Goal: Task Accomplishment & Management: Manage account settings

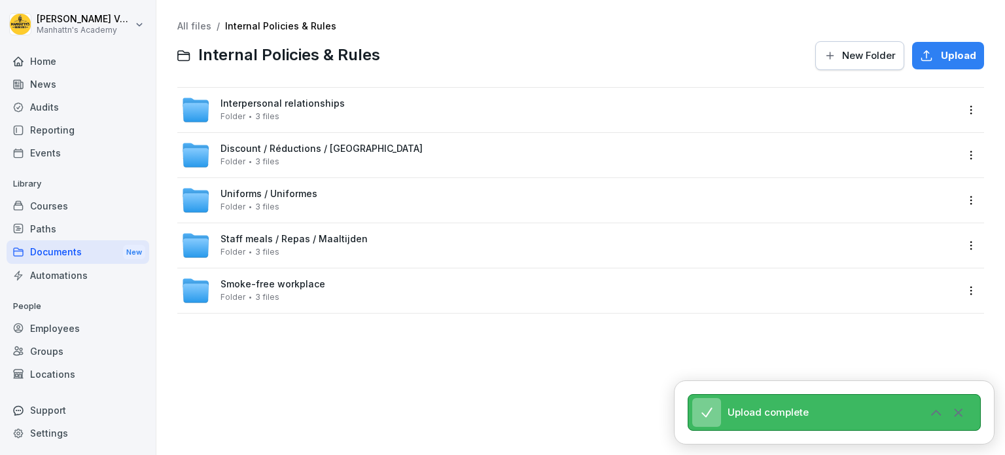
click at [183, 26] on link "All files" at bounding box center [194, 25] width 34 height 11
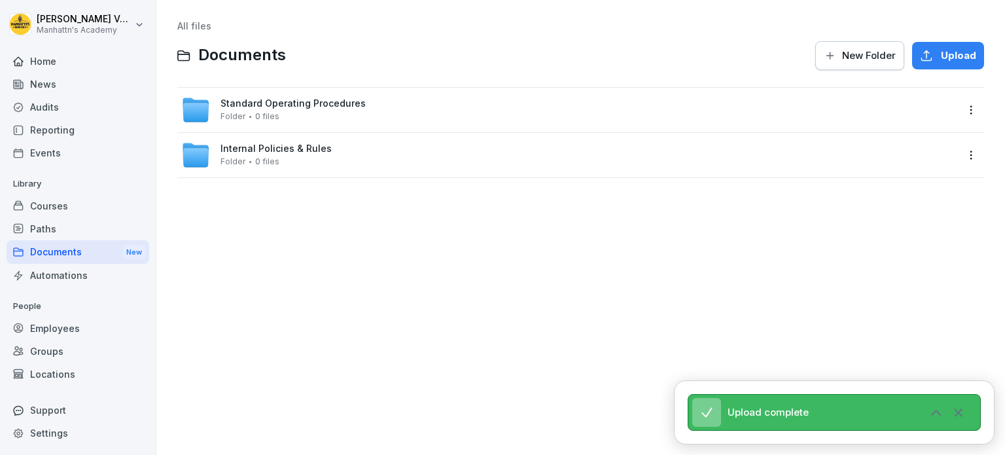
click at [289, 149] on span "Internal Policies & Rules" at bounding box center [276, 148] width 111 height 11
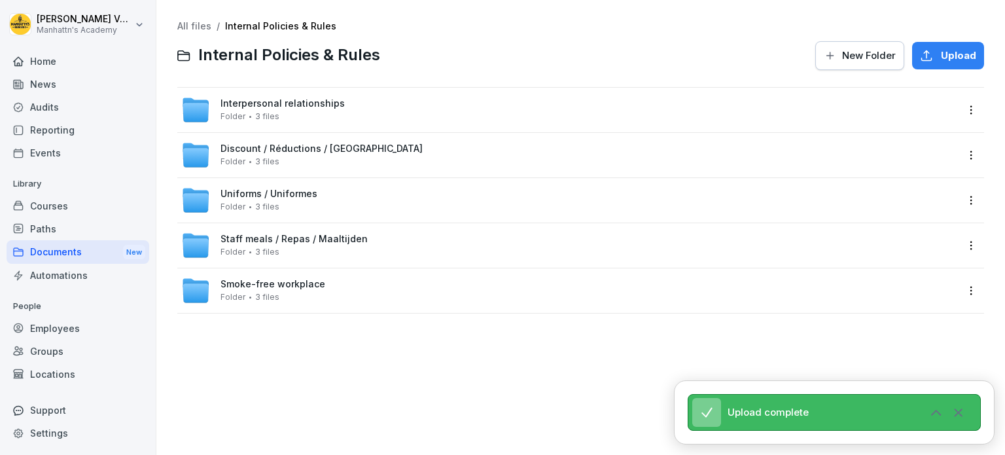
click at [194, 24] on link "All files" at bounding box center [194, 25] width 34 height 11
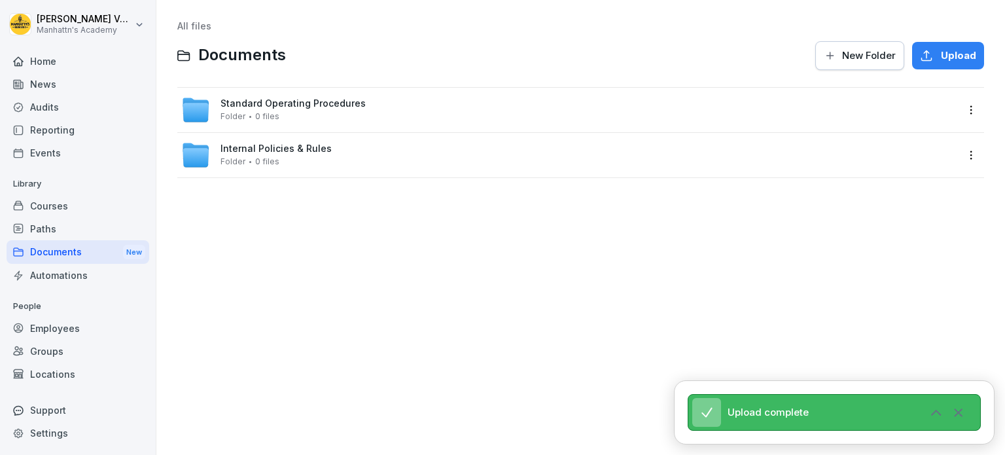
click at [961, 161] on html "Céline Vanderbeken Manhattn's Academy Home News Audits Reporting Events Library…" at bounding box center [502, 227] width 1005 height 455
click at [891, 167] on div "Show details Rename Move Delete" at bounding box center [907, 221] width 128 height 114
click at [891, 179] on div "Show details" at bounding box center [900, 181] width 63 height 16
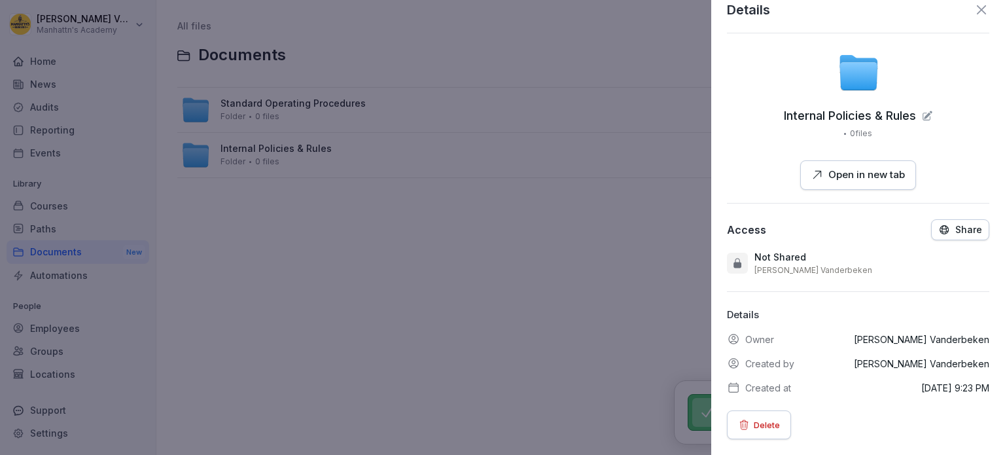
scroll to position [24, 0]
click at [956, 224] on p "Share" at bounding box center [969, 229] width 27 height 10
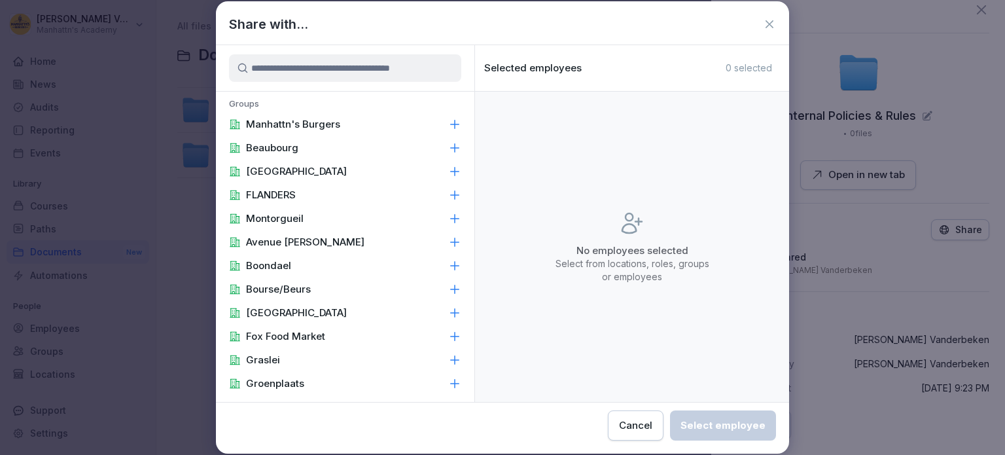
scroll to position [0, 0]
click at [448, 126] on icon at bounding box center [454, 124] width 13 height 13
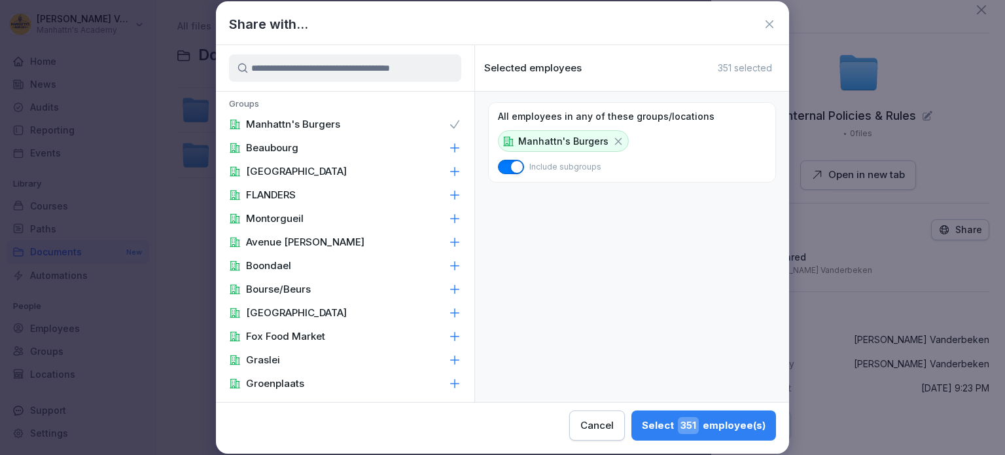
click at [771, 27] on icon at bounding box center [769, 24] width 13 height 13
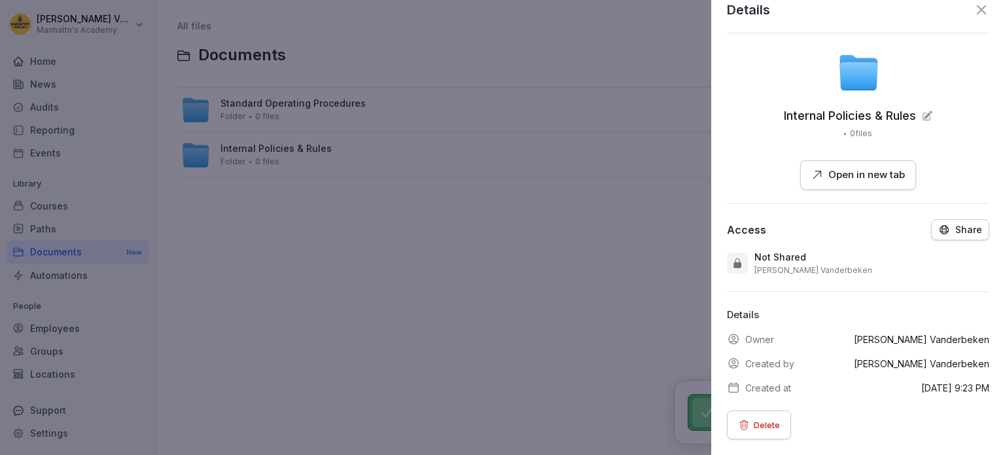
click at [985, 219] on div "Details Internal Policies & Rules 0 files Open in new tab Access Share Not Shar…" at bounding box center [858, 227] width 294 height 455
click at [931, 224] on button "Share" at bounding box center [960, 229] width 58 height 21
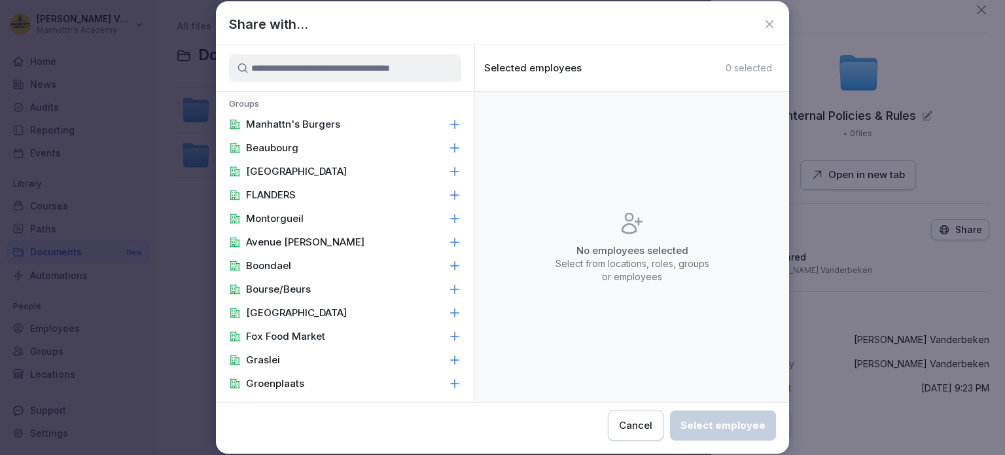
click at [448, 123] on icon at bounding box center [454, 124] width 13 height 13
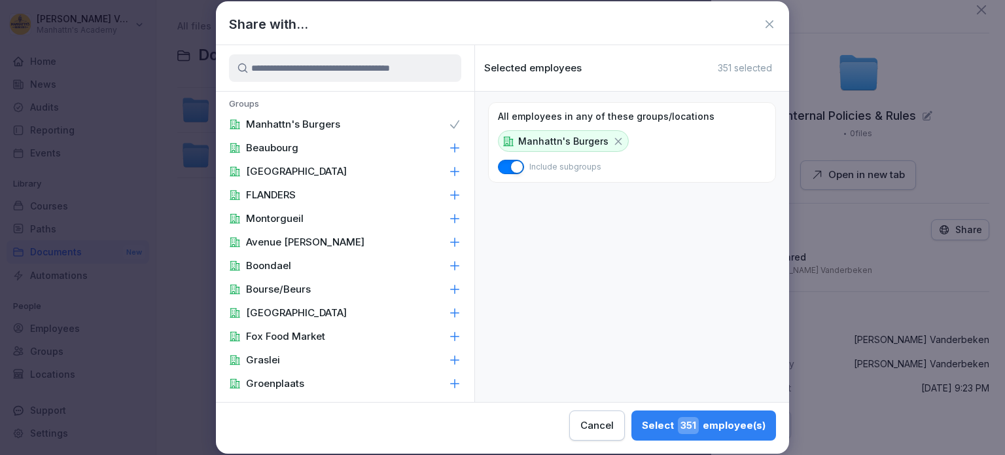
click at [766, 28] on icon at bounding box center [770, 24] width 8 height 8
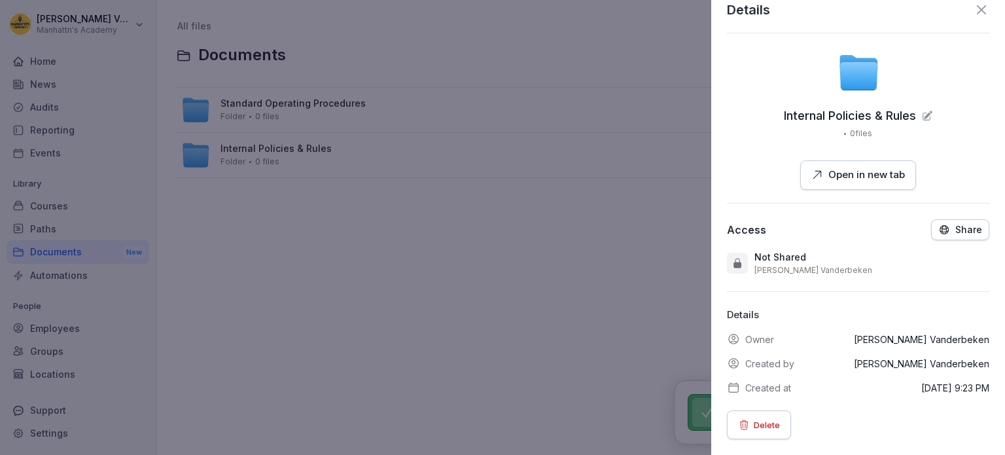
click at [254, 319] on div at bounding box center [502, 227] width 1005 height 455
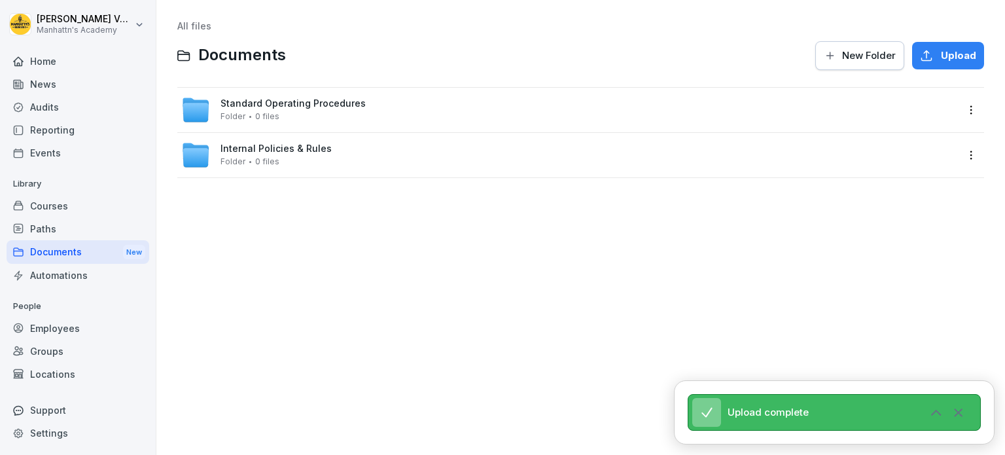
click at [77, 331] on div "Employees" at bounding box center [78, 328] width 143 height 23
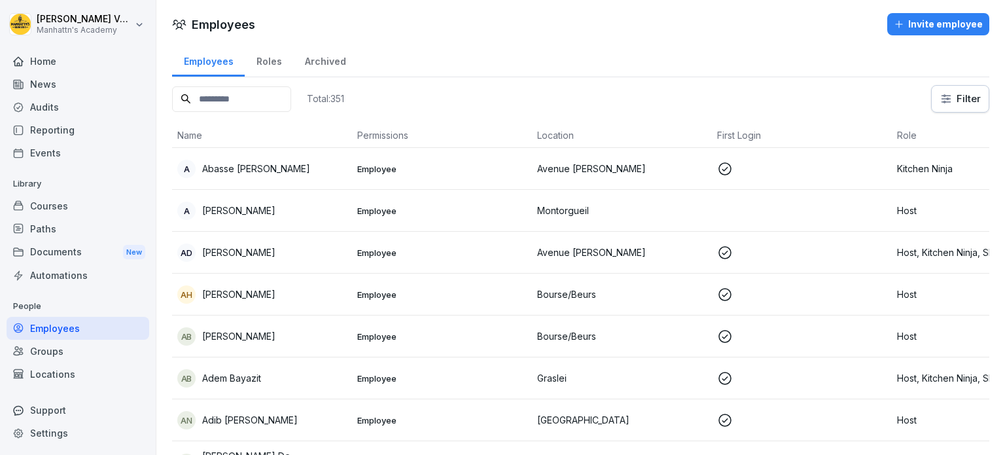
click at [39, 62] on div "Home" at bounding box center [78, 61] width 143 height 23
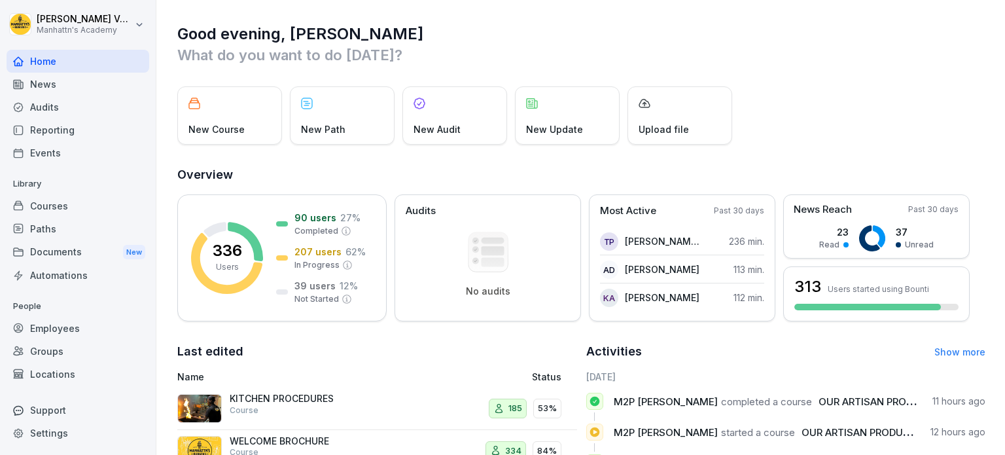
click at [57, 247] on div "Documents New" at bounding box center [78, 252] width 143 height 24
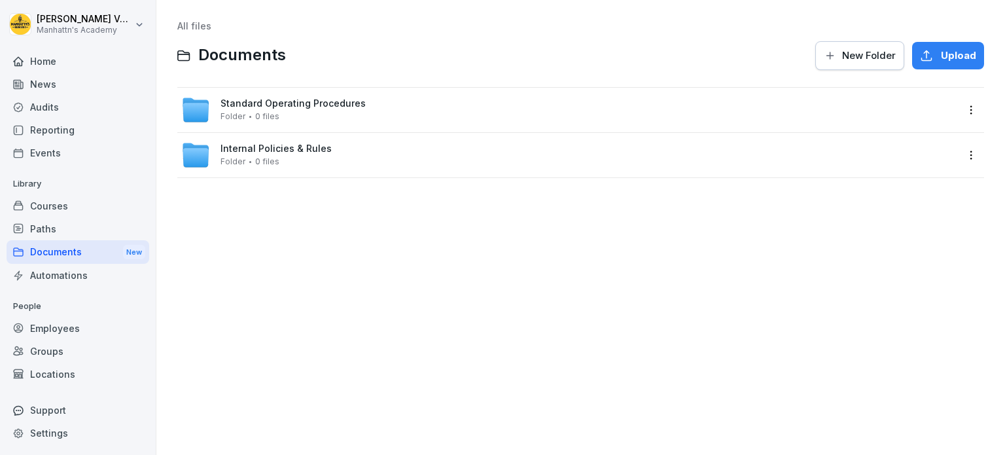
click at [967, 158] on html "Céline Vanderbeken Manhattn's Academy Home News Audits Reporting Events Library…" at bounding box center [502, 227] width 1005 height 455
click at [906, 189] on div "Show details" at bounding box center [907, 181] width 126 height 26
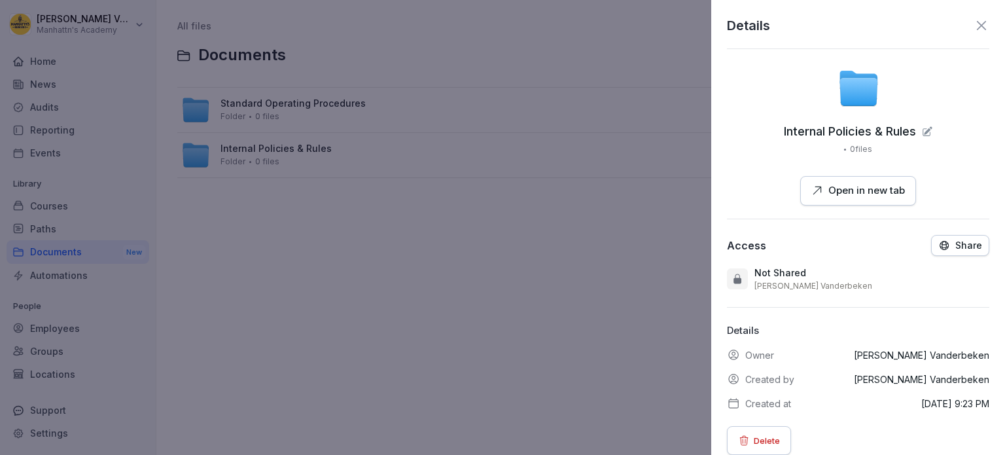
click at [956, 243] on p "Share" at bounding box center [969, 245] width 27 height 10
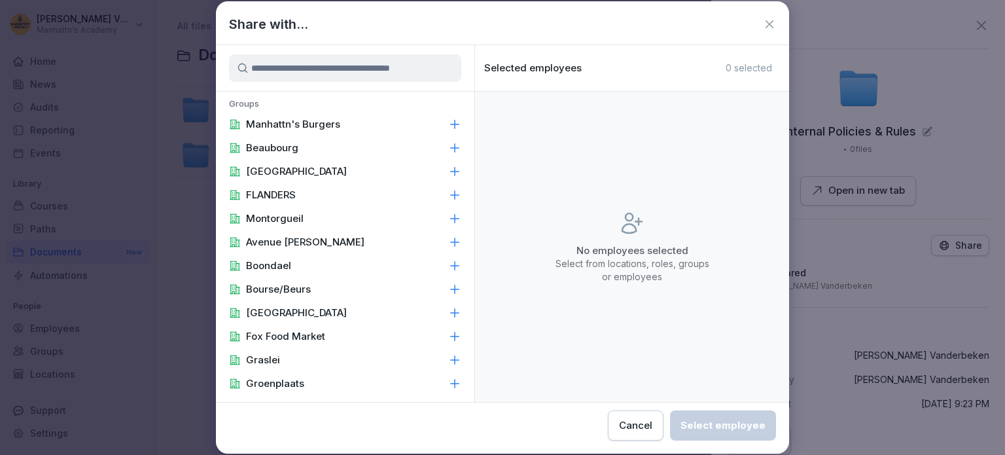
click at [448, 122] on icon at bounding box center [454, 124] width 13 height 13
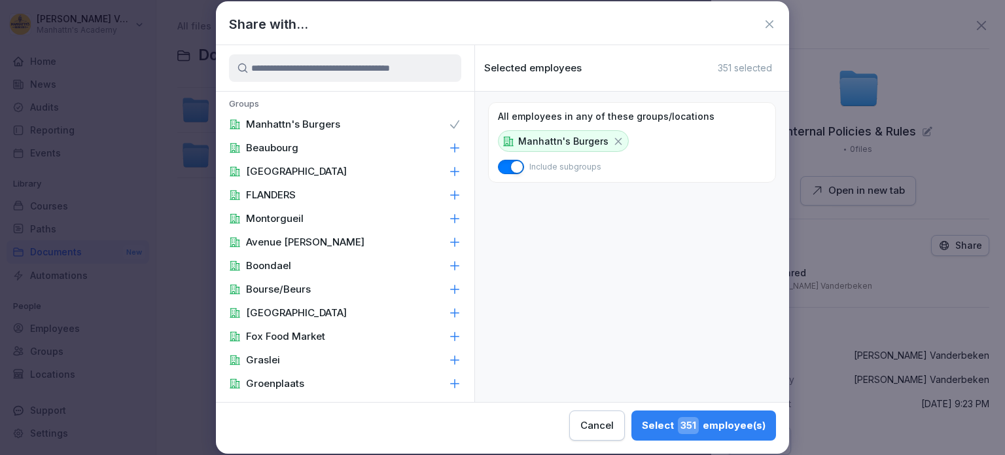
click at [653, 420] on div "Select 351 employee(s)" at bounding box center [704, 425] width 124 height 17
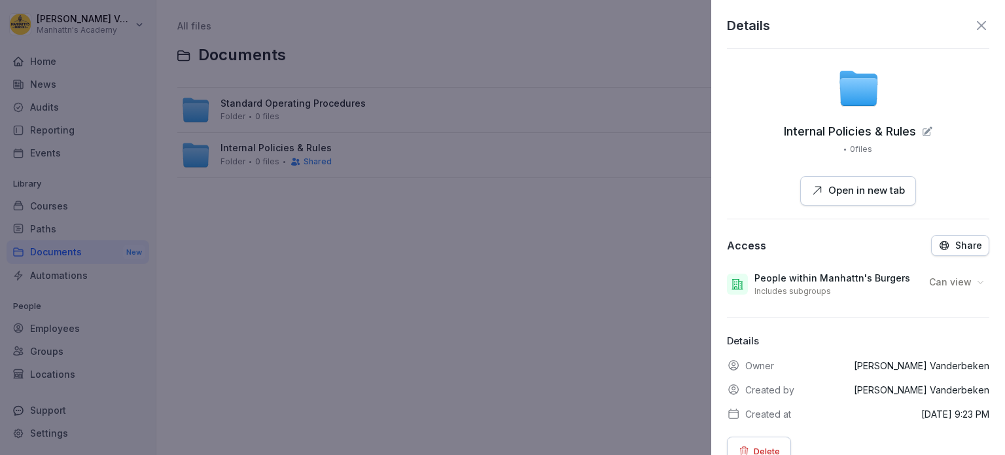
click at [974, 30] on icon at bounding box center [982, 26] width 16 height 16
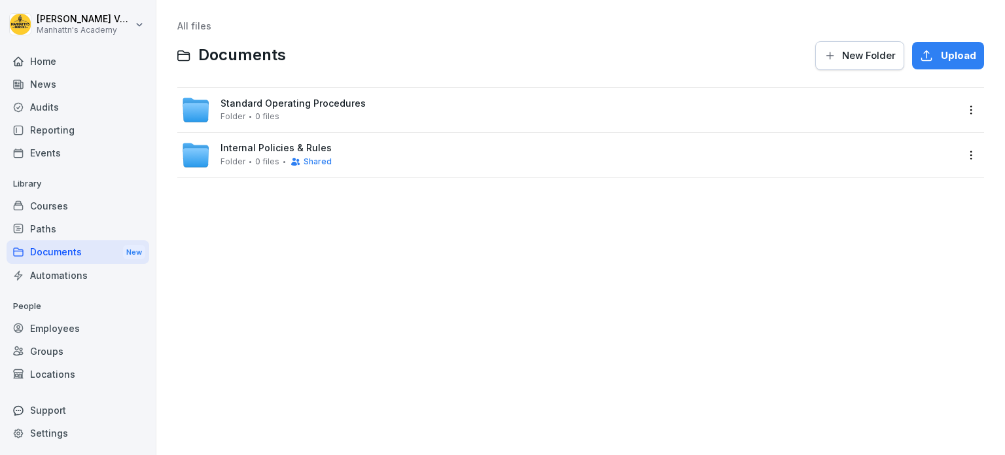
click at [957, 107] on html "Céline Vanderbeken Manhattn's Academy Home News Audits Reporting Events Library…" at bounding box center [502, 227] width 1005 height 455
click at [887, 137] on div "Show details" at bounding box center [900, 137] width 63 height 16
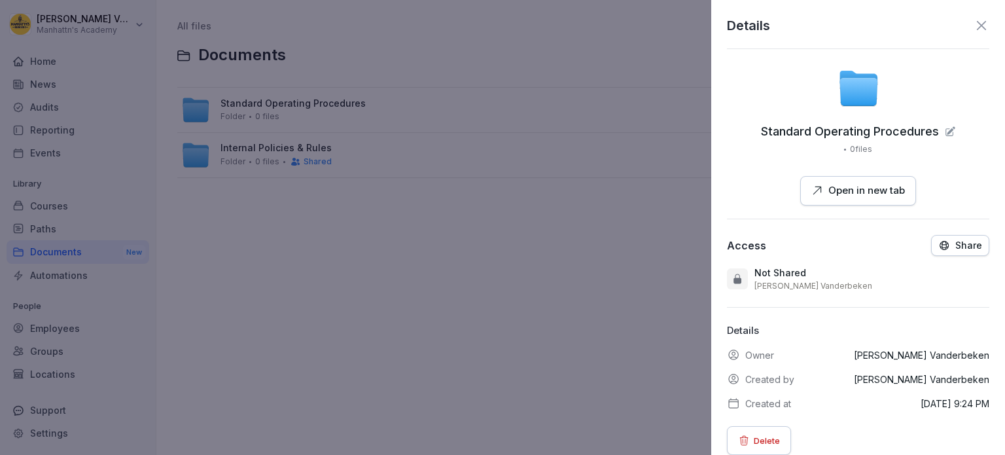
click at [938, 238] on button "Share" at bounding box center [960, 245] width 58 height 21
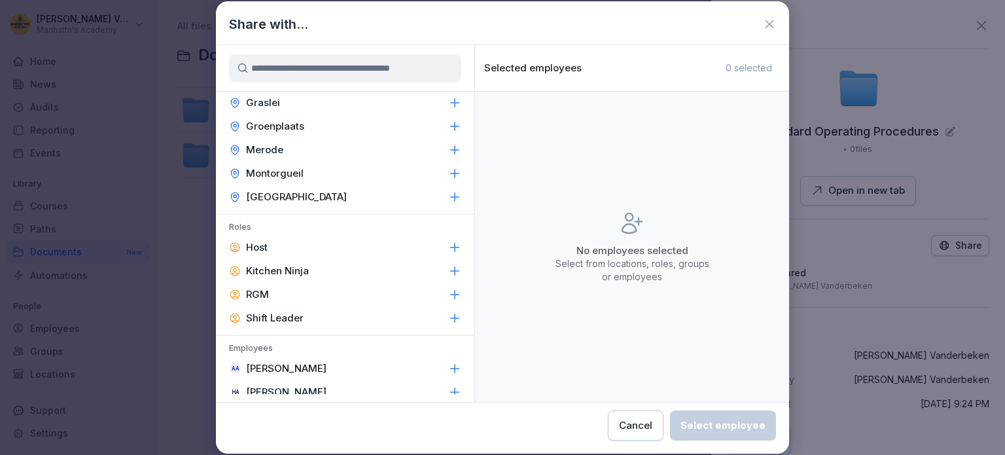
scroll to position [524, 0]
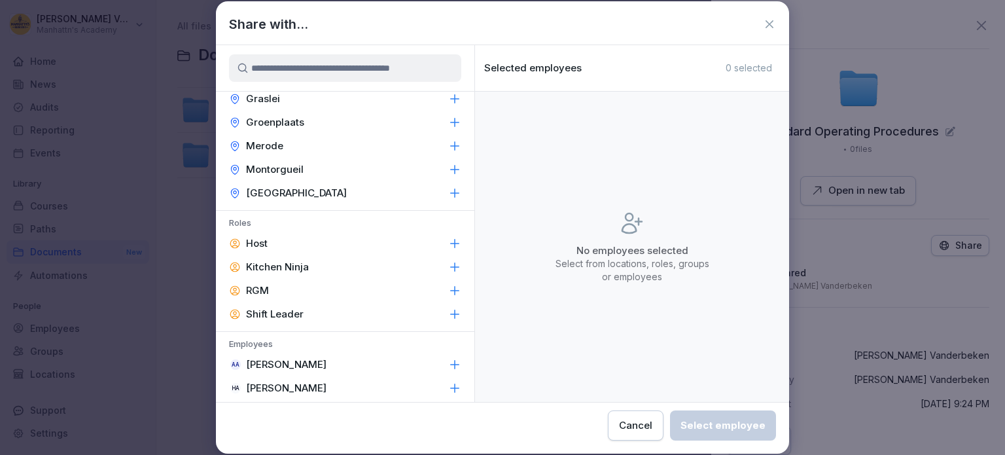
click at [451, 314] on icon at bounding box center [455, 314] width 9 height 9
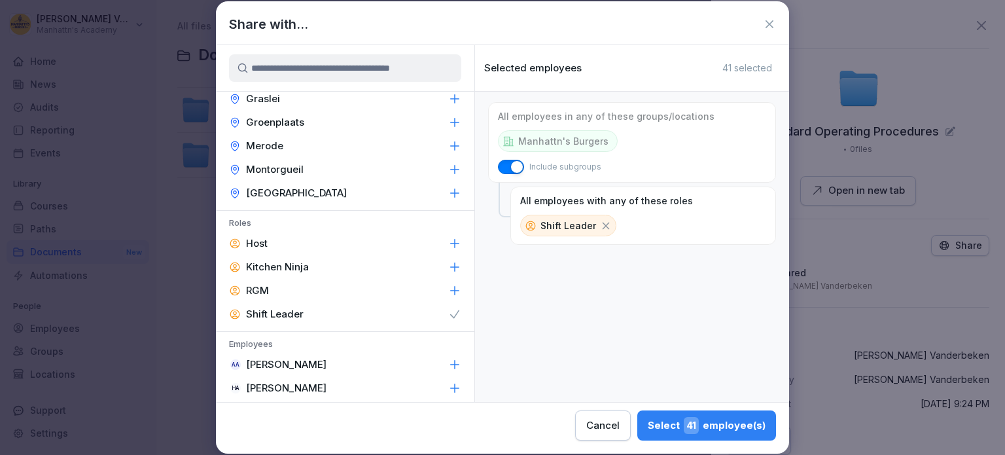
click at [448, 289] on icon at bounding box center [454, 290] width 13 height 13
click at [724, 423] on div "Select 41 employee(s)" at bounding box center [707, 425] width 118 height 17
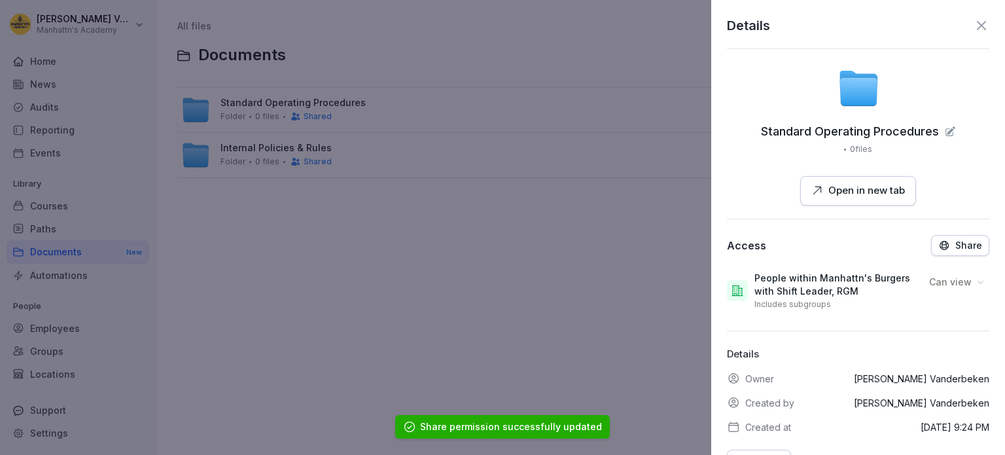
click at [977, 24] on icon at bounding box center [981, 25] width 9 height 9
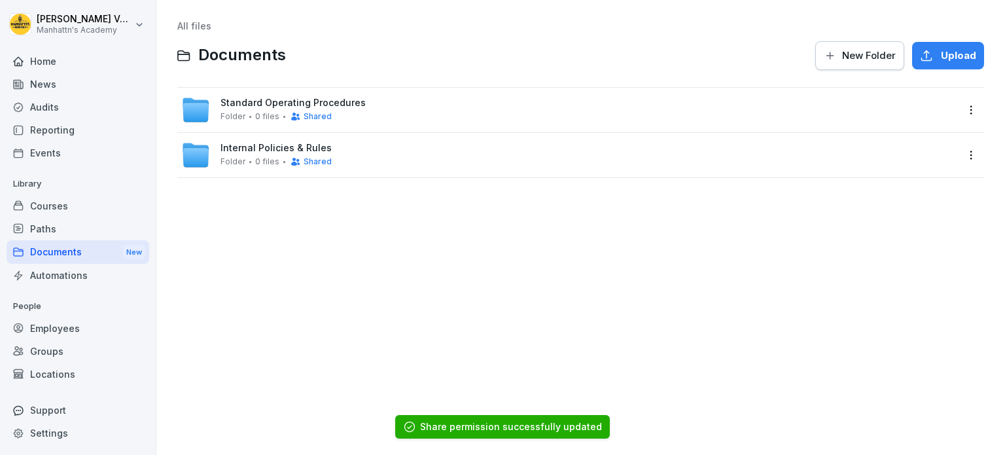
click at [44, 54] on div "Home" at bounding box center [78, 61] width 143 height 23
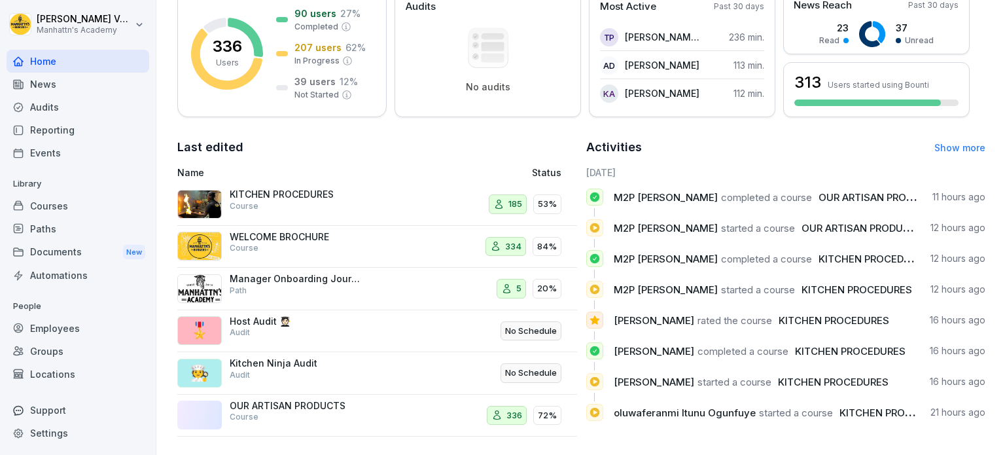
scroll to position [218, 0]
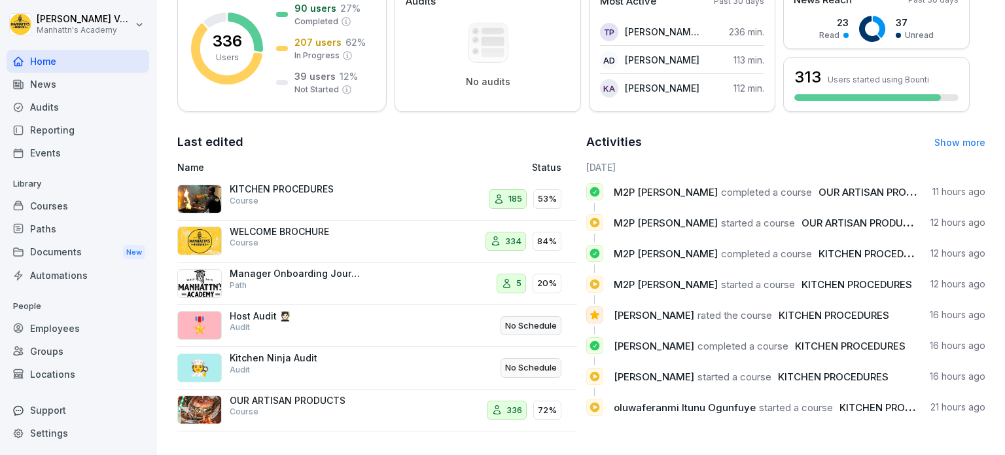
click at [29, 330] on div "Employees" at bounding box center [78, 328] width 143 height 23
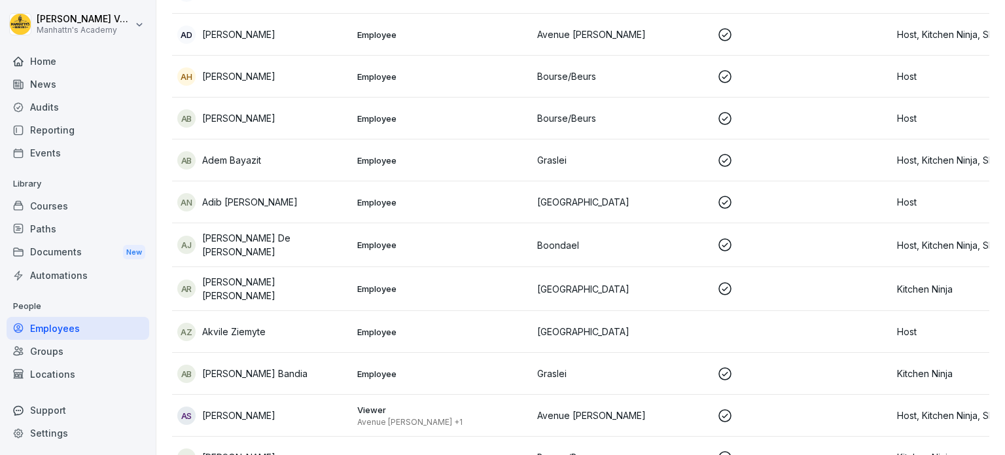
scroll to position [13, 0]
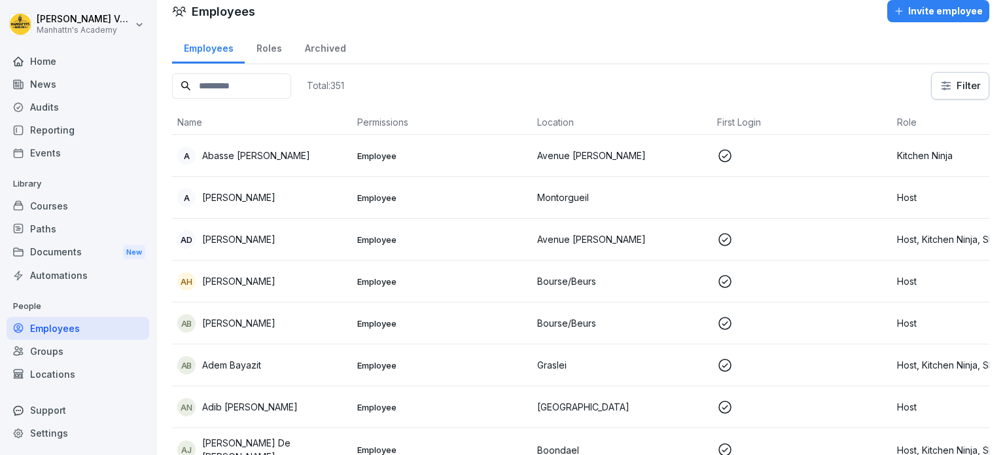
click at [54, 253] on div "Documents New" at bounding box center [78, 252] width 143 height 24
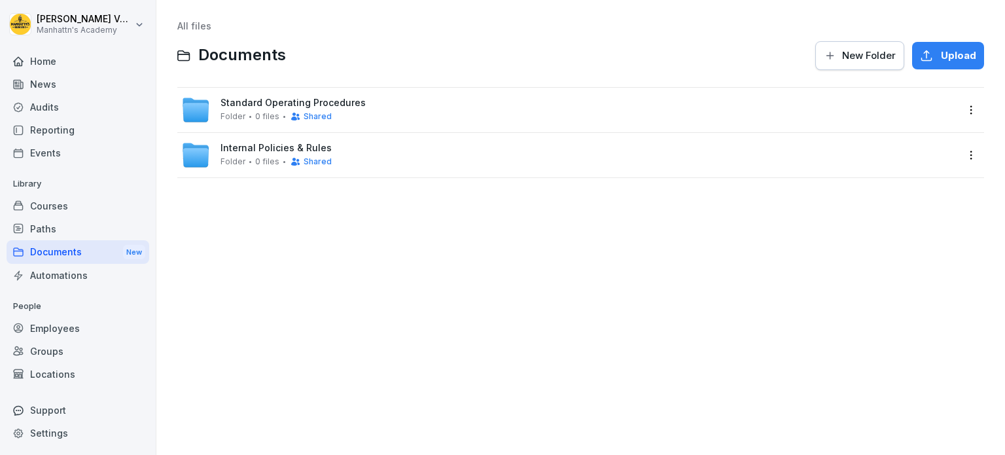
click at [45, 317] on div "Employees" at bounding box center [78, 328] width 143 height 23
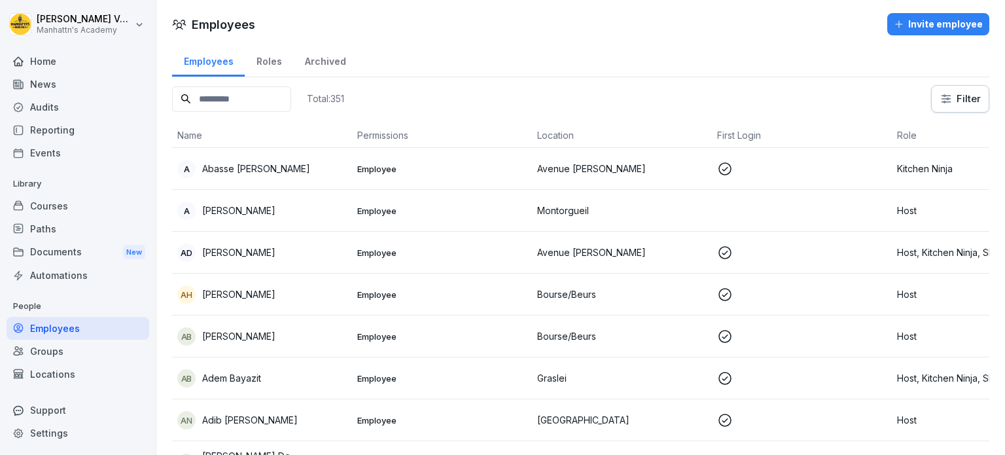
click at [50, 351] on div "Groups" at bounding box center [78, 351] width 143 height 23
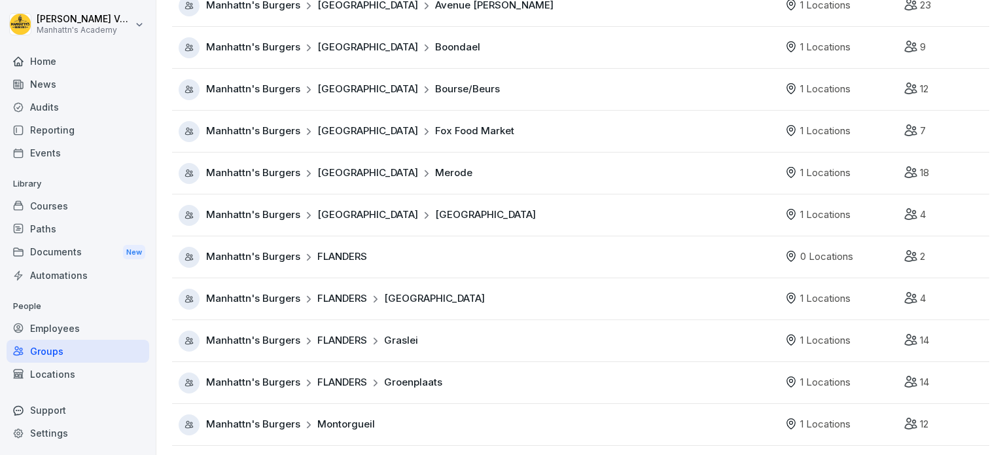
scroll to position [220, 0]
click at [57, 322] on div "Employees" at bounding box center [78, 328] width 143 height 23
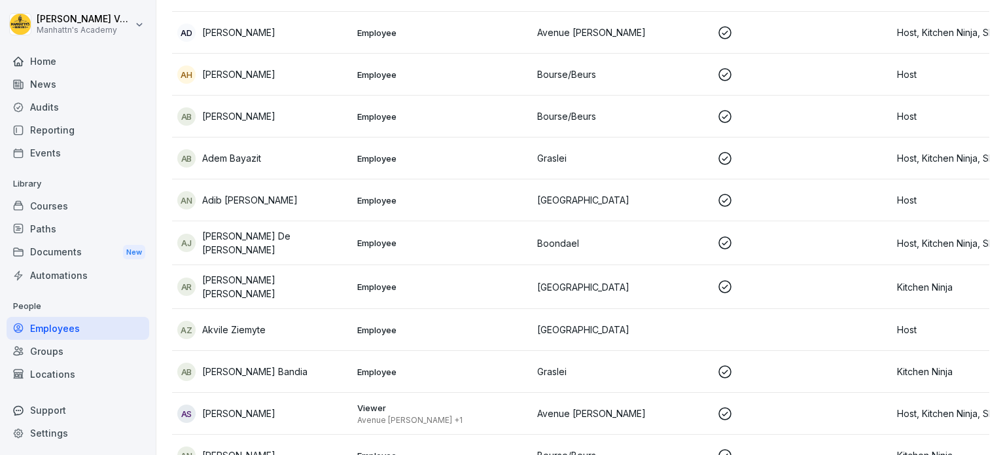
scroll to position [13, 0]
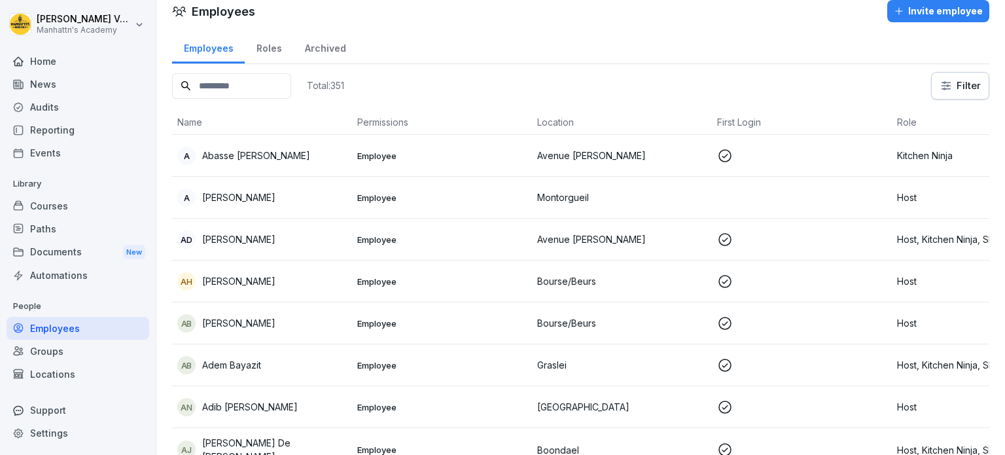
click at [271, 41] on div "Roles" at bounding box center [269, 46] width 48 height 33
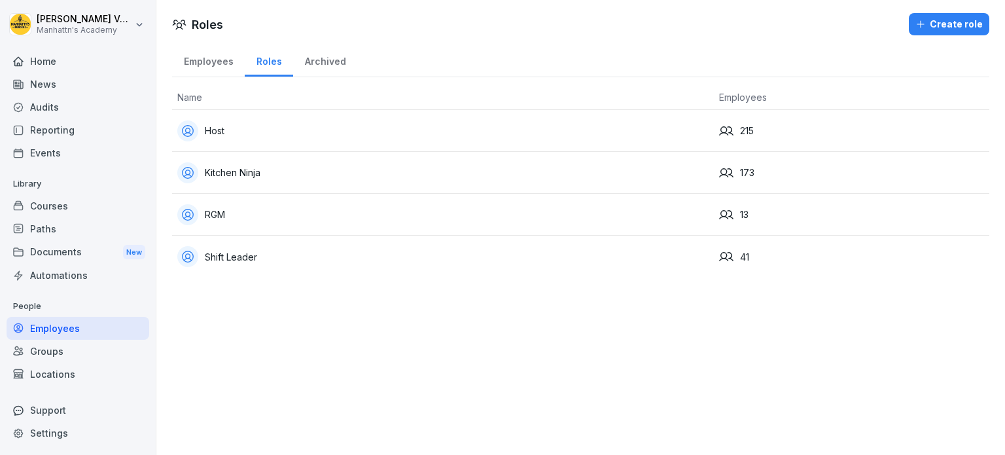
drag, startPoint x: 248, startPoint y: 260, endPoint x: 215, endPoint y: 259, distance: 33.4
click at [215, 259] on div "Shift Leader" at bounding box center [442, 256] width 531 height 21
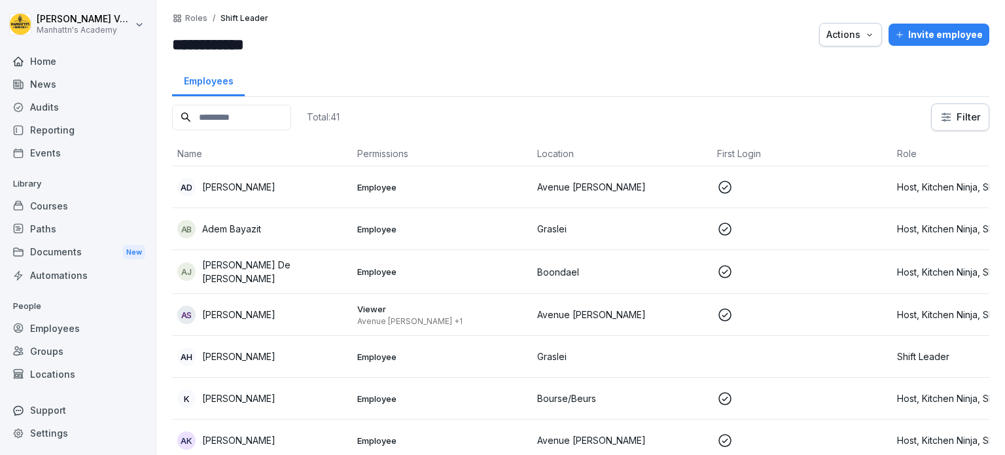
click at [197, 16] on p "Roles" at bounding box center [196, 18] width 22 height 9
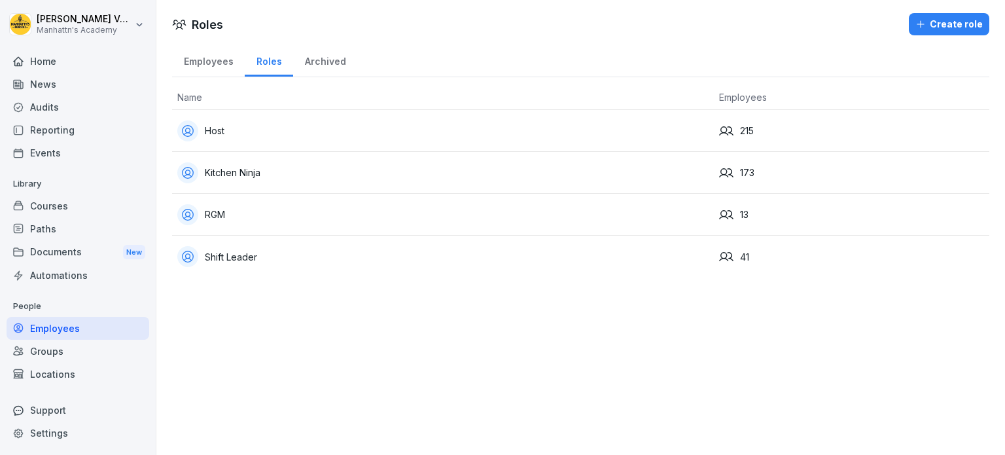
click at [955, 26] on div "Create role" at bounding box center [949, 24] width 67 height 14
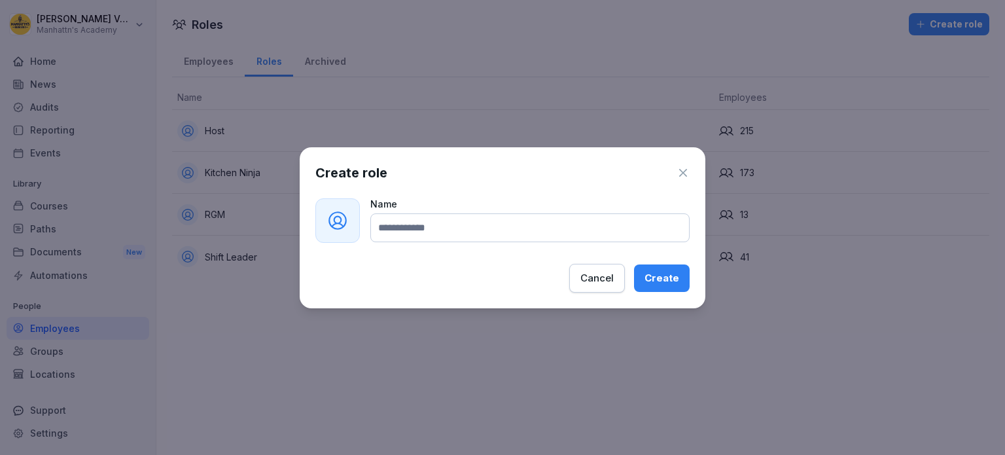
click at [689, 170] on icon "button" at bounding box center [683, 172] width 13 height 13
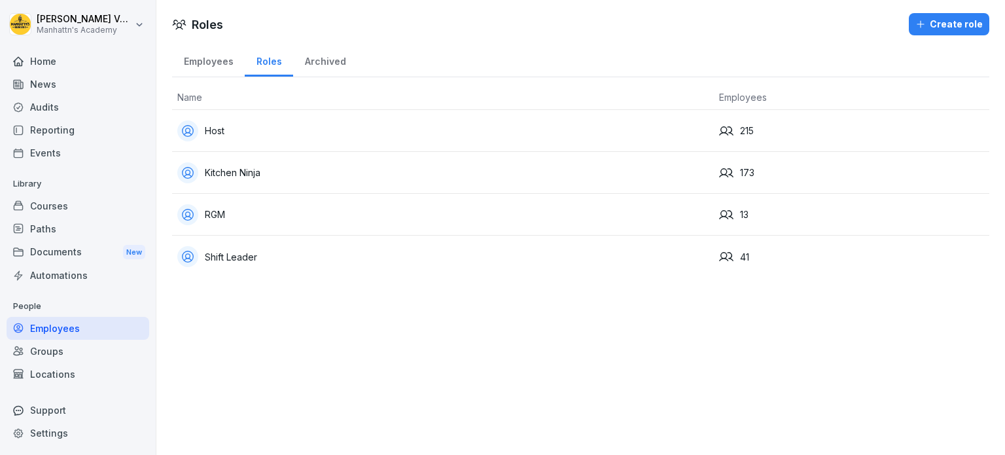
click at [188, 256] on icon at bounding box center [188, 256] width 14 height 14
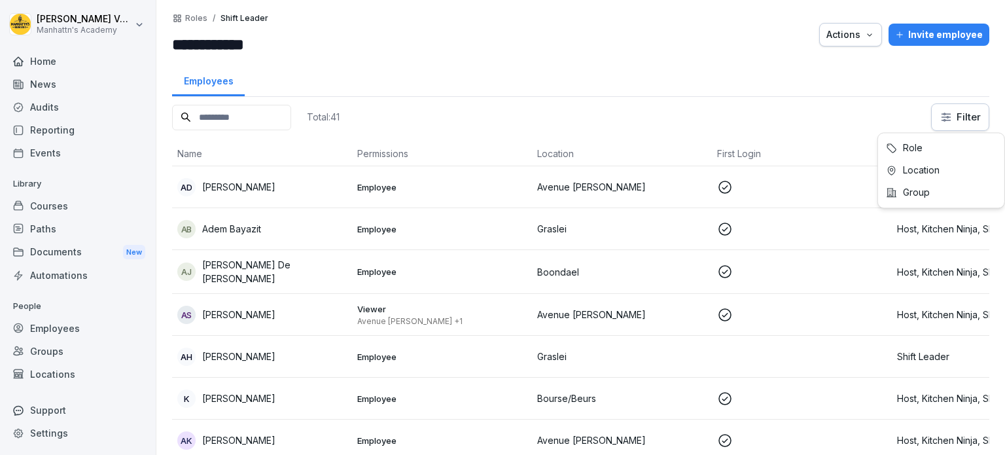
click at [956, 123] on html "**********" at bounding box center [502, 227] width 1005 height 455
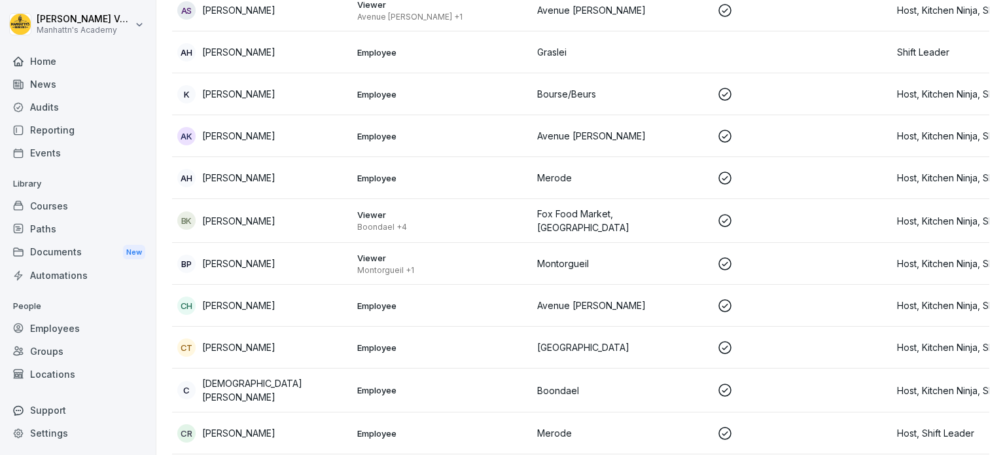
scroll to position [105, 0]
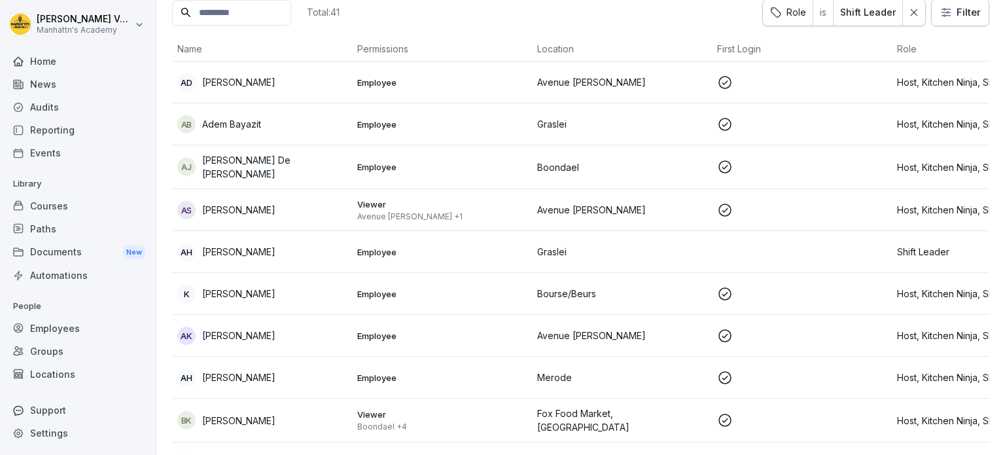
click at [62, 323] on div "Employees" at bounding box center [78, 328] width 143 height 23
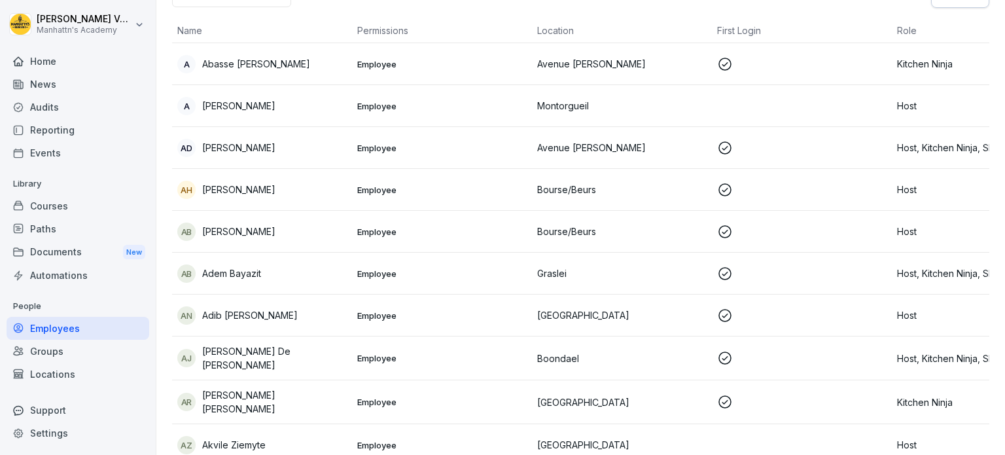
scroll to position [13, 0]
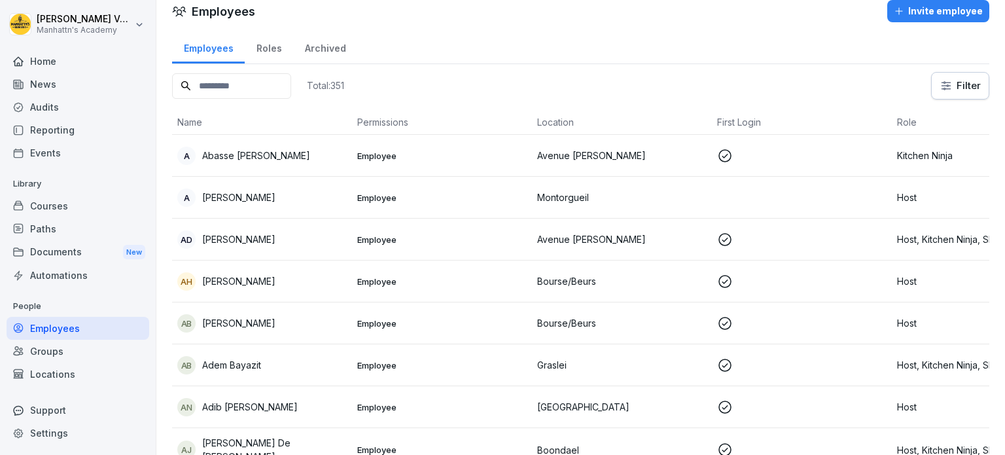
click at [265, 48] on div "Roles" at bounding box center [269, 46] width 48 height 33
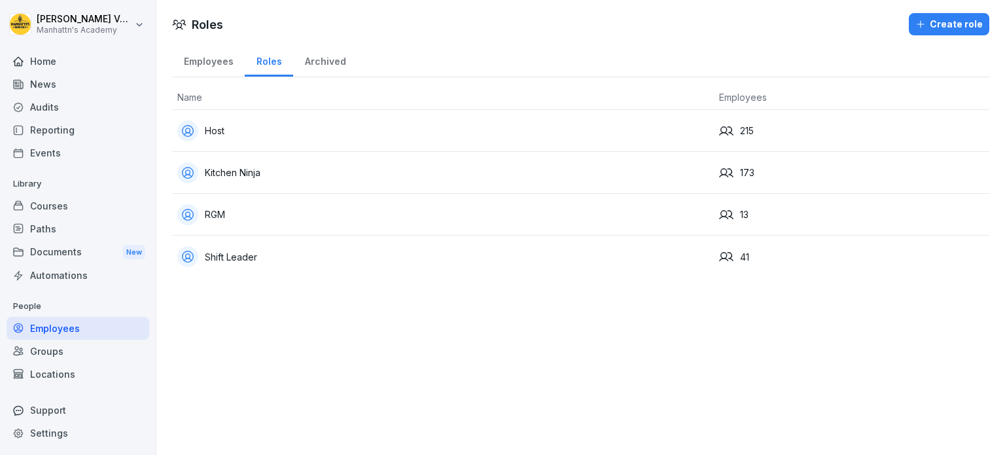
drag, startPoint x: 211, startPoint y: 246, endPoint x: 808, endPoint y: 265, distance: 597.2
click at [808, 265] on td "41" at bounding box center [852, 257] width 276 height 42
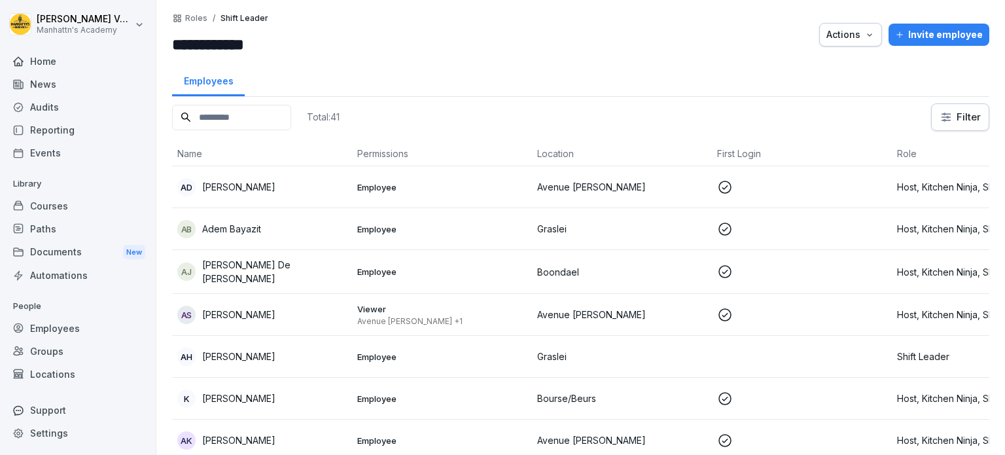
click at [239, 16] on p "Shift Leader" at bounding box center [245, 18] width 48 height 9
drag, startPoint x: 270, startPoint y: 18, endPoint x: 215, endPoint y: 19, distance: 55.6
click at [215, 19] on div "**********" at bounding box center [250, 34] width 157 height 43
drag, startPoint x: 204, startPoint y: 60, endPoint x: 200, endPoint y: 44, distance: 16.0
click at [201, 50] on div "**********" at bounding box center [580, 227] width 849 height 455
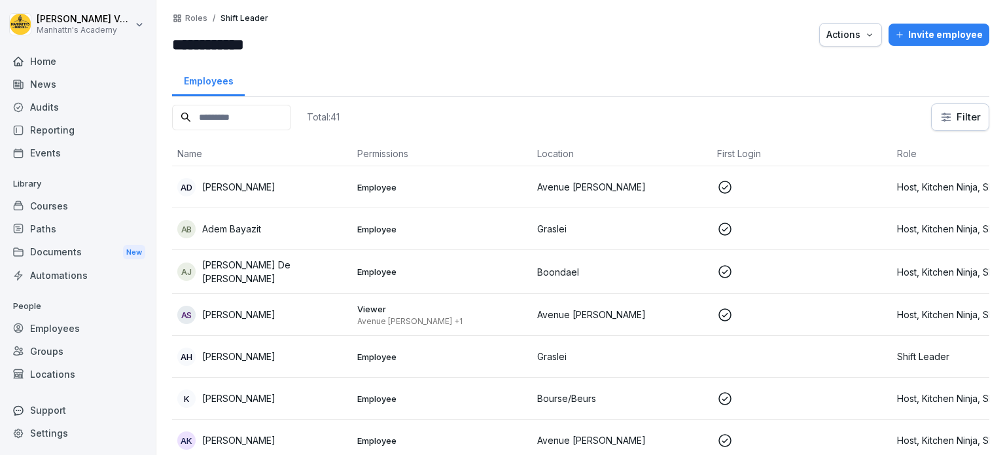
drag, startPoint x: 187, startPoint y: 33, endPoint x: 282, endPoint y: 39, distance: 95.1
click at [282, 39] on input "**********" at bounding box center [250, 45] width 157 height 24
click at [284, 41] on input "**********" at bounding box center [250, 45] width 157 height 24
drag, startPoint x: 285, startPoint y: 41, endPoint x: 154, endPoint y: 44, distance: 130.9
click at [154, 44] on div "**********" at bounding box center [502, 227] width 1005 height 455
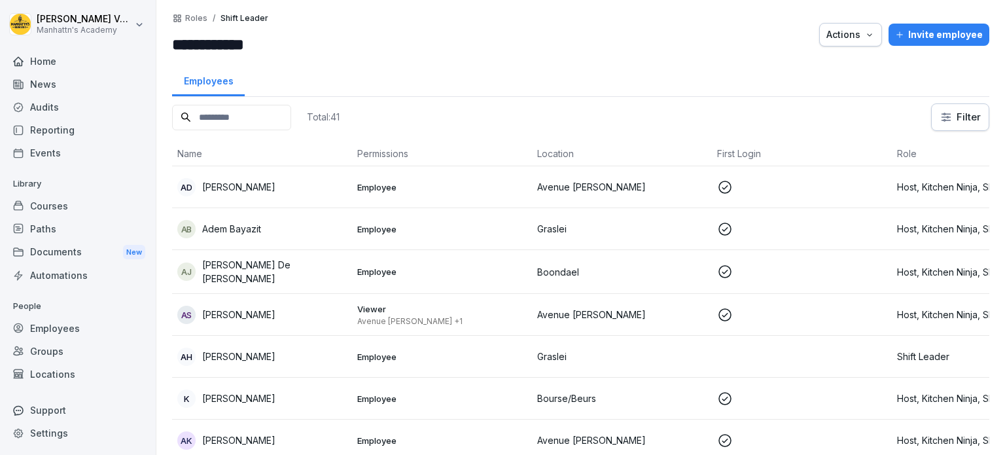
click at [172, 42] on input "**********" at bounding box center [250, 45] width 157 height 24
drag, startPoint x: 282, startPoint y: 43, endPoint x: 154, endPoint y: 46, distance: 127.7
click at [154, 46] on div "**********" at bounding box center [502, 227] width 1005 height 455
type input "**********"
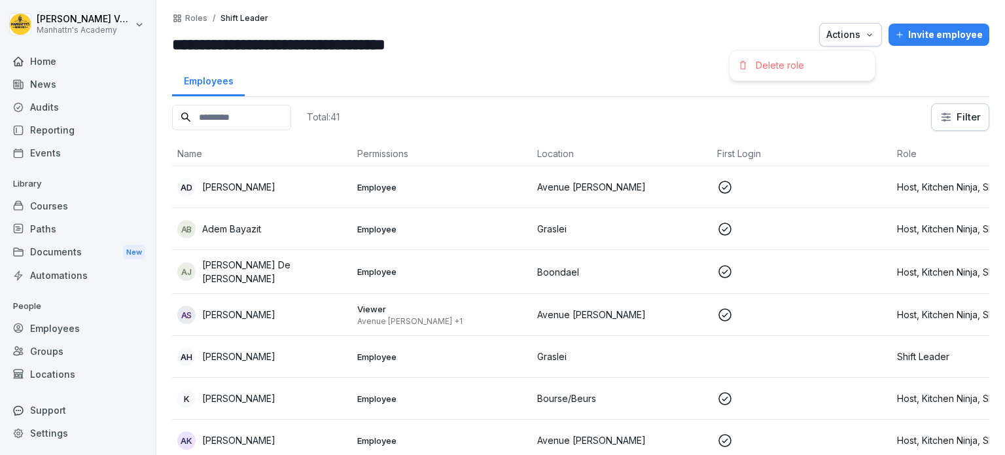
click at [872, 37] on button "Actions" at bounding box center [850, 35] width 63 height 24
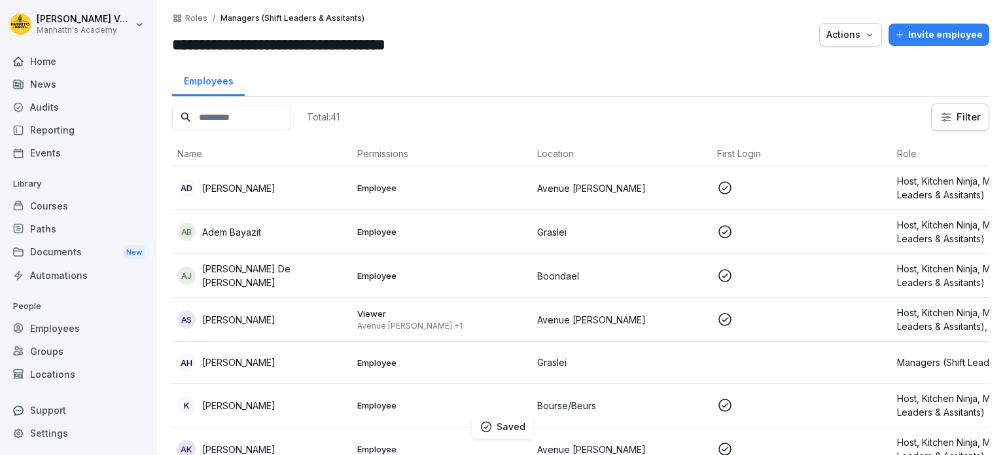
click at [198, 16] on html "**********" at bounding box center [502, 227] width 1005 height 455
click at [200, 20] on p "Roles" at bounding box center [196, 18] width 22 height 9
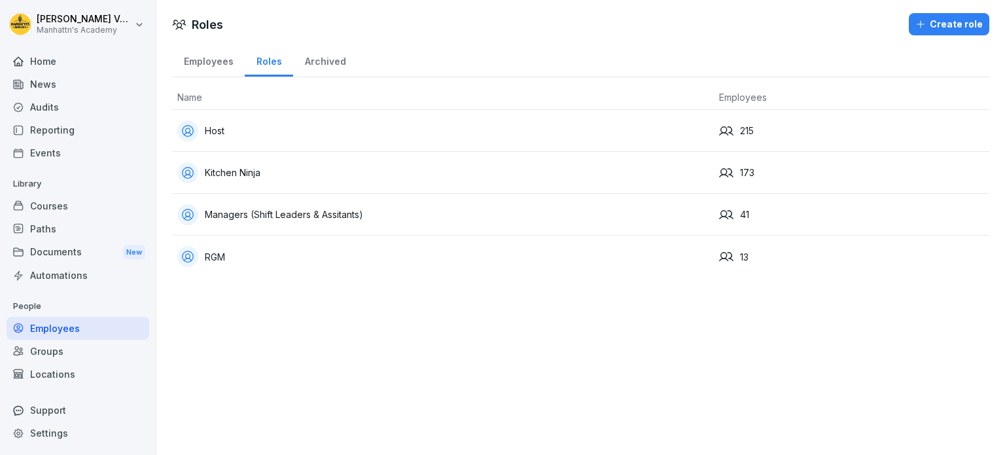
click at [251, 173] on div "Kitchen Ninja" at bounding box center [442, 172] width 531 height 21
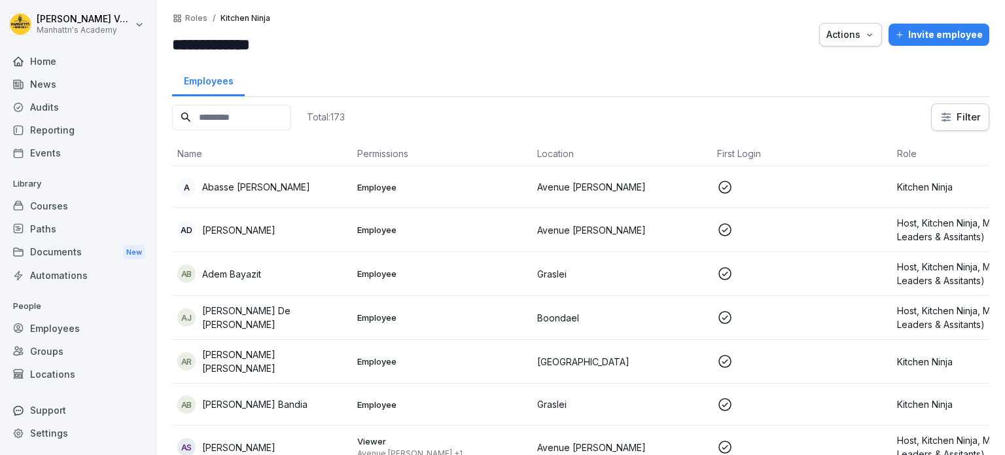
click at [249, 39] on input "**********" at bounding box center [250, 45] width 157 height 24
type input "**********"
click at [192, 17] on p "Roles" at bounding box center [196, 18] width 22 height 9
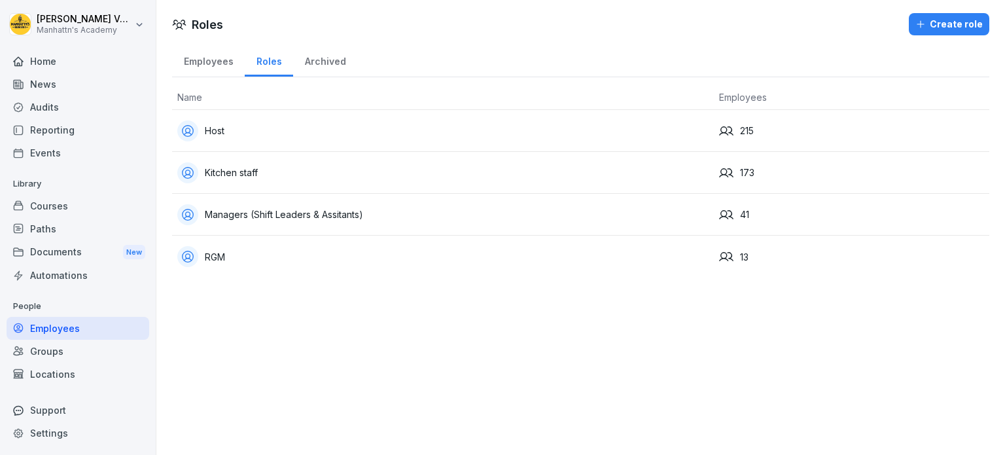
click at [217, 258] on div "RGM" at bounding box center [442, 256] width 531 height 21
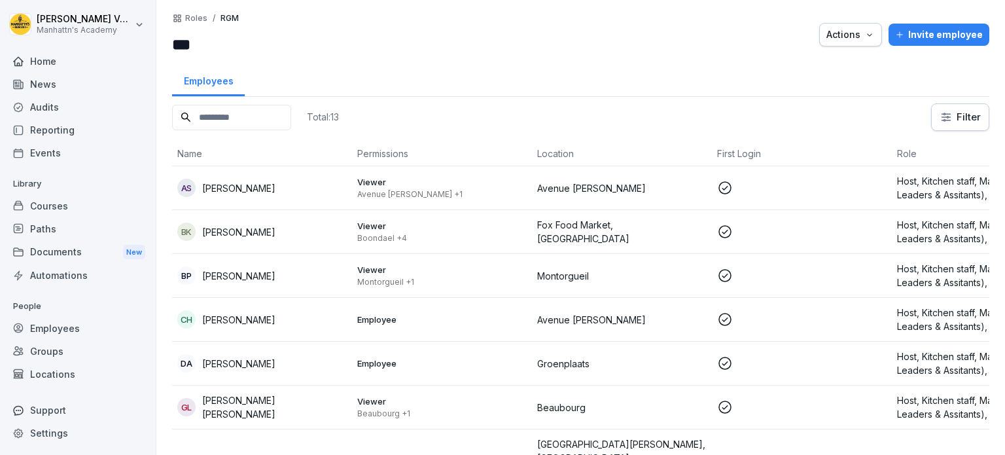
click at [193, 20] on p "Roles" at bounding box center [196, 18] width 22 height 9
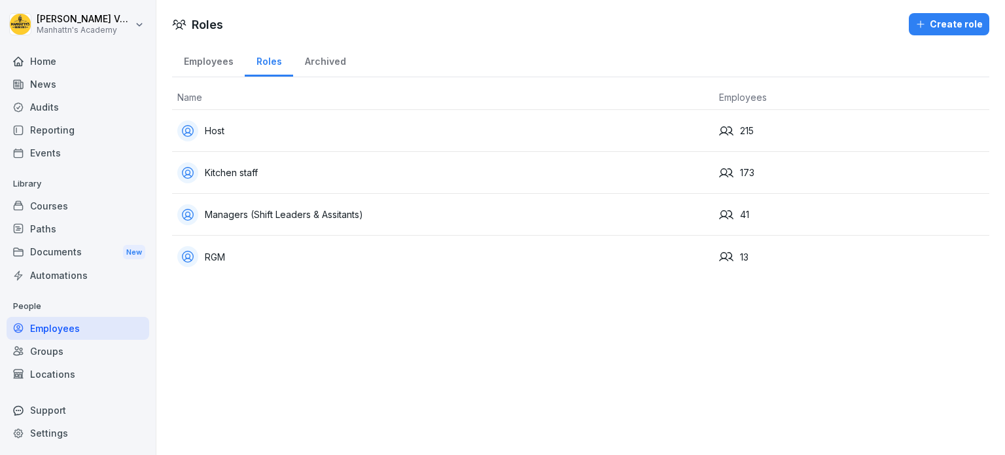
click at [249, 216] on div "Managers (Shift Leaders & Assitants)" at bounding box center [442, 214] width 531 height 21
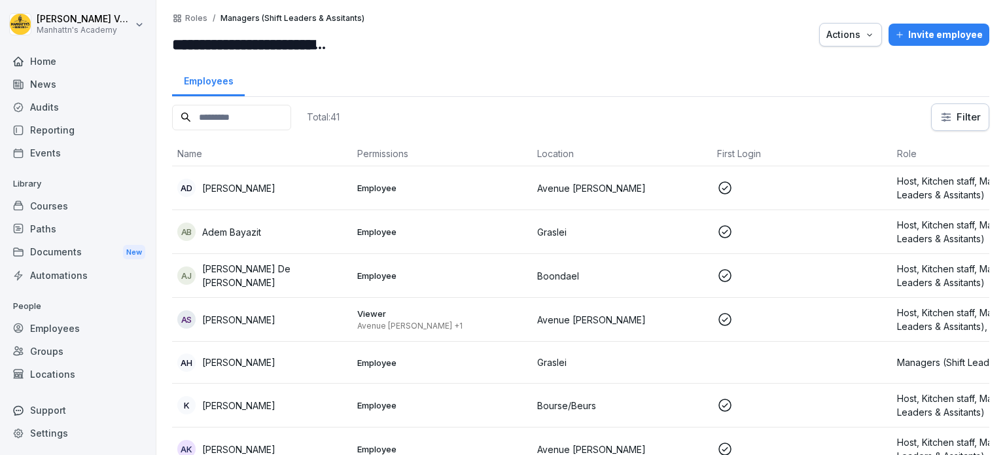
click at [260, 41] on input "**********" at bounding box center [250, 45] width 157 height 24
click at [259, 41] on input "**********" at bounding box center [250, 45] width 157 height 24
drag, startPoint x: 259, startPoint y: 41, endPoint x: 140, endPoint y: 52, distance: 119.6
click at [140, 52] on div "**********" at bounding box center [502, 227] width 1005 height 455
drag, startPoint x: 270, startPoint y: 41, endPoint x: 467, endPoint y: 53, distance: 197.4
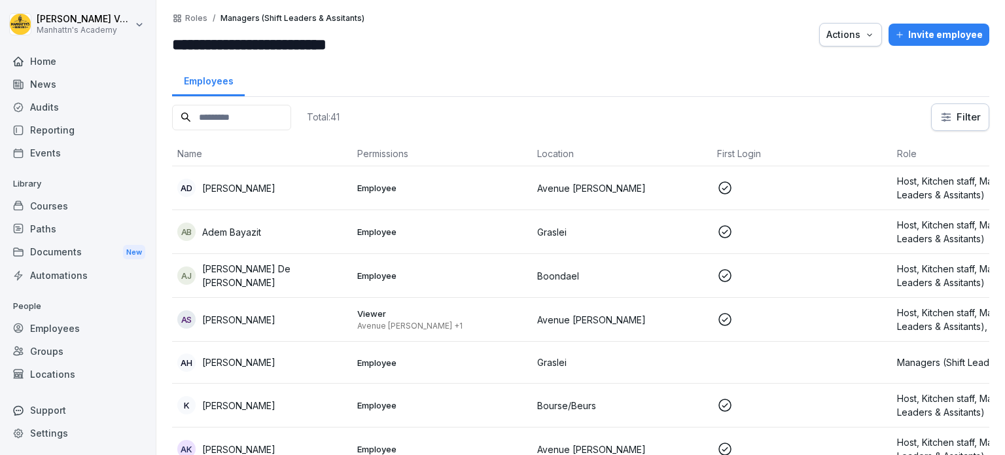
click at [467, 53] on div "**********" at bounding box center [580, 34] width 817 height 43
type input "**********"
click at [194, 20] on p "Roles" at bounding box center [196, 18] width 22 height 9
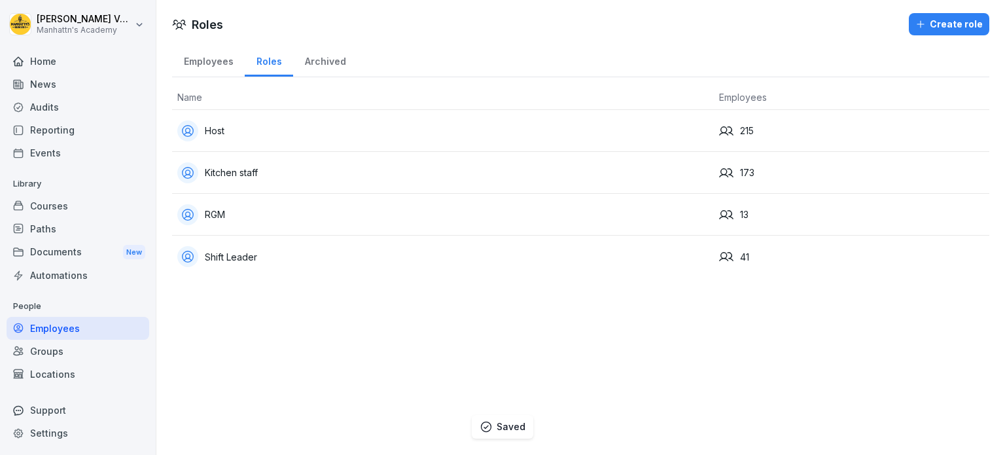
click at [215, 211] on div "RGM" at bounding box center [442, 214] width 531 height 21
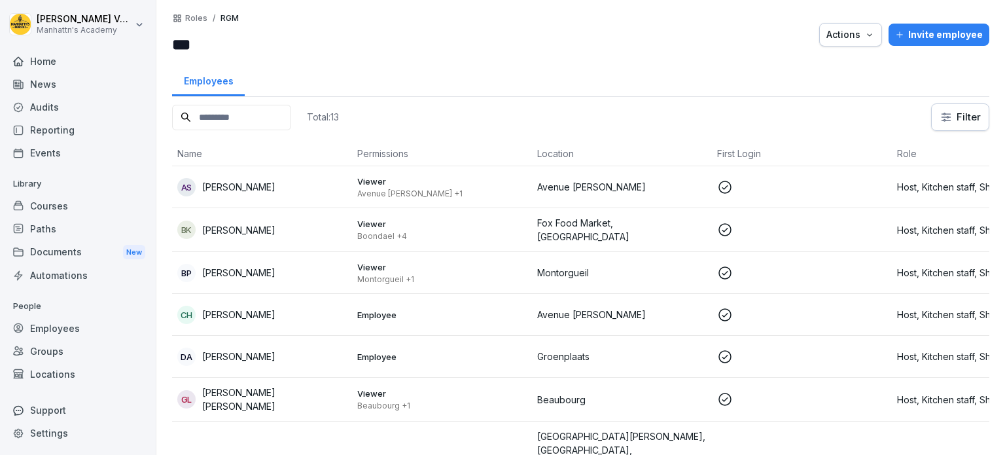
click at [223, 41] on input "***" at bounding box center [250, 45] width 157 height 24
drag, startPoint x: 212, startPoint y: 39, endPoint x: 304, endPoint y: 52, distance: 93.2
click at [304, 52] on input "**********" at bounding box center [250, 45] width 157 height 24
type input "***"
click at [198, 14] on p "Roles" at bounding box center [196, 18] width 22 height 9
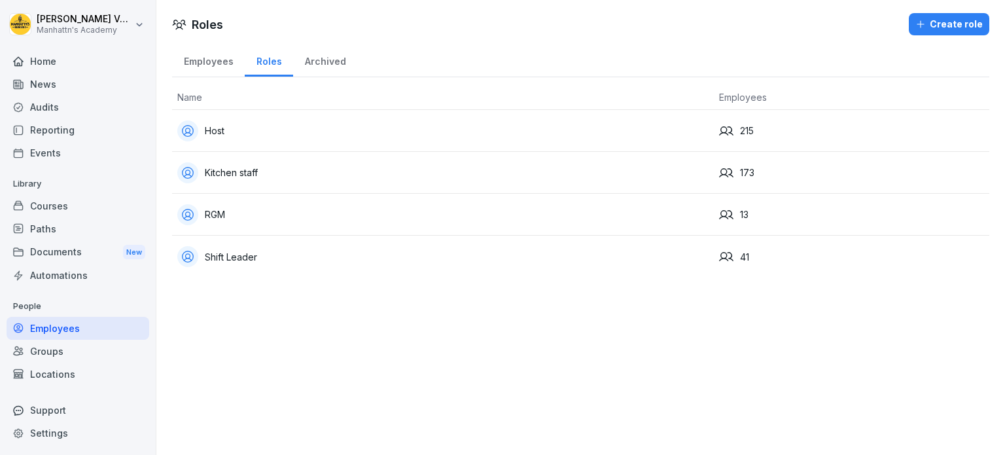
click at [960, 20] on div "Create role" at bounding box center [949, 24] width 67 height 14
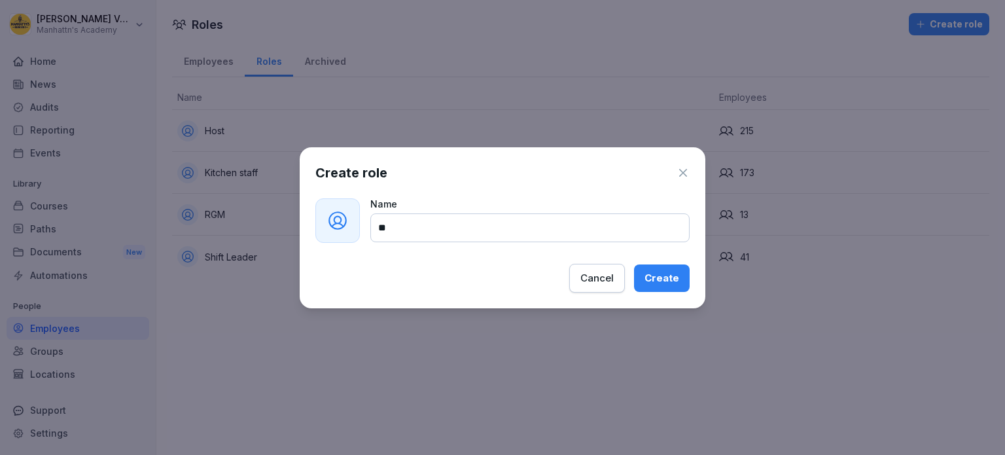
type input "*"
type input "**********"
click at [670, 264] on button "Create" at bounding box center [662, 277] width 56 height 27
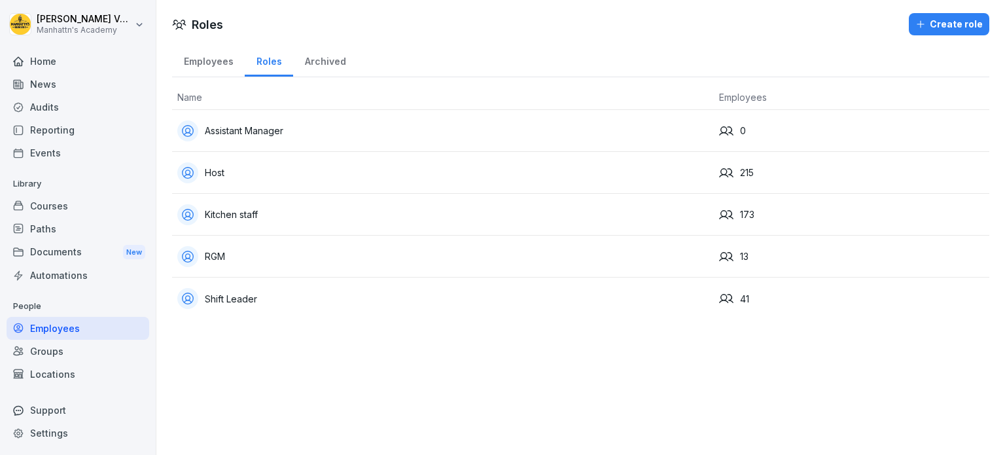
click at [217, 256] on div "RGM" at bounding box center [442, 256] width 531 height 21
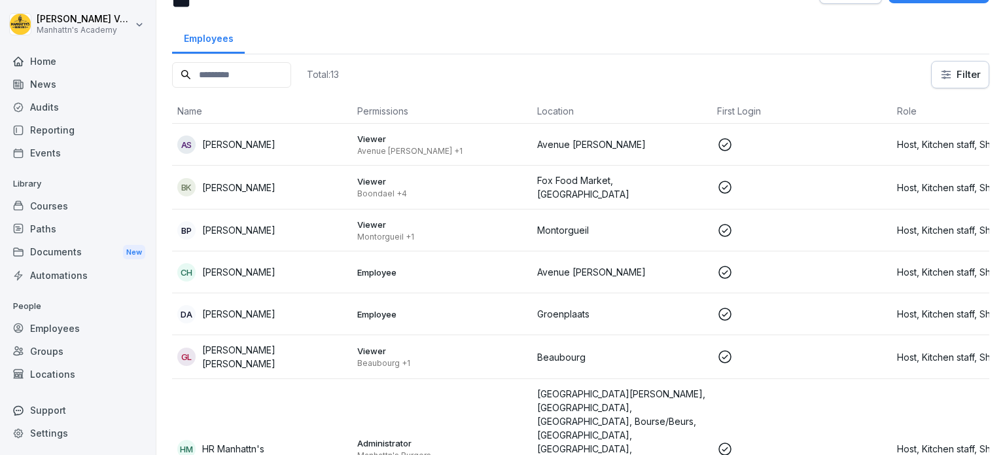
scroll to position [65, 0]
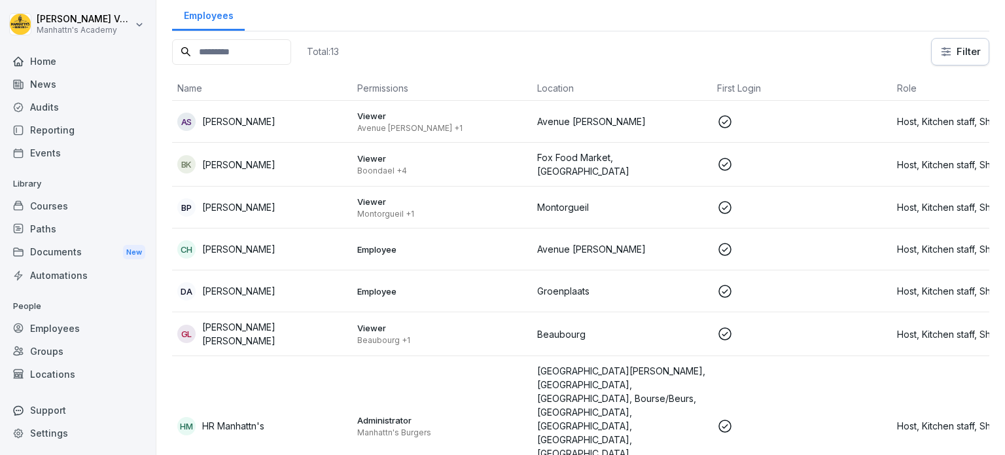
click at [340, 248] on div "CH [PERSON_NAME]" at bounding box center [262, 249] width 170 height 18
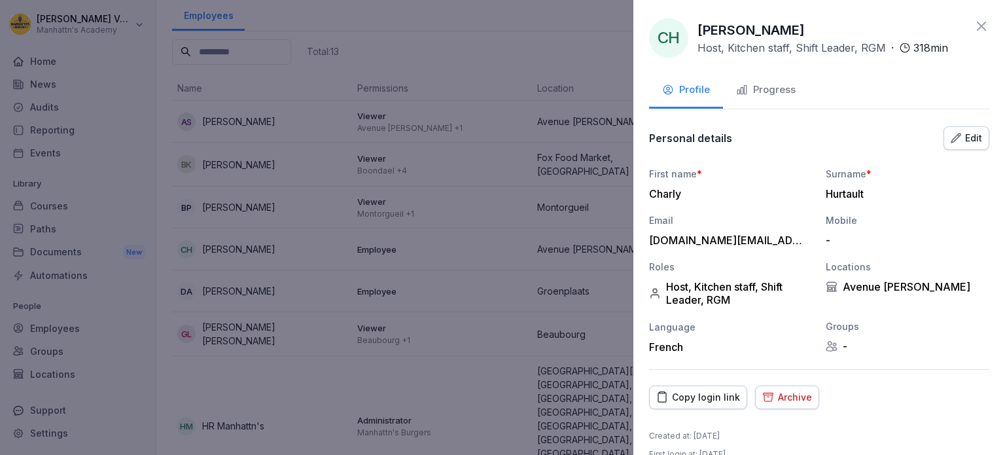
click at [964, 135] on div "Edit" at bounding box center [966, 138] width 31 height 14
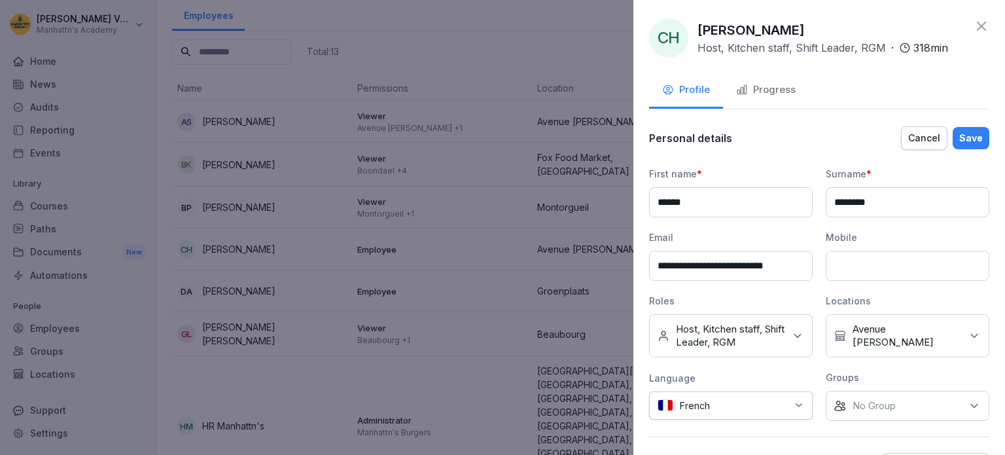
click at [783, 334] on div "No roles Host, Kitchen staff, Shift Leader, RGM" at bounding box center [731, 335] width 164 height 43
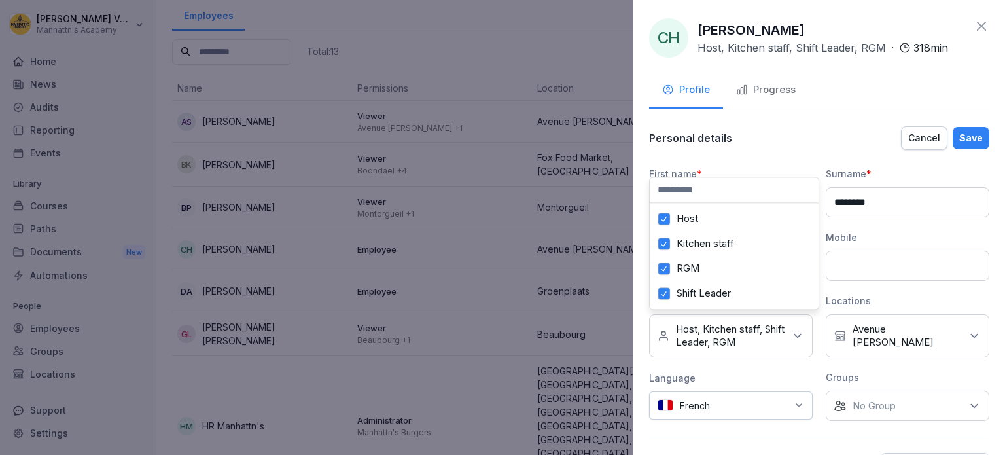
scroll to position [0, 0]
click at [666, 220] on button "Assistant Manager" at bounding box center [664, 219] width 12 height 12
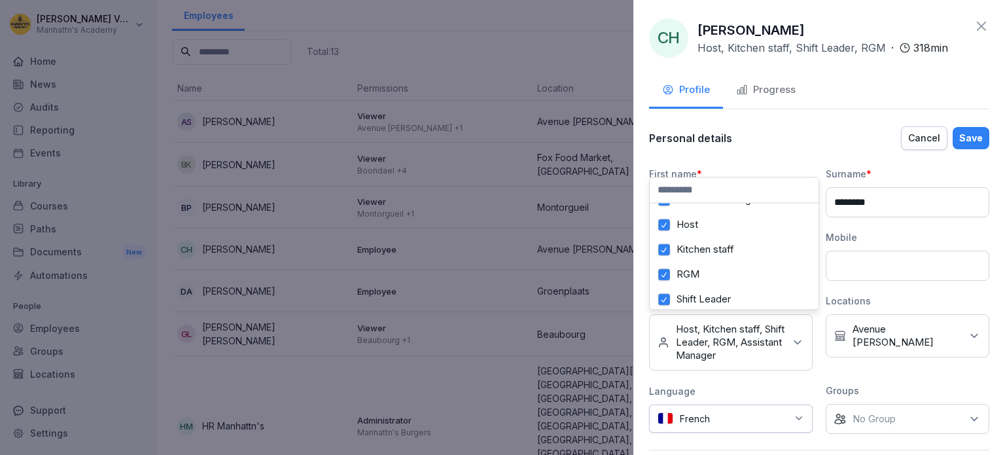
scroll to position [34, 0]
click at [664, 262] on button "RGM" at bounding box center [664, 268] width 12 height 12
click at [959, 138] on div "Save" at bounding box center [971, 138] width 24 height 14
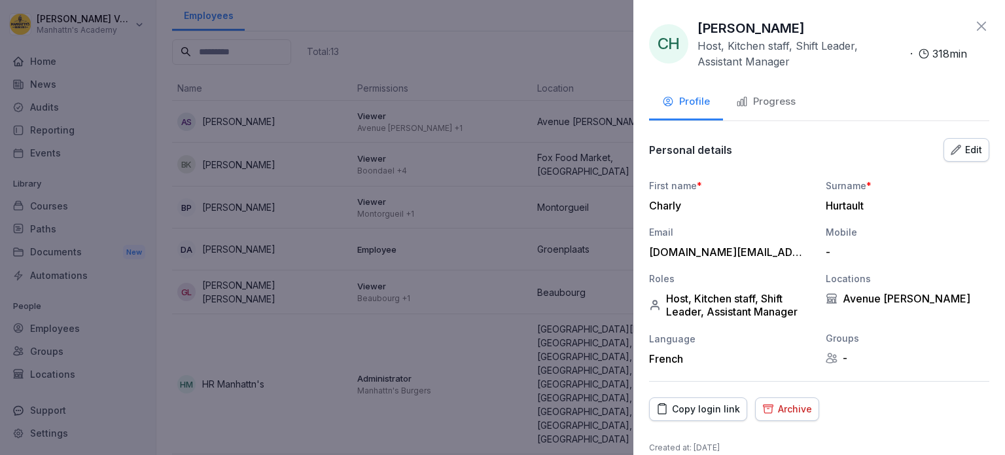
click at [974, 26] on icon at bounding box center [982, 26] width 16 height 16
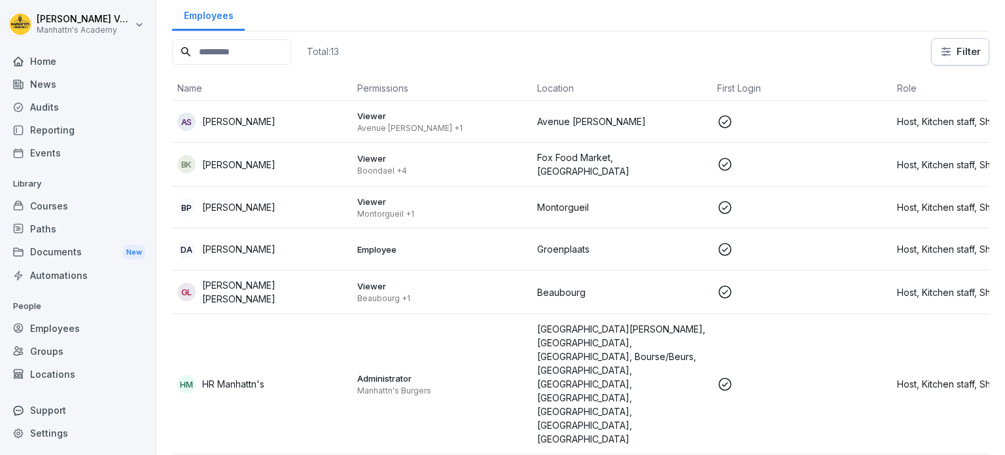
scroll to position [131, 0]
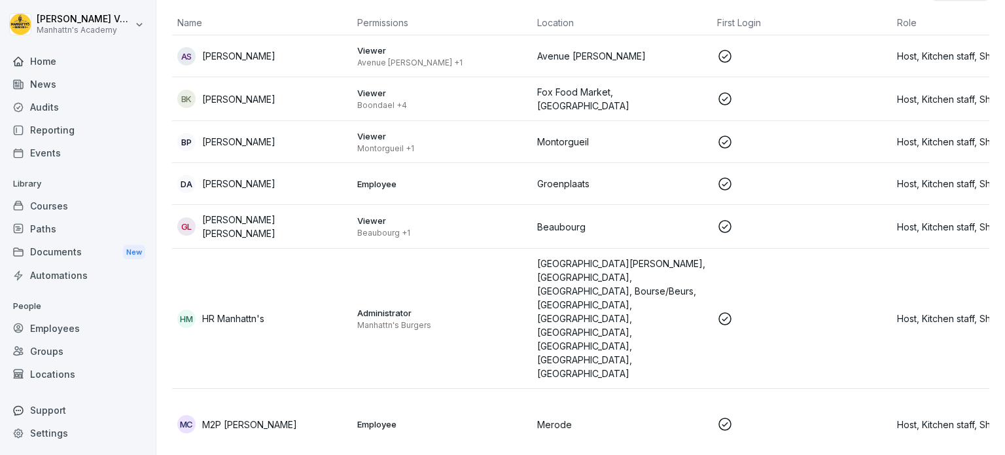
click at [676, 418] on p "Merode" at bounding box center [622, 425] width 170 height 14
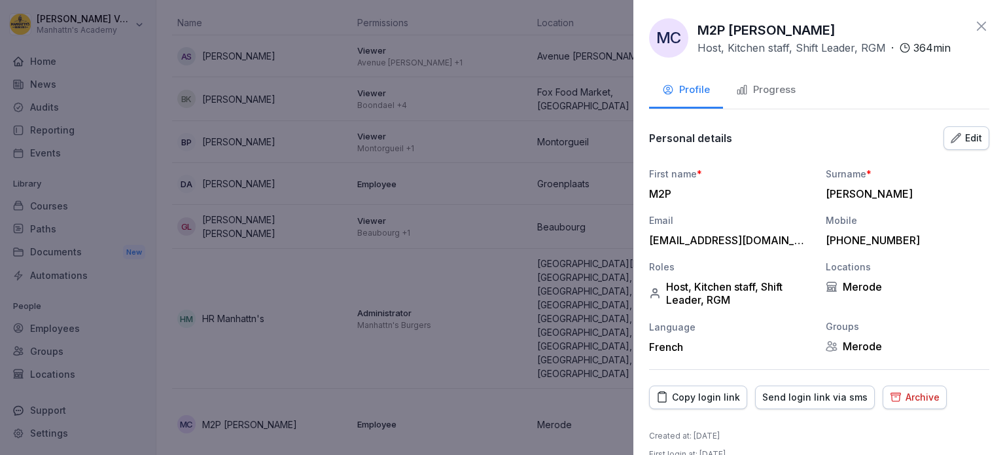
click at [959, 139] on div "Edit" at bounding box center [966, 138] width 31 height 14
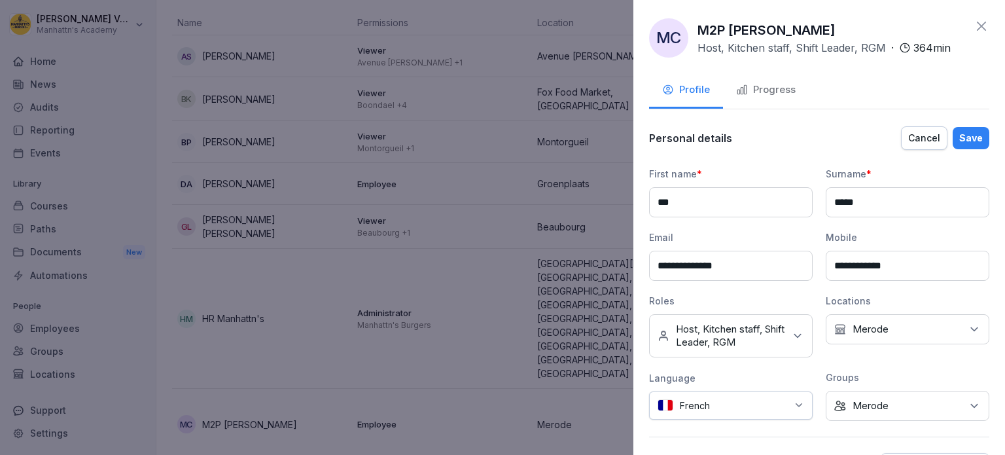
click at [791, 329] on icon at bounding box center [797, 335] width 13 height 13
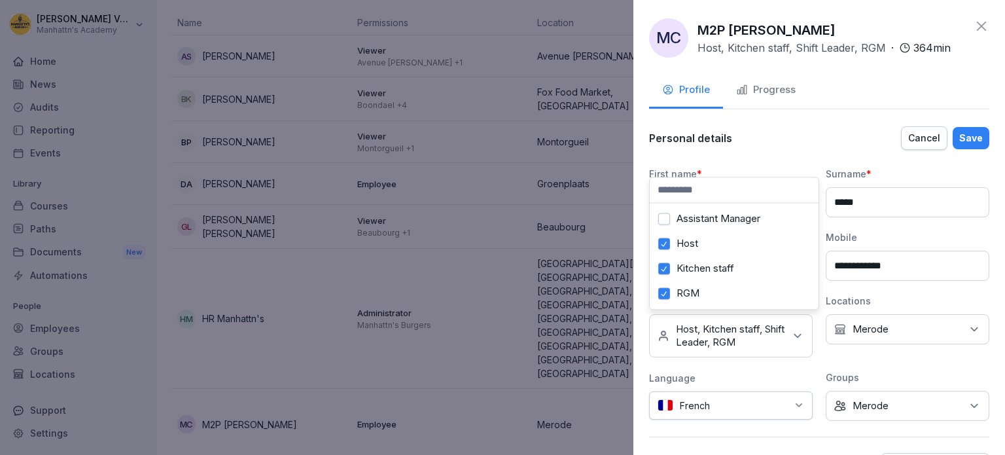
scroll to position [34, 0]
click at [697, 262] on label "RGM" at bounding box center [688, 268] width 23 height 12
click at [959, 141] on div "Save" at bounding box center [971, 138] width 24 height 14
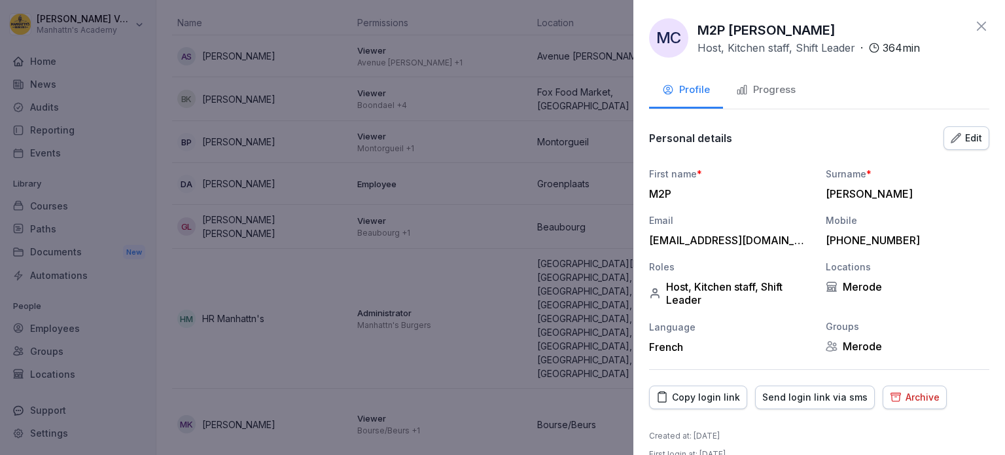
click at [979, 26] on div "MC M2P [PERSON_NAME], Kitchen staff, Shift Leader · 364 min Profile Progress Pe…" at bounding box center [820, 227] width 372 height 455
click at [977, 27] on icon at bounding box center [981, 26] width 9 height 9
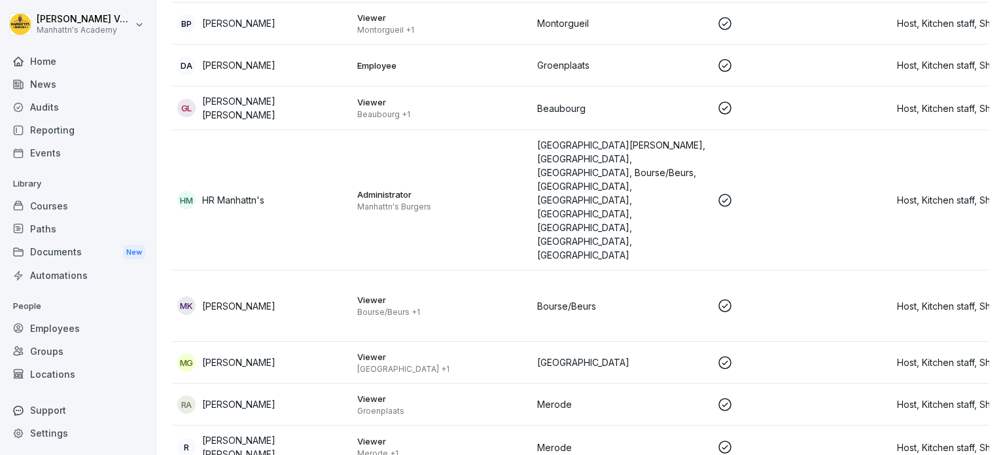
scroll to position [118, 0]
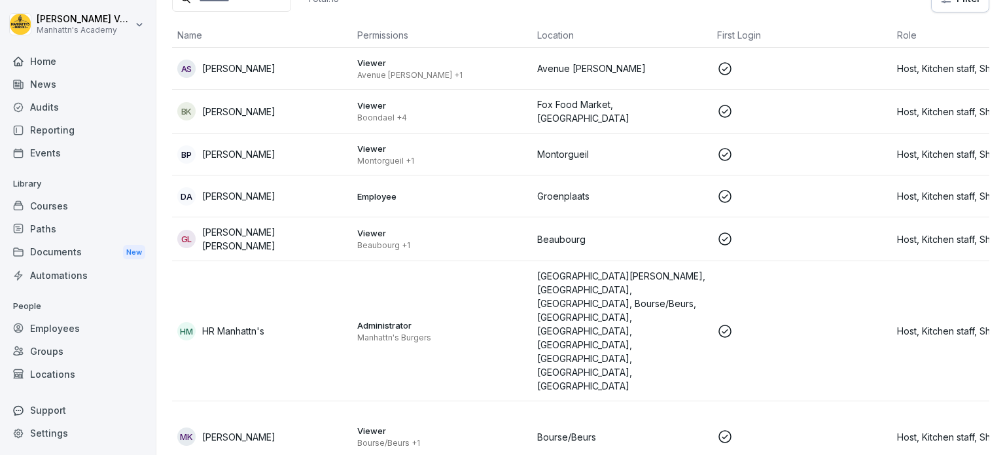
click at [413, 196] on p "Employee" at bounding box center [442, 196] width 170 height 12
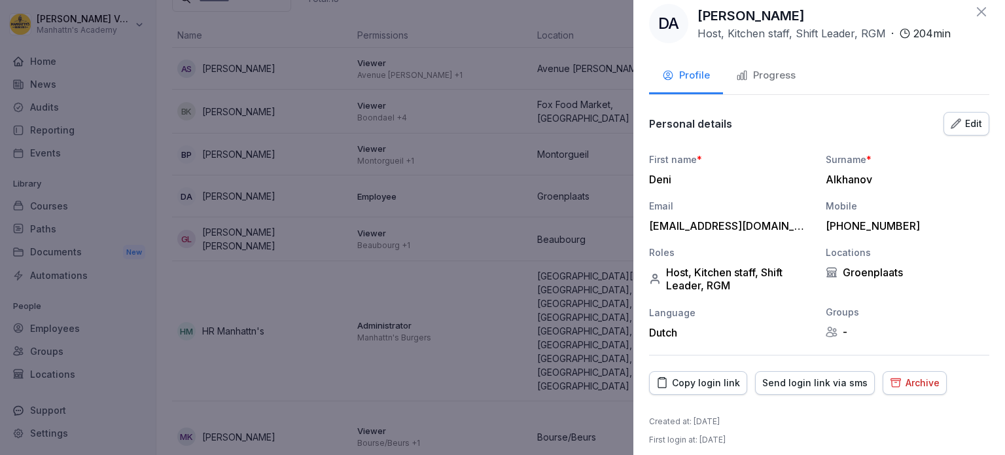
scroll to position [22, 0]
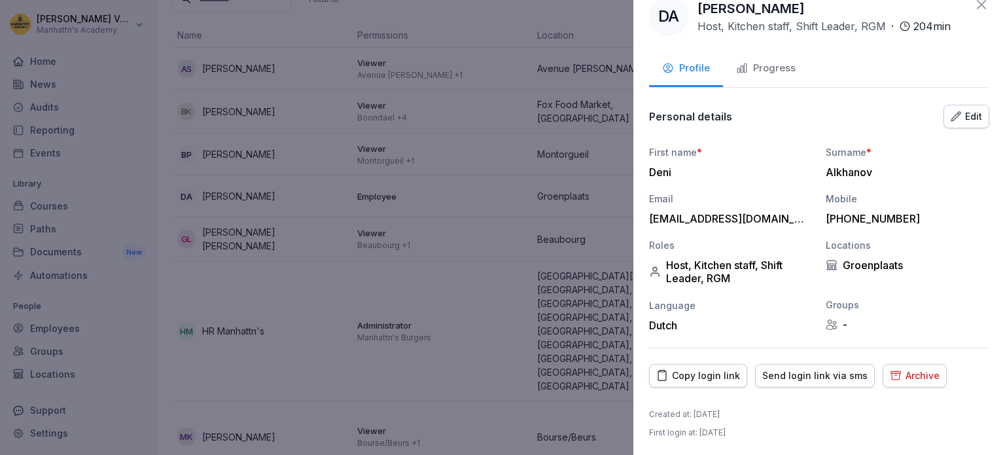
click at [896, 374] on div "Archive" at bounding box center [915, 375] width 50 height 14
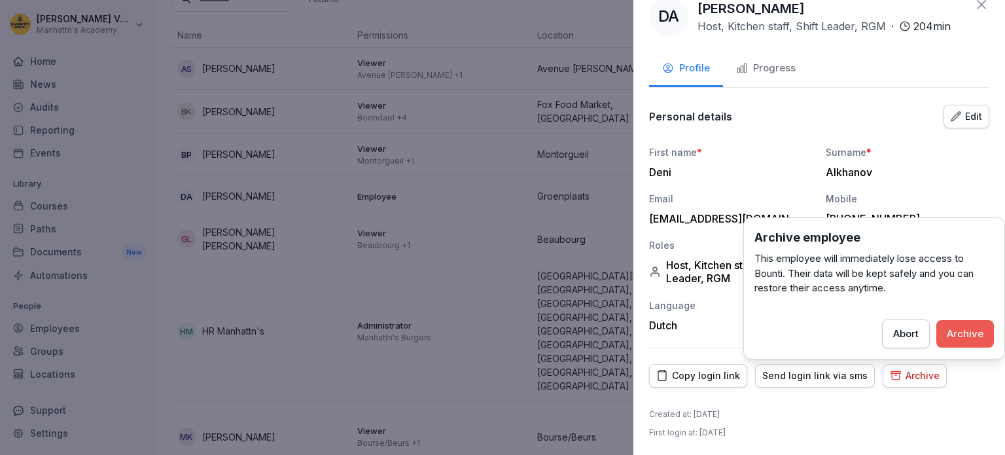
click at [958, 341] on button "Archive" at bounding box center [966, 333] width 58 height 27
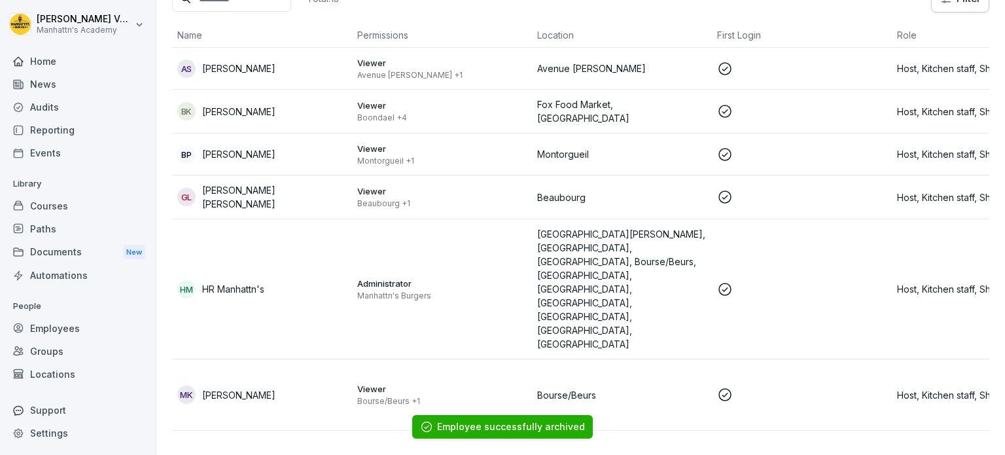
scroll to position [0, 0]
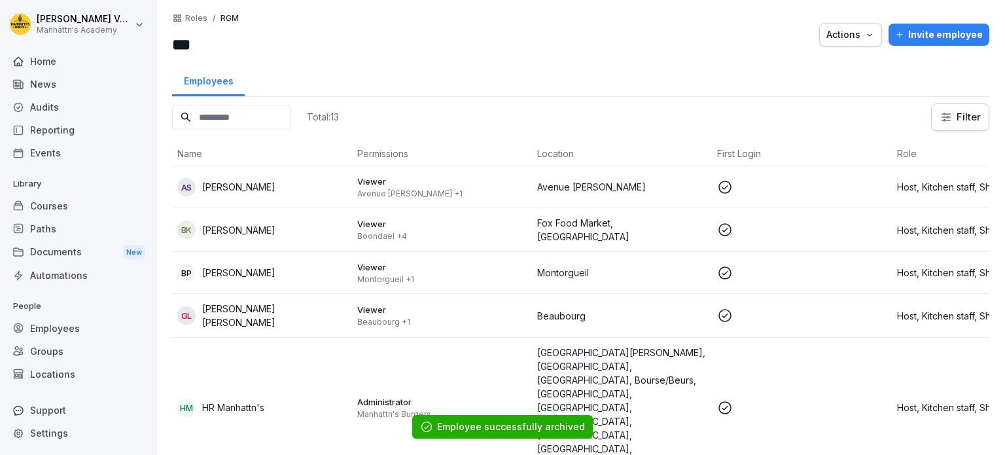
click at [62, 327] on div "Employees" at bounding box center [78, 328] width 143 height 23
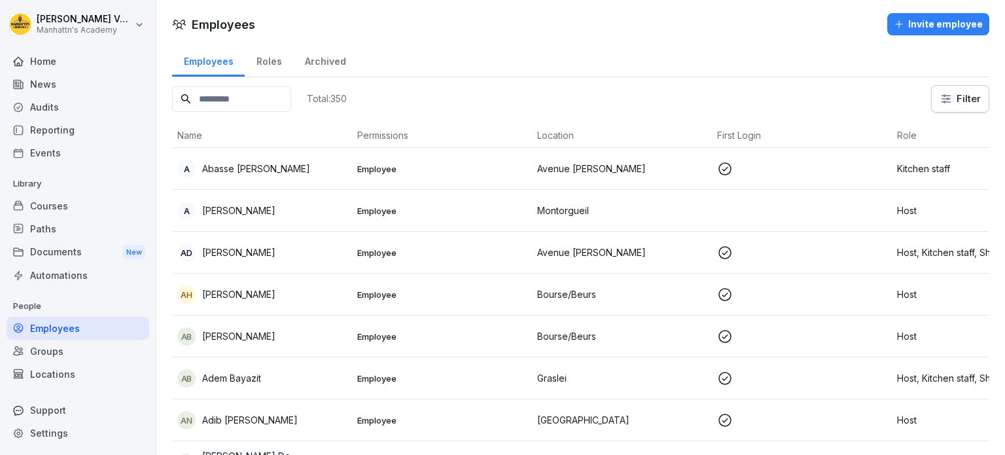
click at [224, 99] on input at bounding box center [231, 99] width 119 height 26
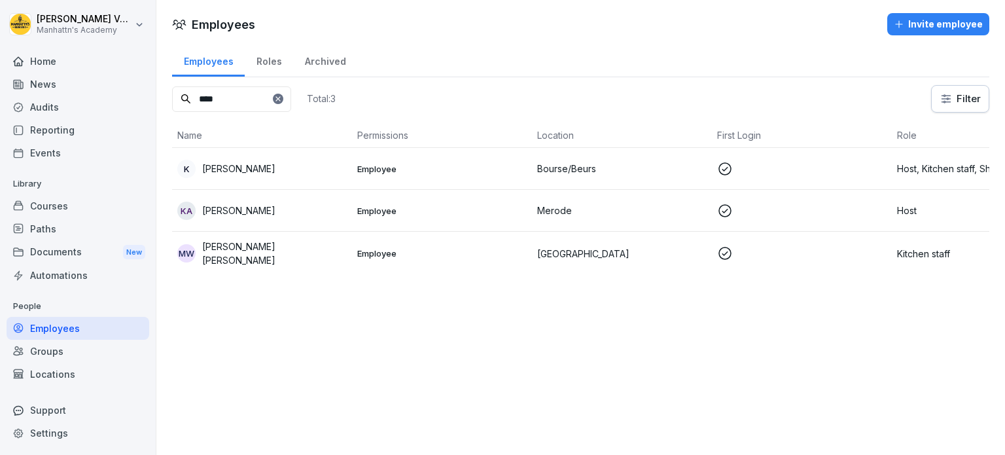
click at [269, 160] on div "K [PERSON_NAME]" at bounding box center [262, 169] width 170 height 18
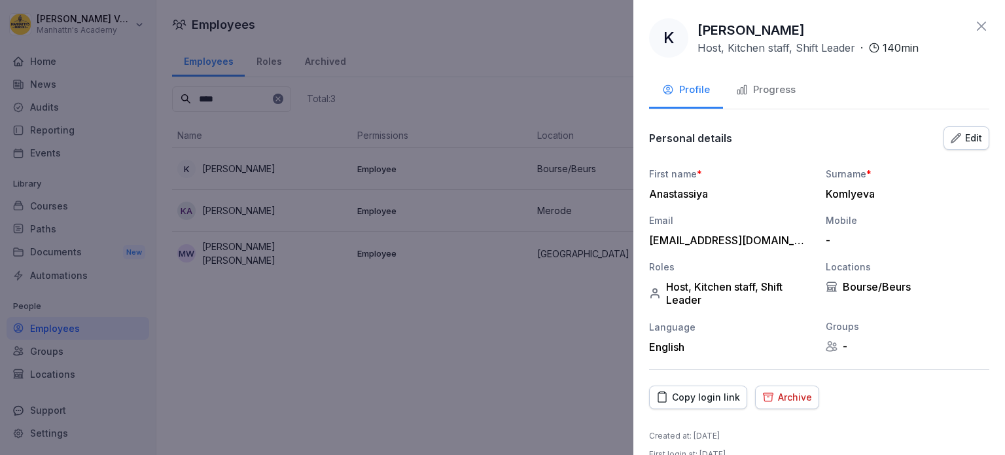
click at [952, 140] on div "Edit" at bounding box center [966, 138] width 31 height 14
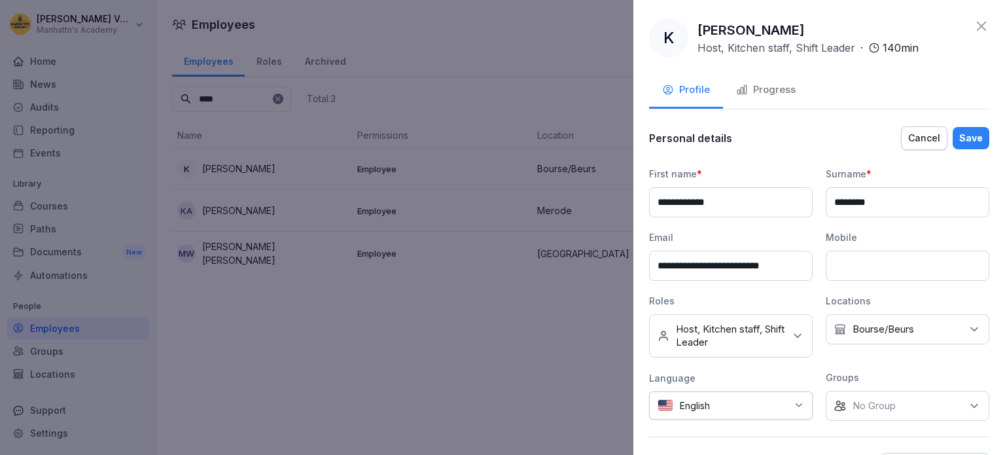
click at [791, 331] on icon at bounding box center [797, 335] width 13 height 13
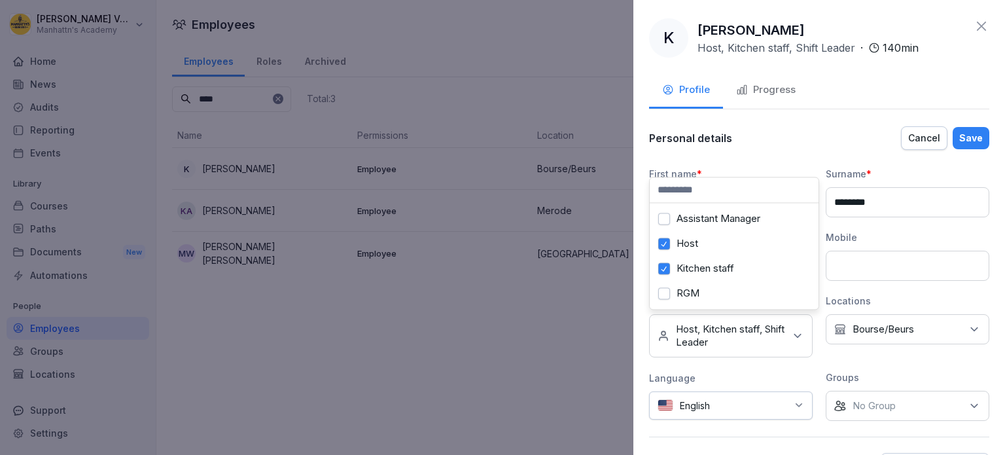
click at [704, 219] on label "Assistant Manager" at bounding box center [719, 219] width 84 height 12
click at [959, 135] on div "Save" at bounding box center [971, 138] width 24 height 14
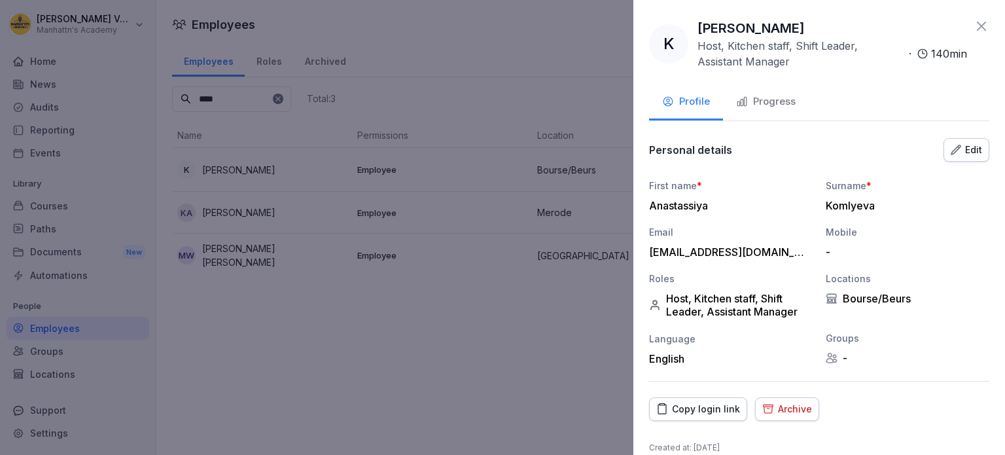
click at [977, 24] on icon at bounding box center [981, 26] width 9 height 9
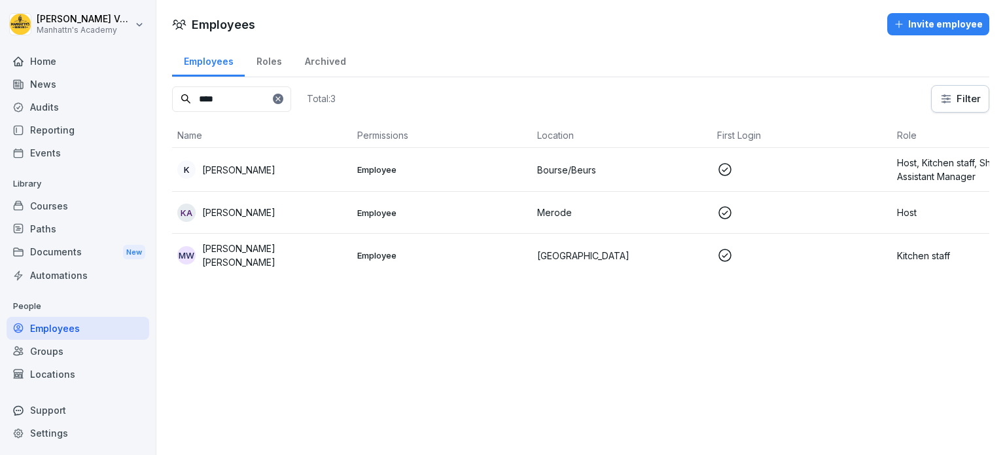
drag, startPoint x: 230, startPoint y: 100, endPoint x: 183, endPoint y: 92, distance: 48.5
click at [183, 92] on div "****" at bounding box center [231, 99] width 119 height 26
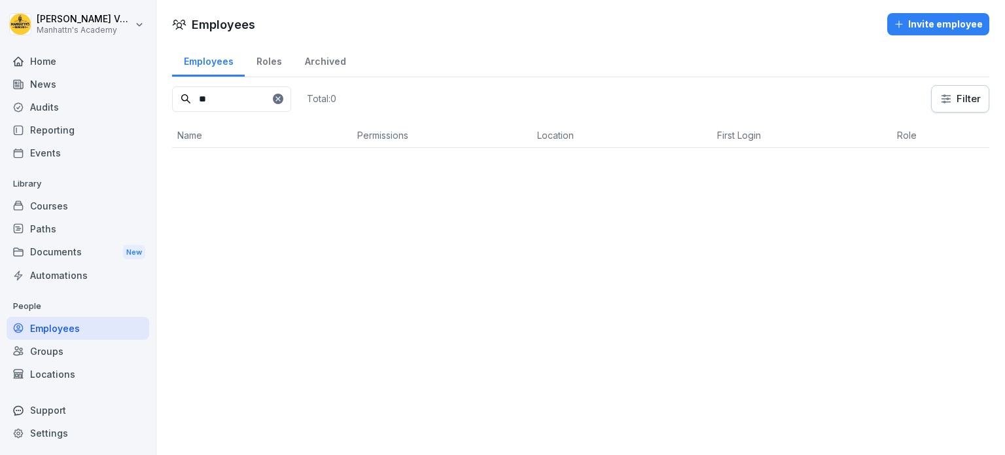
type input "*"
click at [272, 174] on p "PRANVERA LJIMANI" at bounding box center [244, 170] width 84 height 14
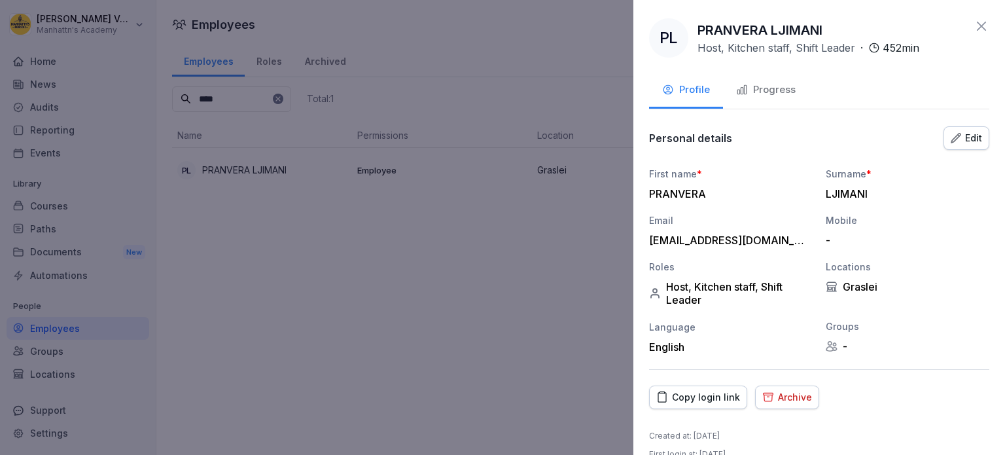
click at [961, 137] on div "Edit" at bounding box center [966, 138] width 31 height 14
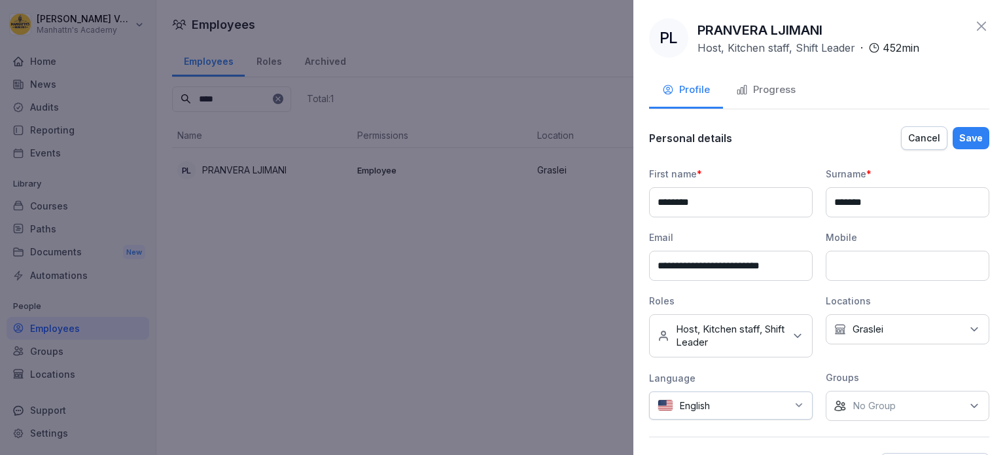
click at [783, 339] on div "No roles Host, Kitchen staff, Shift Leader" at bounding box center [731, 335] width 164 height 43
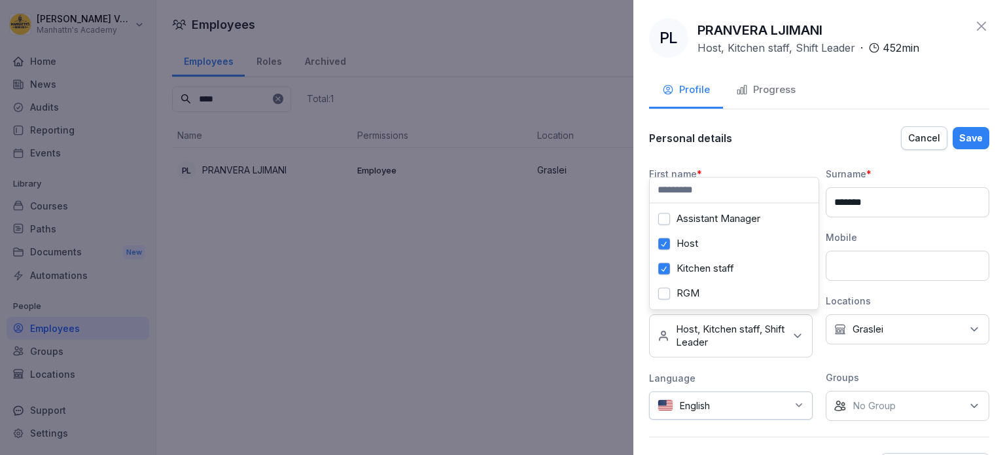
click at [714, 218] on label "Assistant Manager" at bounding box center [719, 219] width 84 height 12
click at [965, 134] on div "Save" at bounding box center [971, 138] width 24 height 14
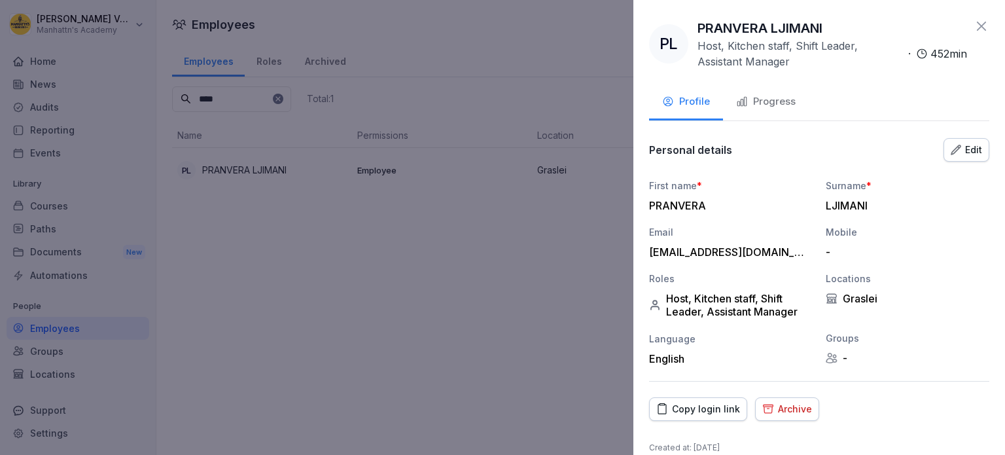
click at [977, 27] on icon at bounding box center [981, 26] width 9 height 9
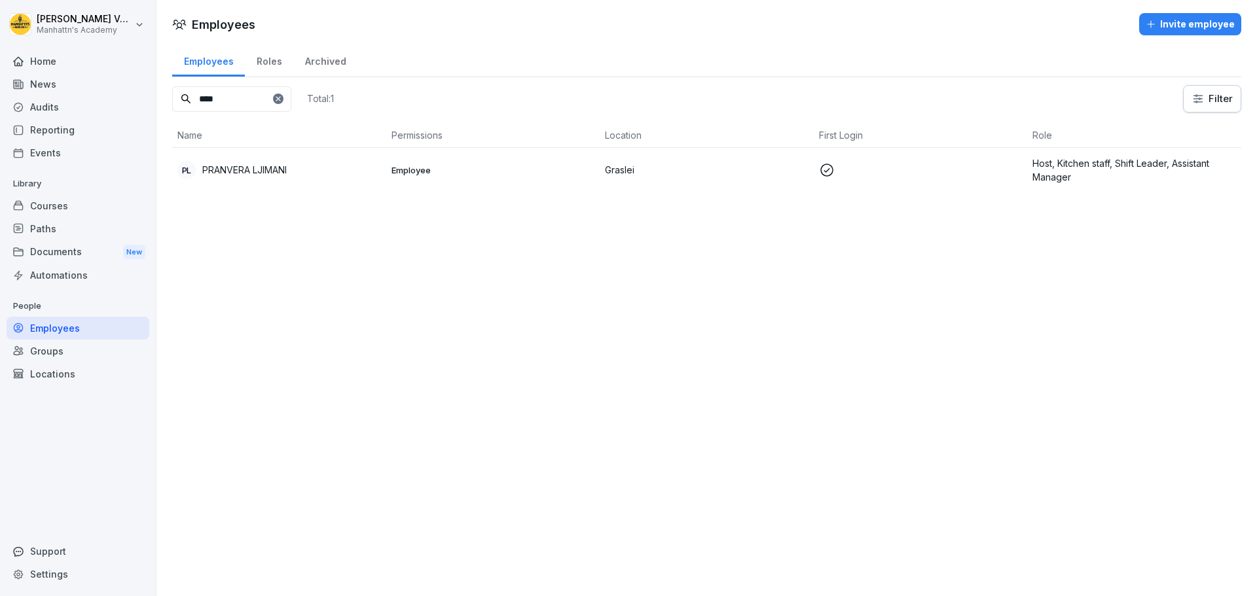
drag, startPoint x: 236, startPoint y: 96, endPoint x: 166, endPoint y: 99, distance: 70.1
click at [166, 99] on div "Employees Roles Archived **** Total: 1 Filter Name Permissions Location First L…" at bounding box center [706, 122] width 1100 height 159
type input "*"
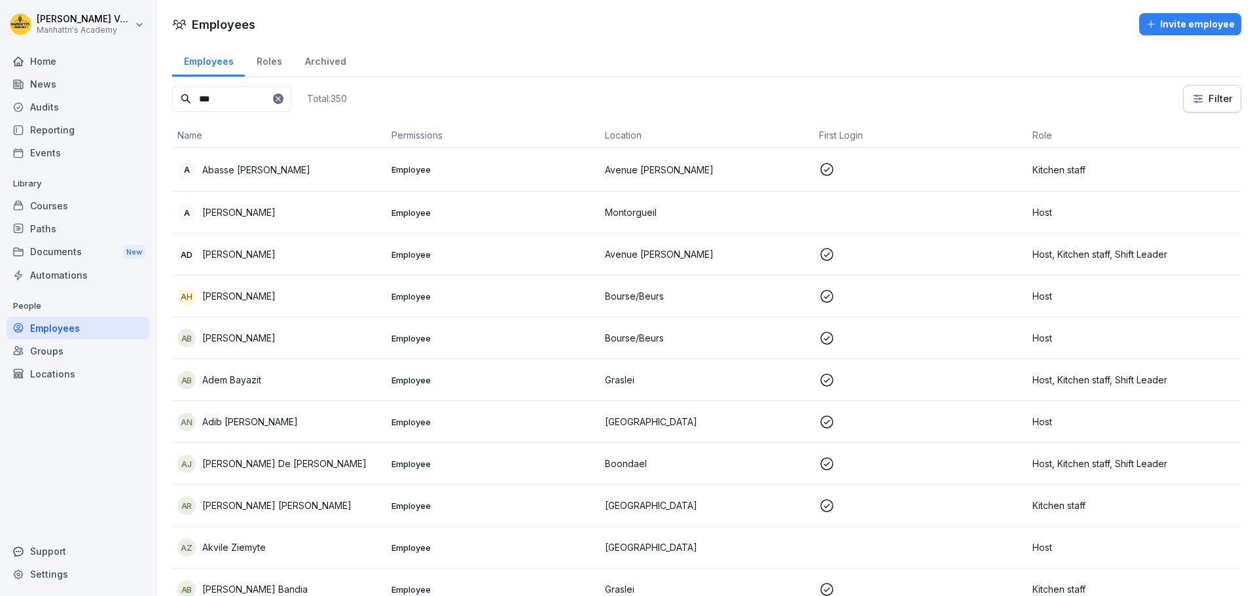
type input "****"
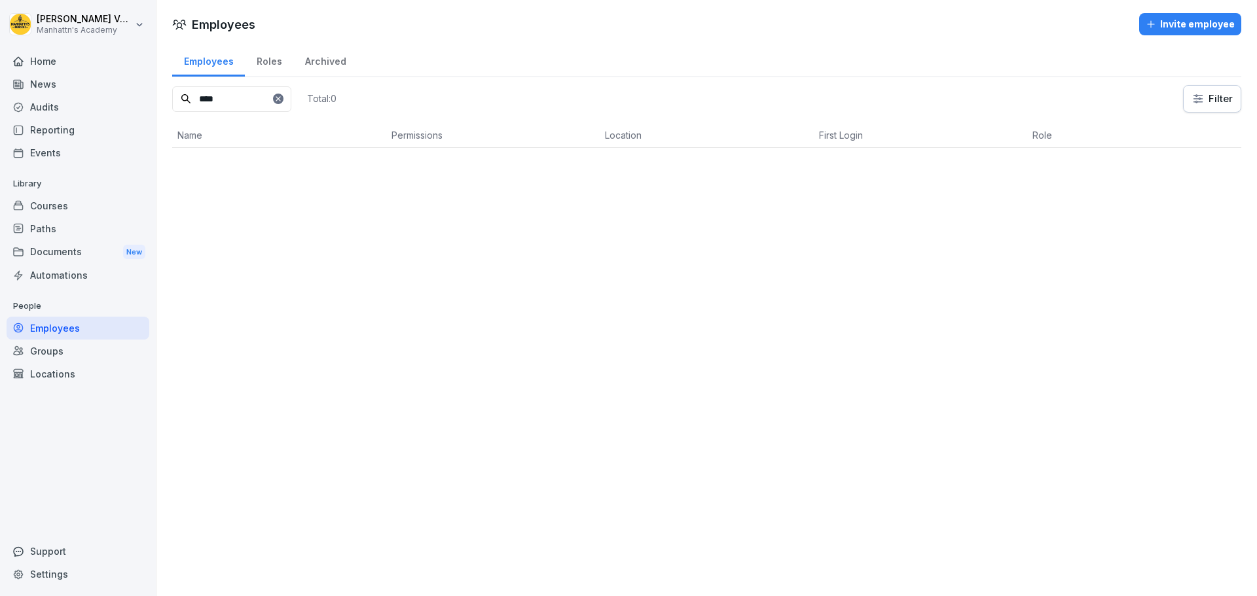
drag, startPoint x: 219, startPoint y: 103, endPoint x: 151, endPoint y: 98, distance: 68.9
click at [151, 98] on div "[PERSON_NAME]'s Academy Home News Audits Reporting Events Library Courses Paths…" at bounding box center [628, 298] width 1257 height 596
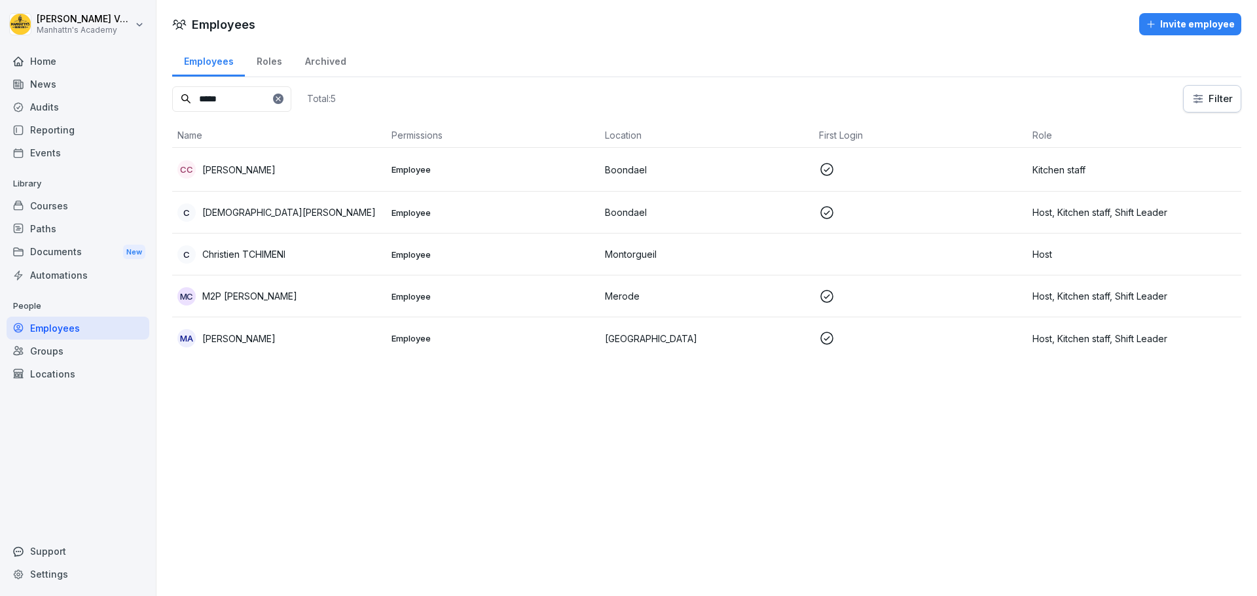
click at [245, 329] on div "MA [PERSON_NAME]" at bounding box center [279, 338] width 204 height 18
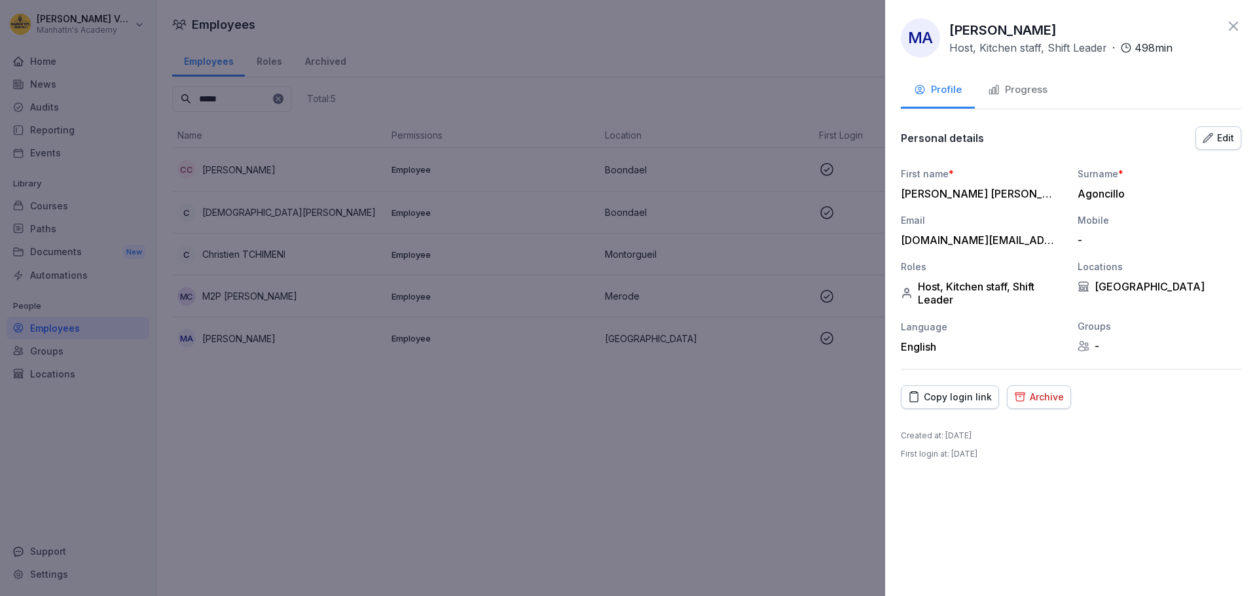
click at [1005, 134] on div "Edit" at bounding box center [1217, 138] width 31 height 14
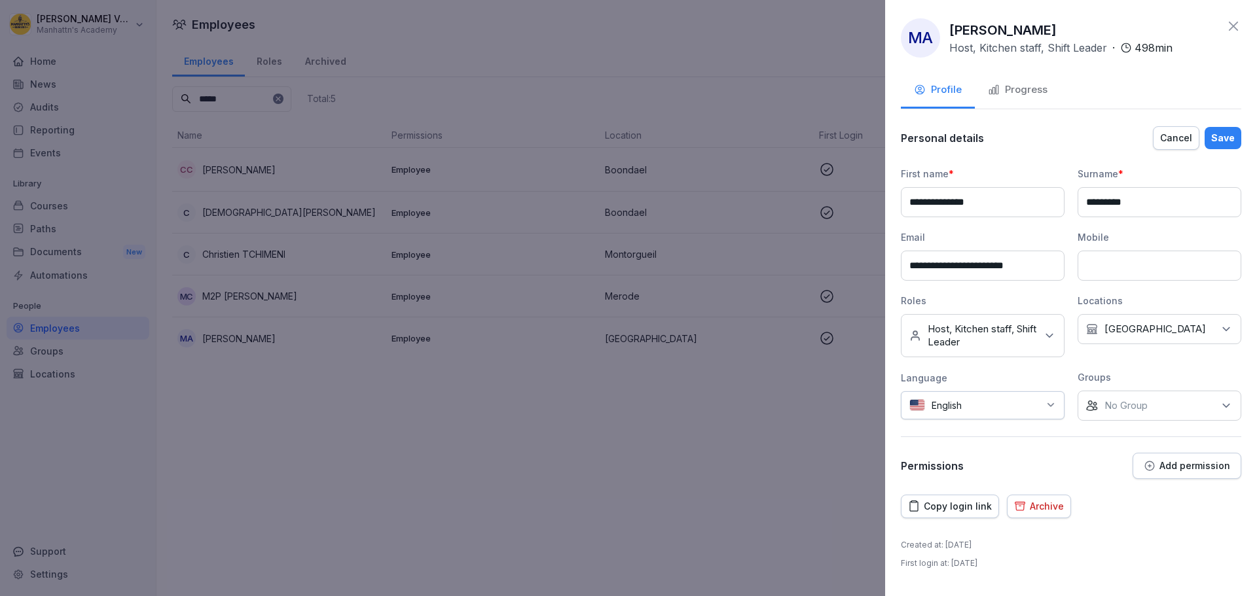
click at [1005, 330] on div "No roles Host, Kitchen staff, Shift Leader" at bounding box center [983, 335] width 164 height 43
click at [994, 397] on label "Assistant Manager" at bounding box center [970, 403] width 84 height 12
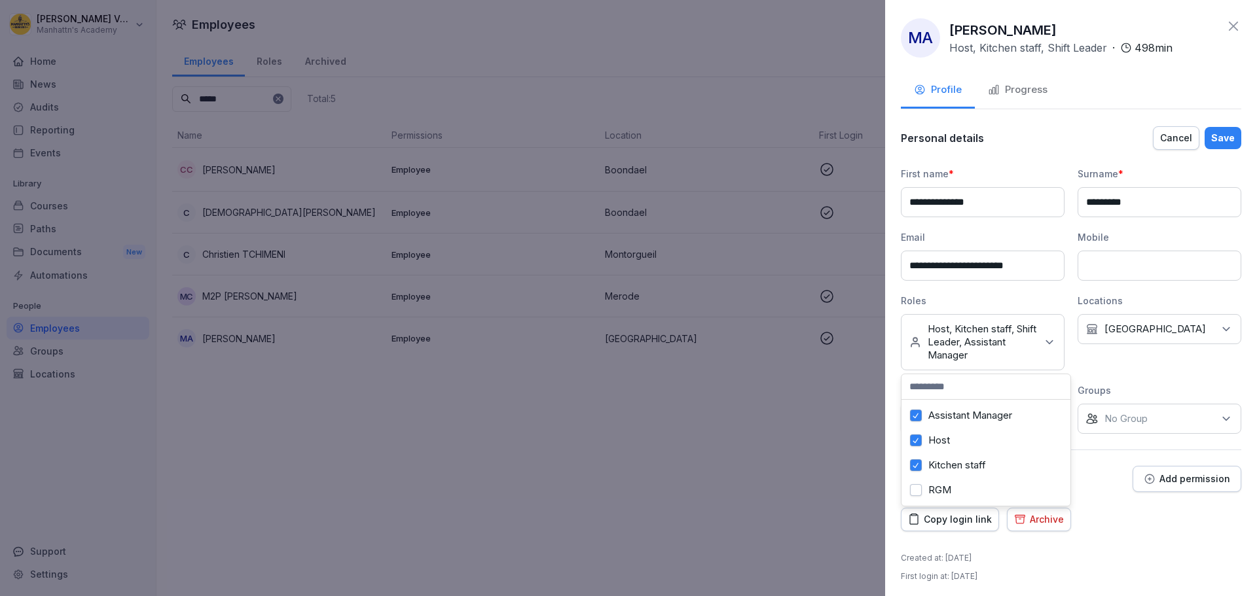
click at [1005, 141] on div "Save" at bounding box center [1223, 138] width 24 height 14
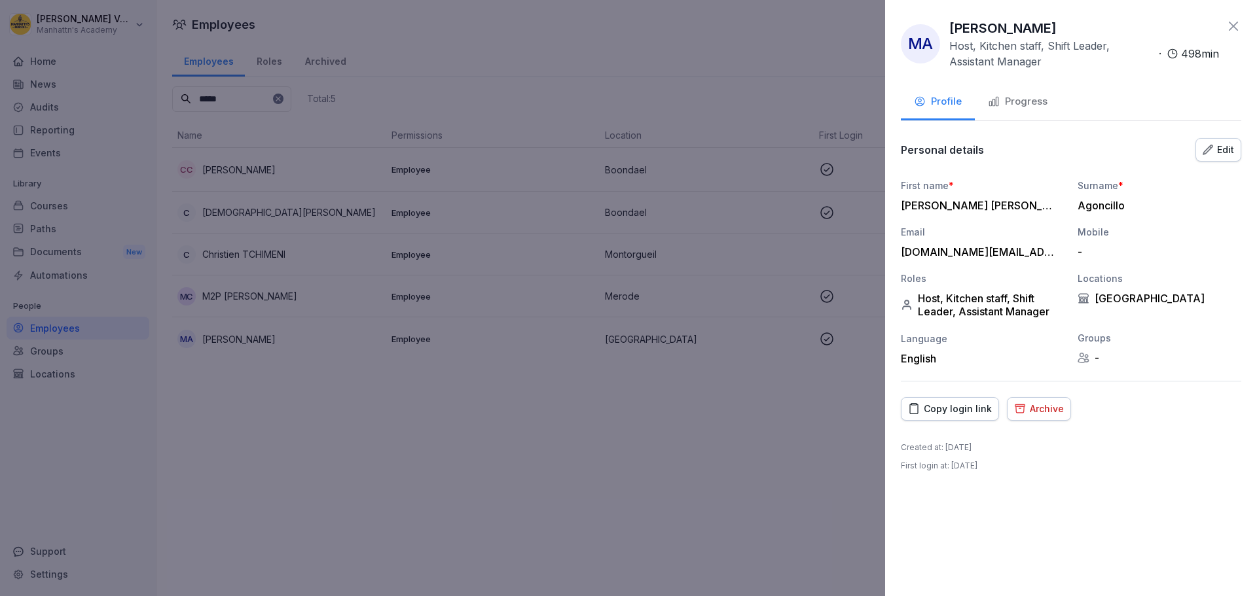
click at [1005, 27] on icon at bounding box center [1233, 26] width 16 height 16
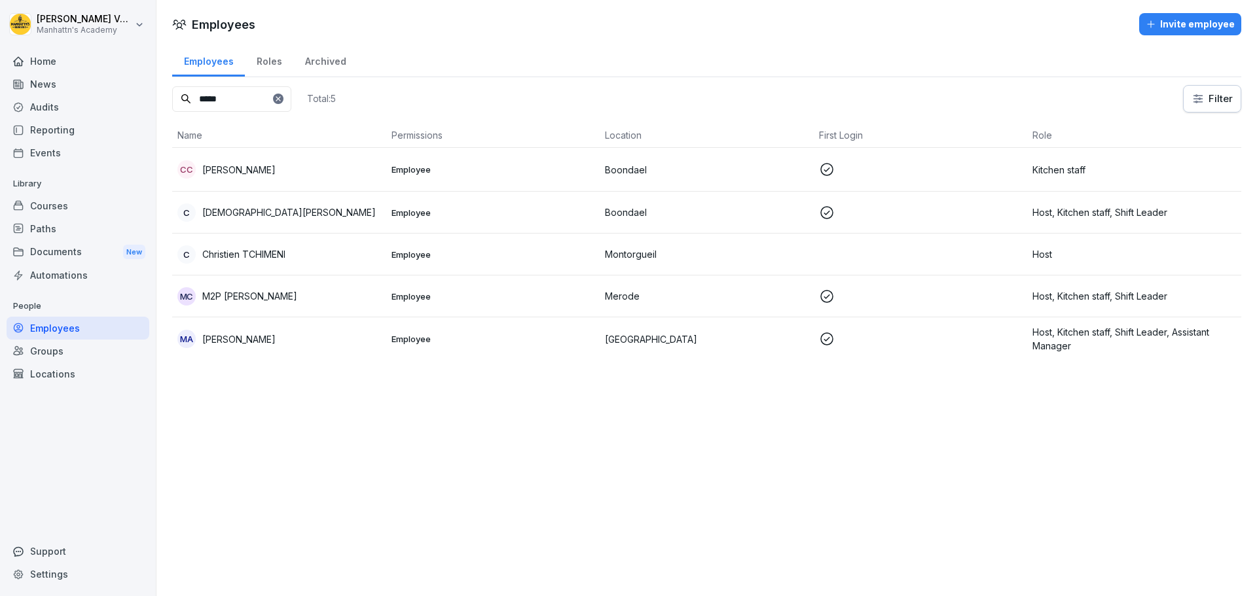
drag, startPoint x: 242, startPoint y: 108, endPoint x: 129, endPoint y: 98, distance: 113.7
click at [129, 98] on div "[PERSON_NAME]'s Academy Home News Audits Reporting Events Library Courses Paths…" at bounding box center [628, 298] width 1257 height 596
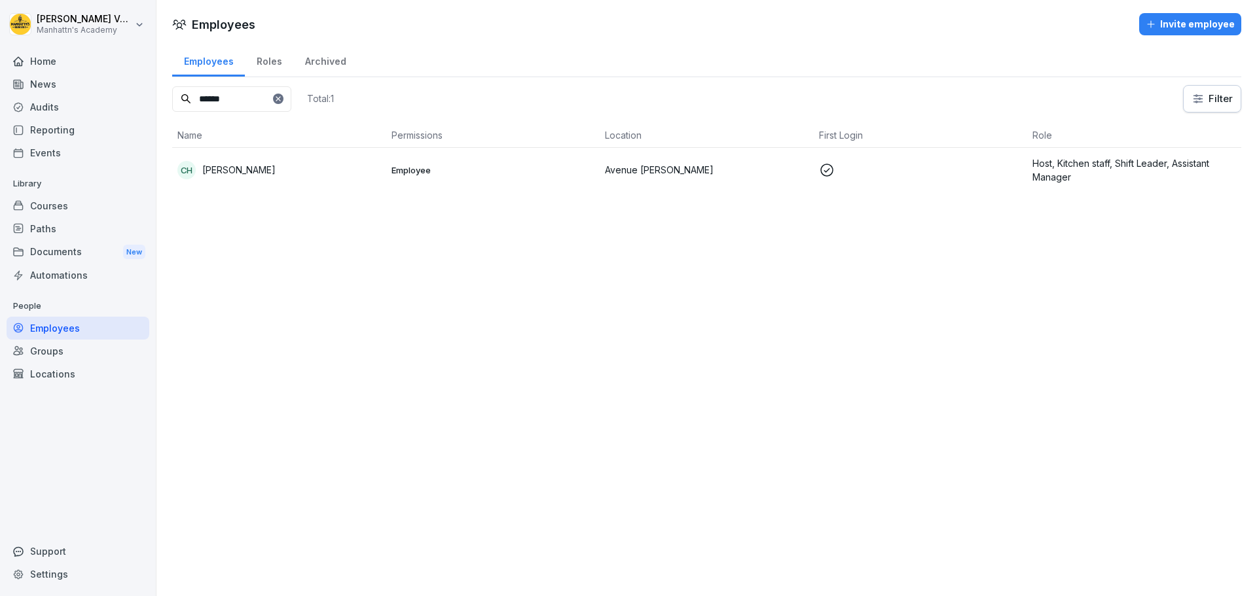
click at [219, 170] on p "[PERSON_NAME]" at bounding box center [238, 170] width 73 height 14
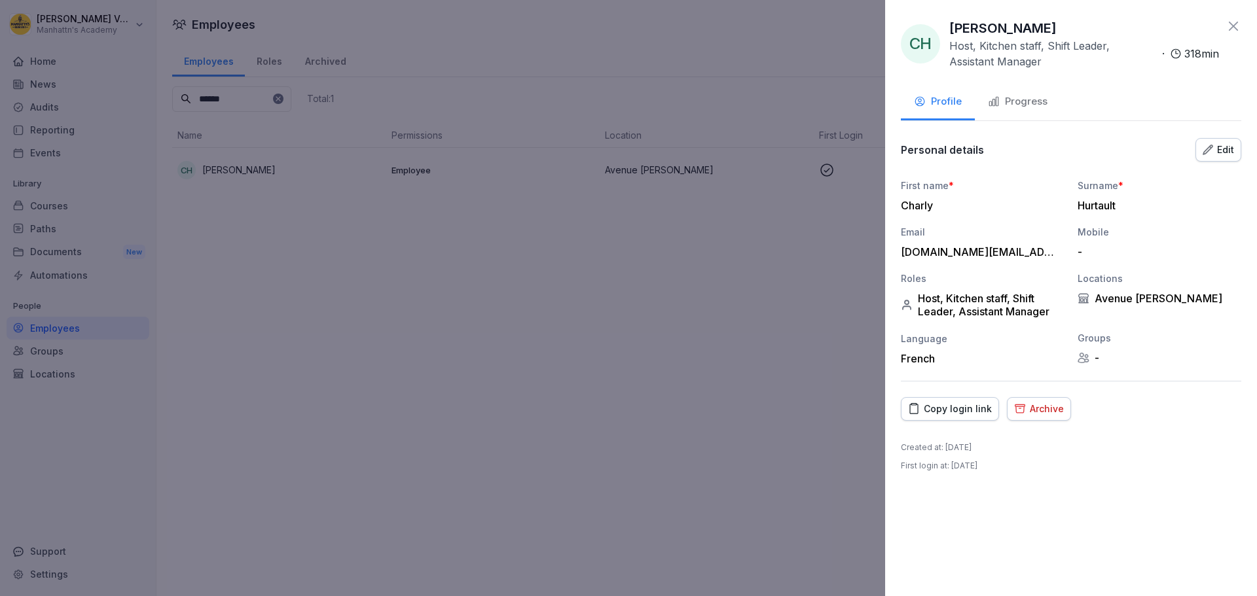
click at [1005, 26] on icon at bounding box center [1233, 26] width 16 height 16
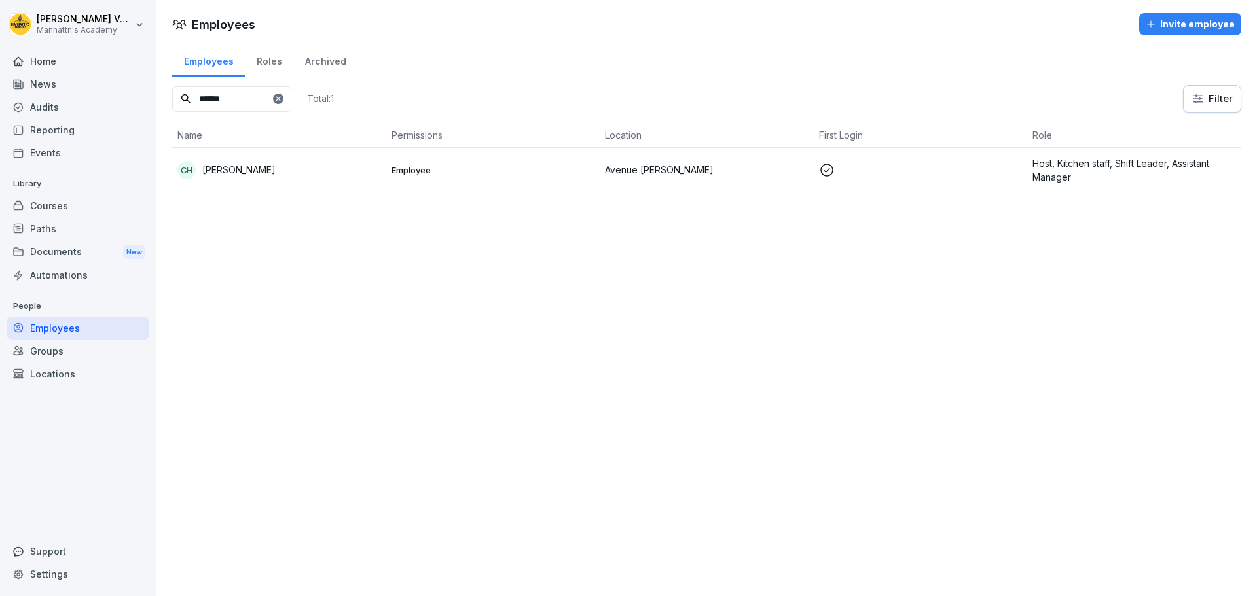
drag, startPoint x: 197, startPoint y: 99, endPoint x: 131, endPoint y: 98, distance: 66.1
click at [131, 98] on div "[PERSON_NAME]'s Academy Home News Audits Reporting Events Library Courses Paths…" at bounding box center [628, 298] width 1257 height 596
type input "******"
click at [215, 99] on input "******" at bounding box center [231, 99] width 119 height 26
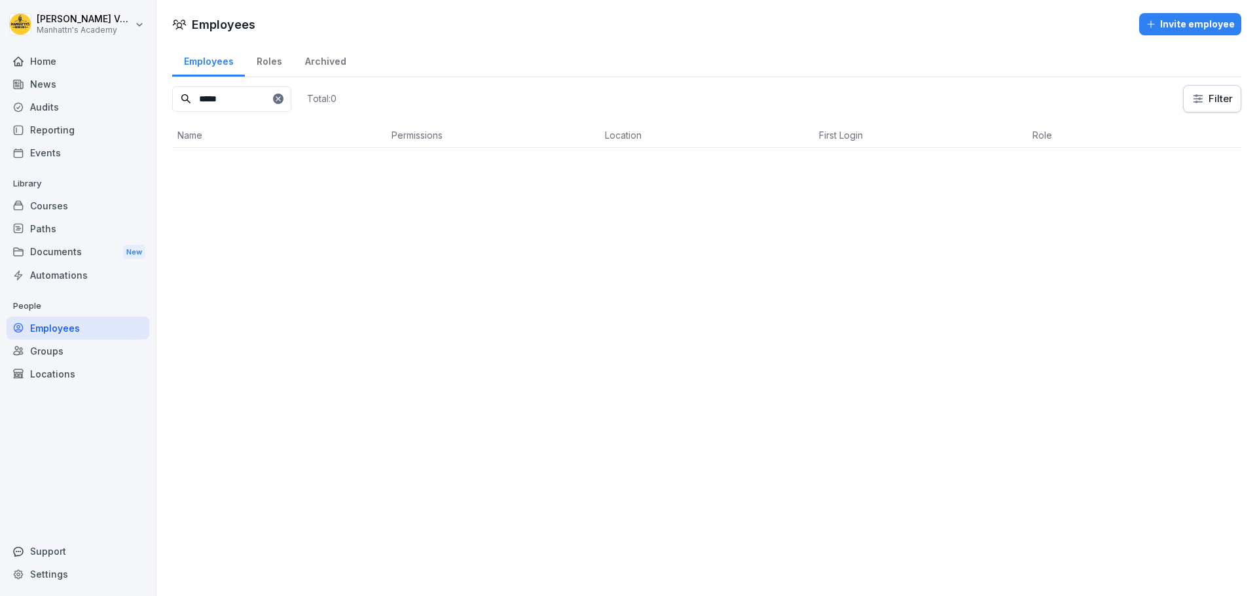
type input "*****"
click at [282, 96] on icon at bounding box center [278, 99] width 8 height 8
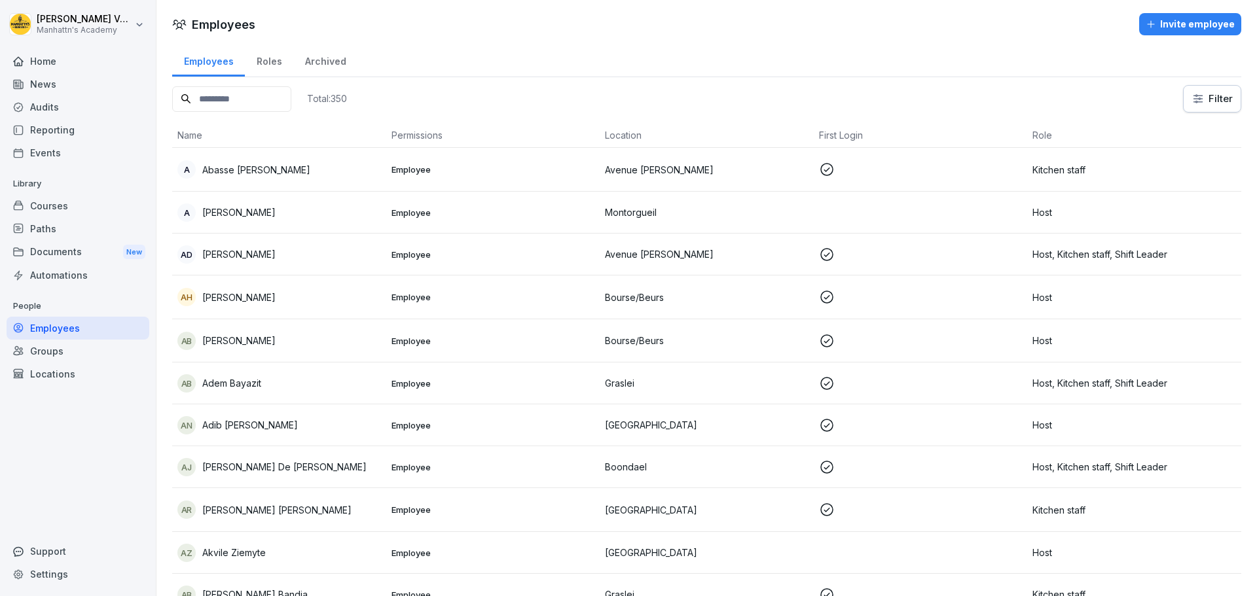
click at [1005, 20] on div "Invite employee" at bounding box center [1189, 24] width 89 height 14
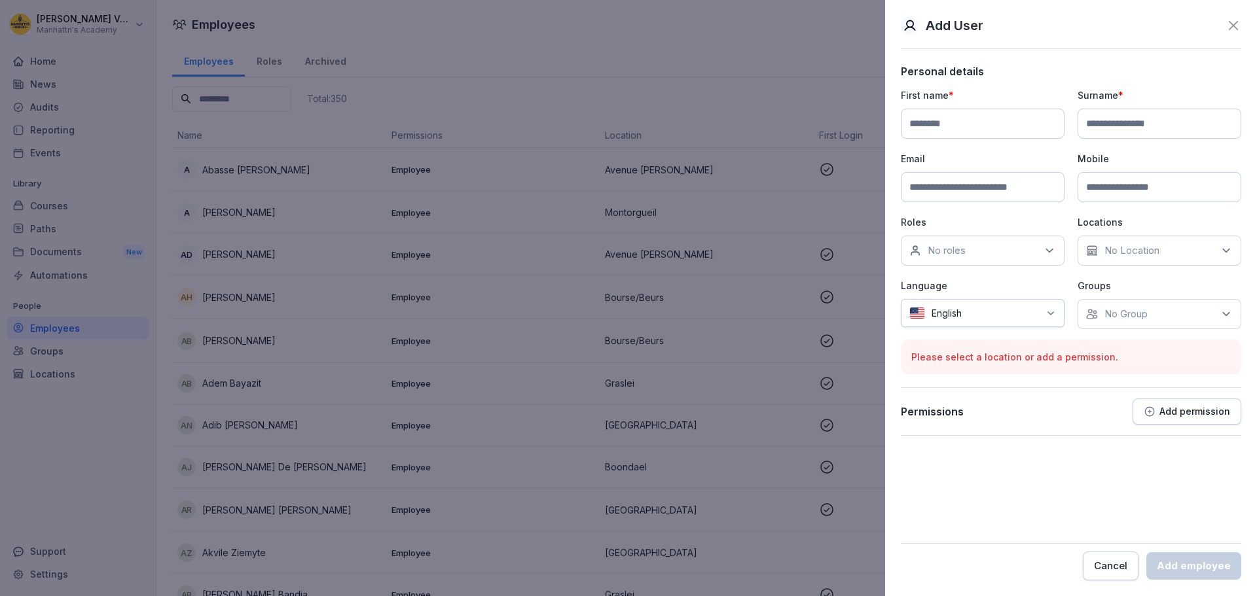
click at [967, 126] on input at bounding box center [983, 124] width 164 height 30
type input "******"
type input "********"
paste input "**********"
type input "**********"
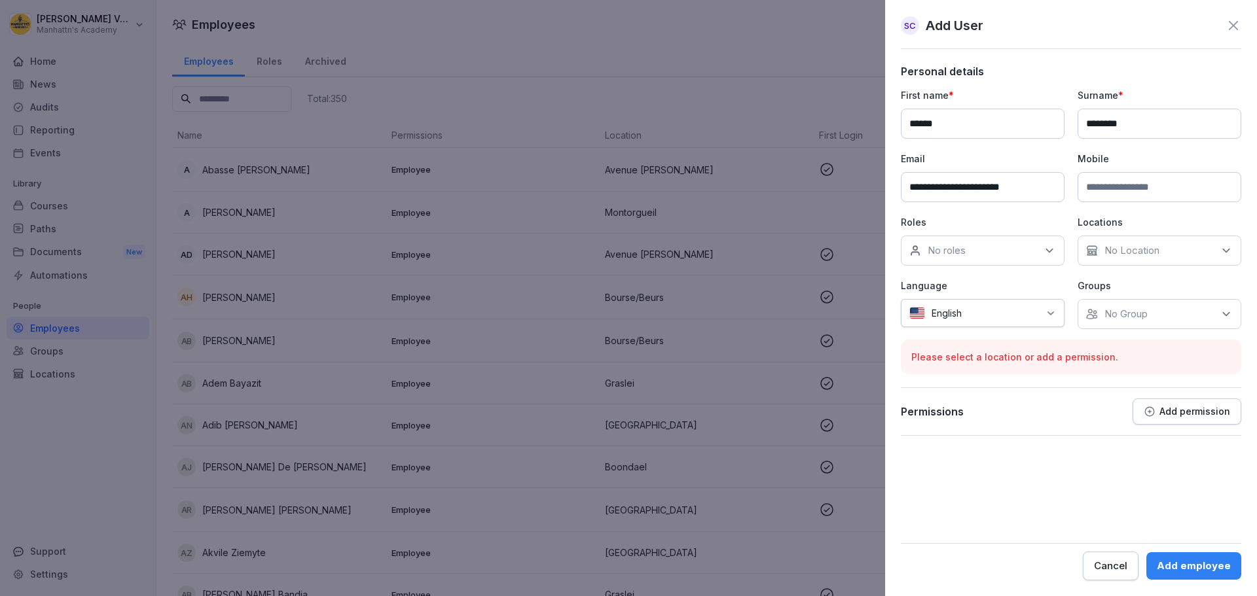
click at [1005, 192] on input at bounding box center [1159, 187] width 164 height 30
paste input "**********"
type input "**********"
click at [1005, 252] on icon at bounding box center [1049, 250] width 13 height 13
click at [953, 314] on label "Assistant Manager" at bounding box center [970, 311] width 84 height 12
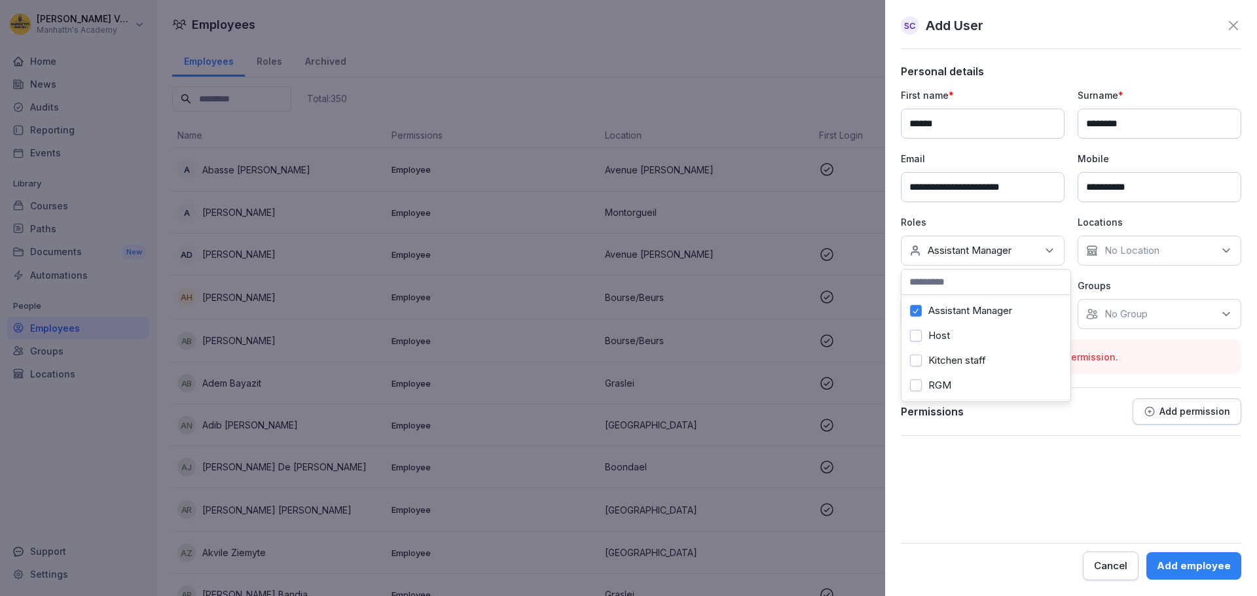
click at [939, 334] on label "Host" at bounding box center [939, 336] width 22 height 12
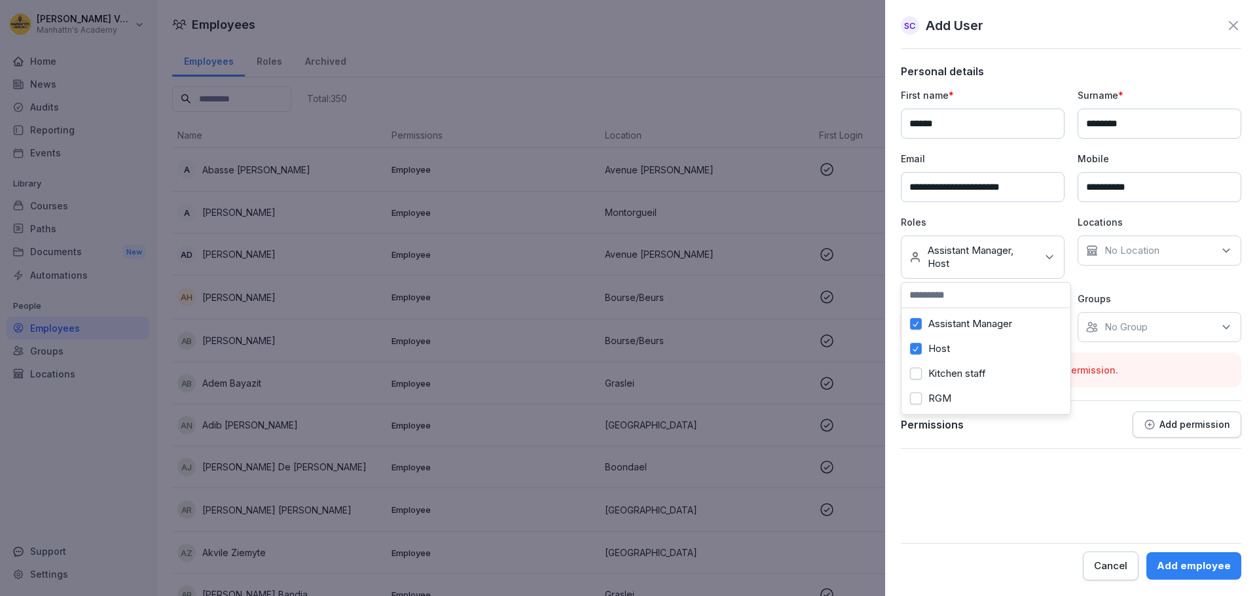
click at [937, 375] on label "Kitchen staff" at bounding box center [957, 374] width 58 height 12
click at [948, 393] on label "Shift Leader" at bounding box center [955, 399] width 54 height 12
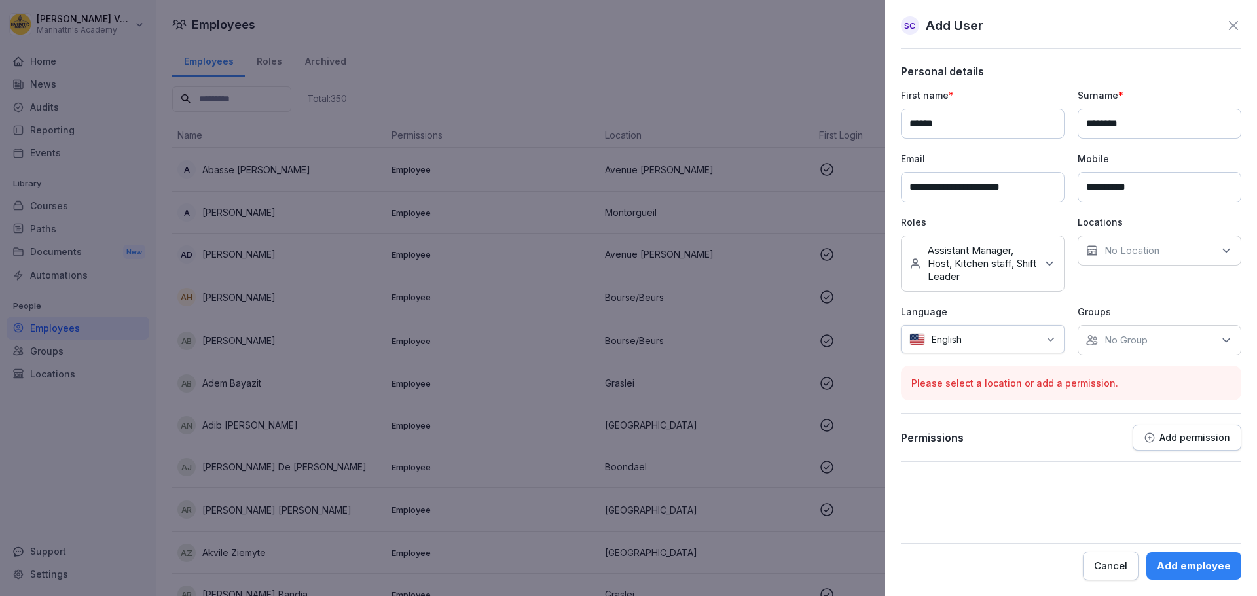
click at [1005, 294] on div "**********" at bounding box center [1071, 221] width 340 height 267
click at [1005, 332] on div "No Group" at bounding box center [1159, 340] width 164 height 30
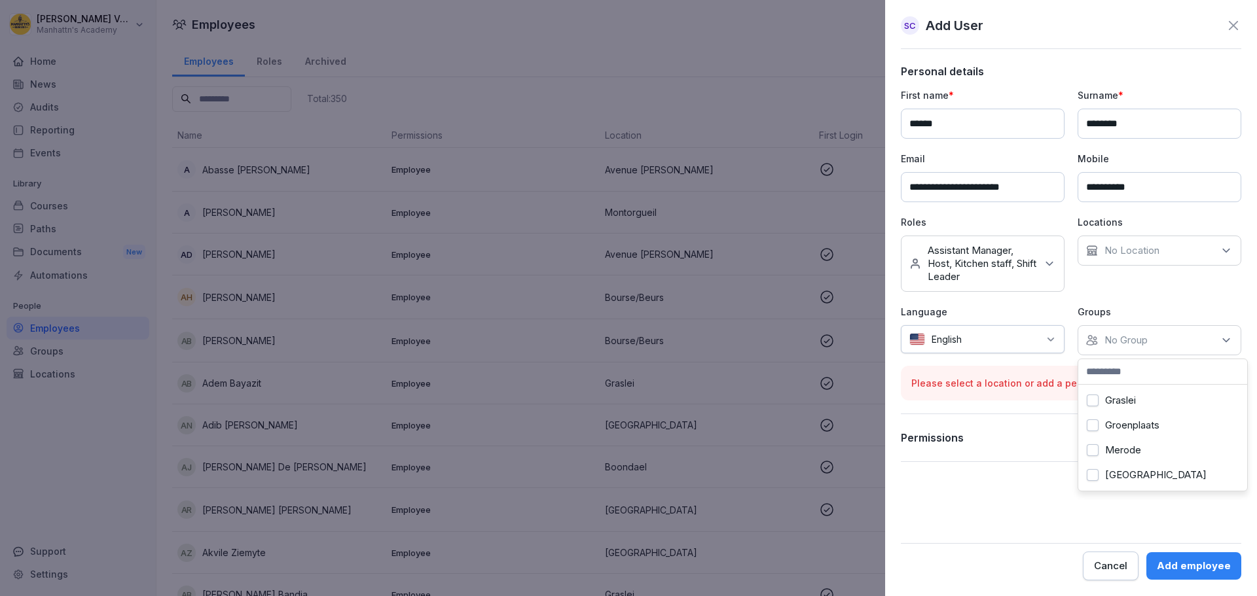
click at [1005, 444] on label "Merode" at bounding box center [1123, 450] width 36 height 12
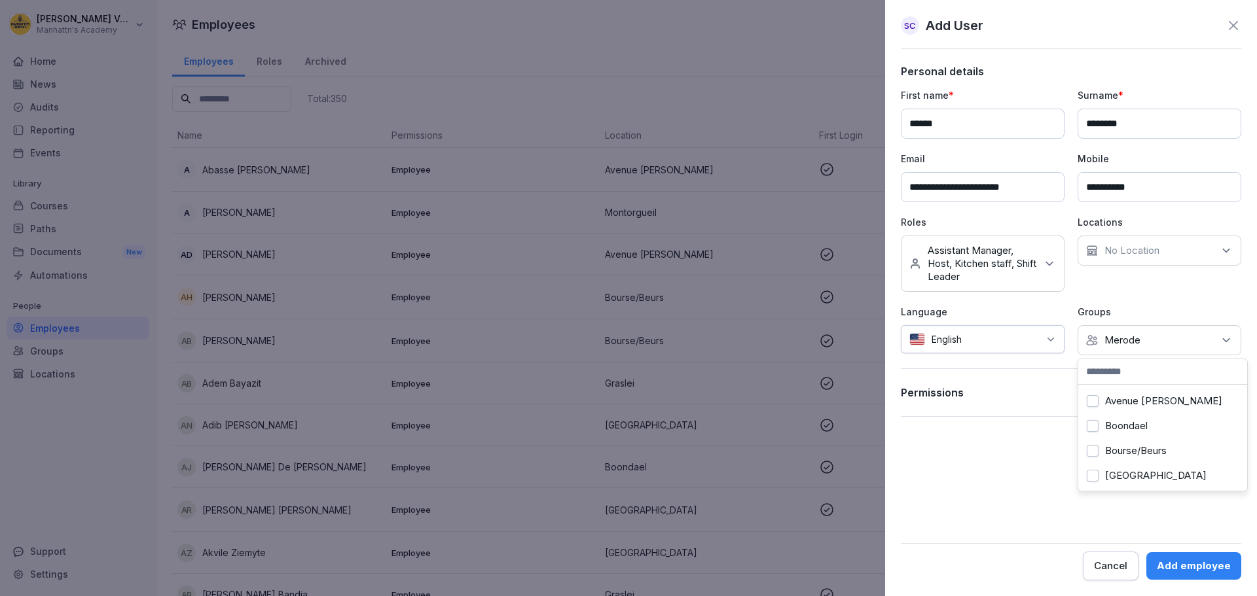
scroll to position [0, 0]
click at [1005, 249] on div "No Location" at bounding box center [1159, 251] width 164 height 30
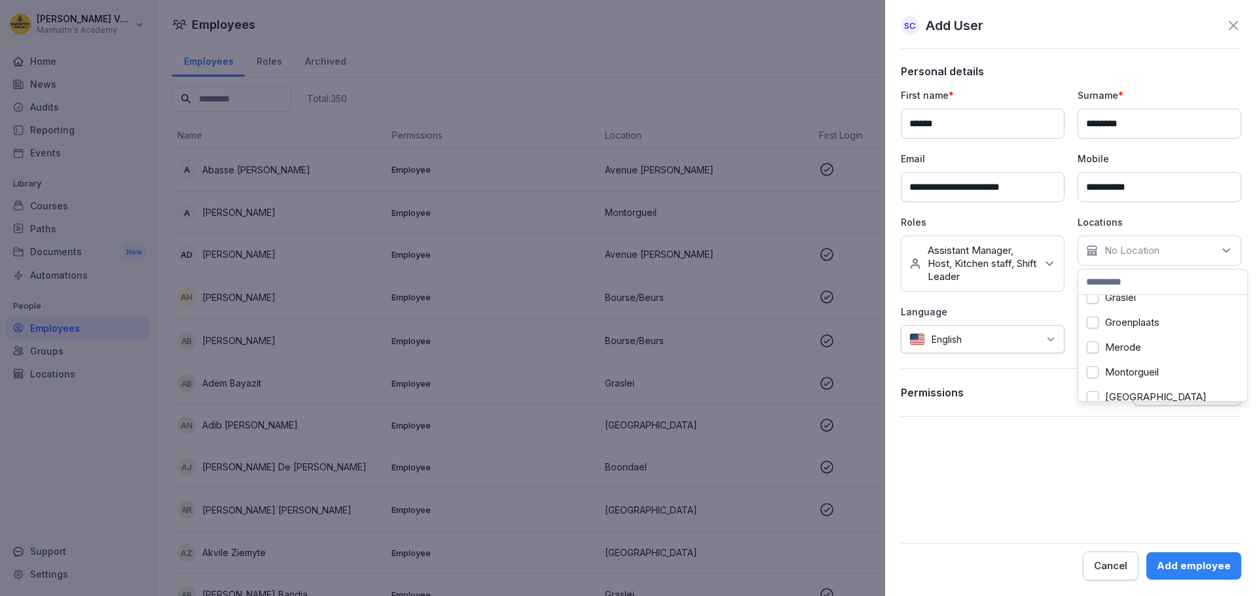
scroll to position [184, 0]
click at [1005, 330] on label "Merode" at bounding box center [1123, 336] width 36 height 12
click at [1005, 365] on div "**********" at bounding box center [1071, 241] width 340 height 352
click at [1005, 454] on div "Add employee" at bounding box center [1193, 566] width 74 height 14
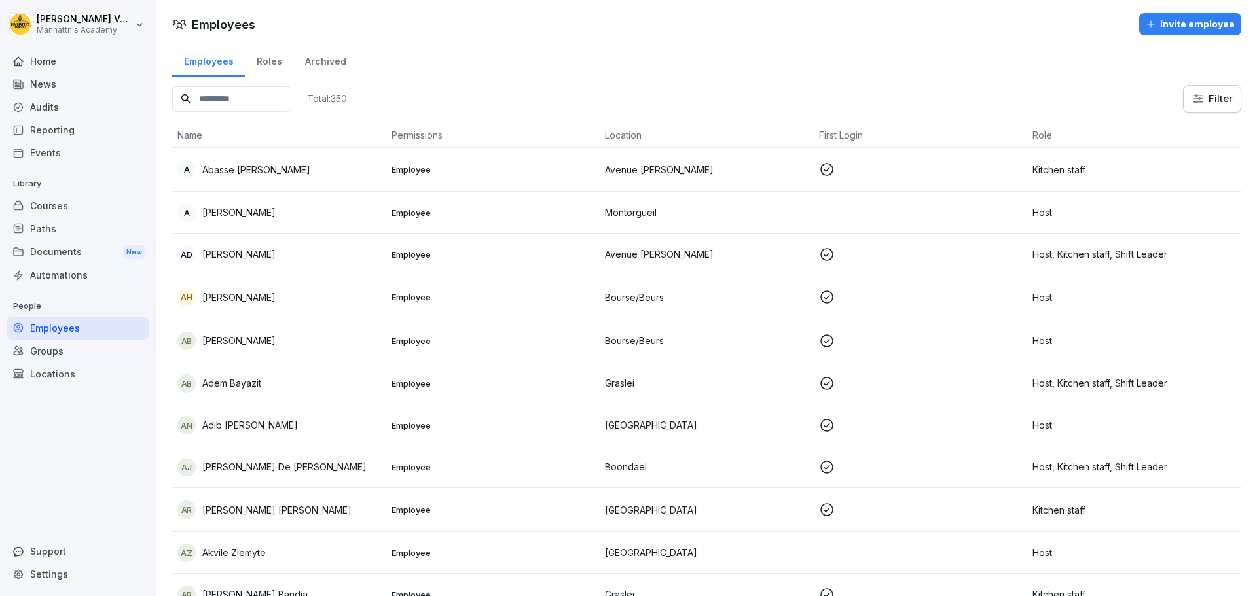
click at [43, 206] on div "Courses" at bounding box center [78, 205] width 143 height 23
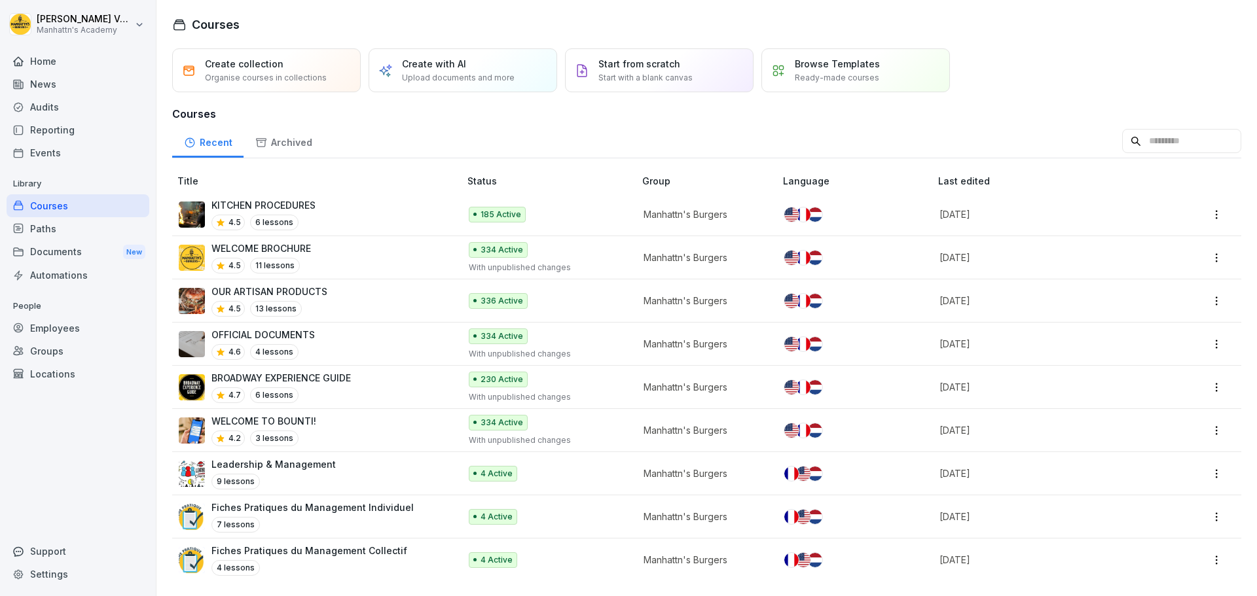
click at [39, 232] on div "Paths" at bounding box center [78, 228] width 143 height 23
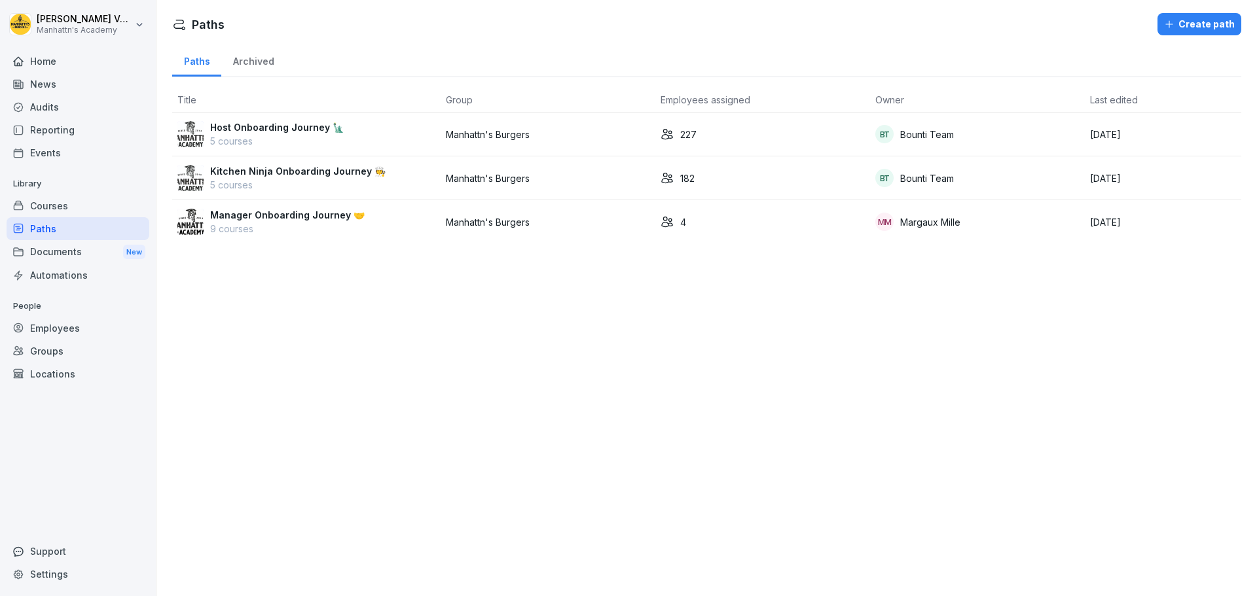
click at [300, 219] on p "Manager Onboarding Journey 🤝" at bounding box center [287, 215] width 154 height 14
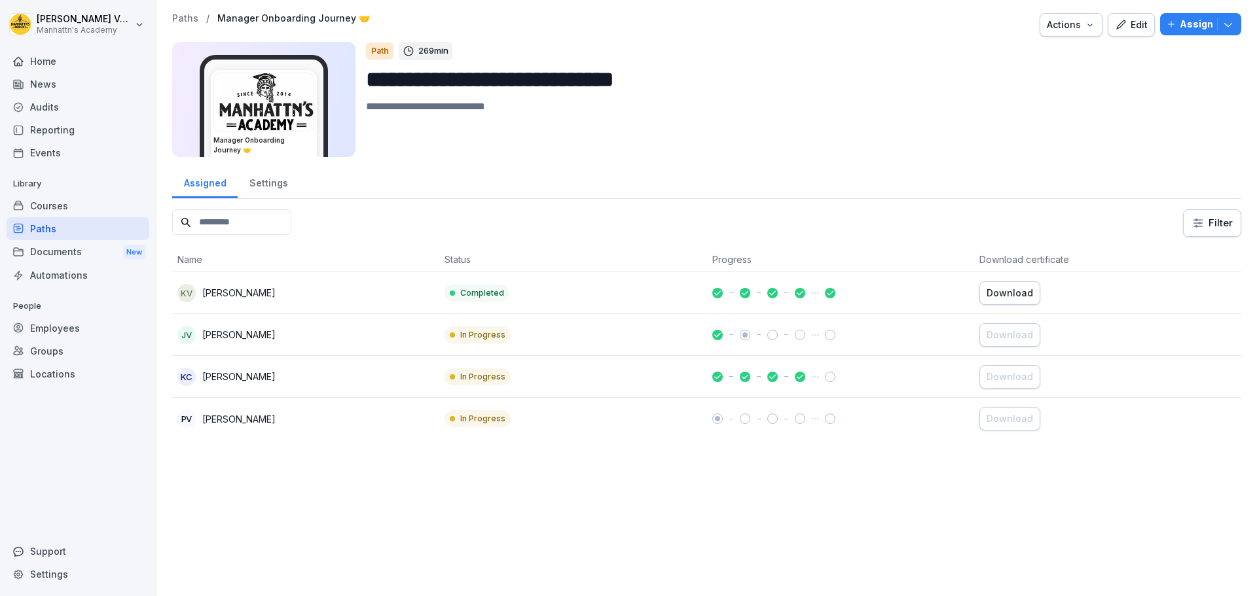
click at [51, 228] on div "Paths" at bounding box center [78, 228] width 143 height 23
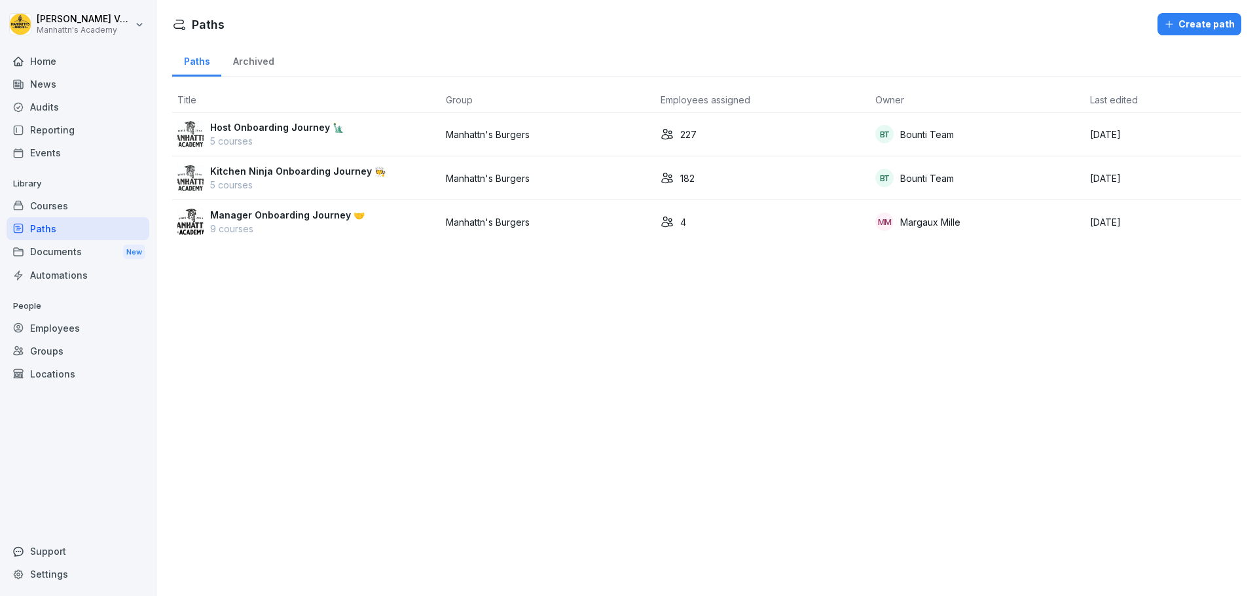
click at [702, 135] on div "227" at bounding box center [762, 135] width 204 height 14
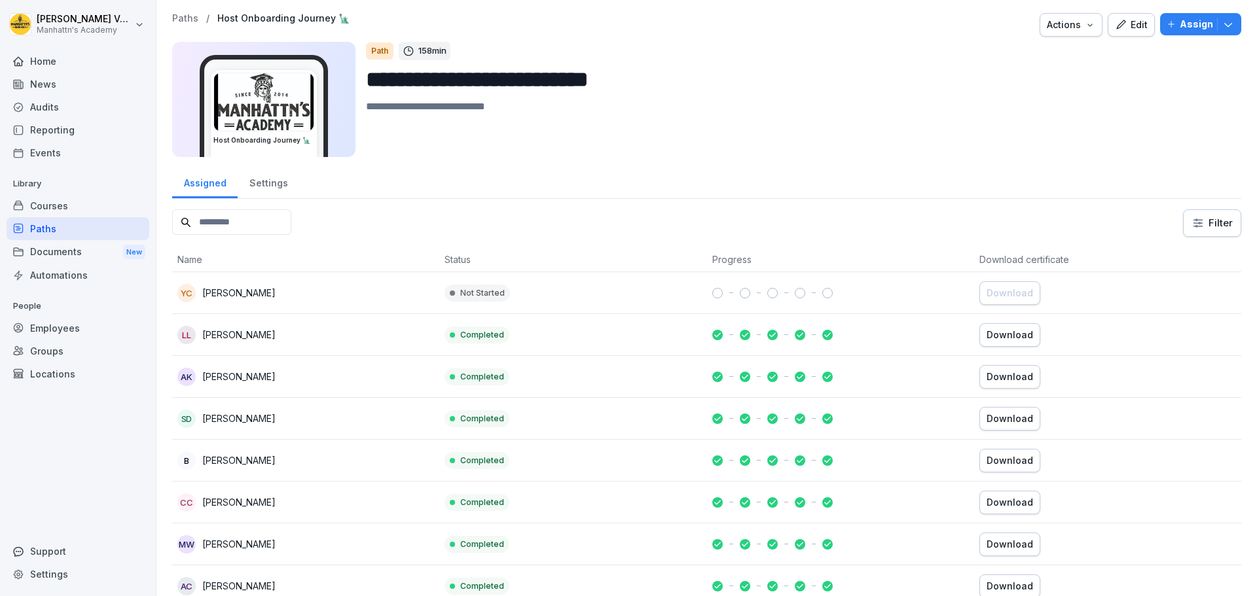
click at [1224, 25] on icon "button" at bounding box center [1228, 25] width 8 height 4
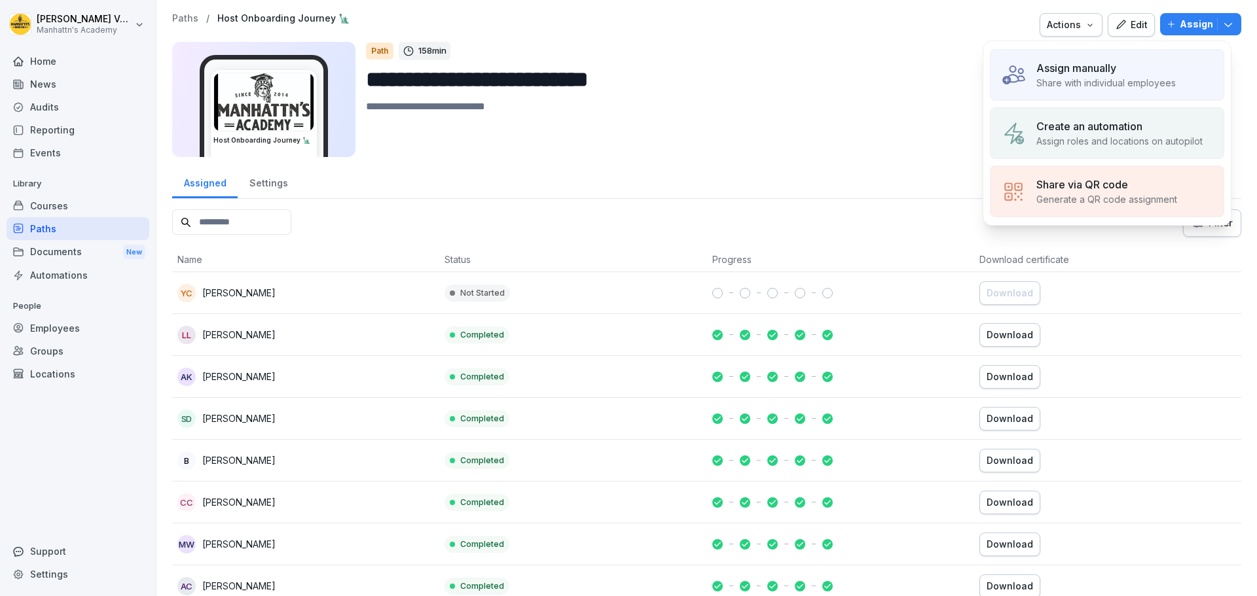
click at [1132, 145] on p "Assign roles and locations on autopilot" at bounding box center [1119, 141] width 166 height 14
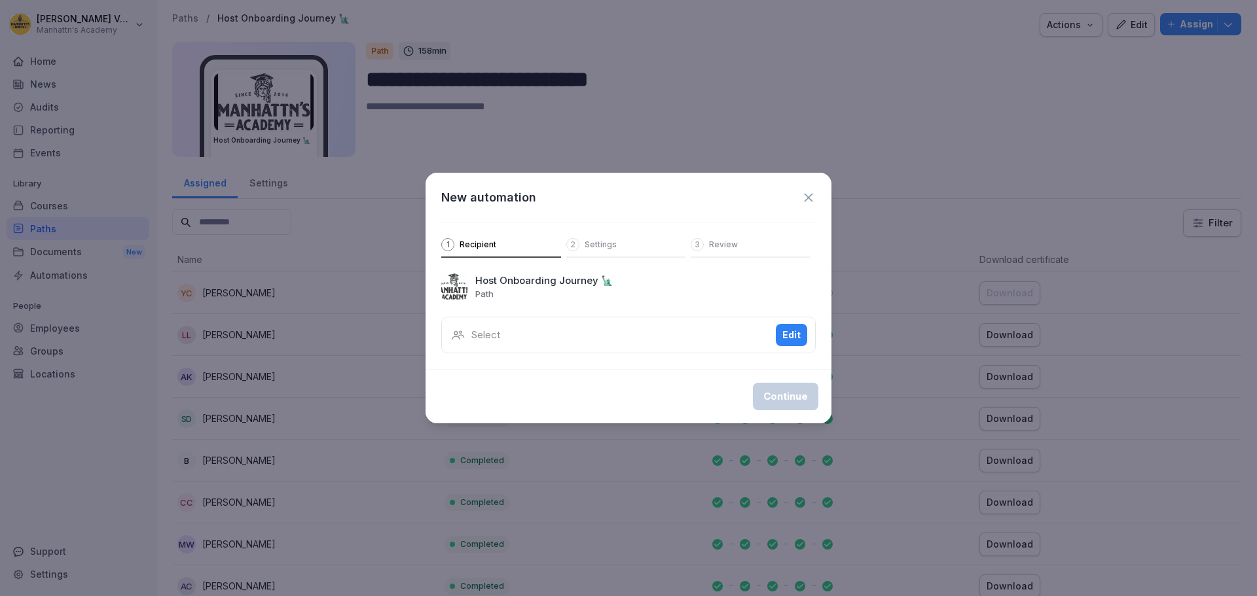
click at [672, 335] on div "Select Edit" at bounding box center [628, 335] width 374 height 37
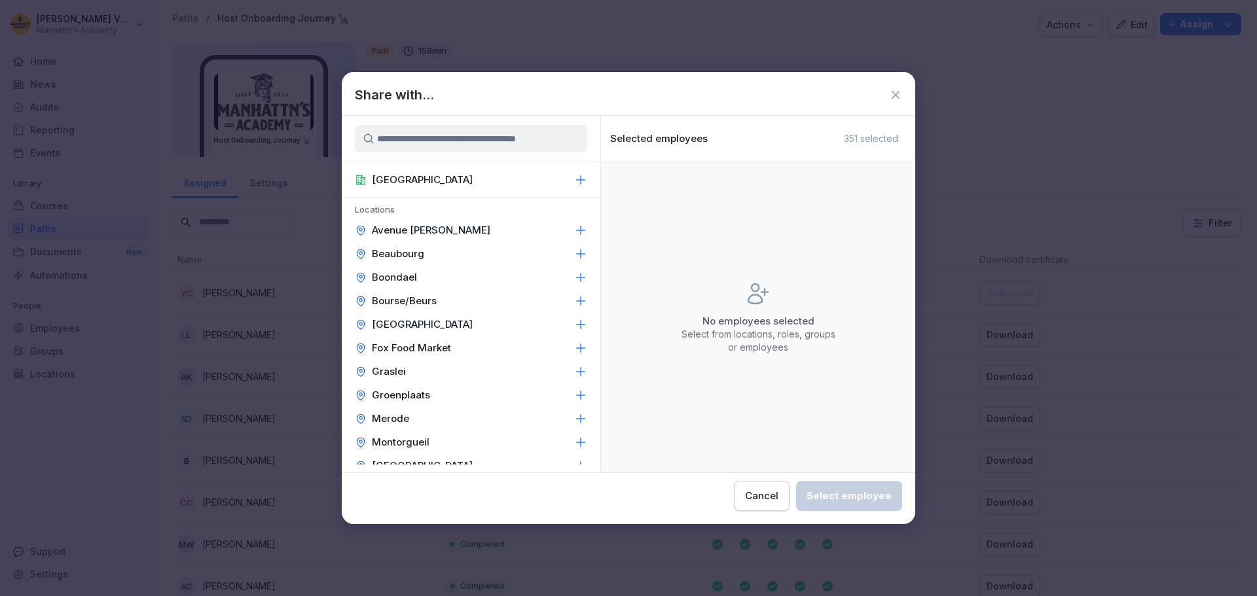
scroll to position [484, 0]
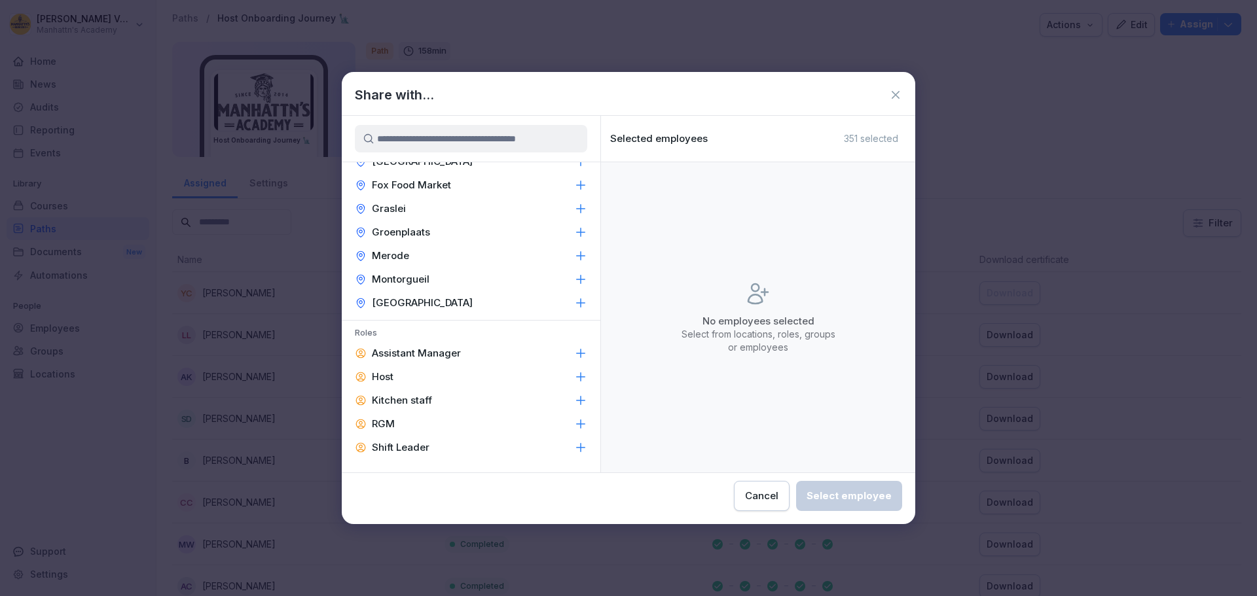
click at [576, 376] on icon at bounding box center [580, 376] width 13 height 13
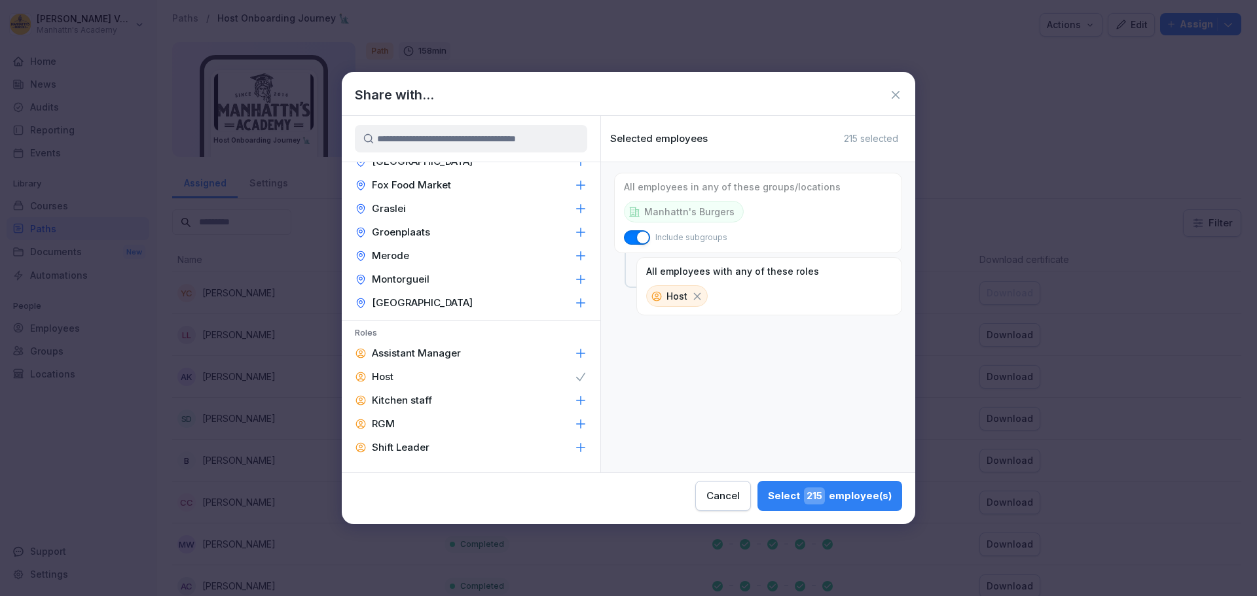
click at [575, 352] on icon at bounding box center [580, 353] width 13 height 13
click at [574, 445] on icon at bounding box center [580, 447] width 13 height 13
click at [573, 416] on div "RGM" at bounding box center [471, 424] width 259 height 24
click at [856, 493] on div "Select 216 employee(s)" at bounding box center [829, 496] width 124 height 17
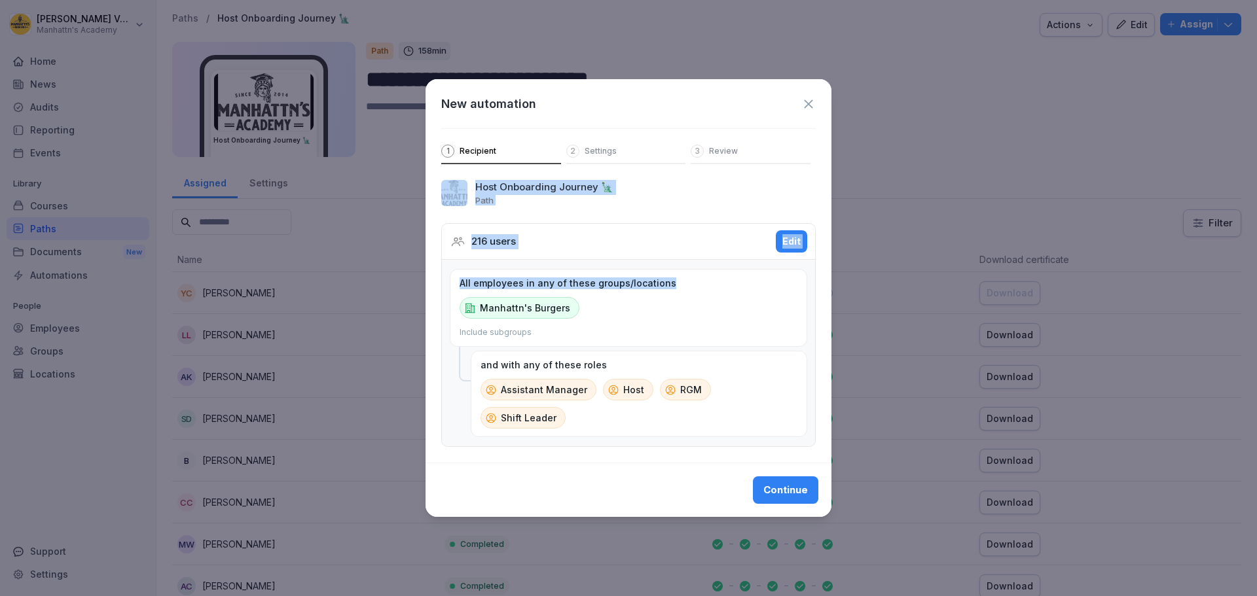
drag, startPoint x: 624, startPoint y: 112, endPoint x: 807, endPoint y: 297, distance: 260.6
click at [816, 313] on div "New automation 1 Recipient 2 Settings 3 Review Host Onboarding Journey 🗽 Path 2…" at bounding box center [628, 298] width 406 height 438
click at [810, 109] on icon at bounding box center [808, 104] width 14 height 14
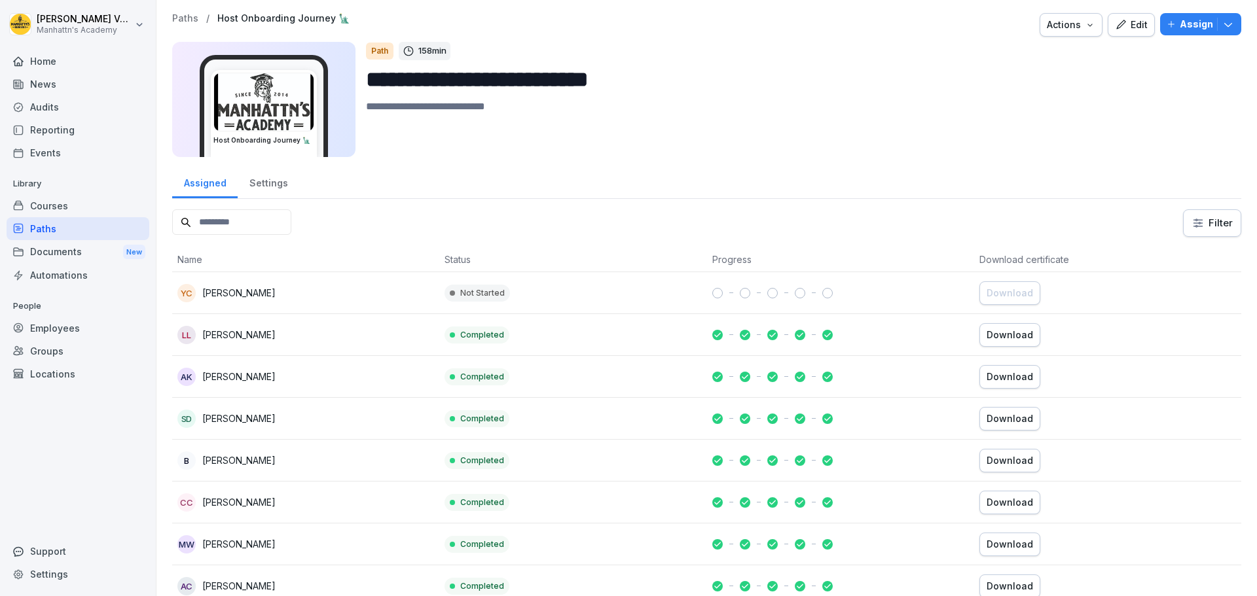
click at [31, 224] on div "Paths" at bounding box center [78, 228] width 143 height 23
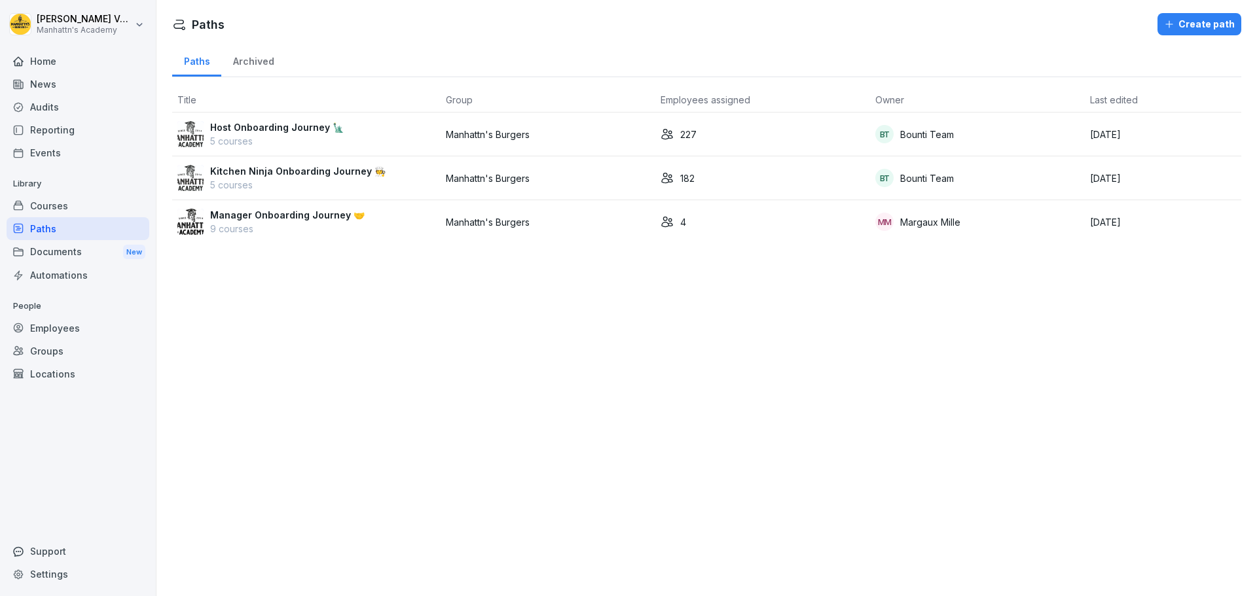
click at [48, 325] on div "Employees" at bounding box center [78, 328] width 143 height 23
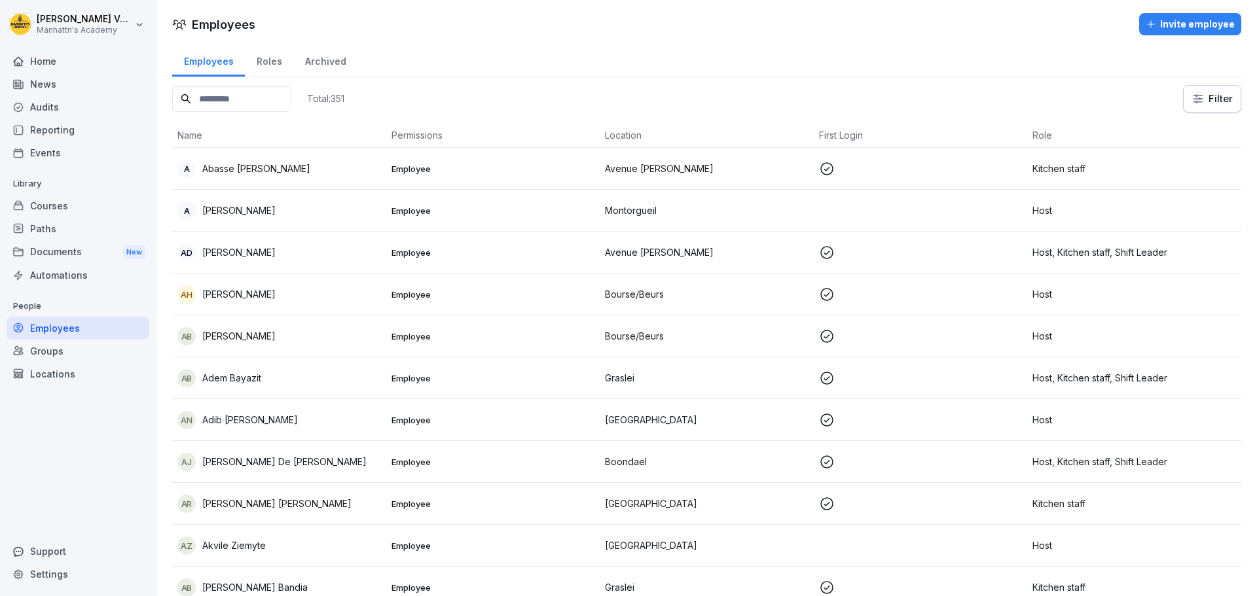
click at [49, 350] on div "Groups" at bounding box center [78, 351] width 143 height 23
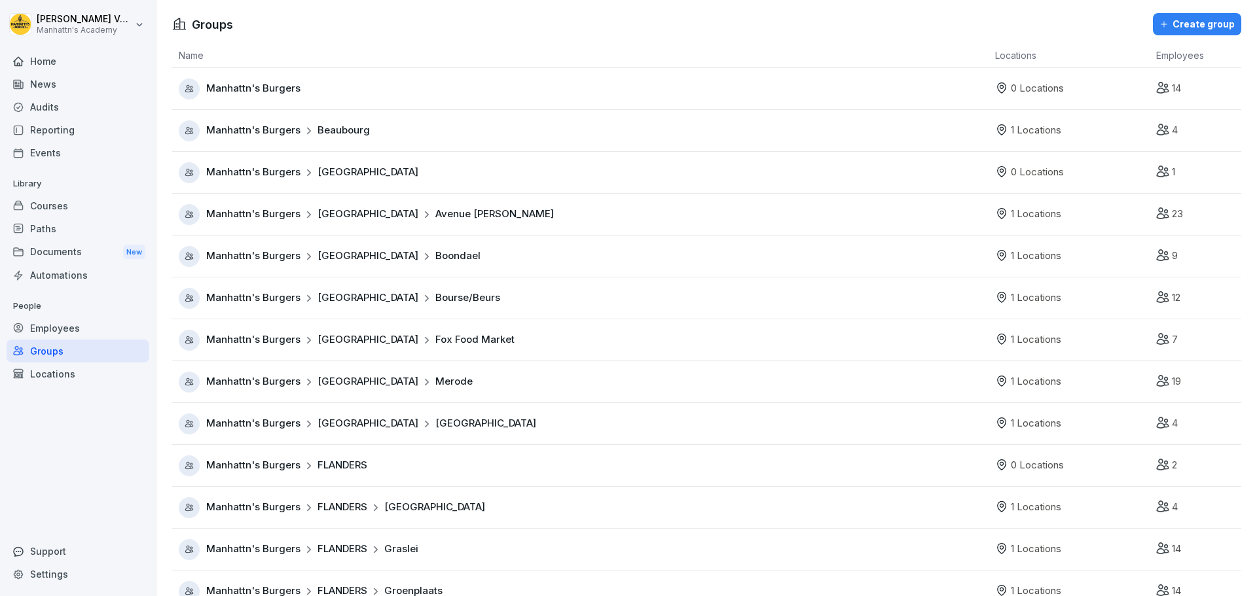
click at [374, 75] on td "Manhattn's Burgers" at bounding box center [580, 89] width 816 height 42
click at [1156, 90] on icon at bounding box center [1162, 87] width 12 height 10
click at [220, 81] on div "Manhattn's Burgers" at bounding box center [584, 89] width 810 height 21
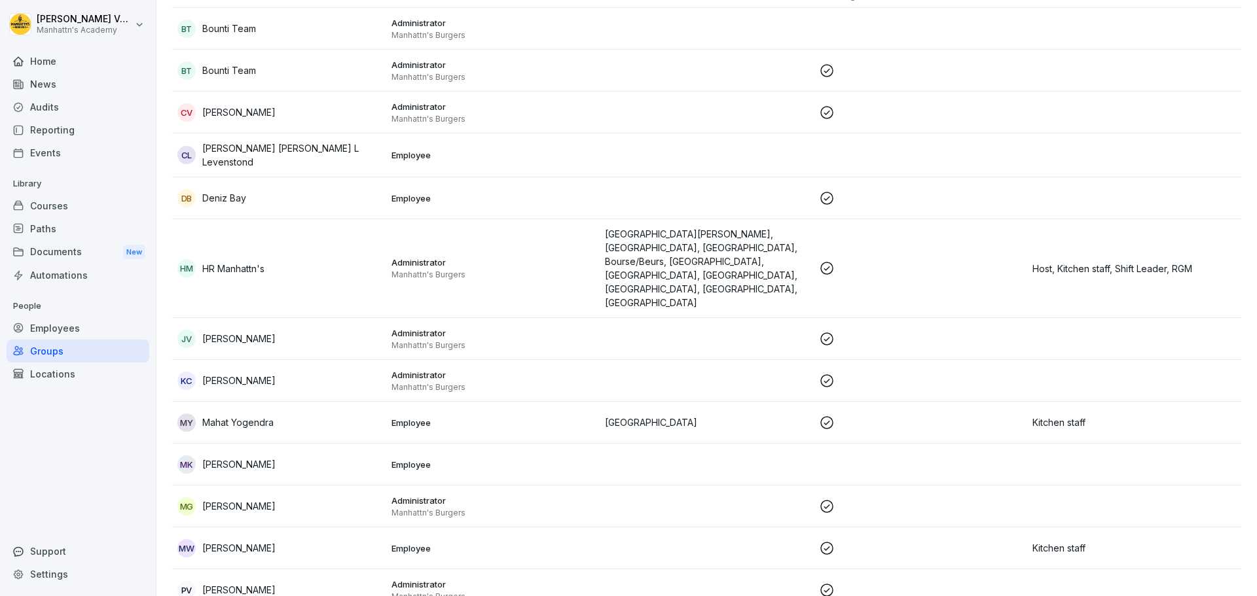
scroll to position [196, 0]
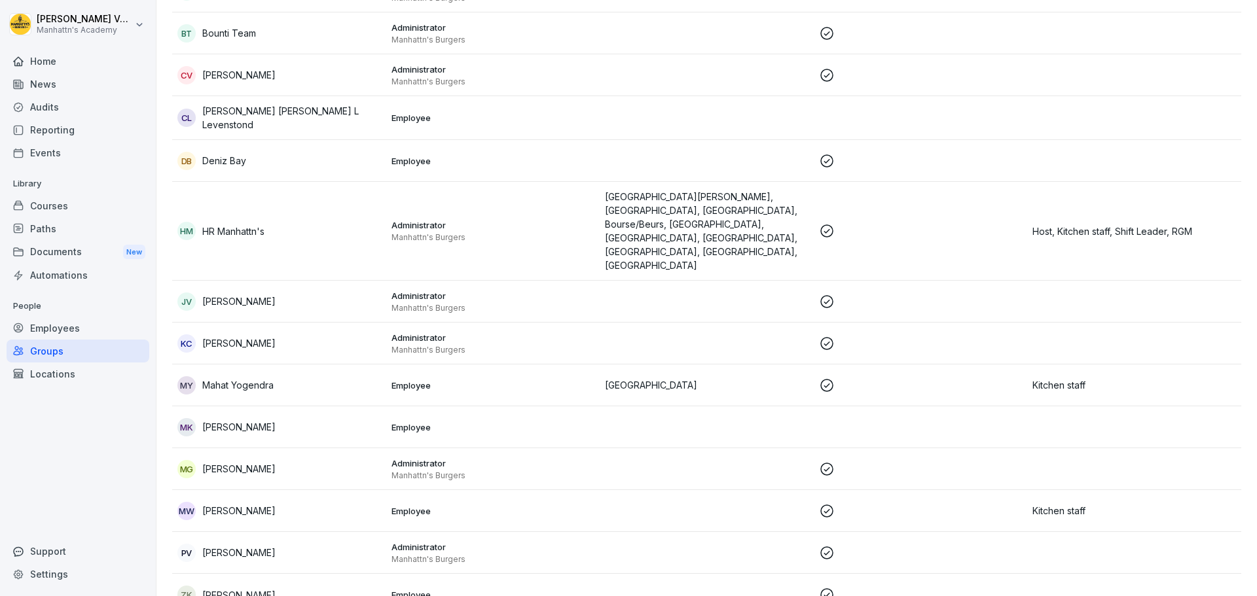
click at [488, 380] on p "Employee" at bounding box center [493, 386] width 204 height 12
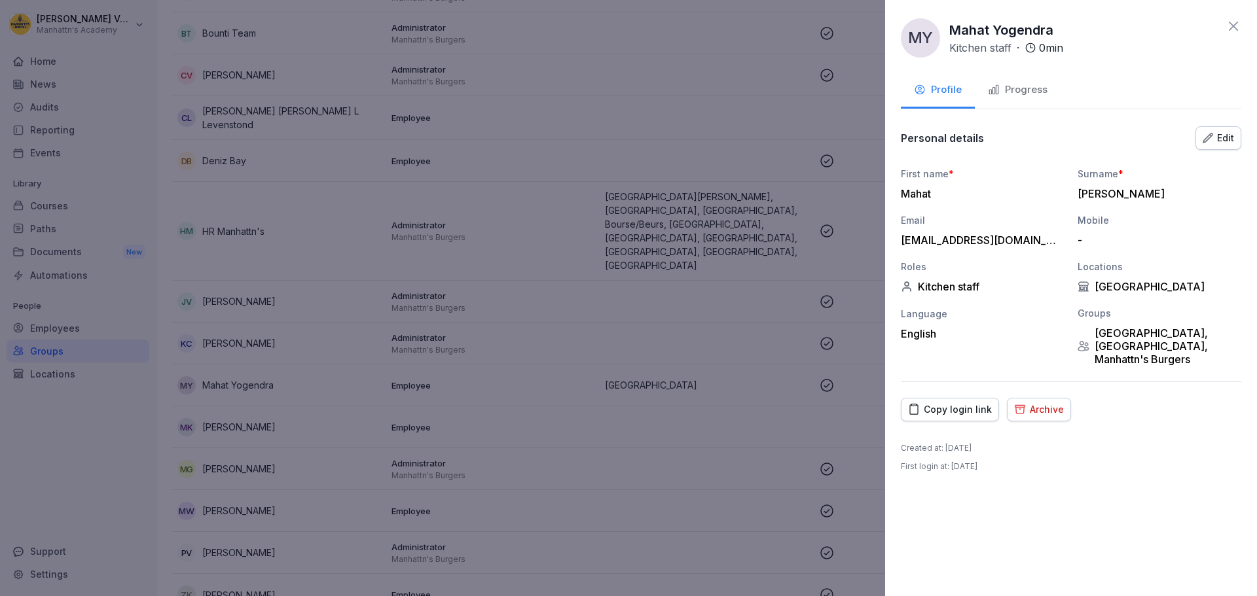
click at [1218, 141] on div "Edit" at bounding box center [1217, 138] width 31 height 14
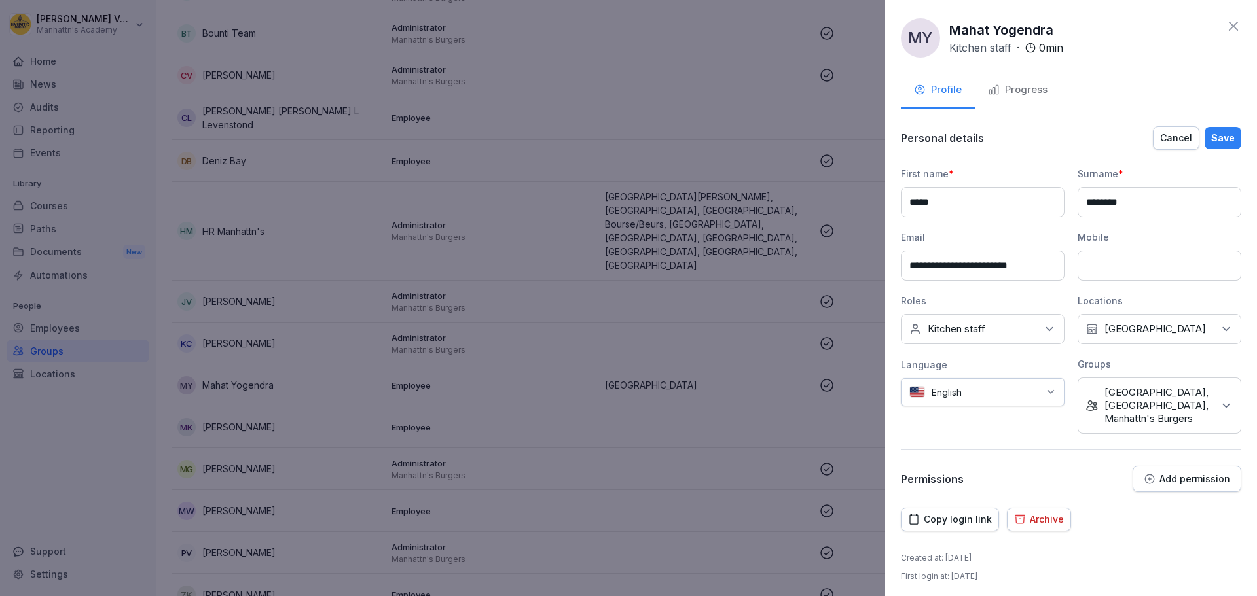
click at [1219, 400] on icon at bounding box center [1225, 405] width 13 height 13
click at [1144, 475] on label "Manhattn's Burgers" at bounding box center [1144, 479] width 88 height 12
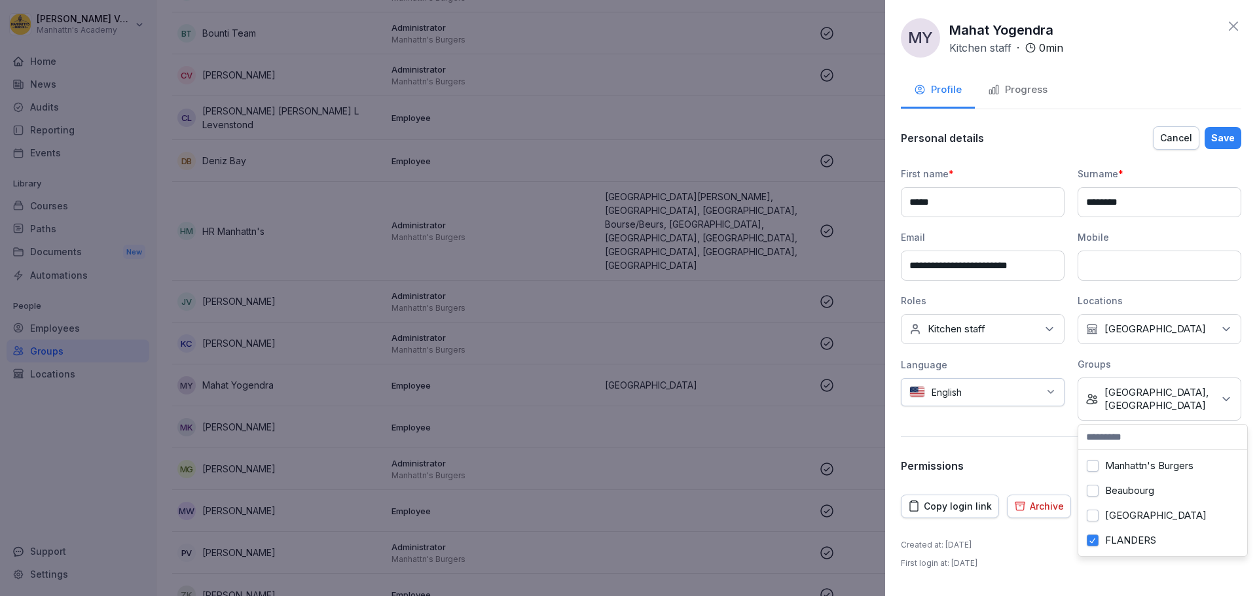
click at [1028, 446] on div "**********" at bounding box center [1071, 302] width 340 height 354
click at [1224, 127] on button "Save" at bounding box center [1222, 138] width 37 height 22
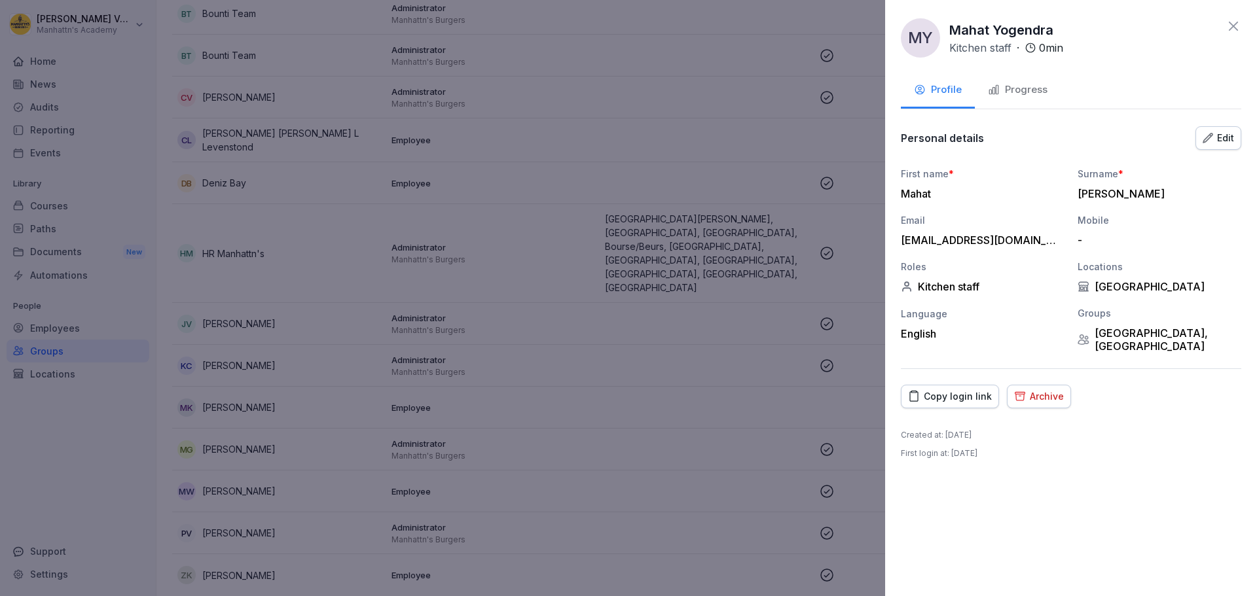
click at [1229, 134] on div "Edit" at bounding box center [1217, 138] width 31 height 14
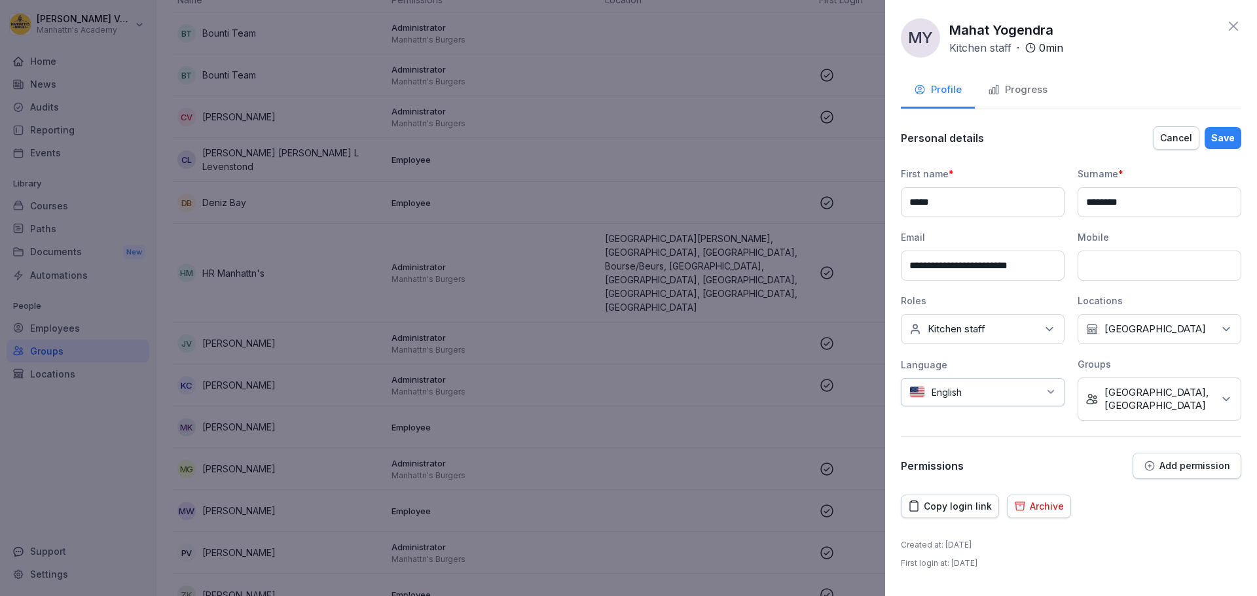
click at [1220, 135] on div "Save" at bounding box center [1223, 138] width 24 height 14
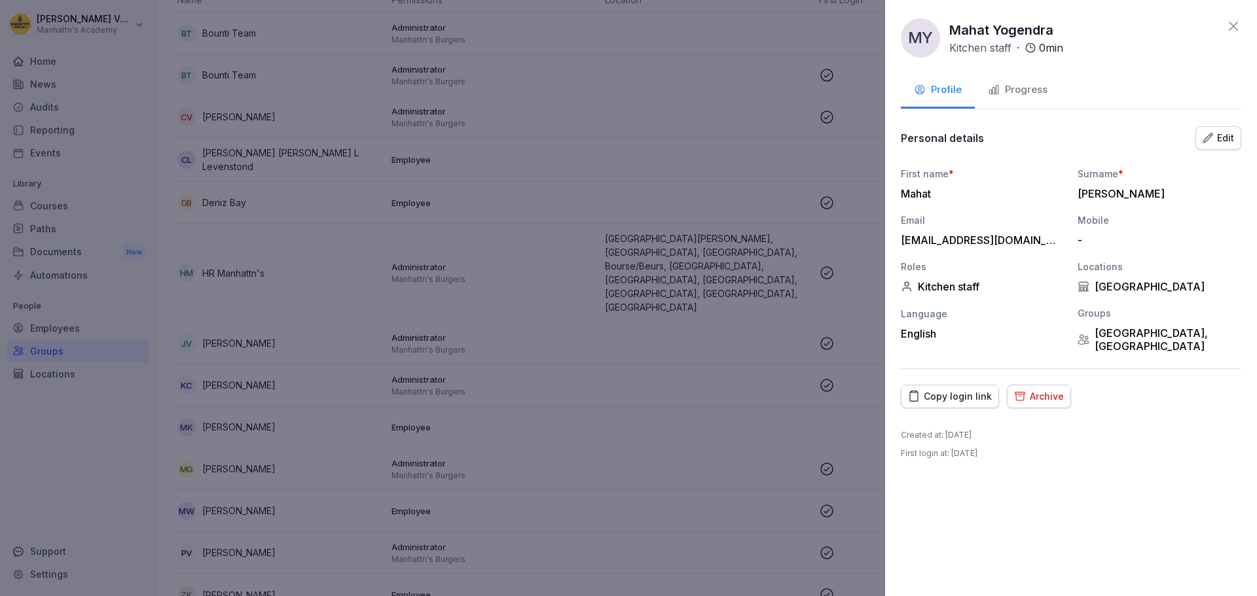
click at [1234, 27] on icon at bounding box center [1232, 26] width 9 height 9
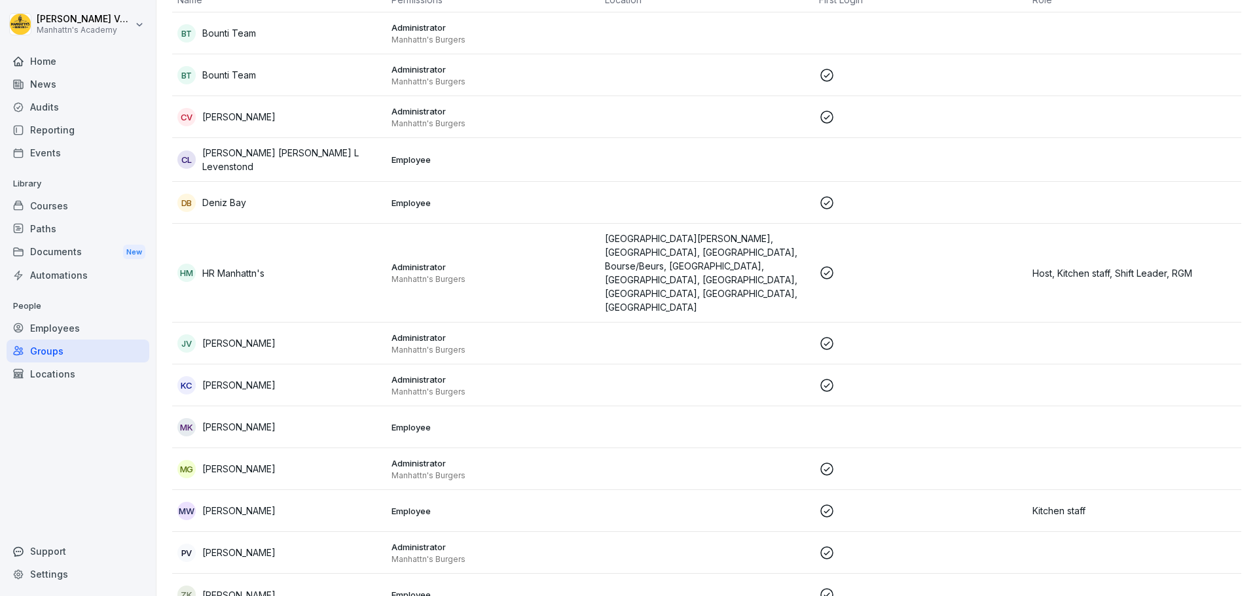
click at [602, 490] on td at bounding box center [707, 511] width 214 height 42
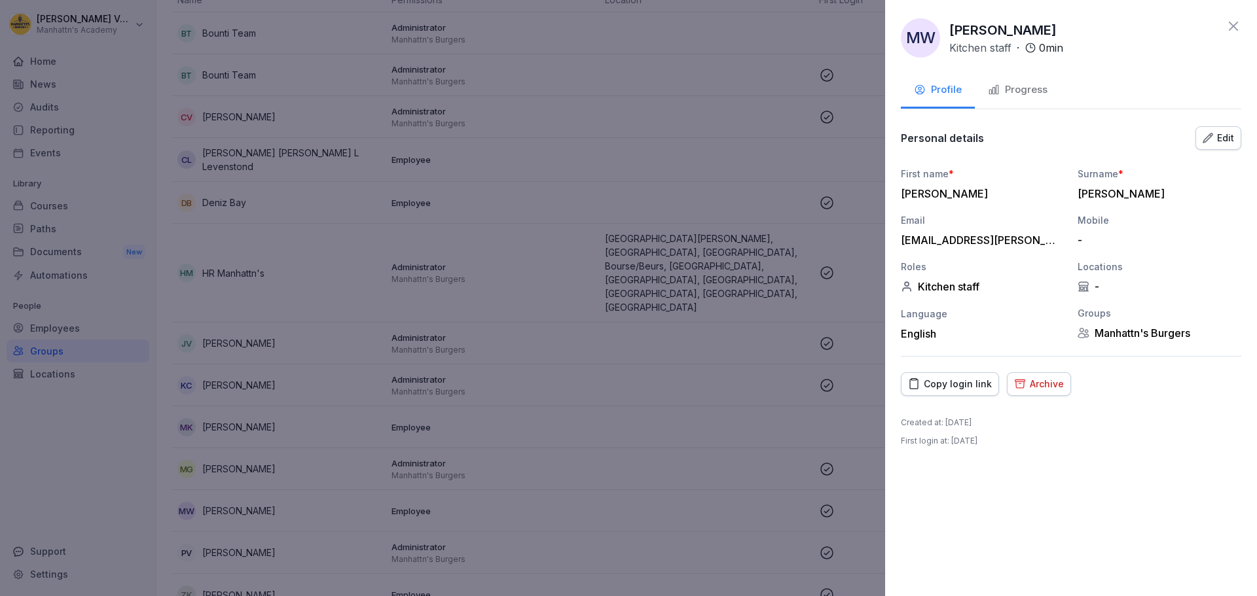
click at [1041, 94] on div "Progress" at bounding box center [1018, 89] width 60 height 15
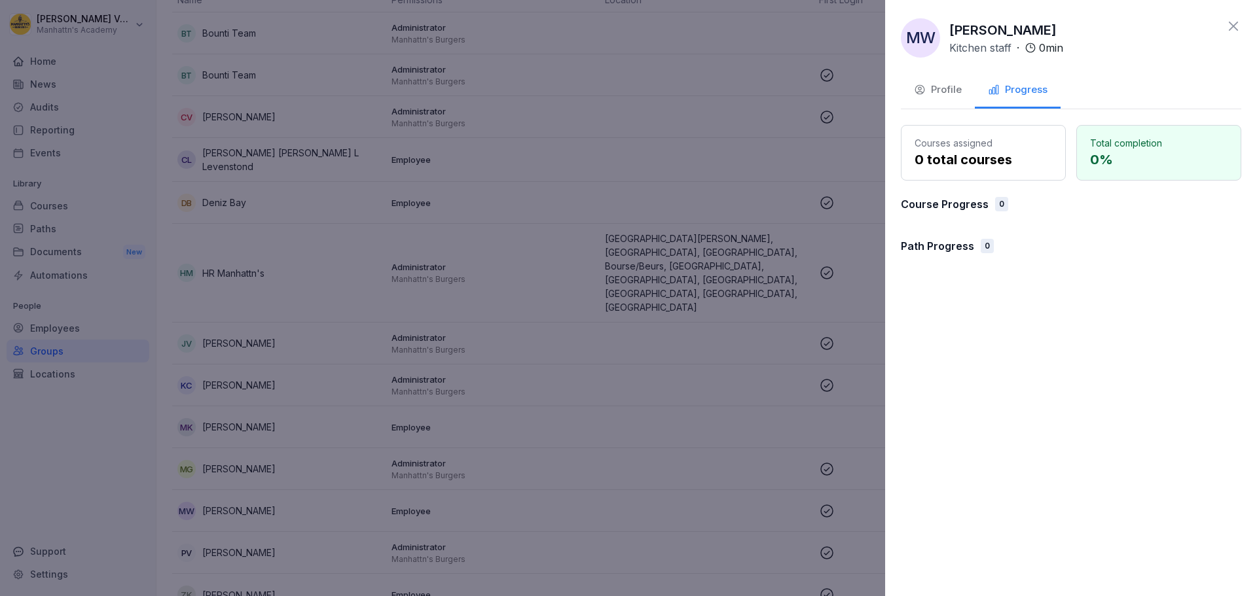
click at [943, 84] on div "Profile" at bounding box center [938, 89] width 48 height 15
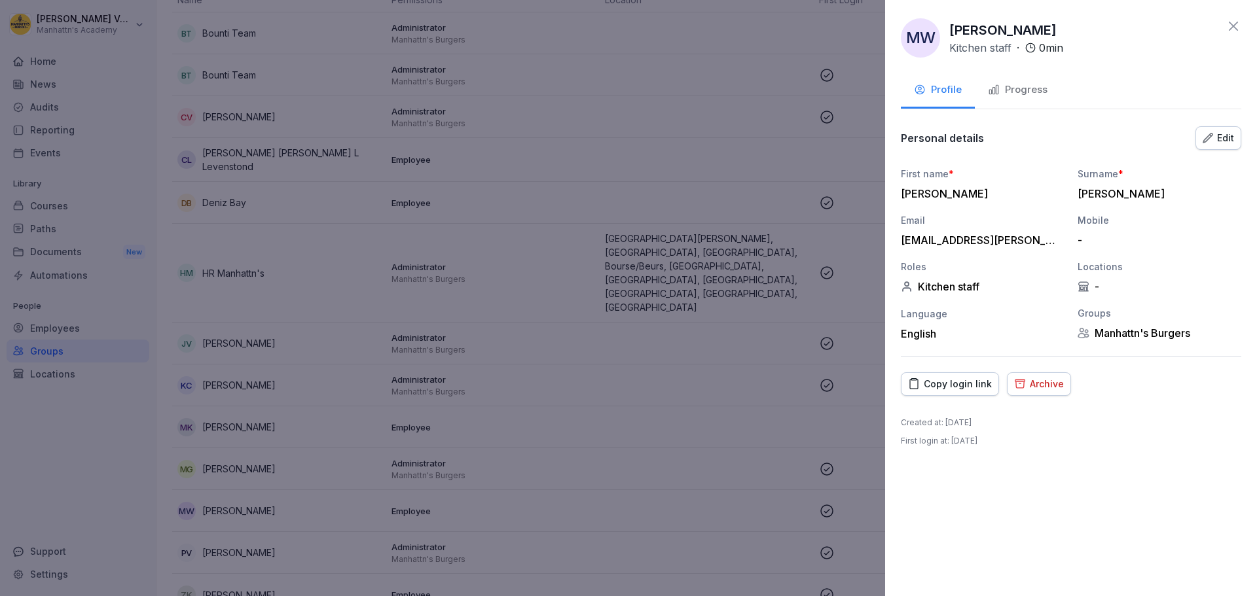
click at [1045, 381] on div "Archive" at bounding box center [1039, 384] width 50 height 14
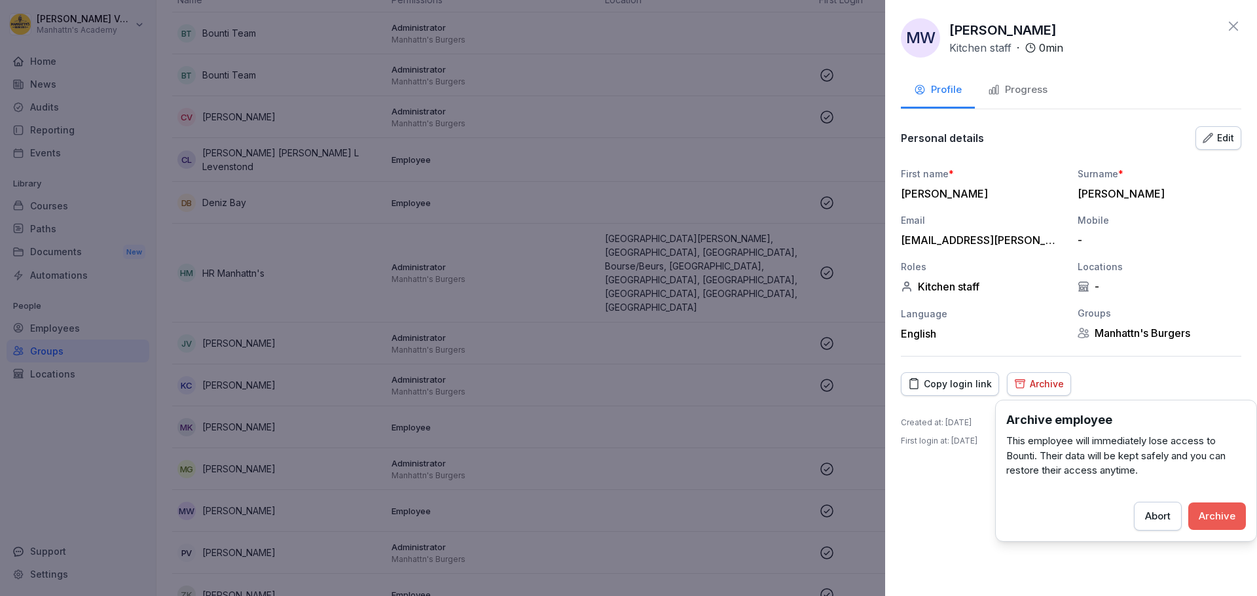
click at [954, 473] on div "MW Maxime Wahba Kitchen staff · 0 min Profile Progress Personal details Edit Fi…" at bounding box center [1071, 298] width 372 height 596
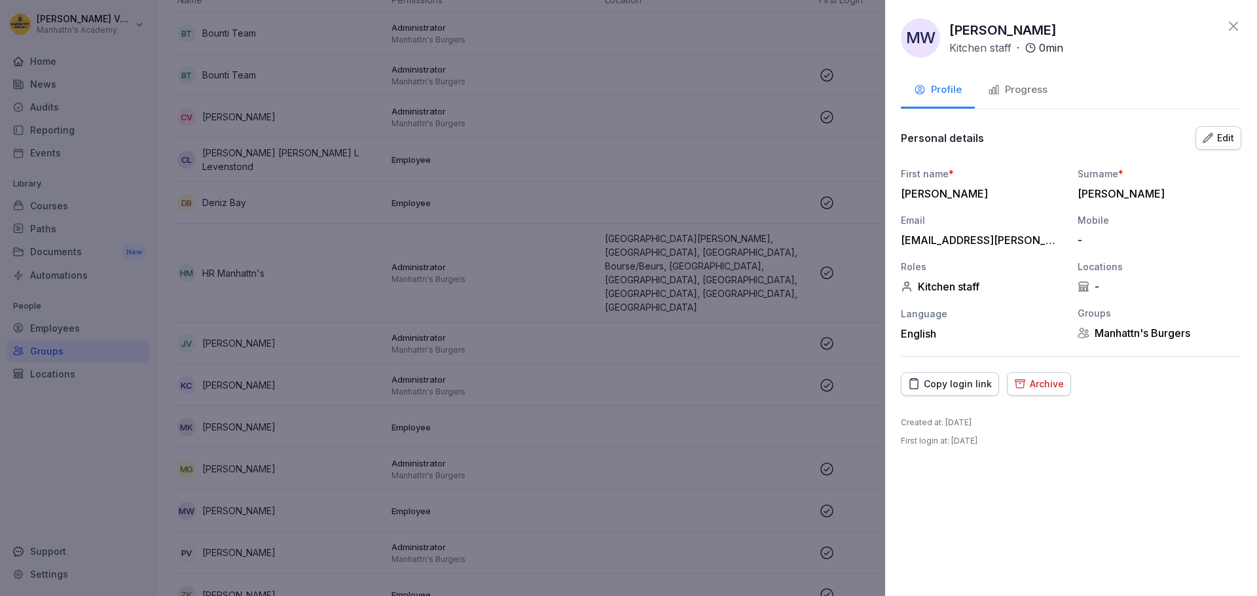
click at [1035, 389] on div "Archive" at bounding box center [1039, 384] width 50 height 14
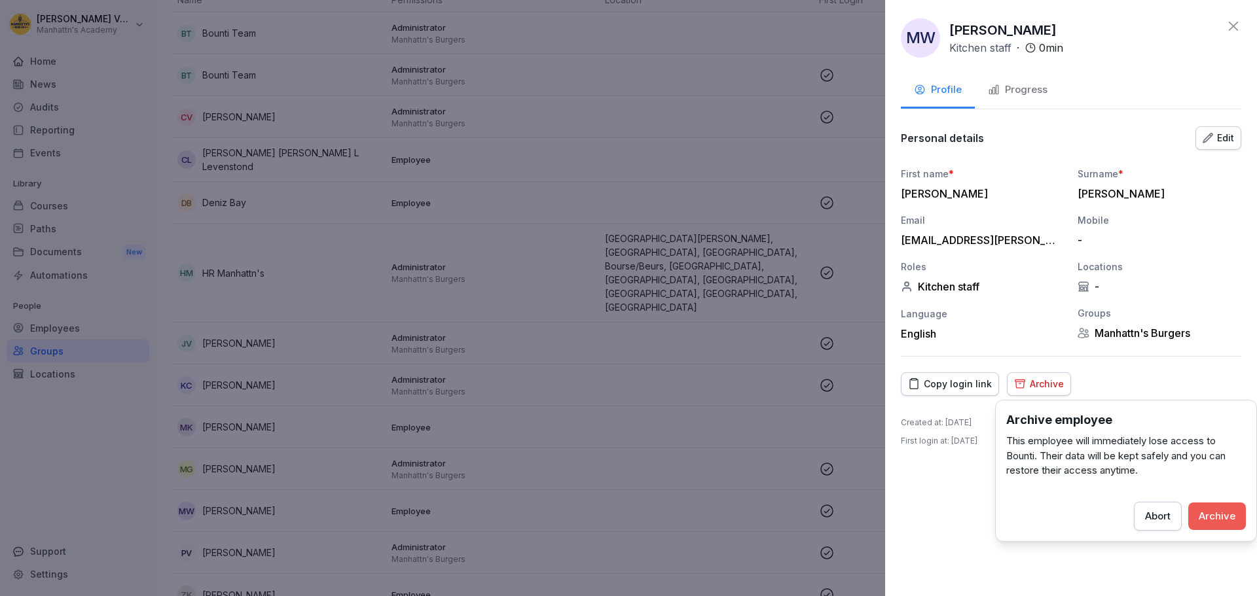
click at [1216, 514] on div "Archive" at bounding box center [1216, 516] width 37 height 14
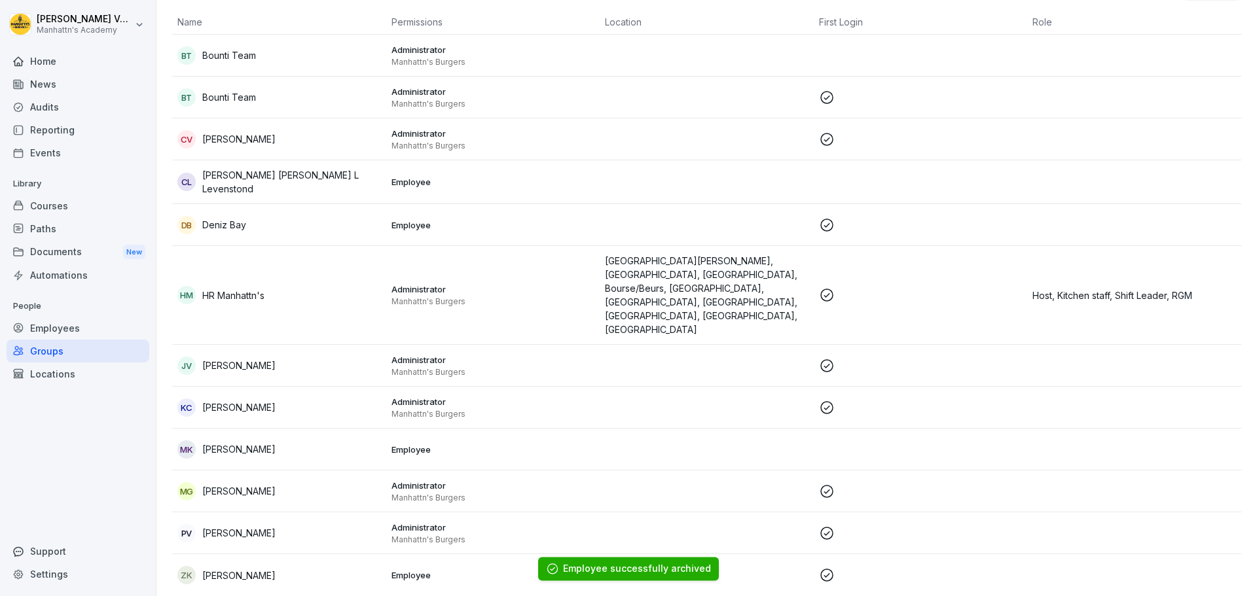
scroll to position [112, 0]
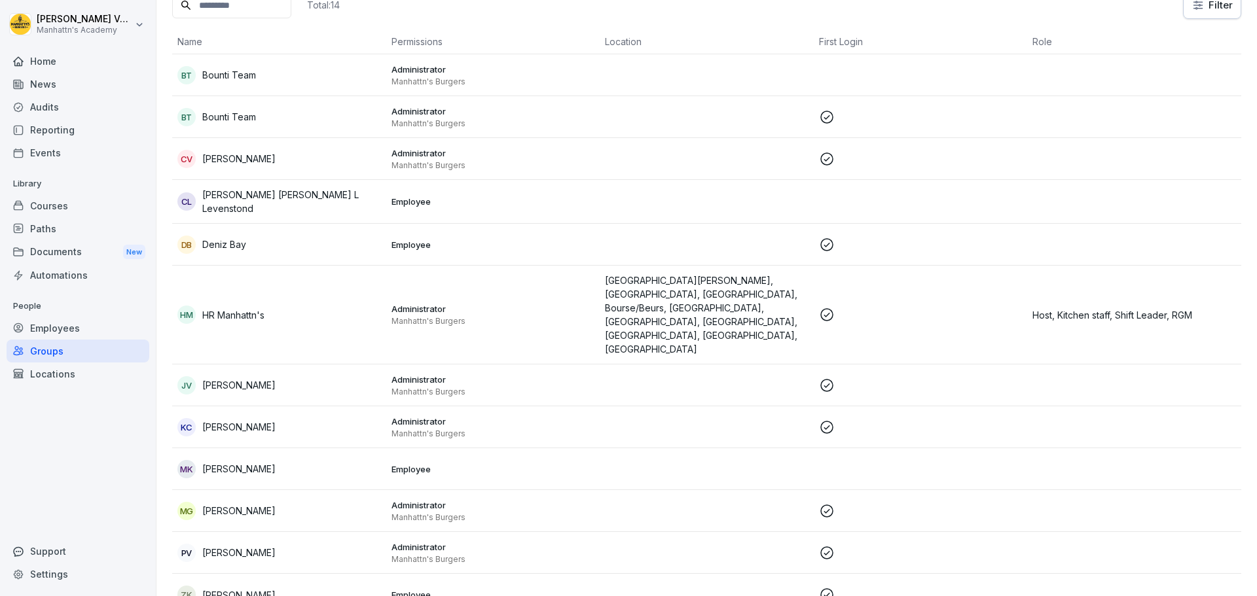
click at [570, 243] on p "Employee" at bounding box center [493, 245] width 204 height 12
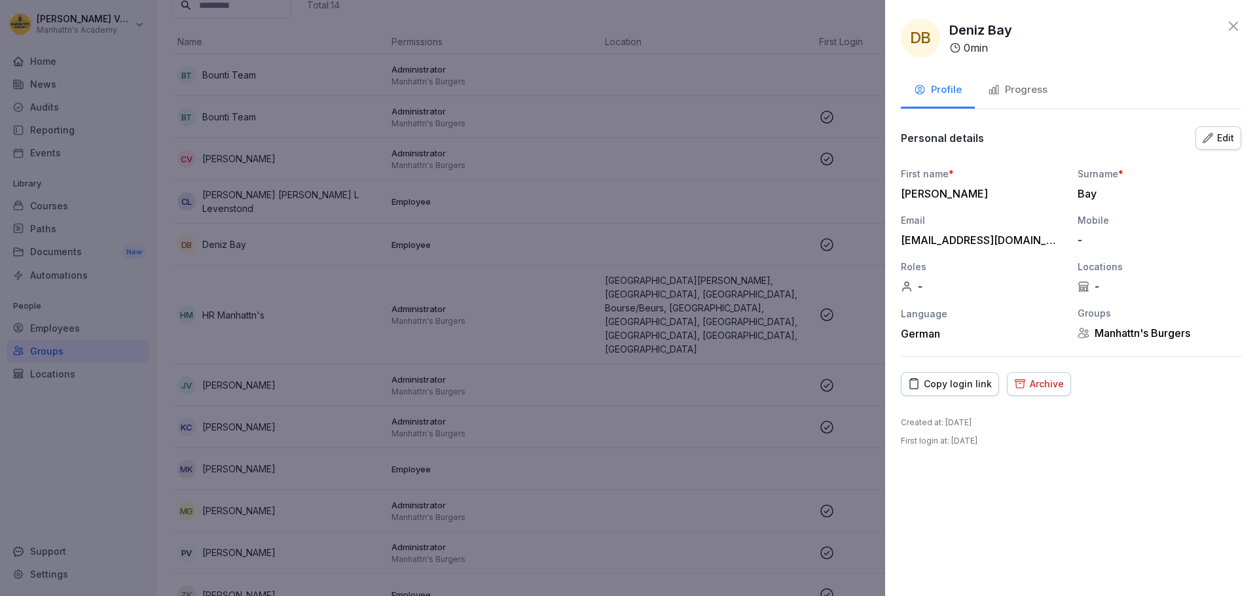
click at [1037, 387] on div "Archive" at bounding box center [1039, 384] width 50 height 14
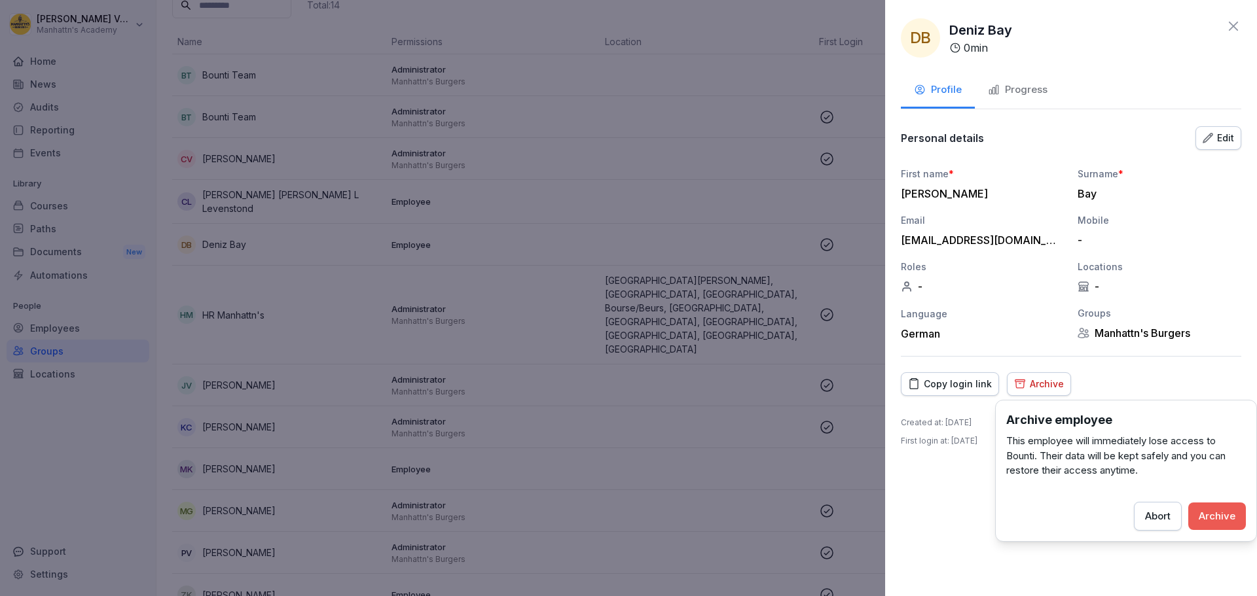
click at [1169, 519] on div "Abort" at bounding box center [1158, 516] width 26 height 14
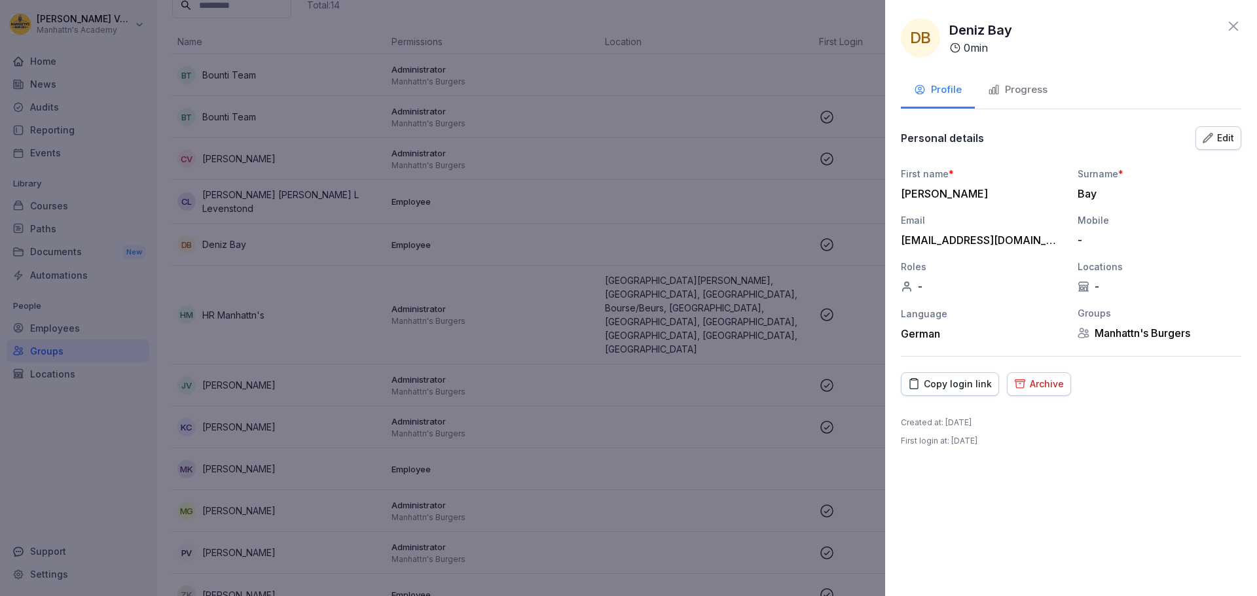
click at [1232, 24] on icon at bounding box center [1233, 26] width 16 height 16
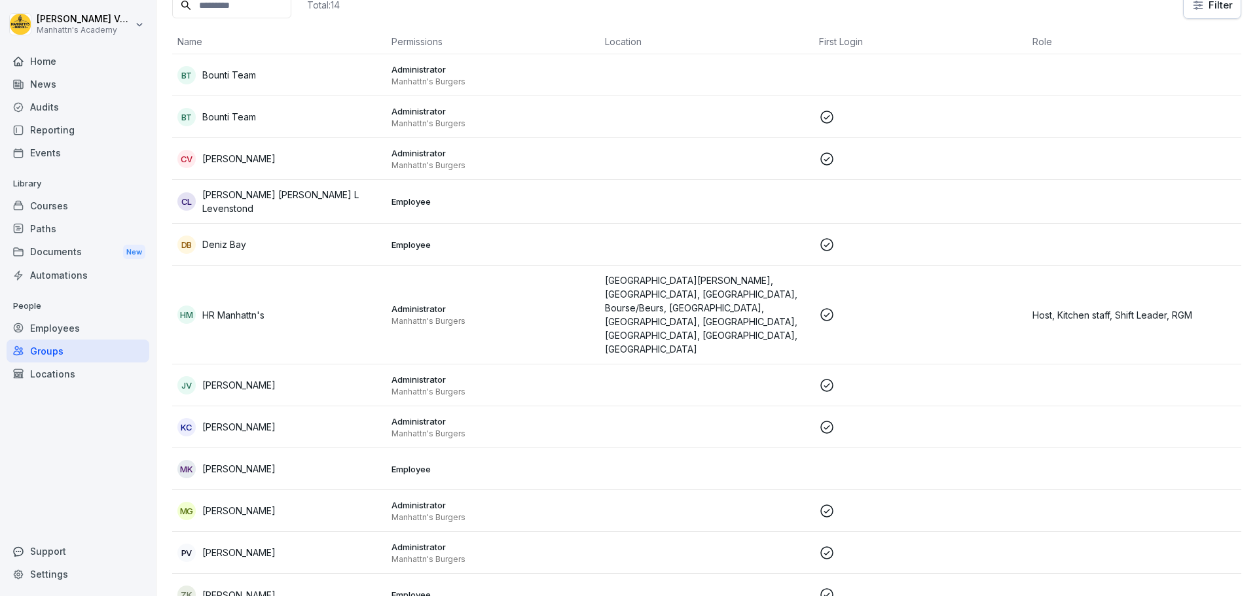
click at [390, 193] on td "Employee" at bounding box center [493, 202] width 214 height 44
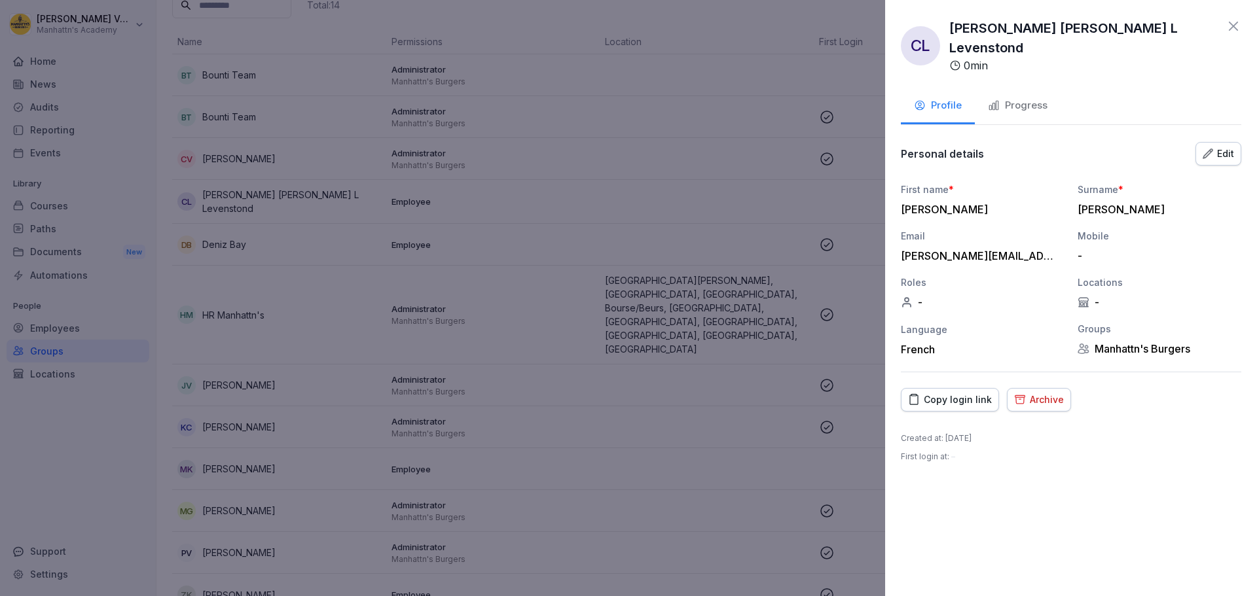
click at [1038, 393] on div "Archive" at bounding box center [1039, 400] width 50 height 14
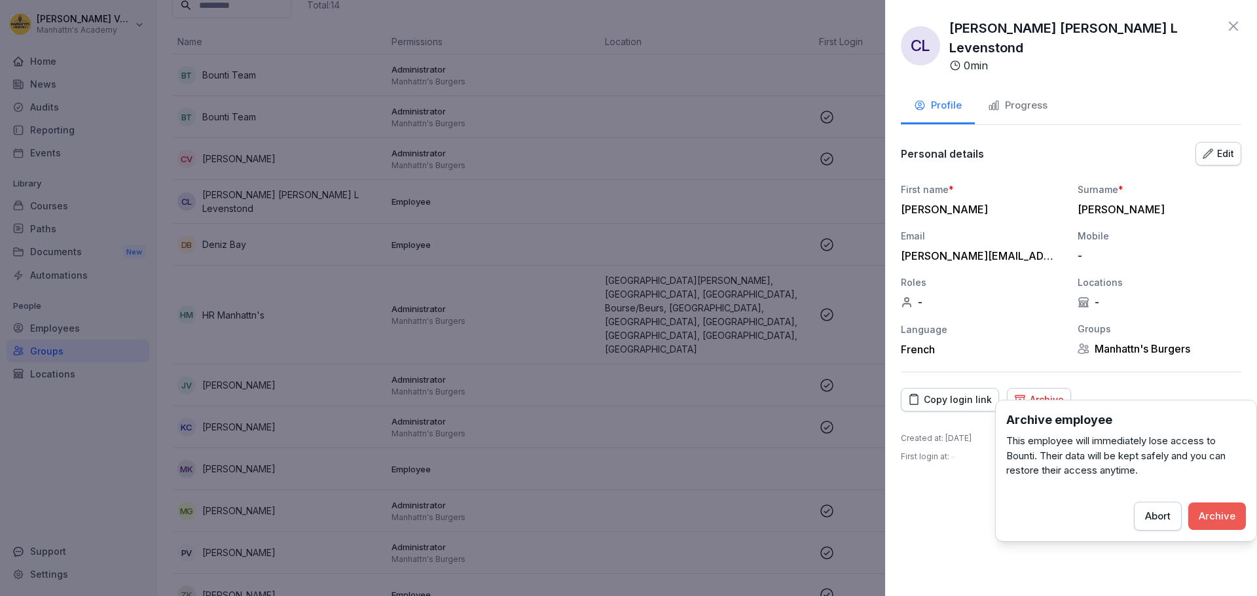
click at [1209, 503] on button "Archive" at bounding box center [1217, 516] width 58 height 27
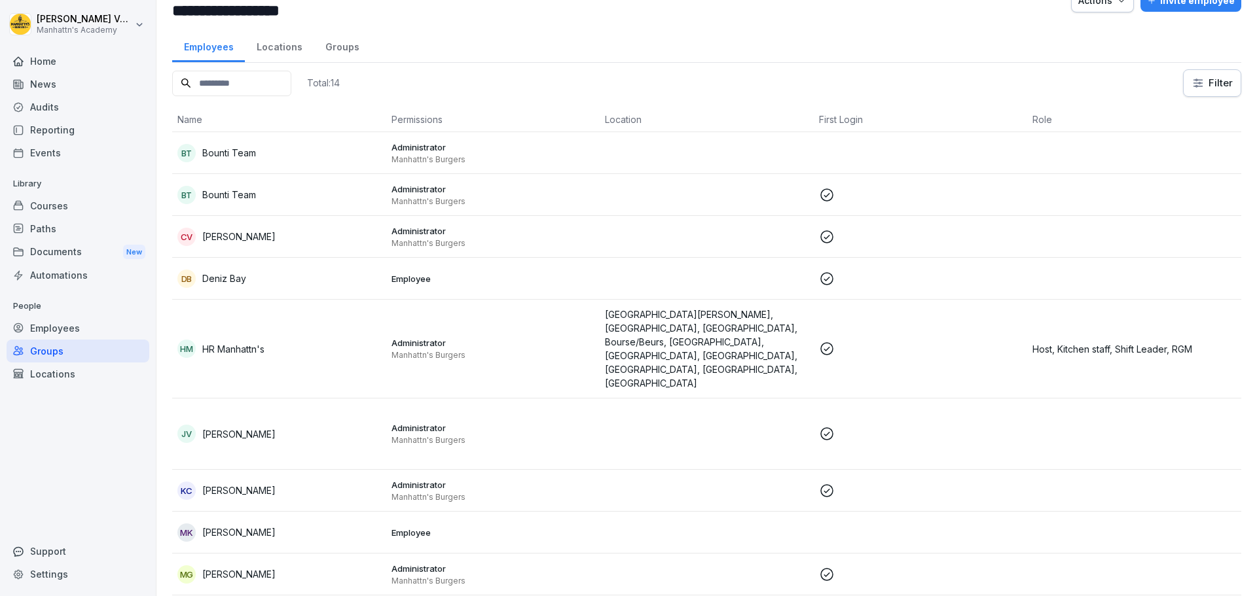
scroll to position [0, 0]
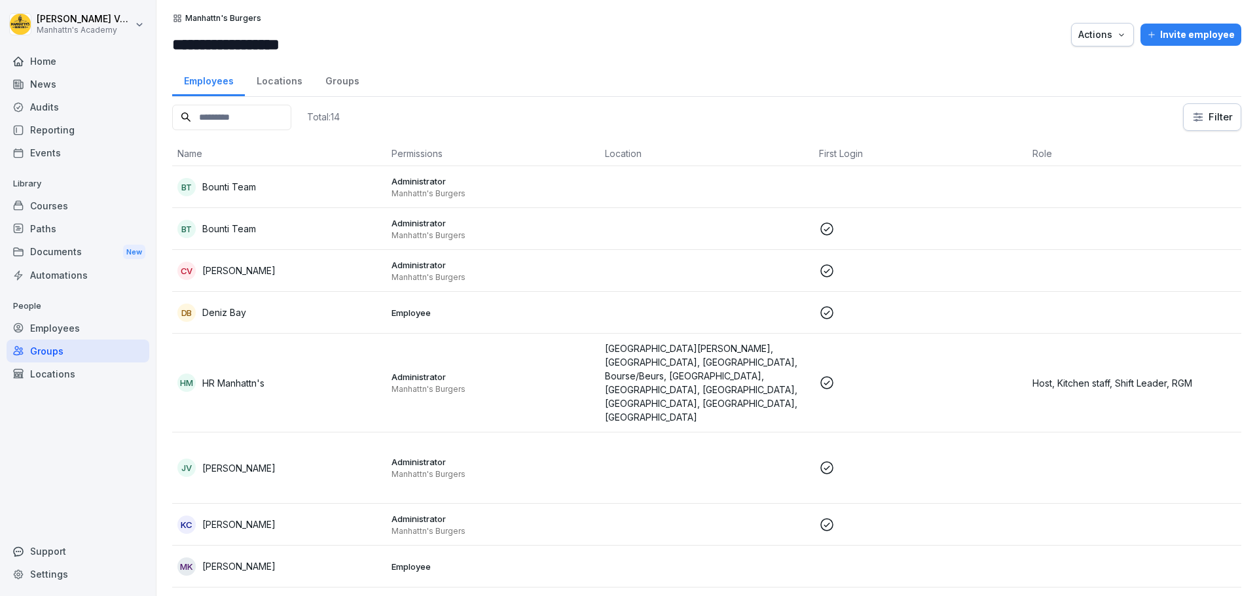
click at [459, 194] on p "Manhattn's Burgers" at bounding box center [493, 193] width 204 height 10
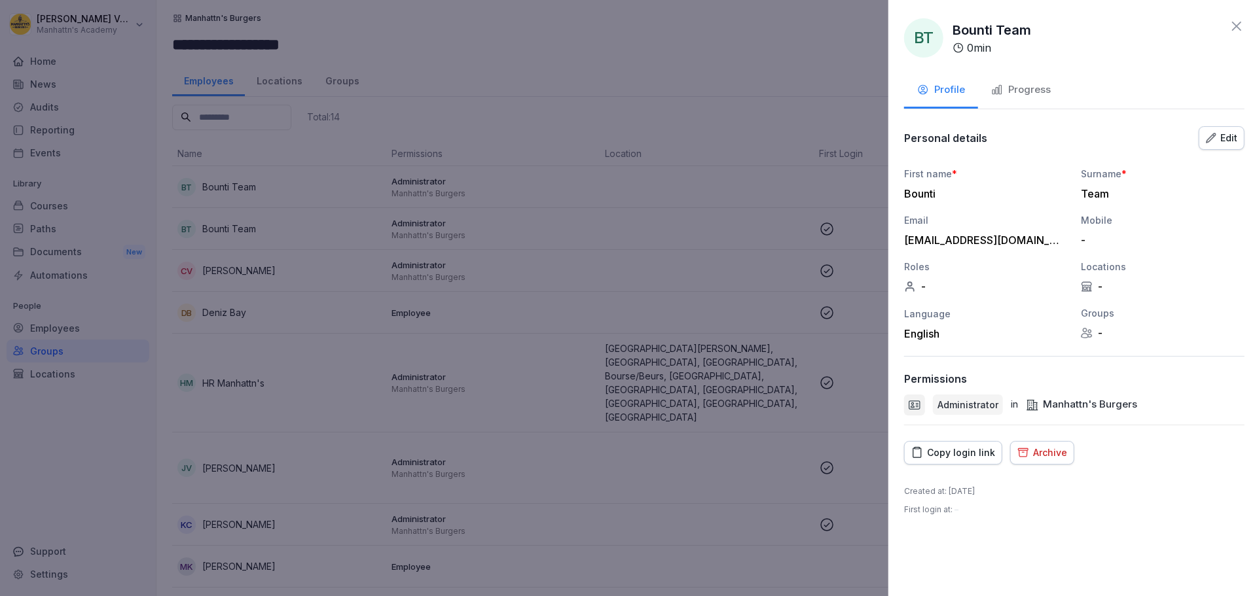
click at [490, 213] on div at bounding box center [628, 298] width 1257 height 596
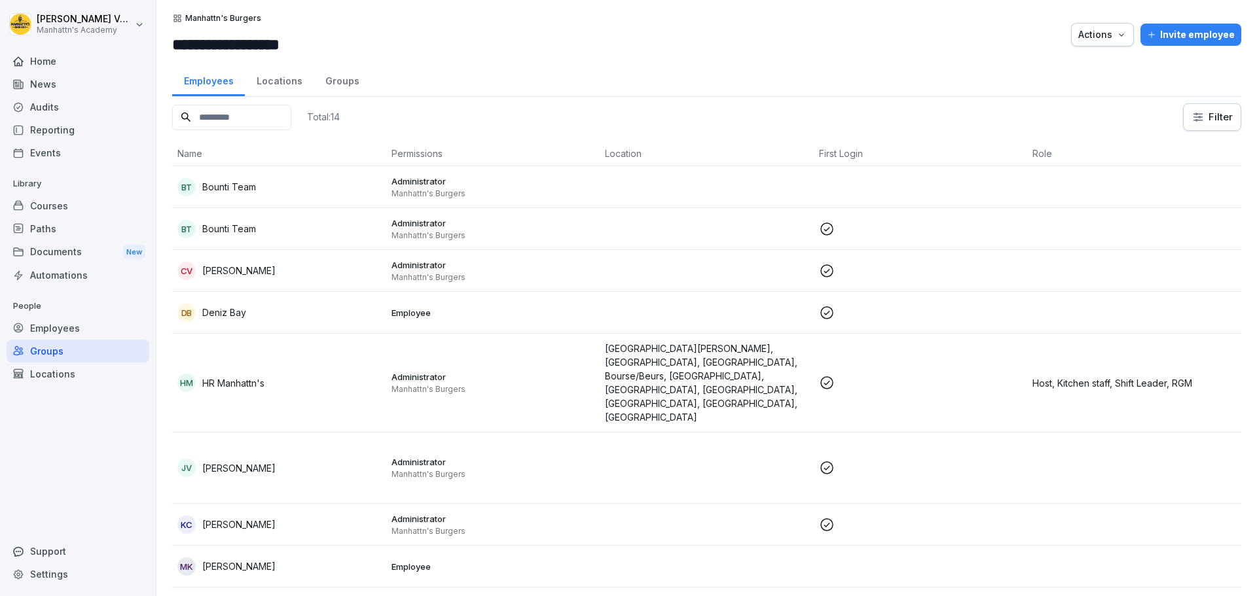
click at [89, 326] on div "Employees" at bounding box center [78, 328] width 143 height 23
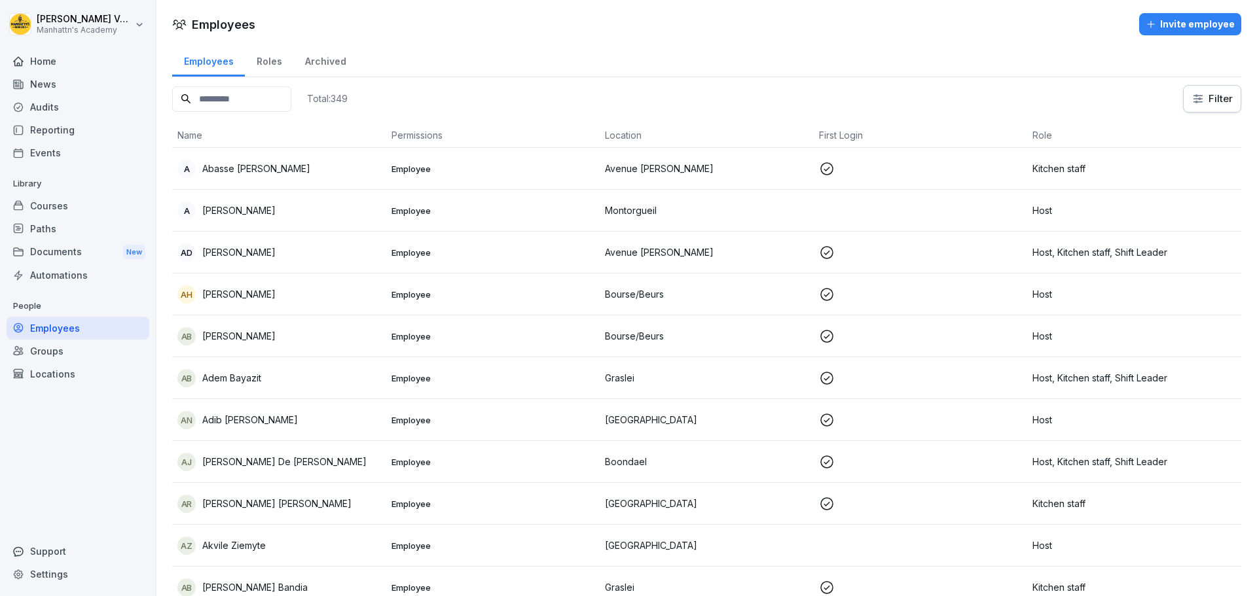
click at [237, 91] on input at bounding box center [231, 99] width 119 height 26
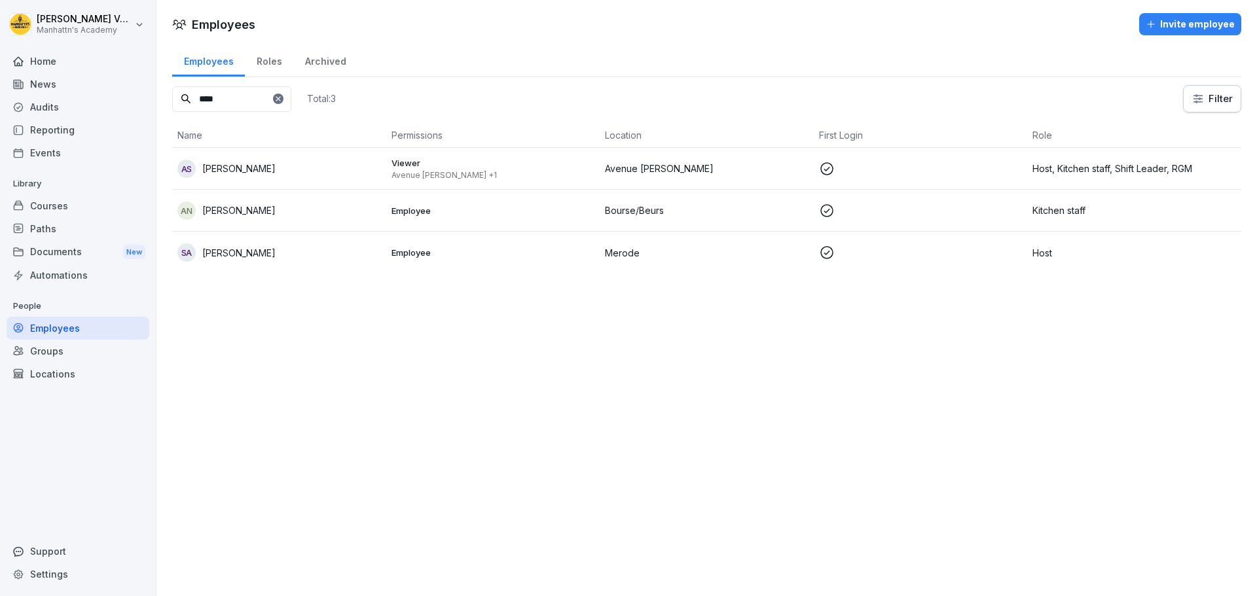
drag, startPoint x: 237, startPoint y: 88, endPoint x: 239, endPoint y: 99, distance: 10.7
click at [239, 99] on input "****" at bounding box center [231, 99] width 119 height 26
drag, startPoint x: 213, startPoint y: 94, endPoint x: 198, endPoint y: 96, distance: 15.8
click at [198, 96] on input "****" at bounding box center [231, 99] width 119 height 26
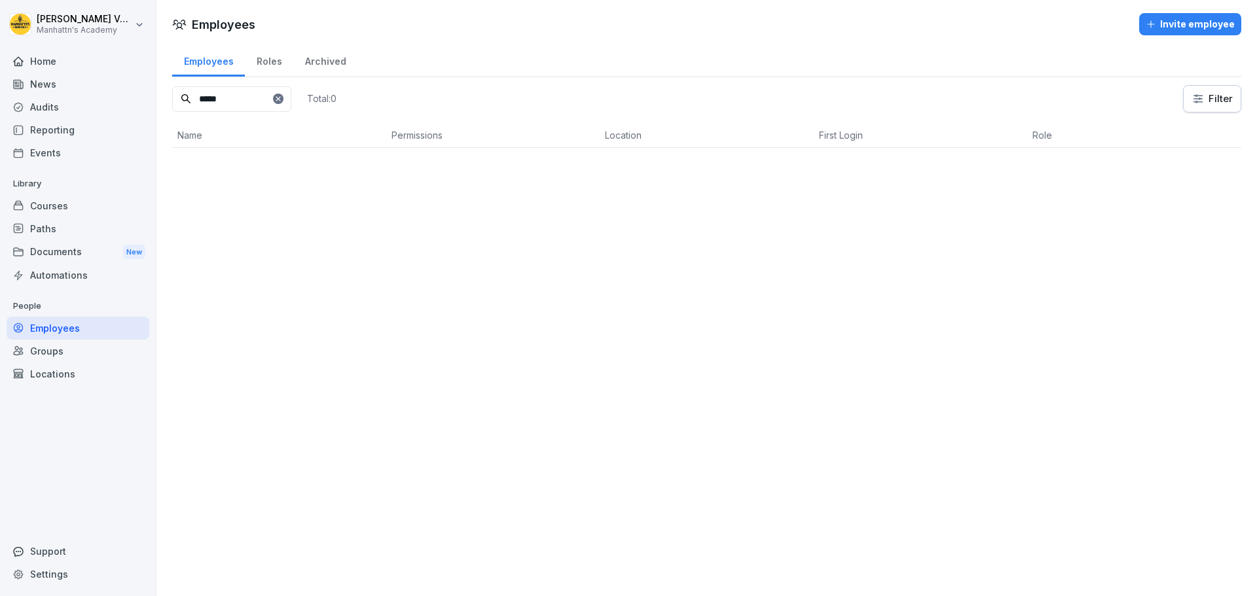
click at [216, 96] on input "*****" at bounding box center [231, 99] width 119 height 26
type input "*****"
click at [1158, 30] on div "Invite employee" at bounding box center [1189, 24] width 89 height 14
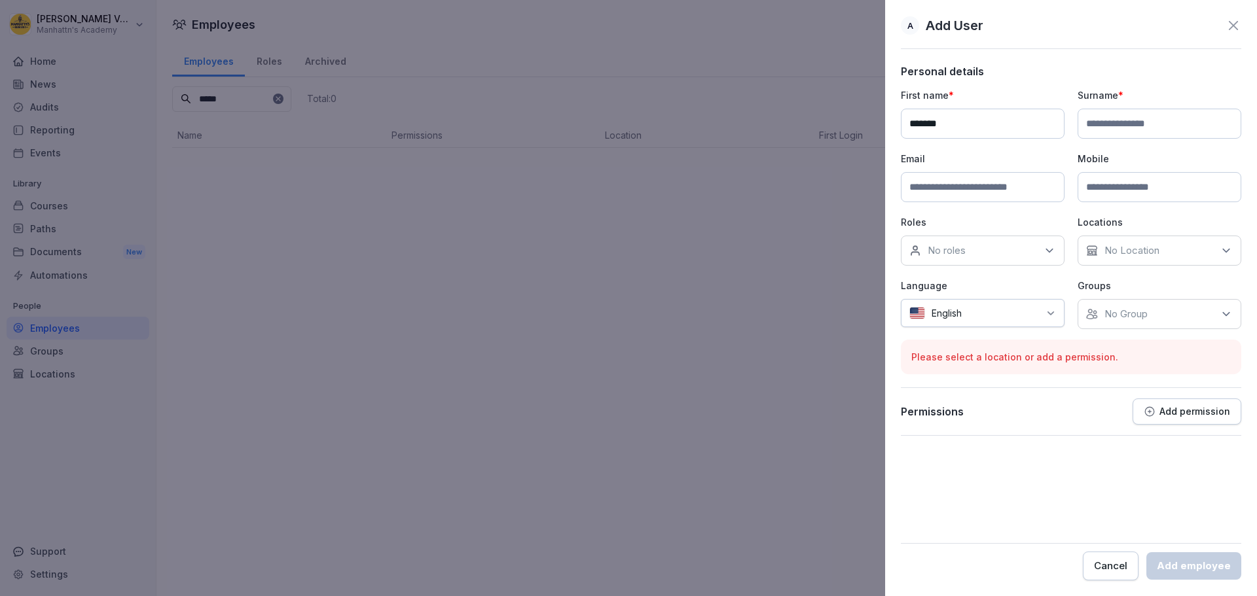
type input "*******"
click at [1227, 29] on icon at bounding box center [1233, 26] width 16 height 16
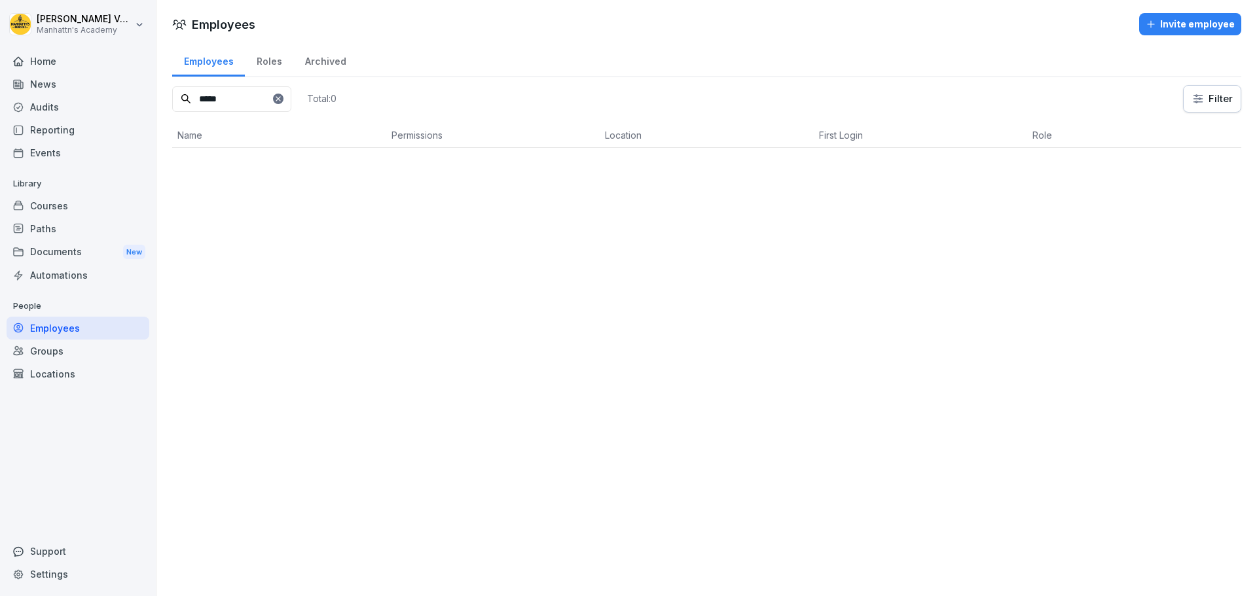
click at [45, 325] on div "Employees" at bounding box center [78, 328] width 143 height 23
click at [40, 351] on div "Groups" at bounding box center [78, 351] width 143 height 23
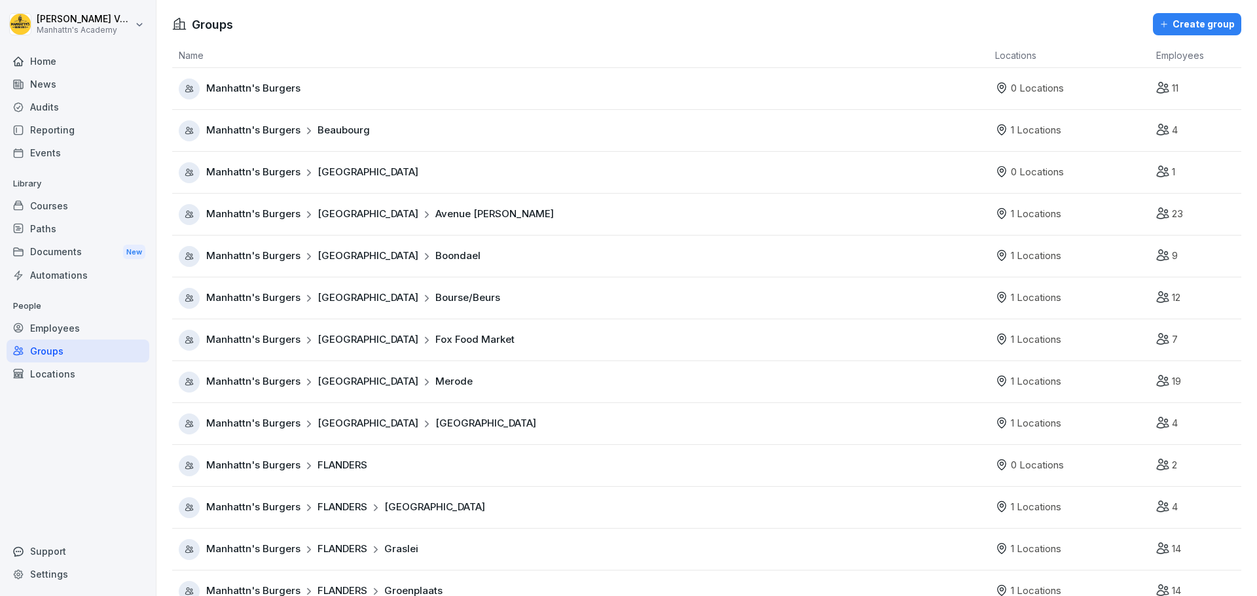
click at [77, 372] on div "Locations" at bounding box center [78, 374] width 143 height 23
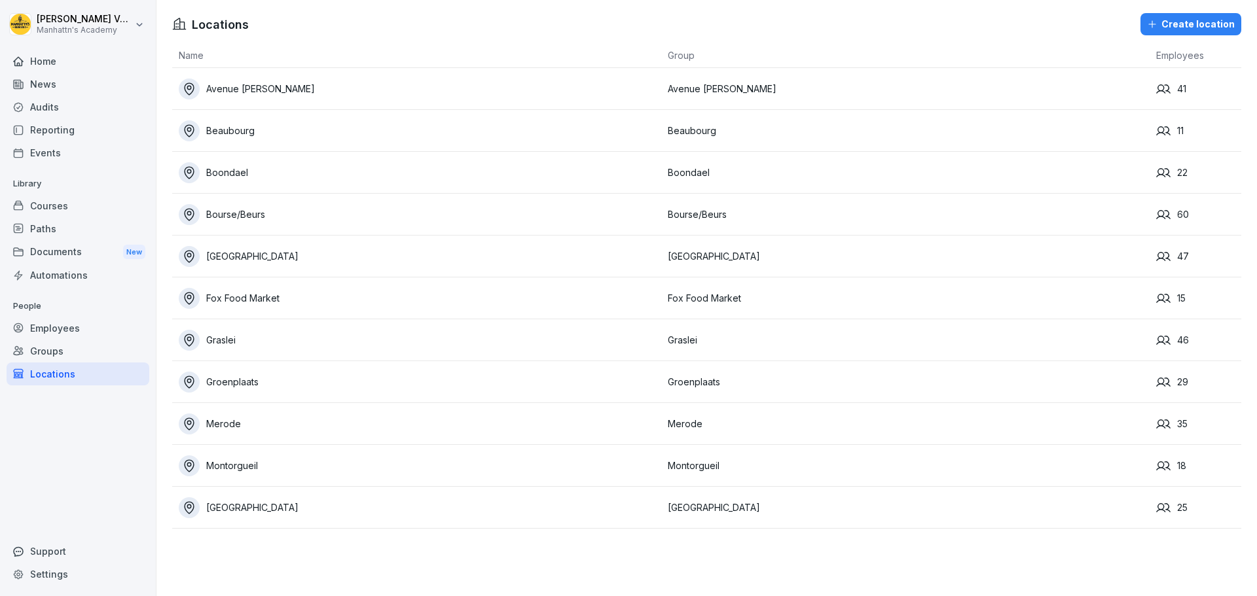
click at [59, 357] on div "Groups" at bounding box center [78, 351] width 143 height 23
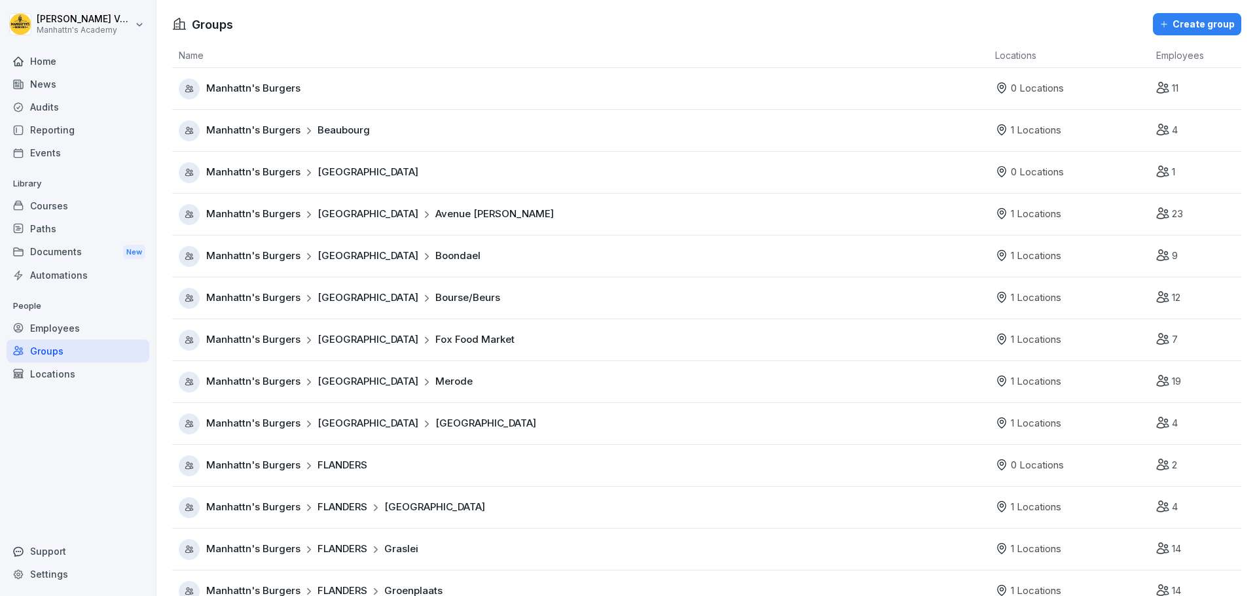
click at [382, 171] on div "Manhattn's Burgers BRUSSELS" at bounding box center [584, 172] width 810 height 21
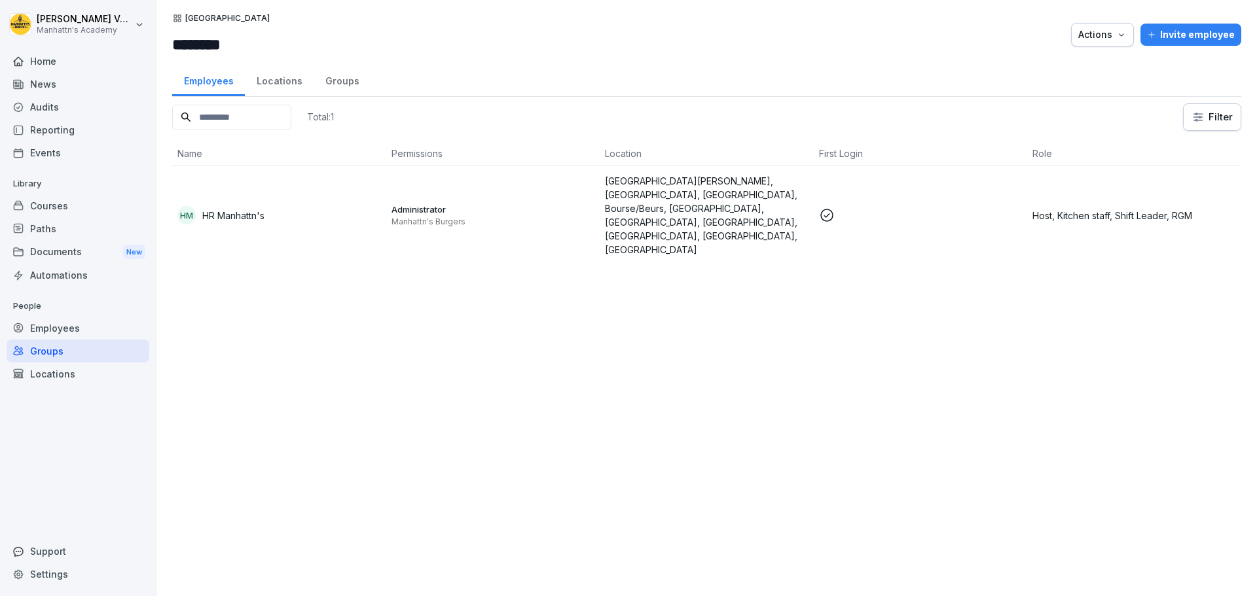
click at [64, 355] on div "Groups" at bounding box center [78, 351] width 143 height 23
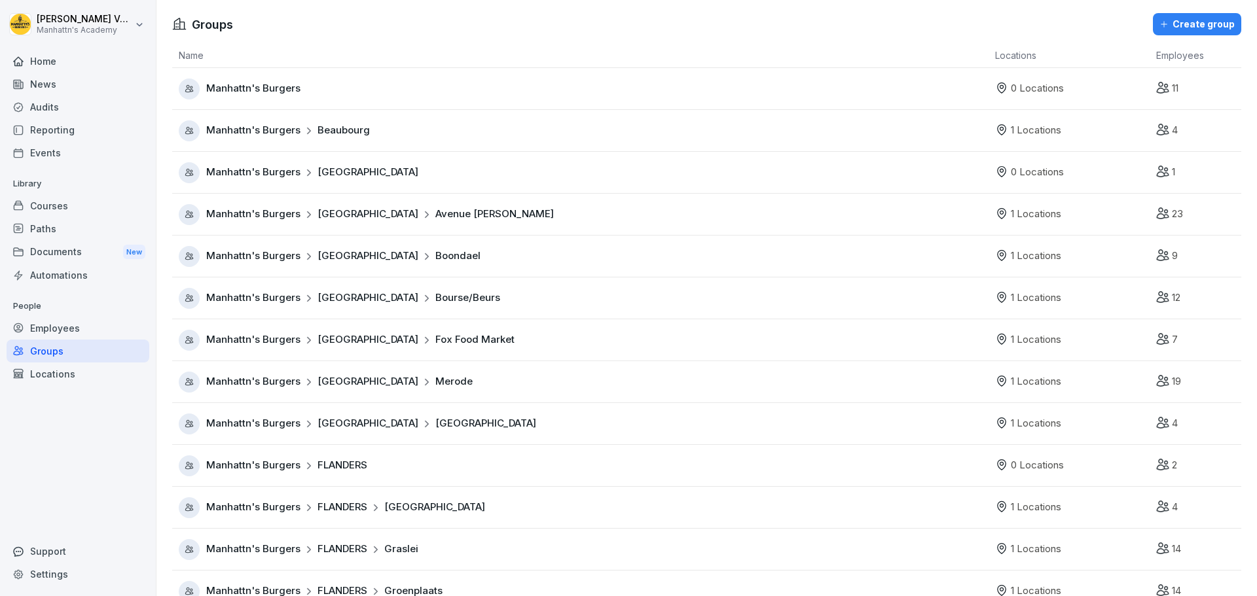
click at [522, 465] on div "Manhattn's Burgers FLANDERS" at bounding box center [584, 466] width 810 height 21
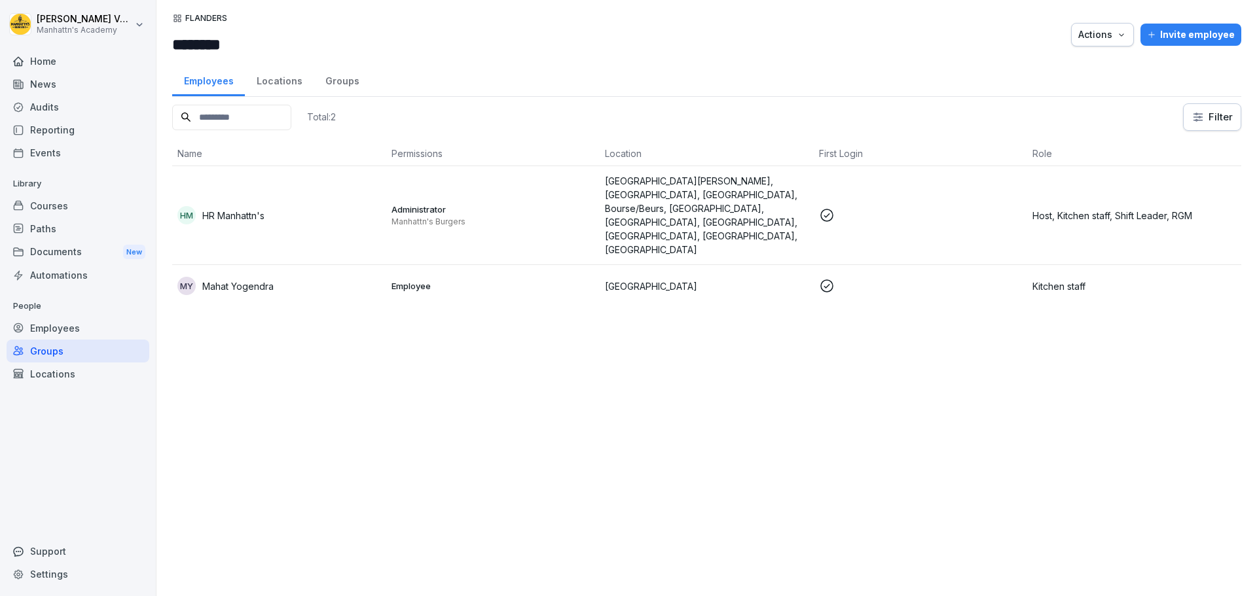
click at [937, 278] on p at bounding box center [921, 286] width 204 height 16
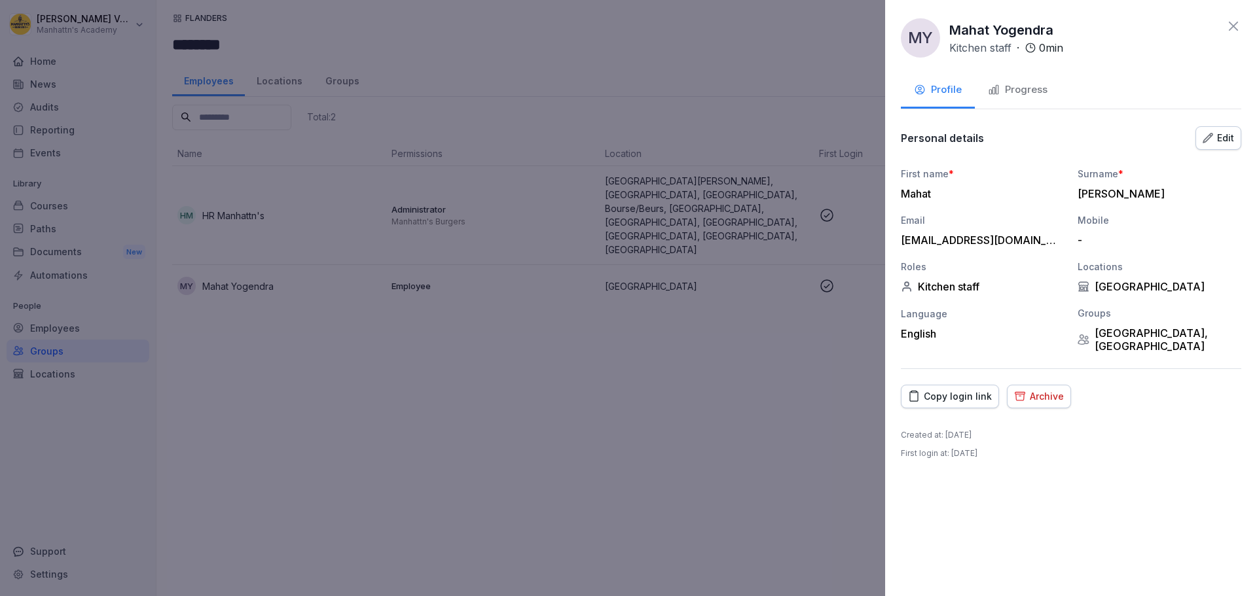
click at [1217, 141] on div "Edit" at bounding box center [1217, 138] width 31 height 14
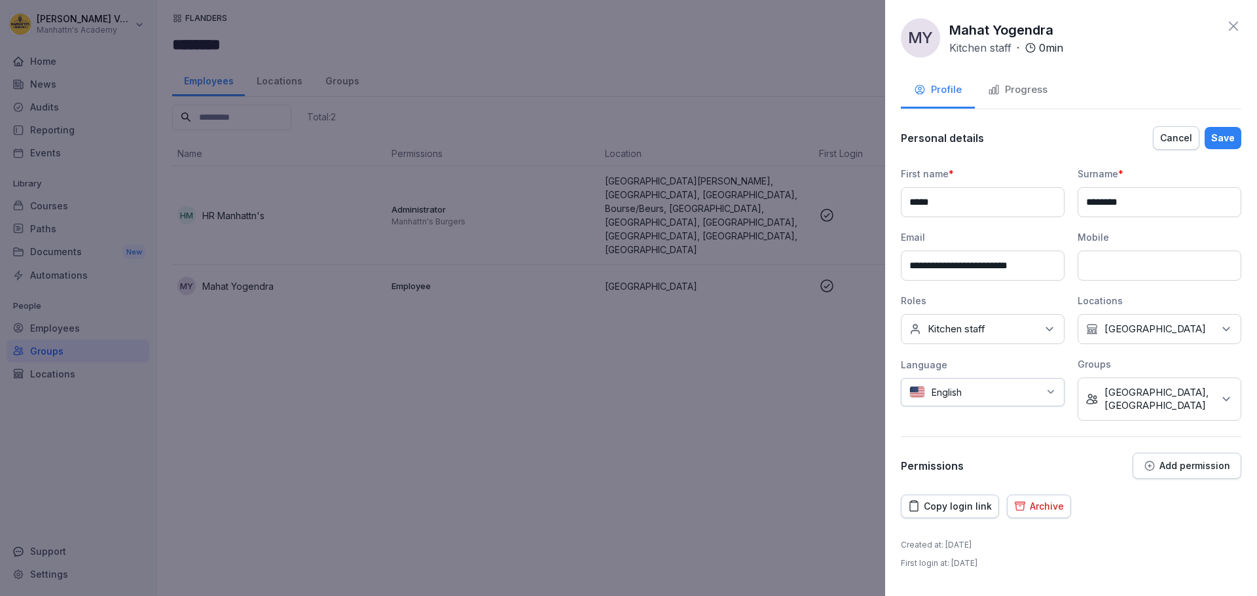
click at [1217, 393] on div "No Group Tiense St. Leuven, FLANDERS" at bounding box center [1159, 399] width 164 height 43
click at [1091, 539] on button "FLANDERS" at bounding box center [1092, 541] width 12 height 12
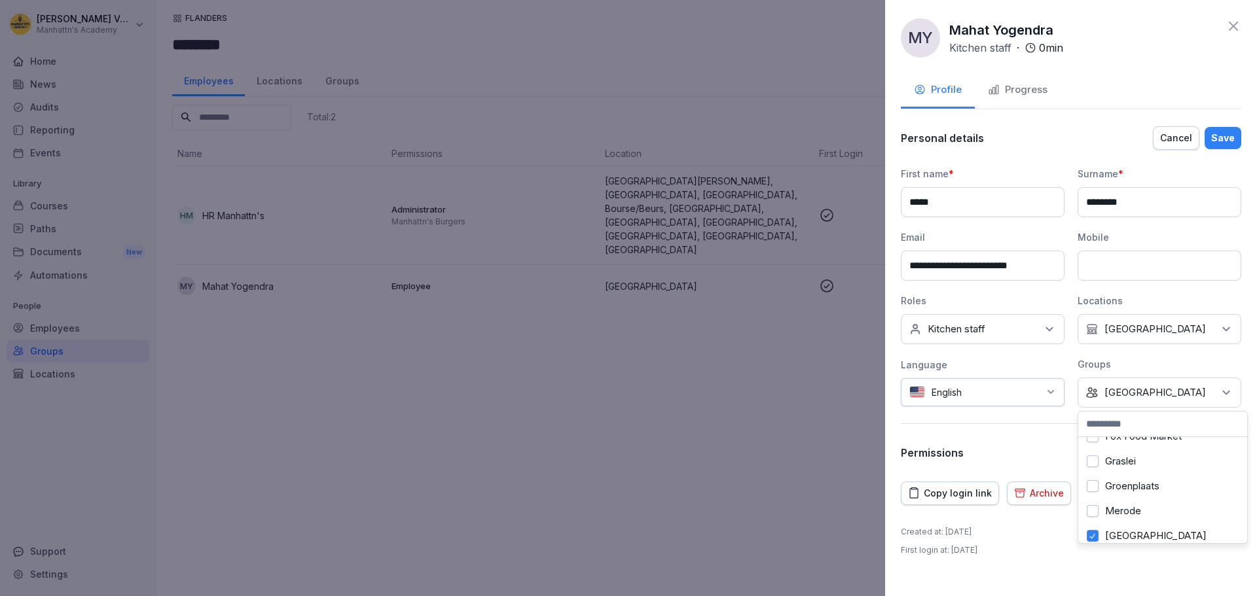
scroll to position [259, 0]
click at [1225, 141] on div "Save" at bounding box center [1223, 138] width 24 height 14
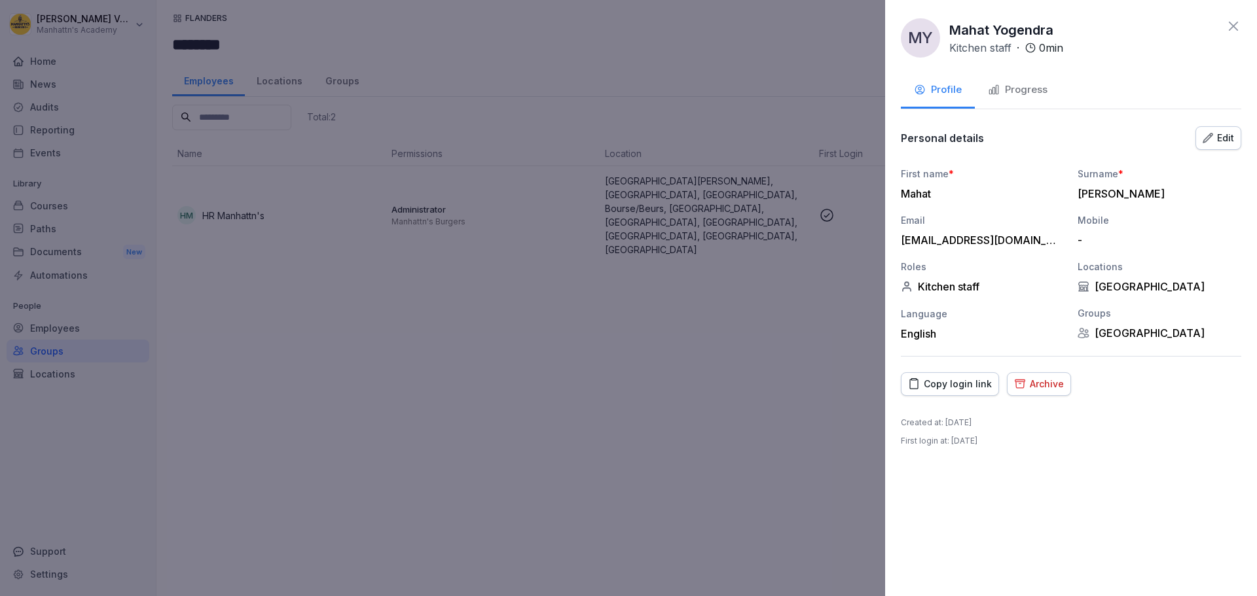
click at [1229, 25] on icon at bounding box center [1233, 26] width 16 height 16
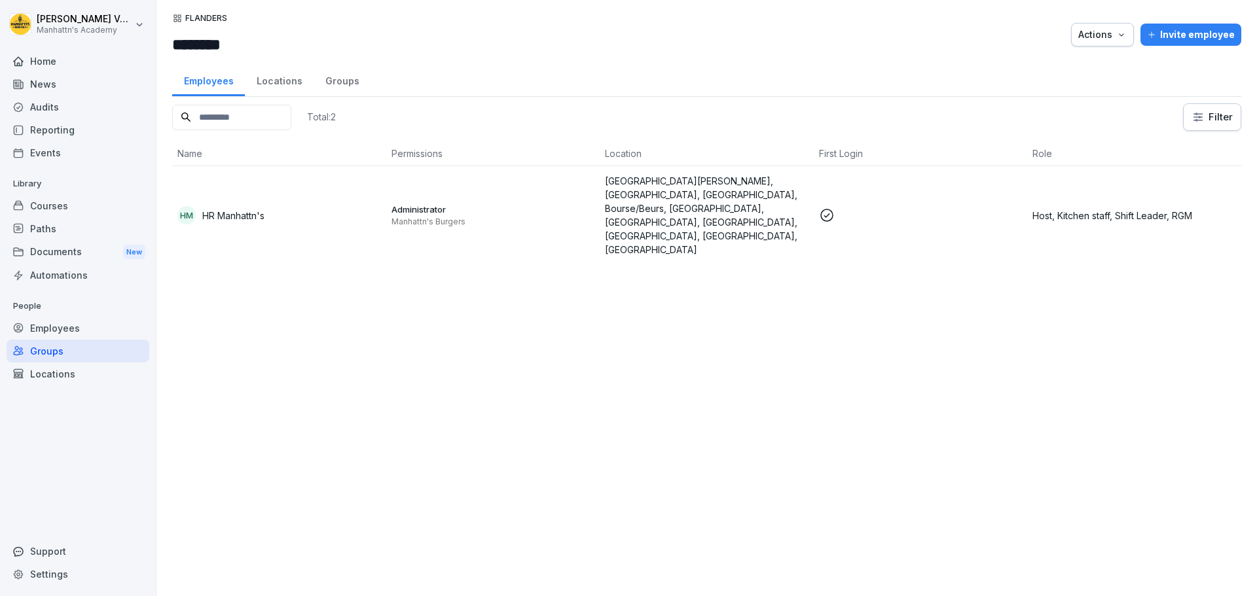
click at [37, 353] on div "Groups" at bounding box center [78, 351] width 143 height 23
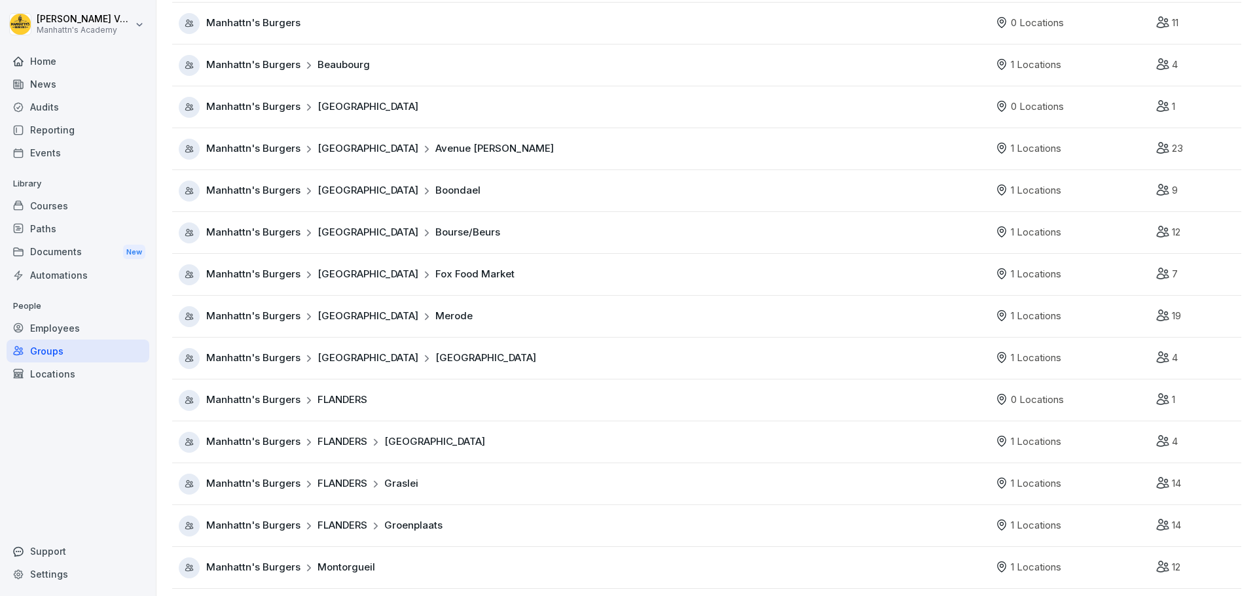
scroll to position [79, 0]
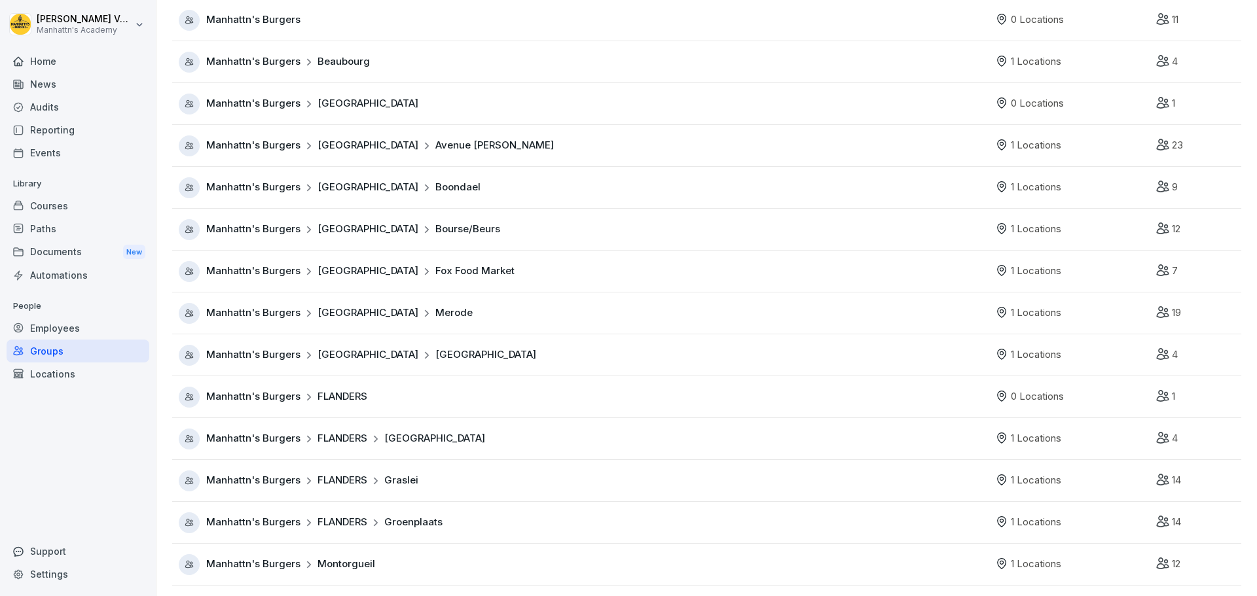
click at [352, 394] on span "FLANDERS" at bounding box center [342, 396] width 50 height 15
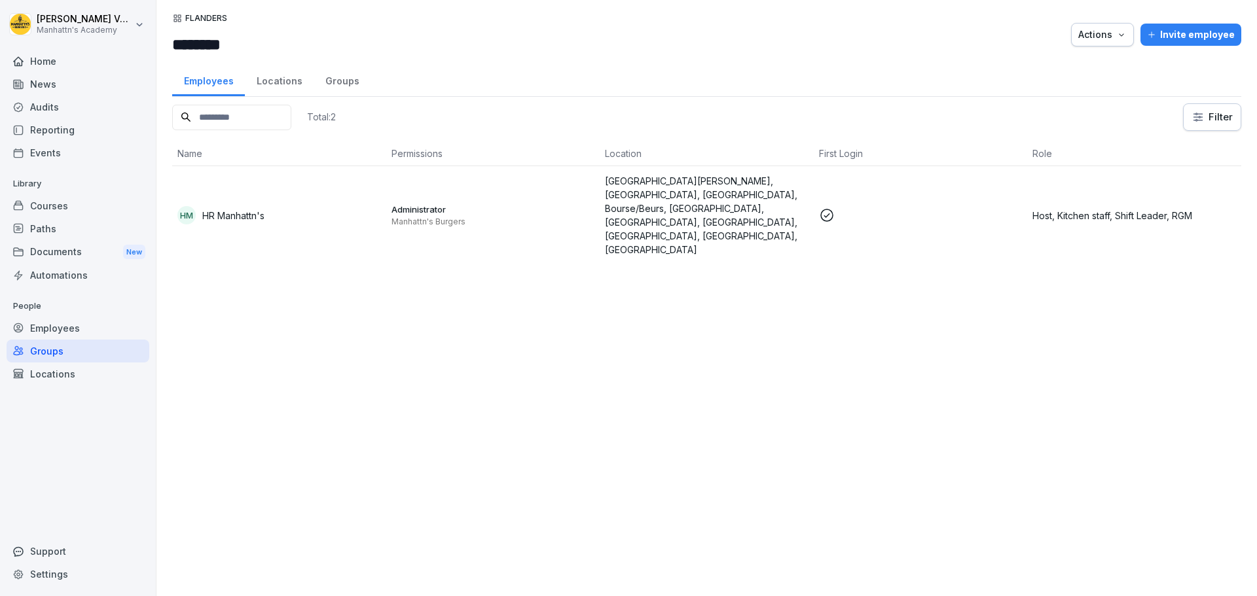
click at [334, 81] on div "Groups" at bounding box center [342, 79] width 57 height 33
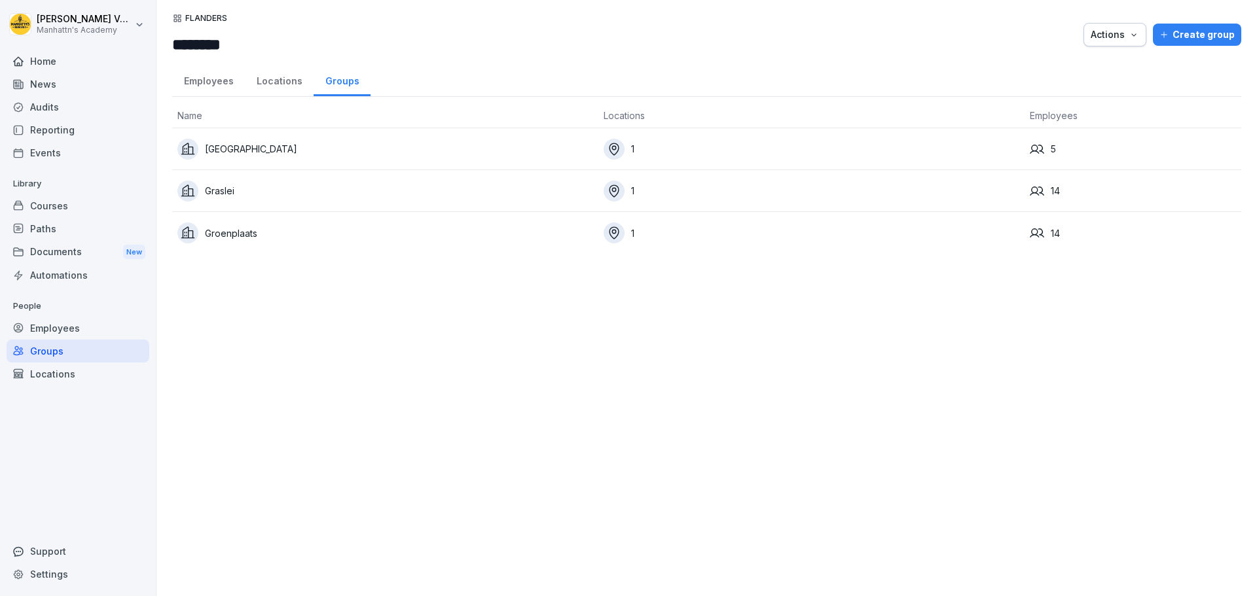
click at [48, 378] on div "Locations" at bounding box center [78, 374] width 143 height 23
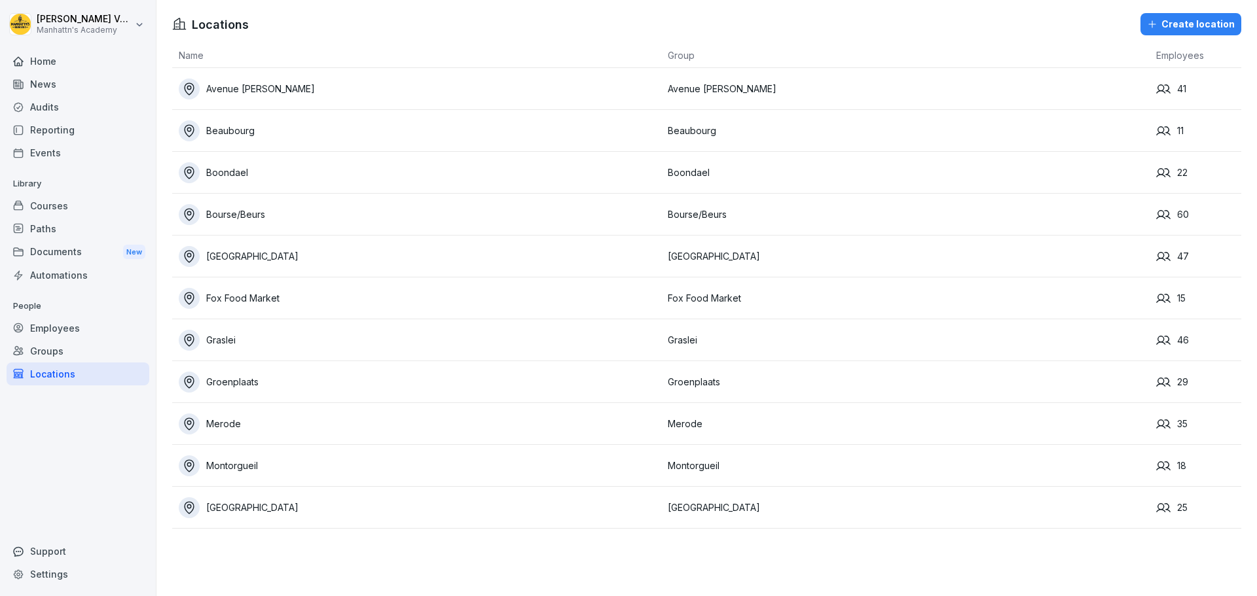
click at [55, 340] on div "Groups" at bounding box center [78, 351] width 143 height 23
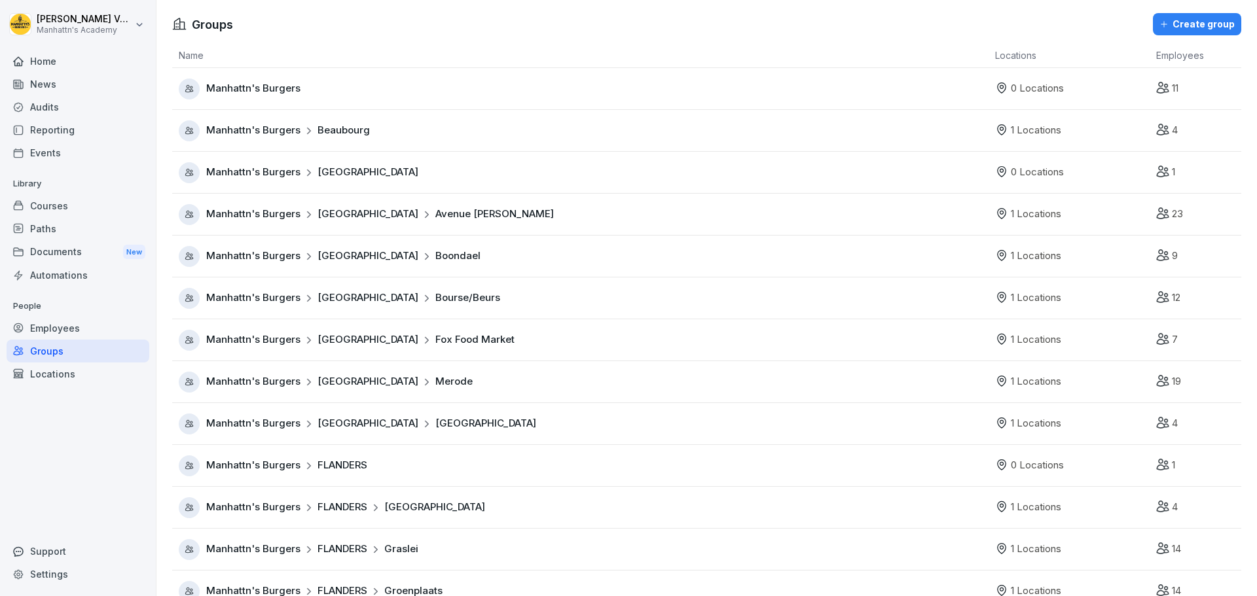
click at [397, 90] on div "Manhattn's Burgers" at bounding box center [584, 89] width 810 height 21
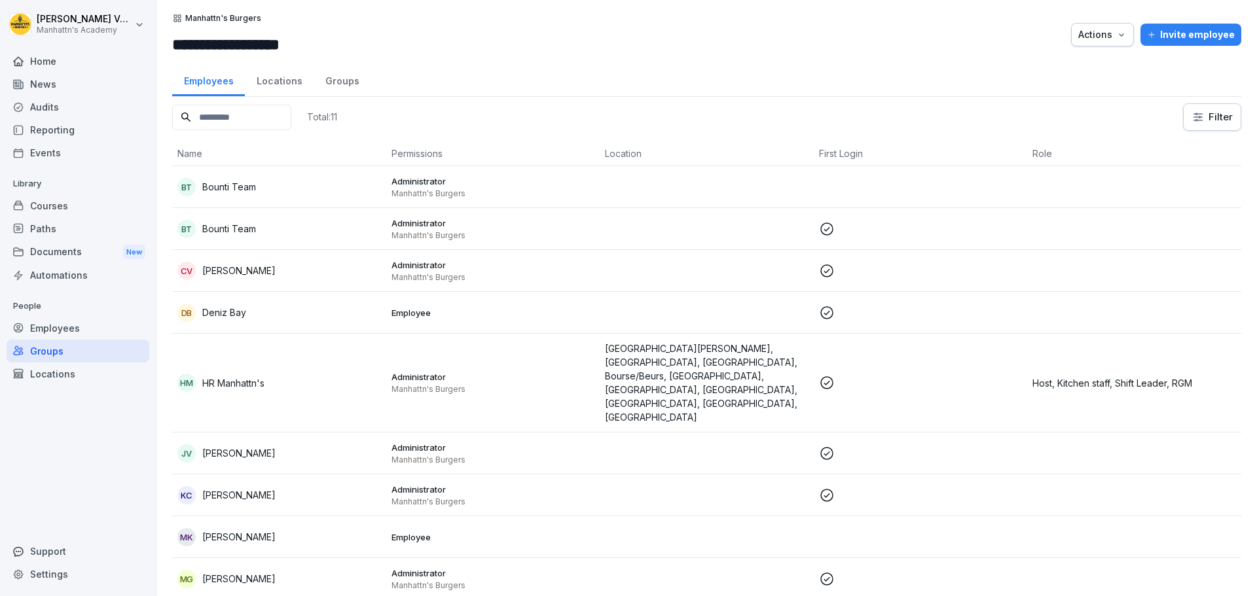
click at [75, 355] on div "Groups" at bounding box center [78, 351] width 143 height 23
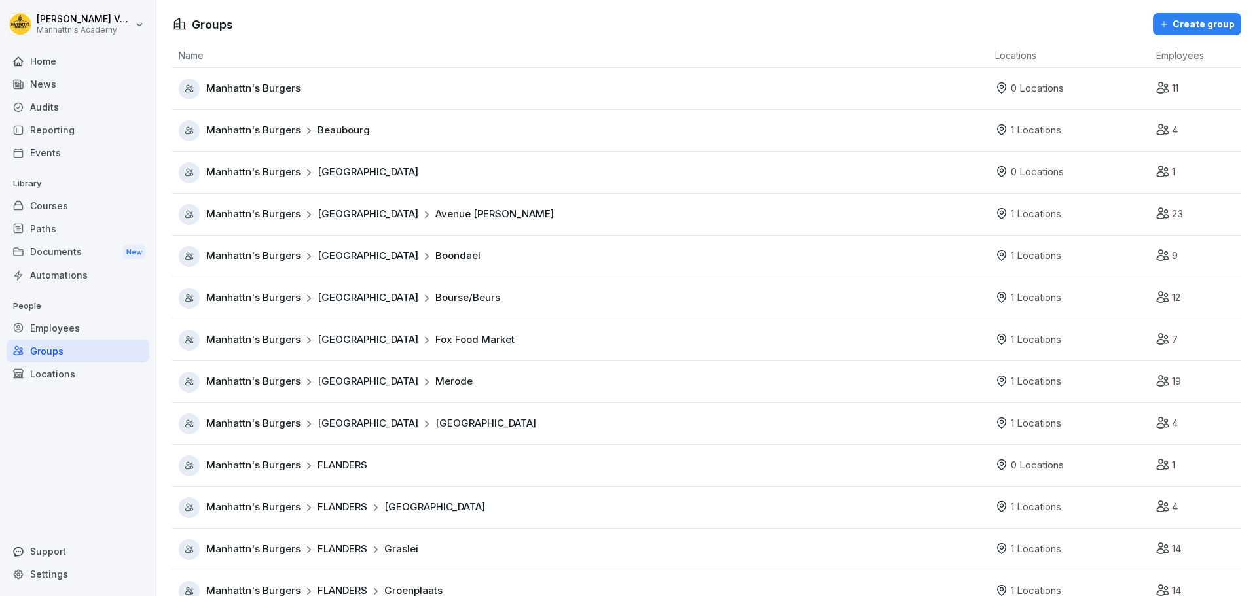
click at [1210, 18] on div "Create group" at bounding box center [1196, 24] width 75 height 14
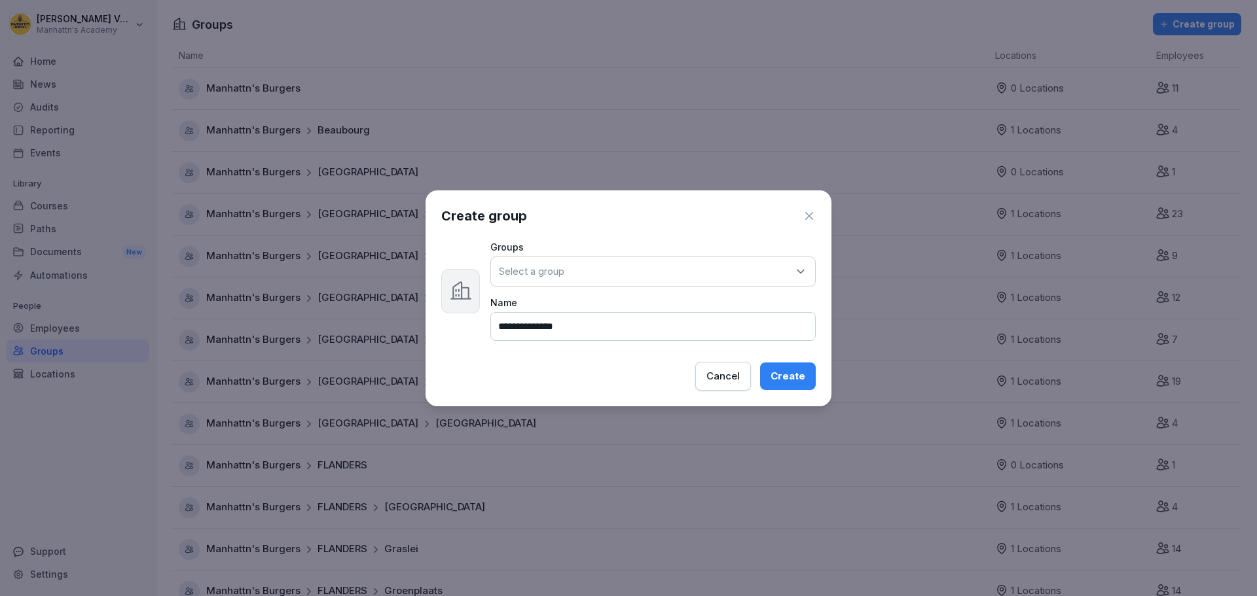
type input "**********"
click at [770, 268] on div "Select a group" at bounding box center [652, 272] width 325 height 30
click at [454, 347] on div "**********" at bounding box center [628, 298] width 406 height 216
click at [787, 374] on div "Create" at bounding box center [787, 376] width 35 height 14
click at [787, 281] on div "Select a group" at bounding box center [652, 272] width 325 height 30
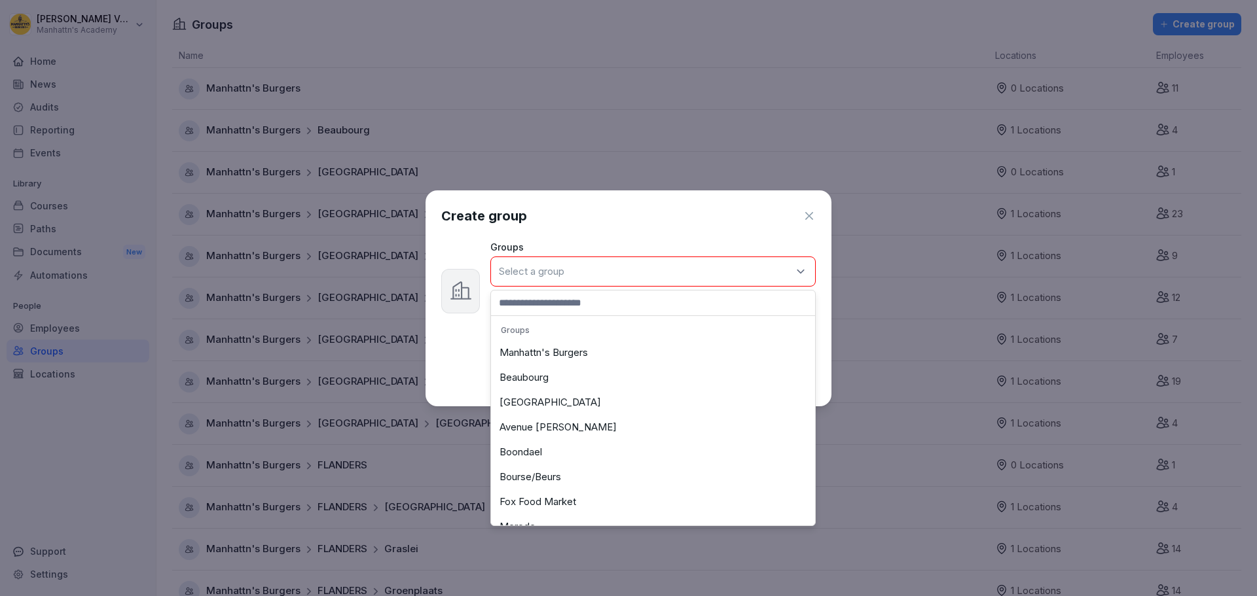
click at [593, 351] on div "Manhattn's Burgers" at bounding box center [652, 352] width 317 height 25
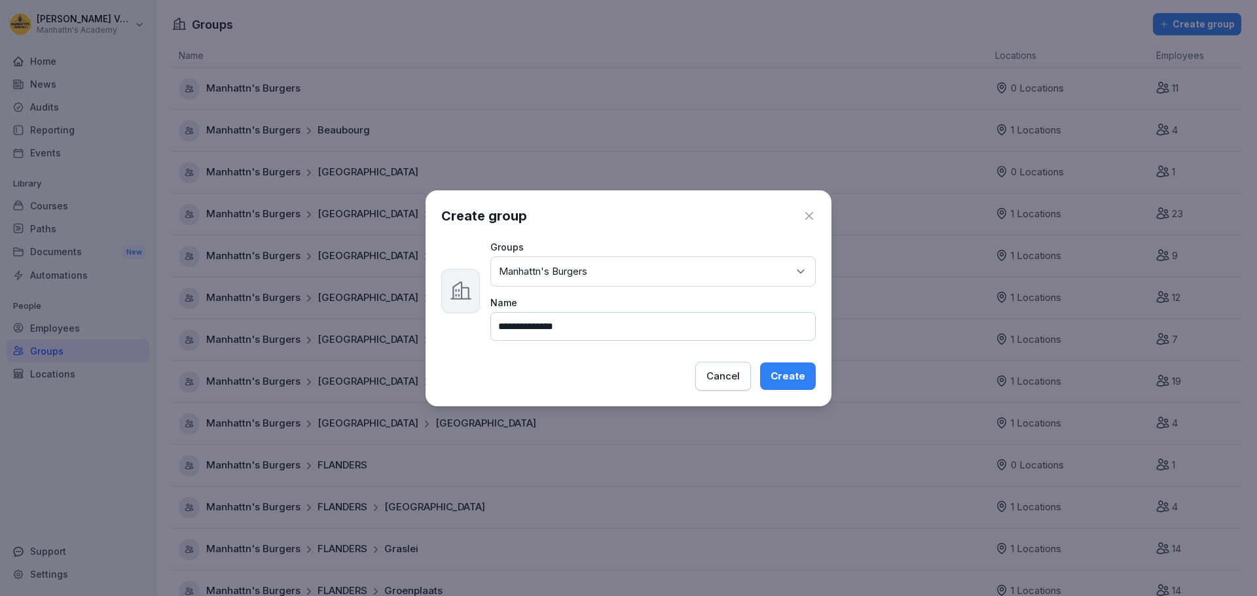
click at [797, 376] on div "Create" at bounding box center [787, 376] width 35 height 14
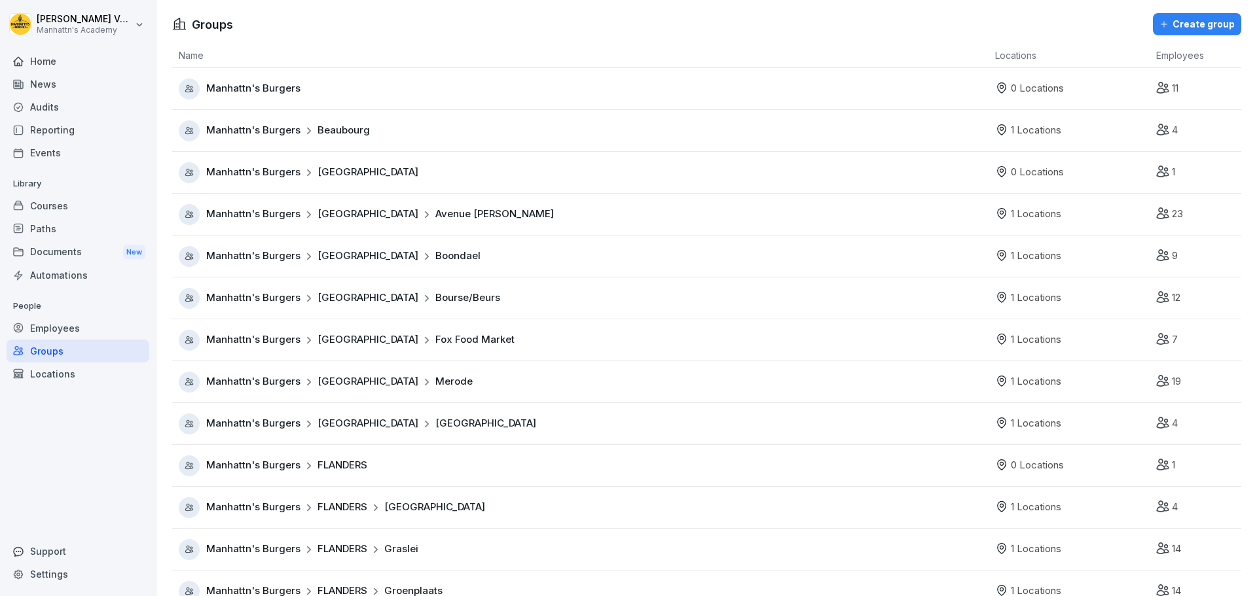
click at [1181, 24] on div "Create group" at bounding box center [1196, 24] width 75 height 14
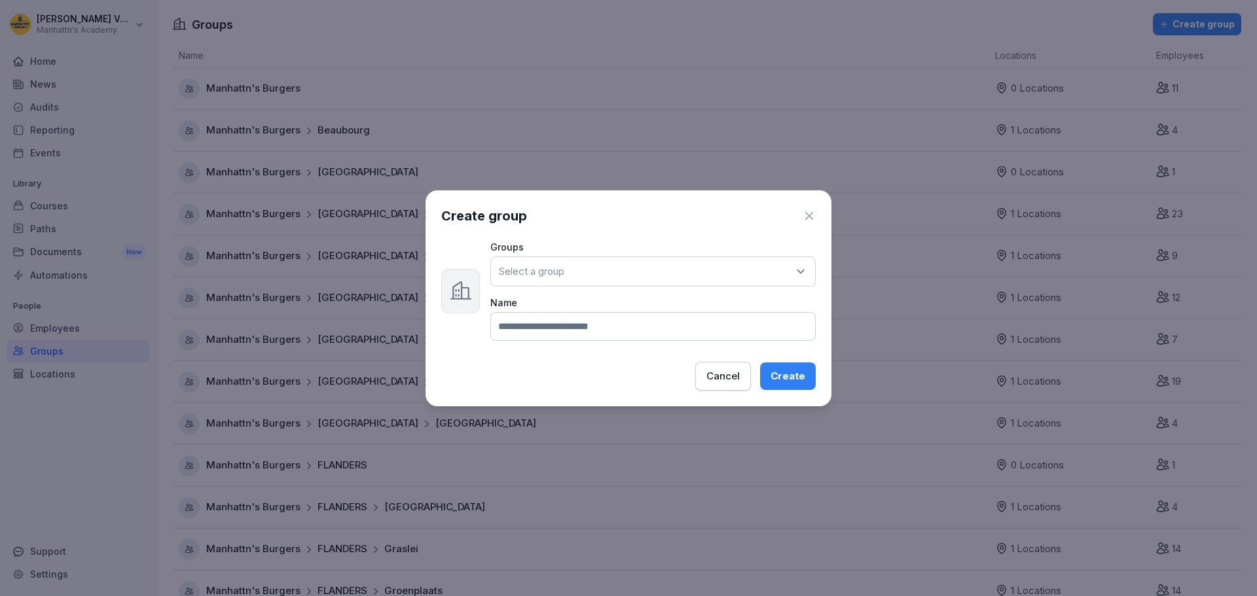
click at [641, 276] on div "Select a group" at bounding box center [652, 272] width 325 height 30
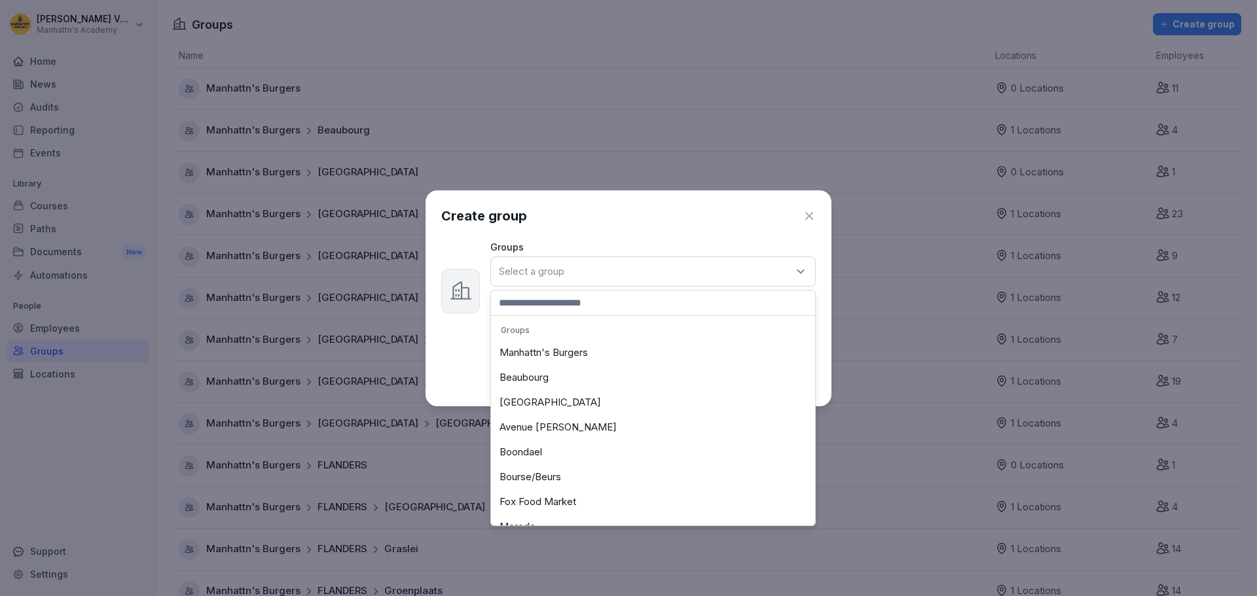
click at [552, 357] on div "Manhattn's Burgers" at bounding box center [652, 352] width 317 height 25
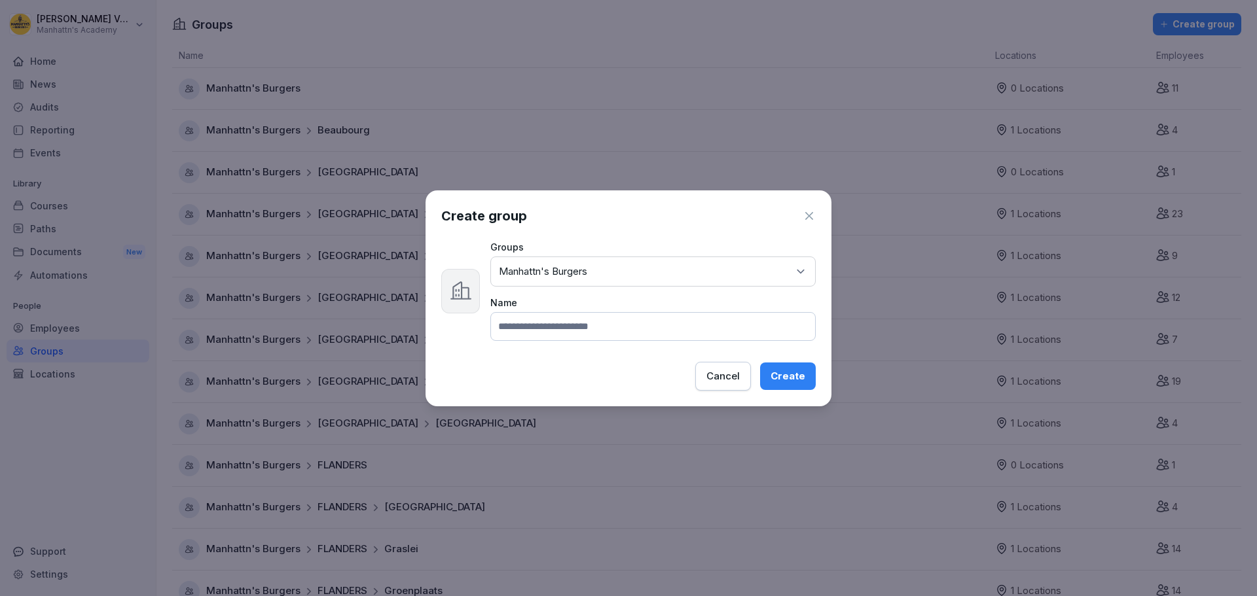
click at [540, 326] on input at bounding box center [652, 326] width 325 height 29
type input "*****"
click at [778, 375] on div "Create" at bounding box center [787, 376] width 35 height 14
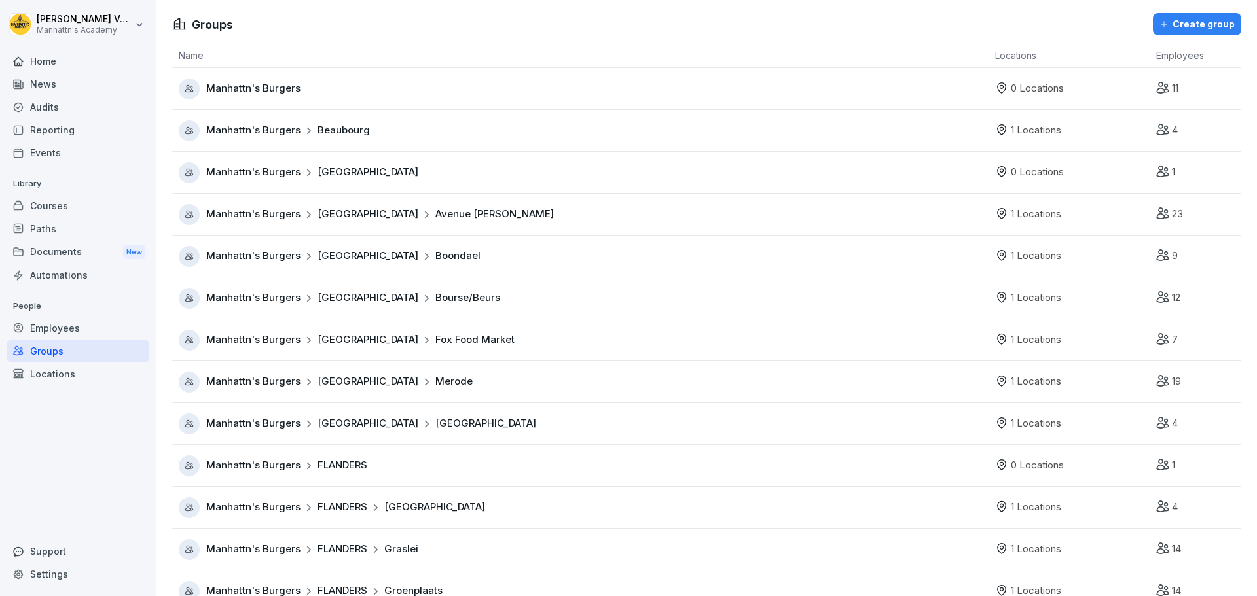
click at [69, 348] on div "Groups" at bounding box center [78, 351] width 143 height 23
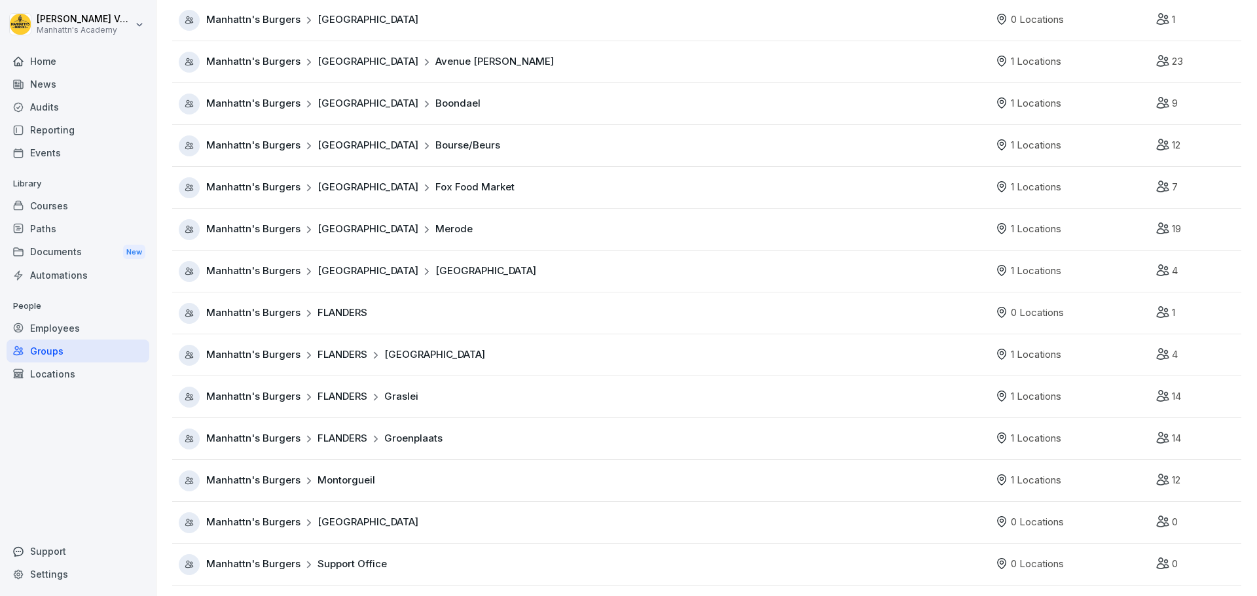
scroll to position [162, 0]
click at [341, 502] on td "Manhattn's Burgers PARIS" at bounding box center [580, 523] width 816 height 42
click at [340, 515] on span "[GEOGRAPHIC_DATA]" at bounding box center [367, 522] width 101 height 15
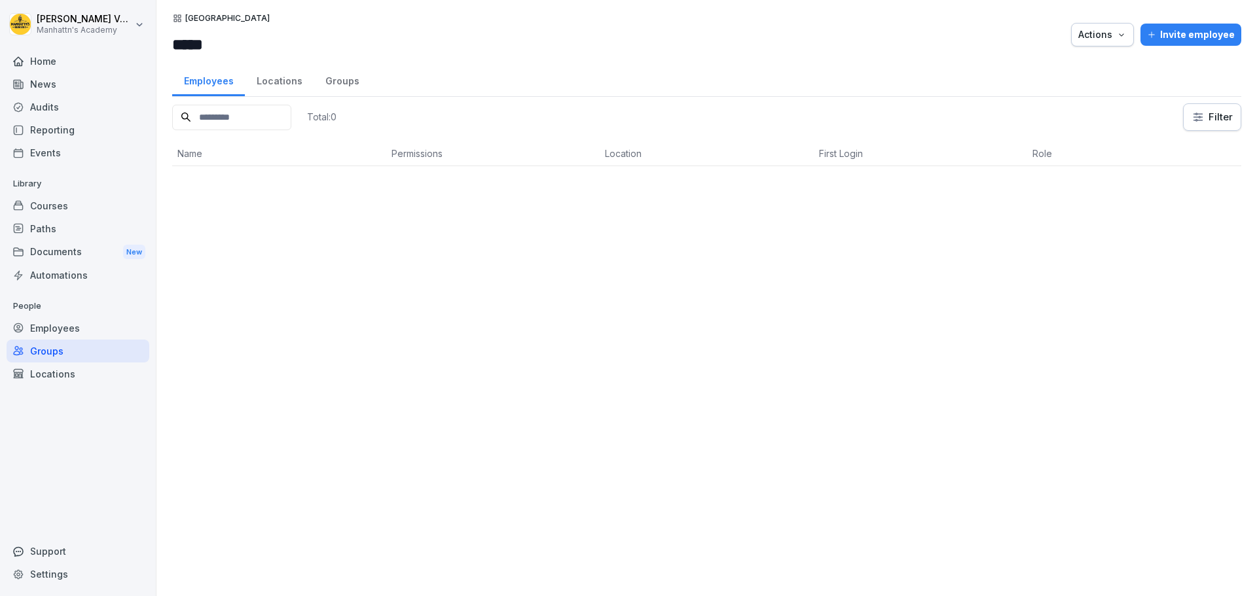
click at [342, 87] on div "Groups" at bounding box center [342, 79] width 57 height 33
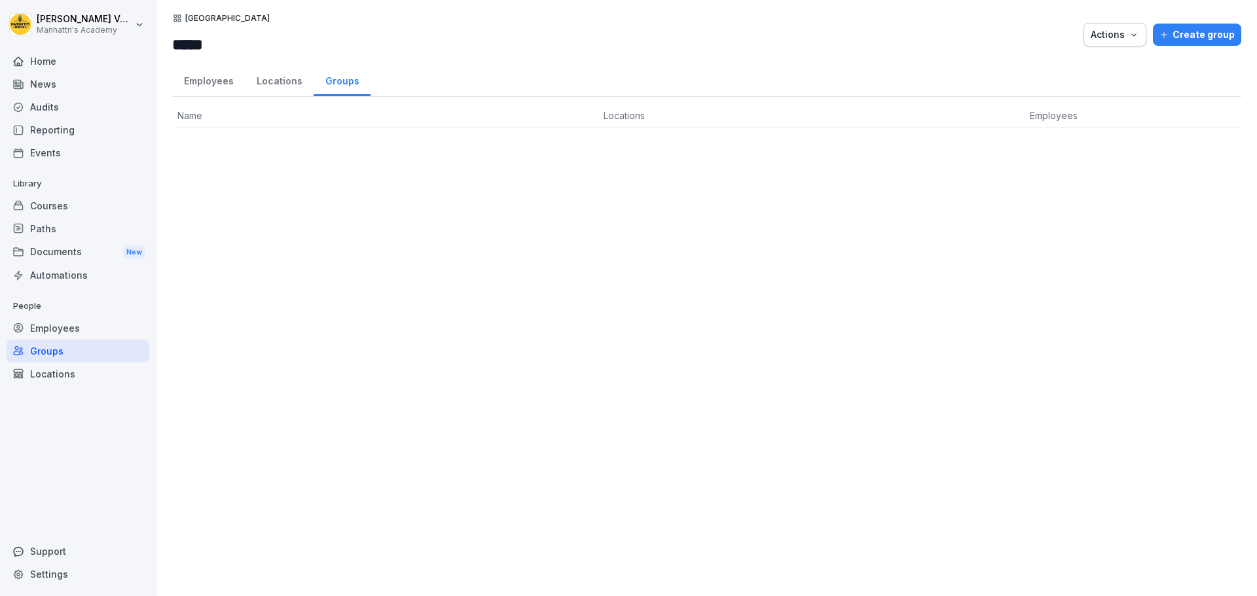
click at [1119, 40] on div "Actions" at bounding box center [1114, 34] width 48 height 14
click at [300, 204] on html "Céline Vanderbeken Manhattn's Academy Home News Audits Reporting Events Library…" at bounding box center [628, 298] width 1257 height 596
click at [202, 86] on div "Employees" at bounding box center [208, 79] width 73 height 33
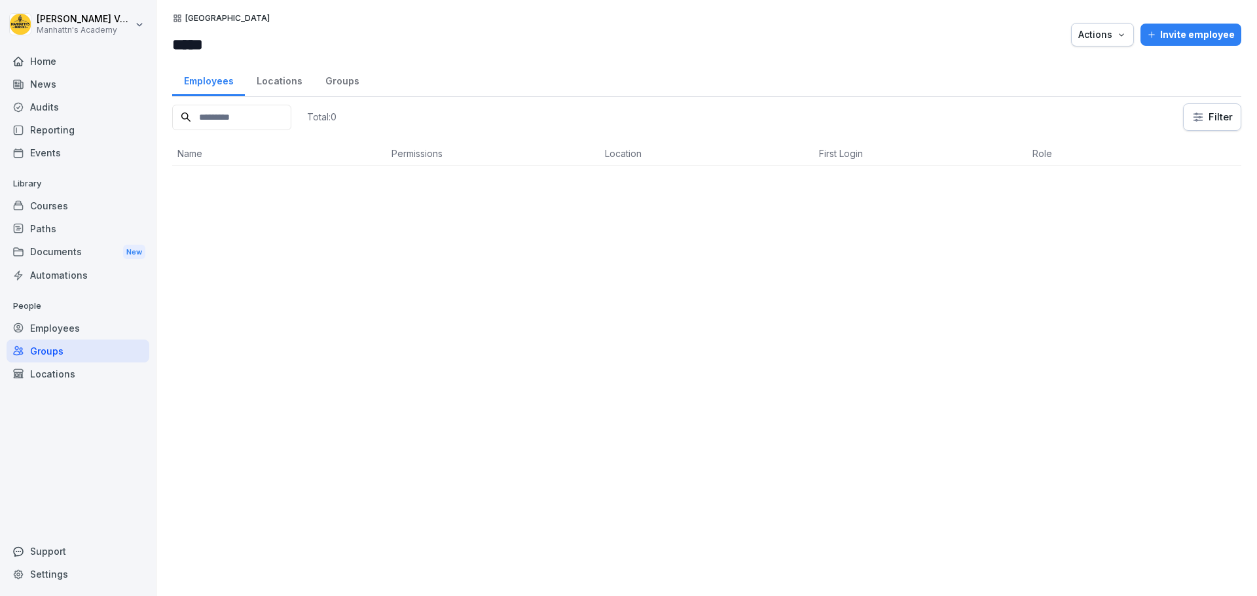
click at [60, 355] on div "Groups" at bounding box center [78, 351] width 143 height 23
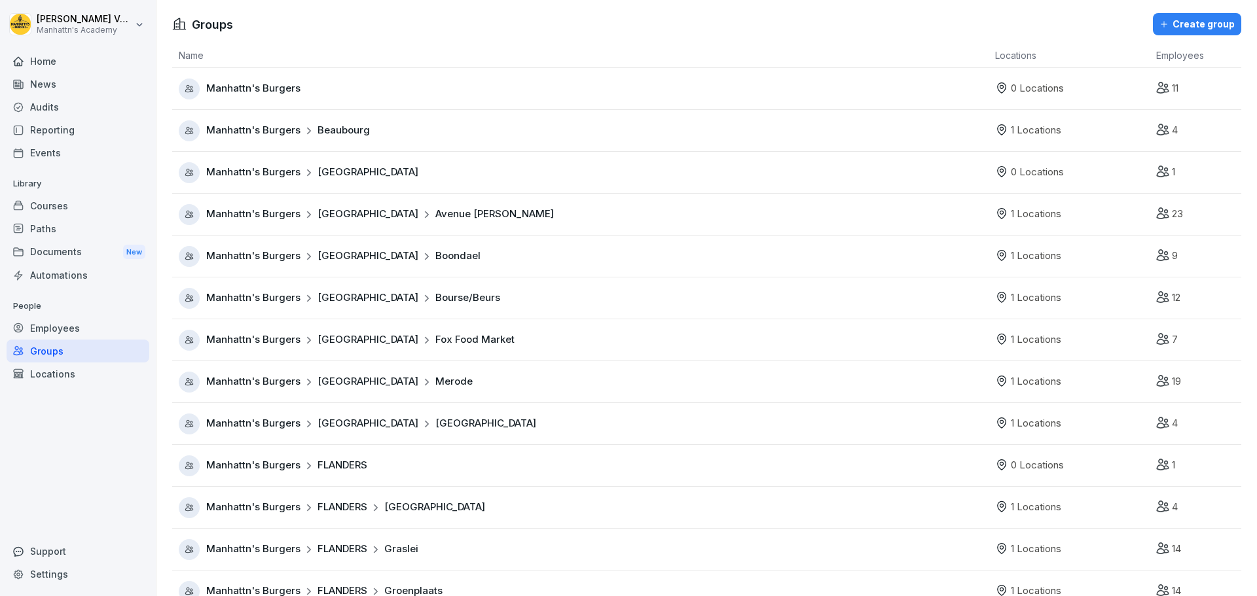
click at [1177, 29] on div "Create group" at bounding box center [1196, 24] width 75 height 14
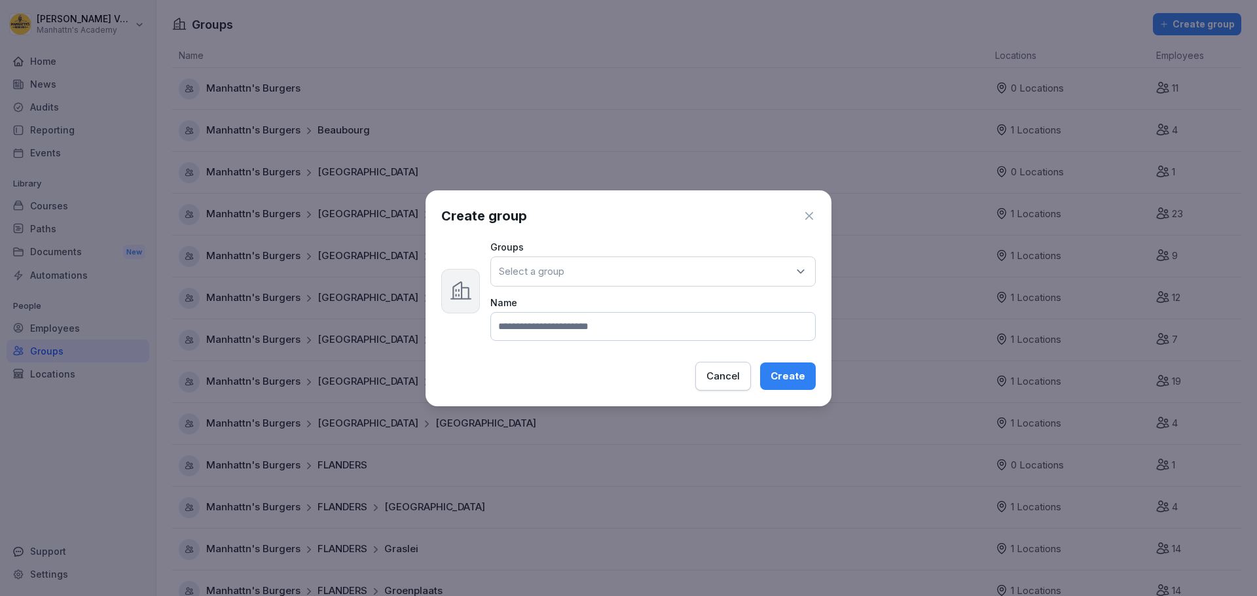
click at [700, 271] on div "Select a group" at bounding box center [652, 272] width 325 height 30
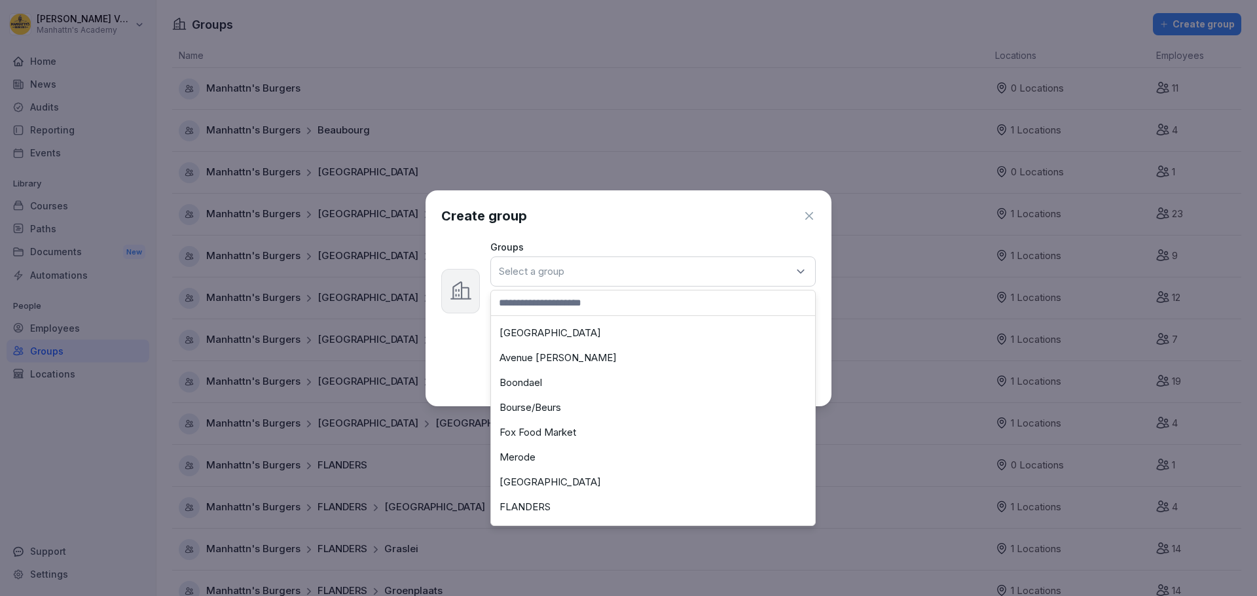
scroll to position [171, 0]
click at [810, 219] on icon "button" at bounding box center [808, 215] width 13 height 13
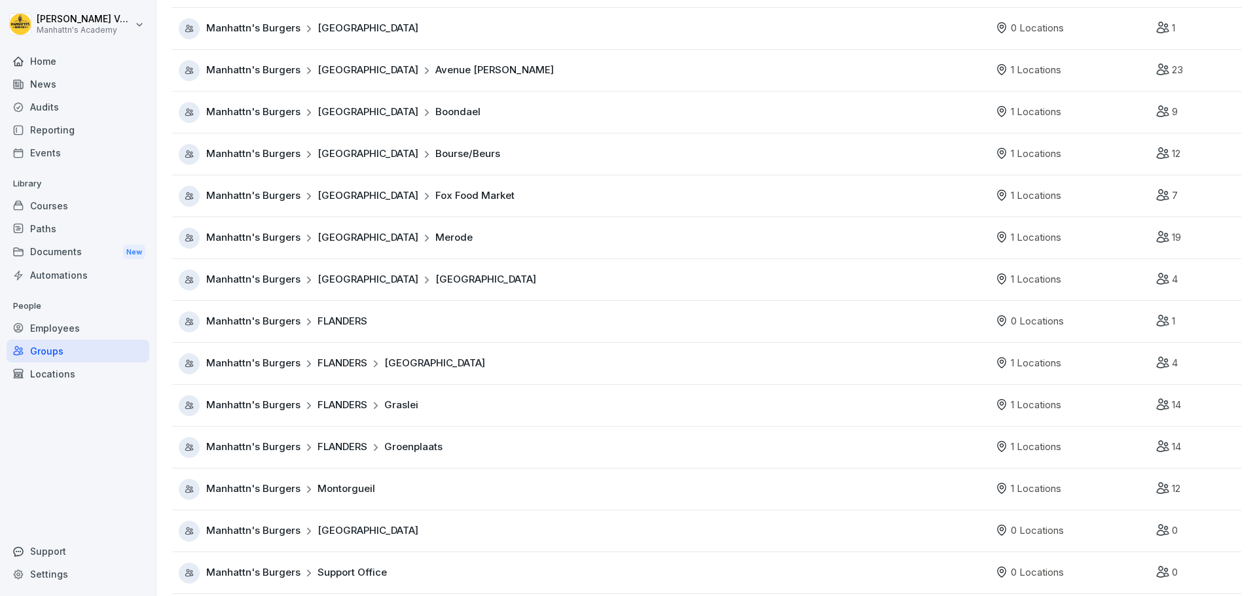
scroll to position [162, 0]
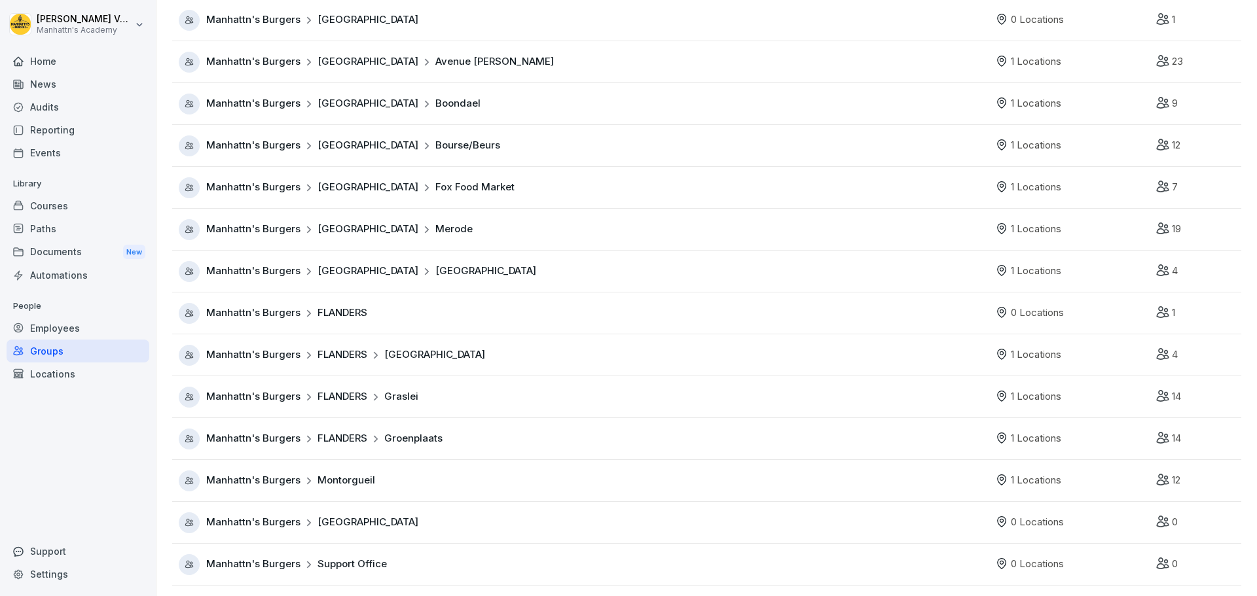
click at [373, 557] on span "Support Office" at bounding box center [351, 564] width 69 height 15
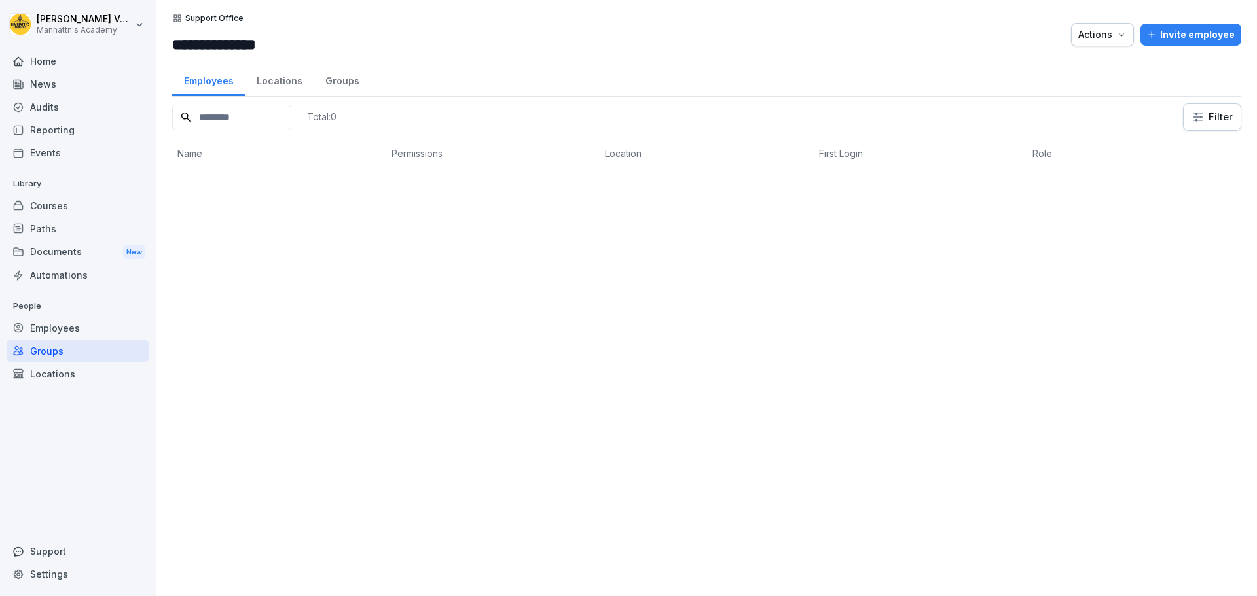
click at [338, 84] on div "Groups" at bounding box center [342, 79] width 57 height 33
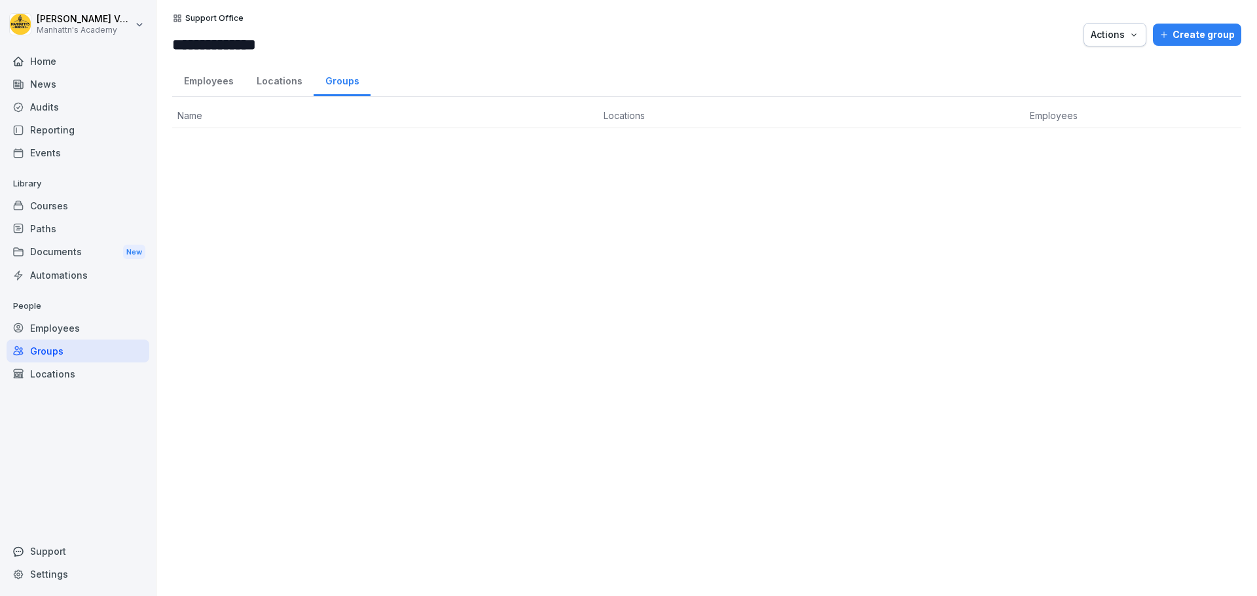
click at [264, 84] on div "Locations" at bounding box center [279, 79] width 69 height 33
click at [71, 370] on div "Locations" at bounding box center [78, 374] width 143 height 23
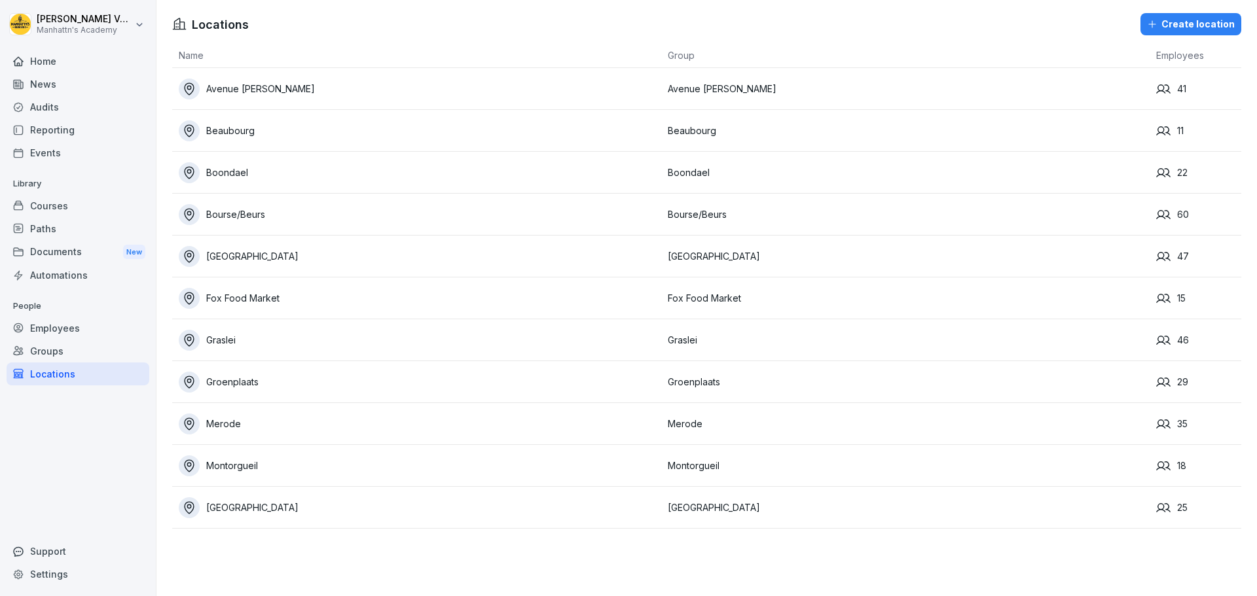
click at [73, 333] on div "Employees" at bounding box center [78, 328] width 143 height 23
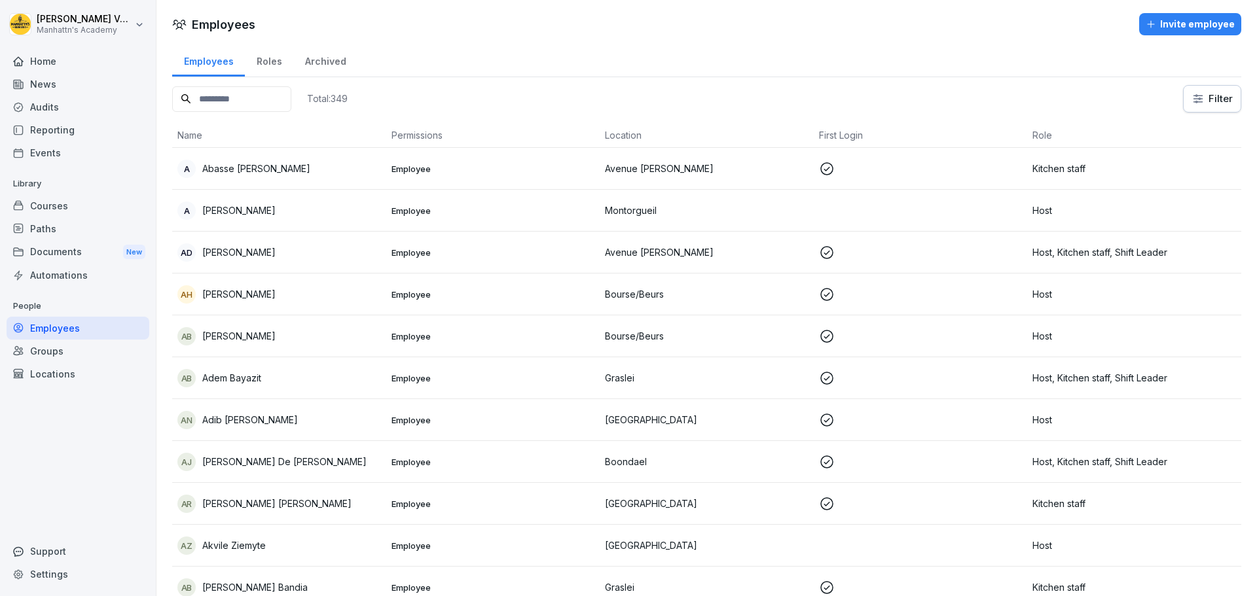
click at [277, 64] on div "Roles" at bounding box center [269, 59] width 48 height 33
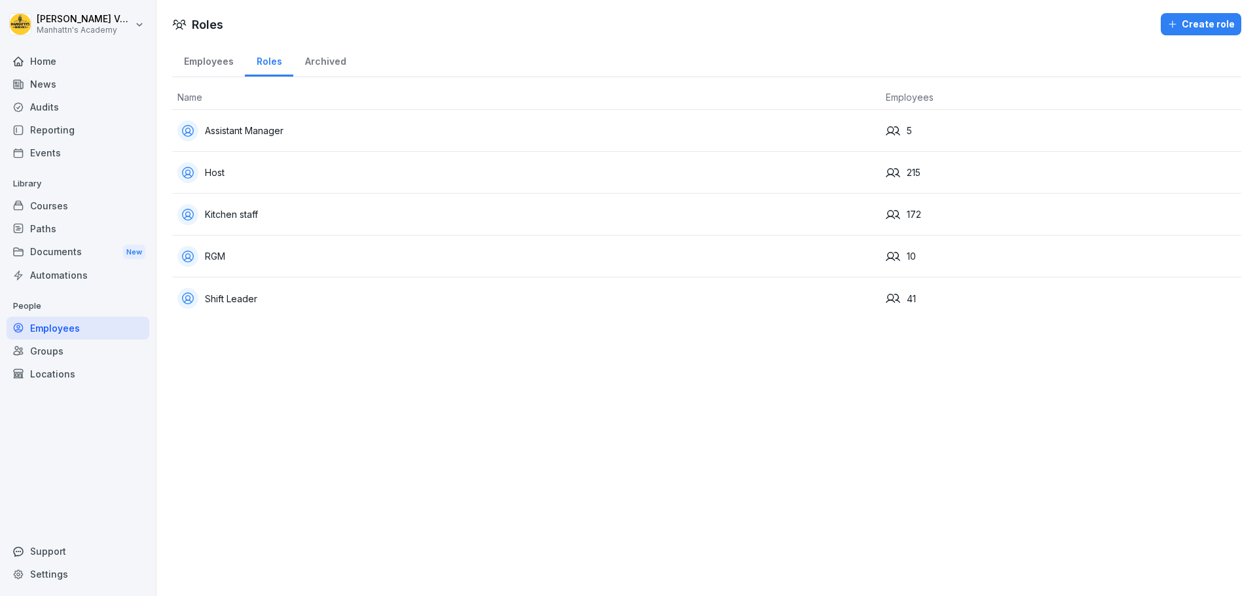
click at [277, 64] on div "Roles" at bounding box center [269, 59] width 48 height 33
click at [211, 68] on div "Employees" at bounding box center [208, 59] width 73 height 33
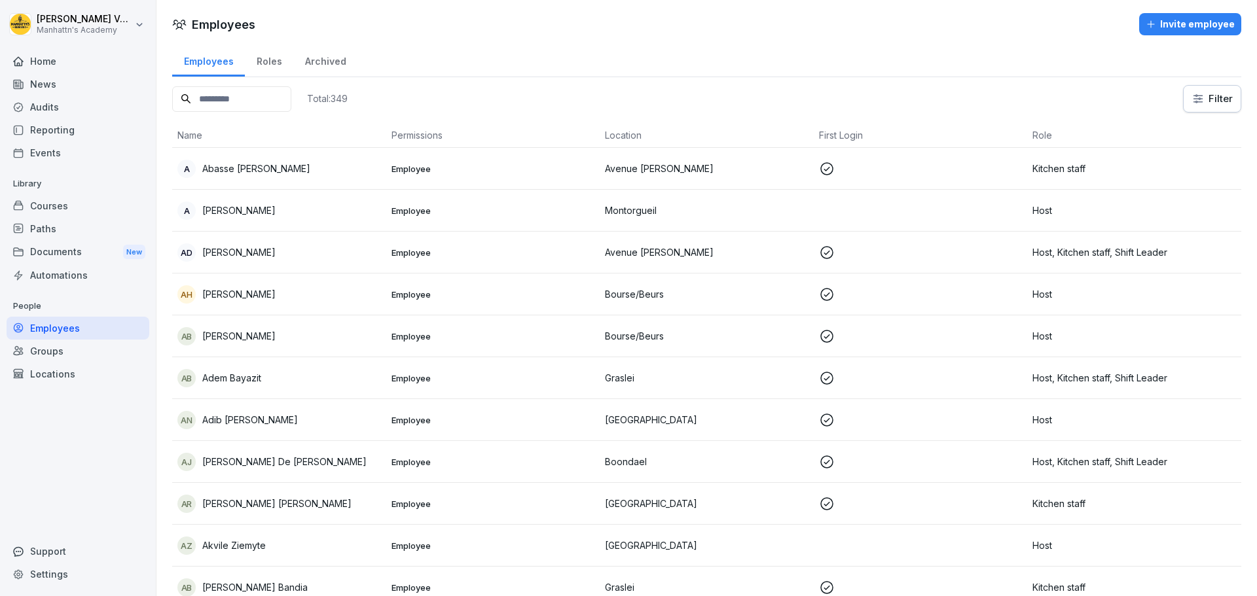
click at [259, 99] on input at bounding box center [231, 99] width 119 height 26
type input "*"
click at [37, 345] on div "Groups" at bounding box center [78, 351] width 143 height 23
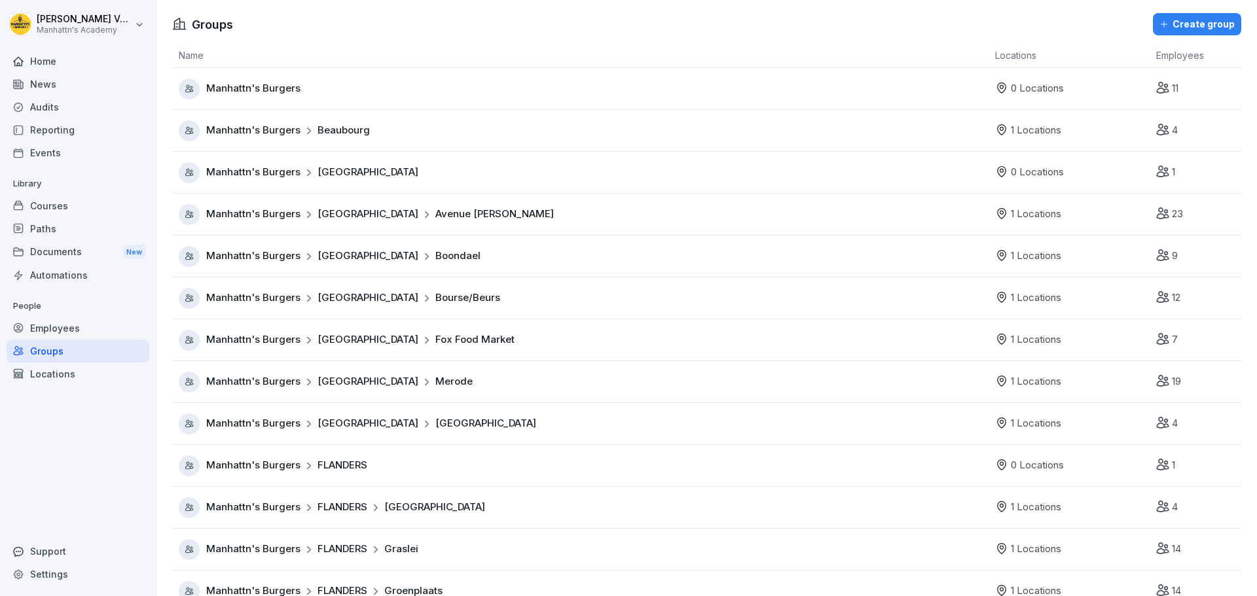
click at [268, 85] on span "Manhattn's Burgers" at bounding box center [253, 88] width 94 height 15
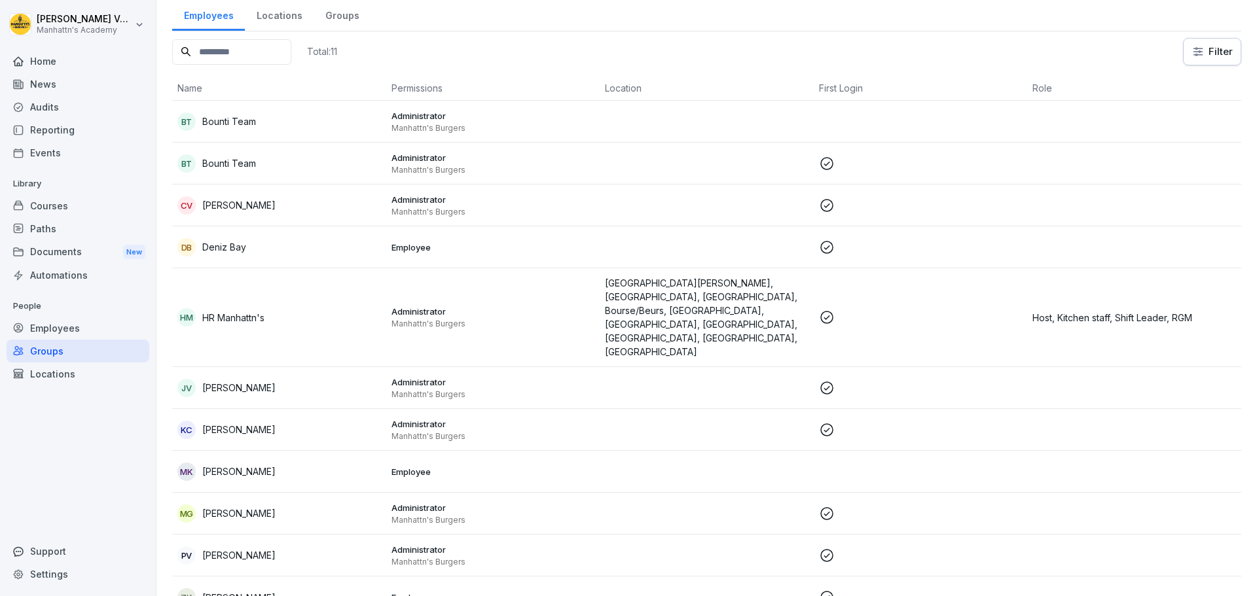
scroll to position [70, 0]
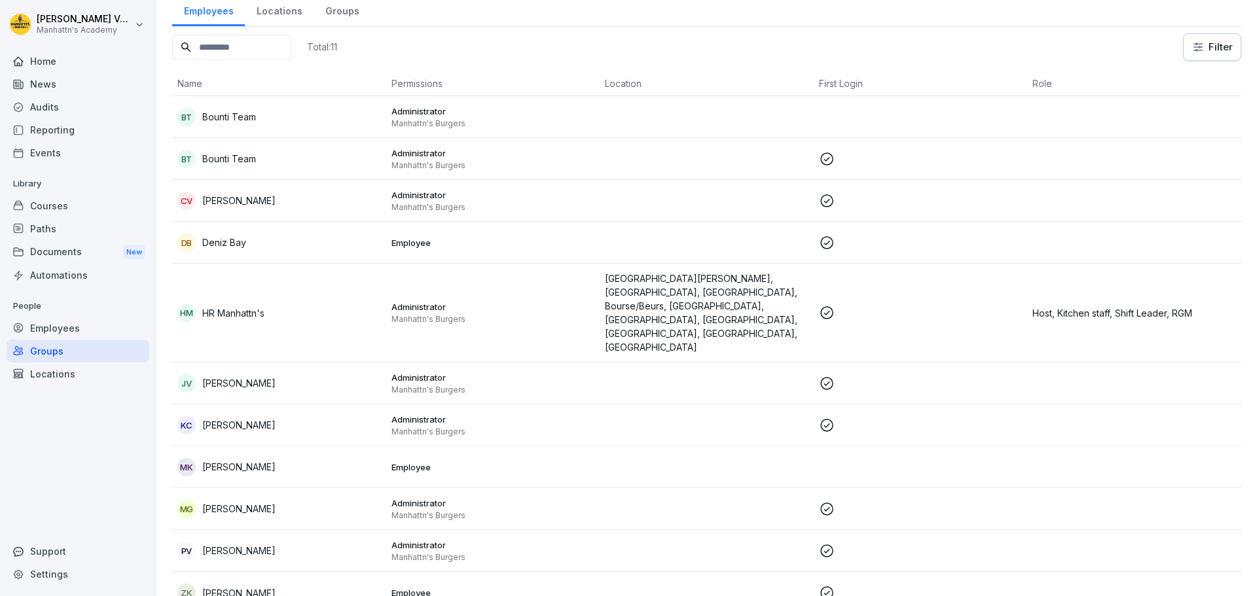
click at [517, 461] on p "Employee" at bounding box center [493, 467] width 204 height 12
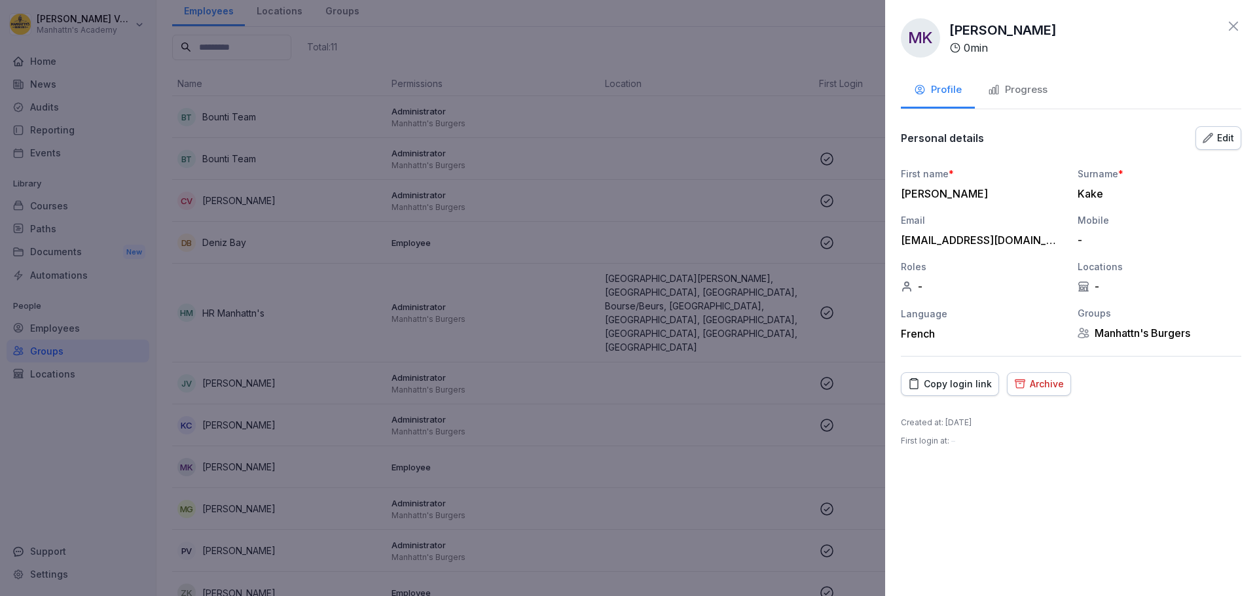
click at [1209, 138] on icon "button" at bounding box center [1207, 137] width 9 height 9
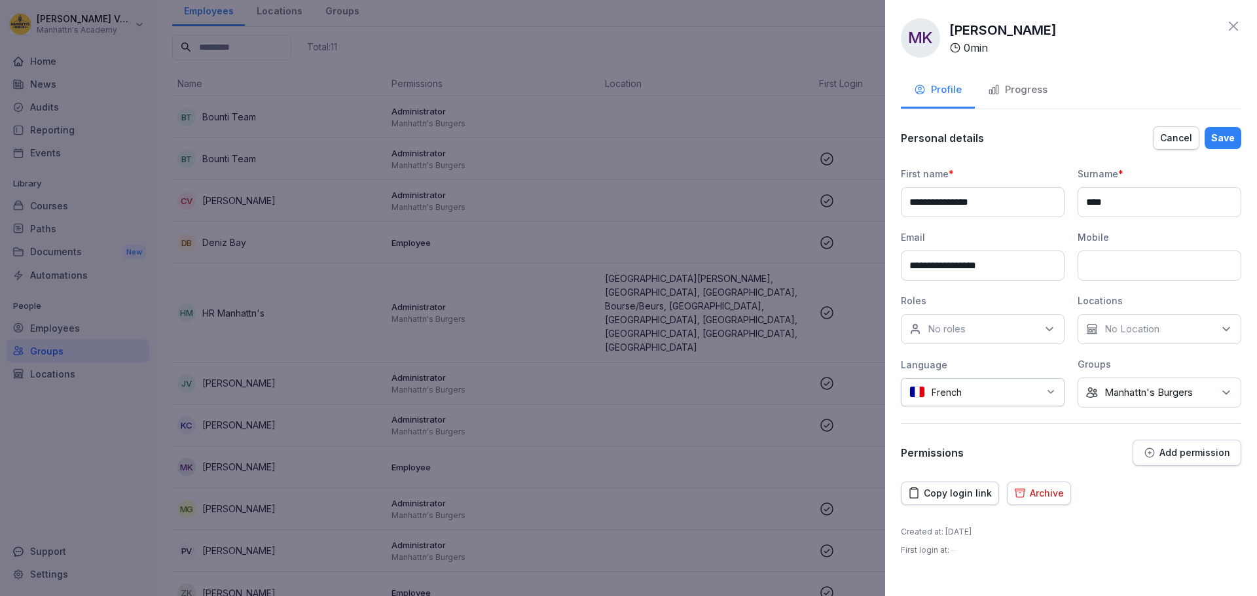
click at [1148, 391] on p "Manhattn's Burgers" at bounding box center [1148, 392] width 88 height 13
click at [1095, 452] on button "Manhattn's Burgers" at bounding box center [1092, 453] width 12 height 12
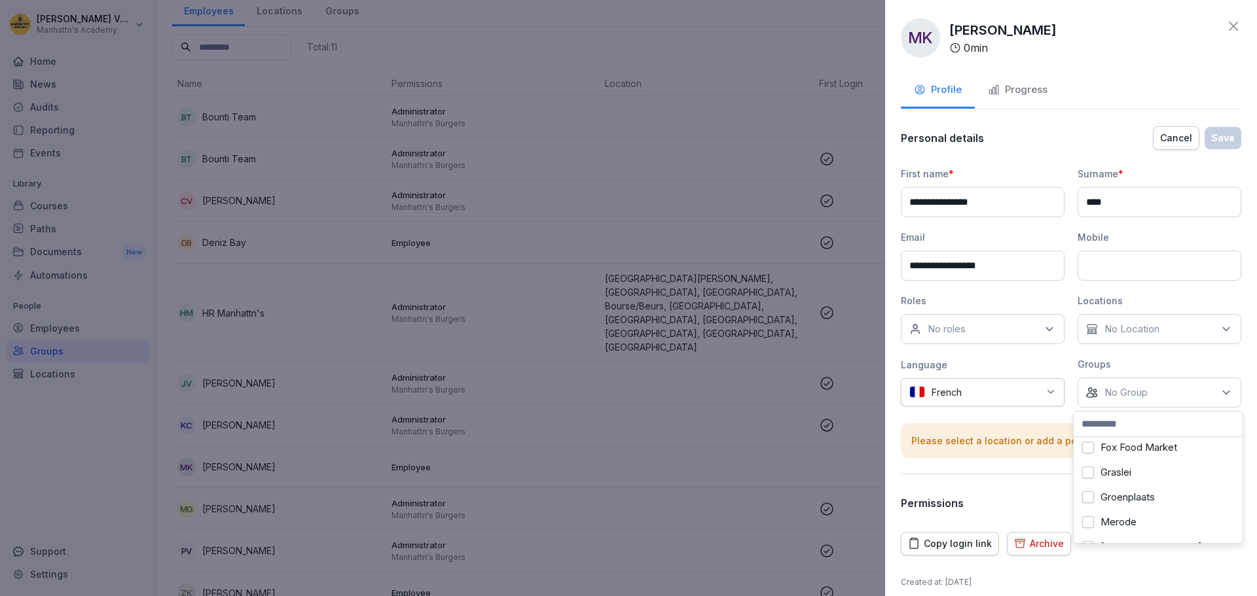
scroll to position [308, 0]
click at [1113, 395] on p "No Group" at bounding box center [1125, 392] width 43 height 13
click at [1134, 315] on div "No Location" at bounding box center [1159, 329] width 164 height 30
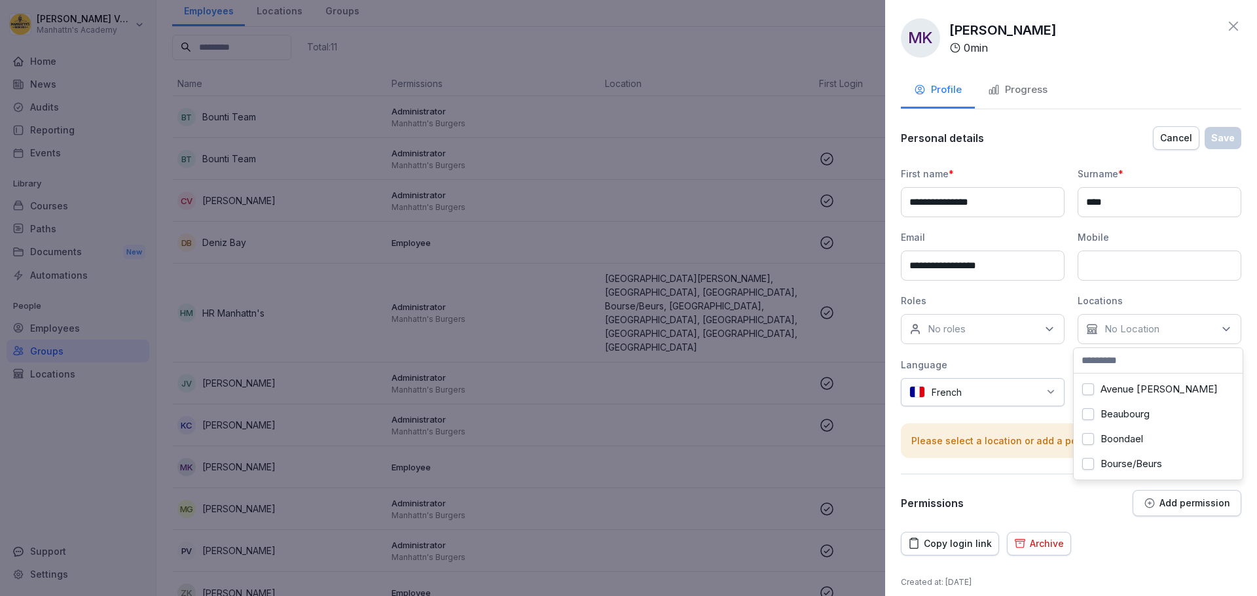
click at [1054, 425] on div "Please select a location or add a permission." at bounding box center [1071, 440] width 340 height 35
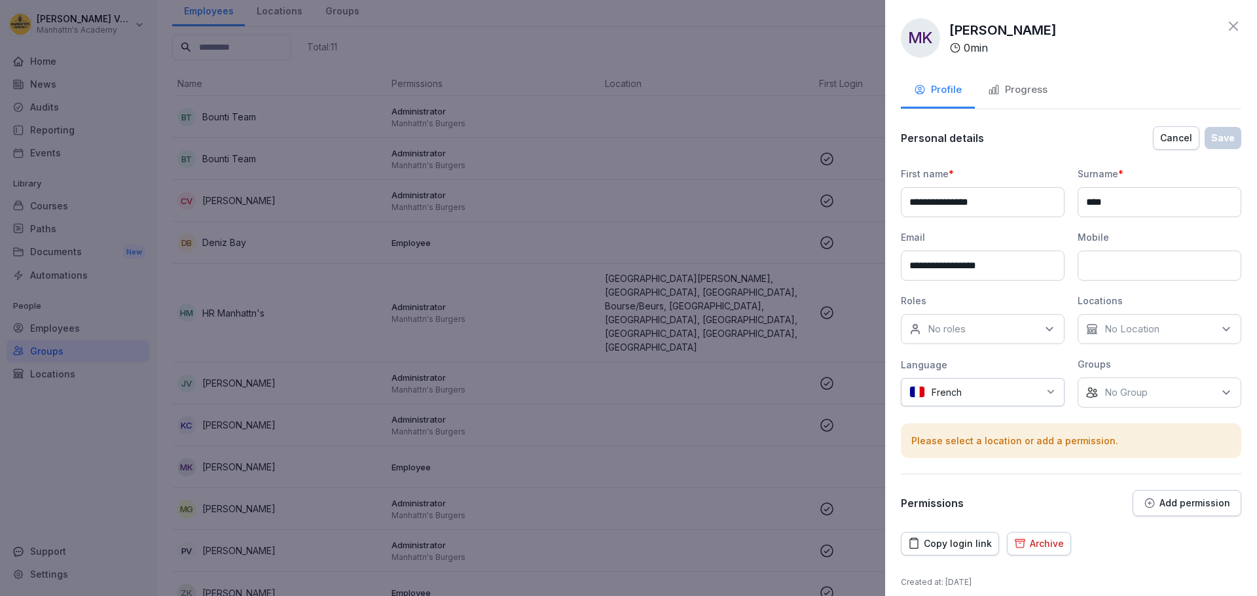
click at [1112, 391] on p "No Group" at bounding box center [1125, 392] width 43 height 13
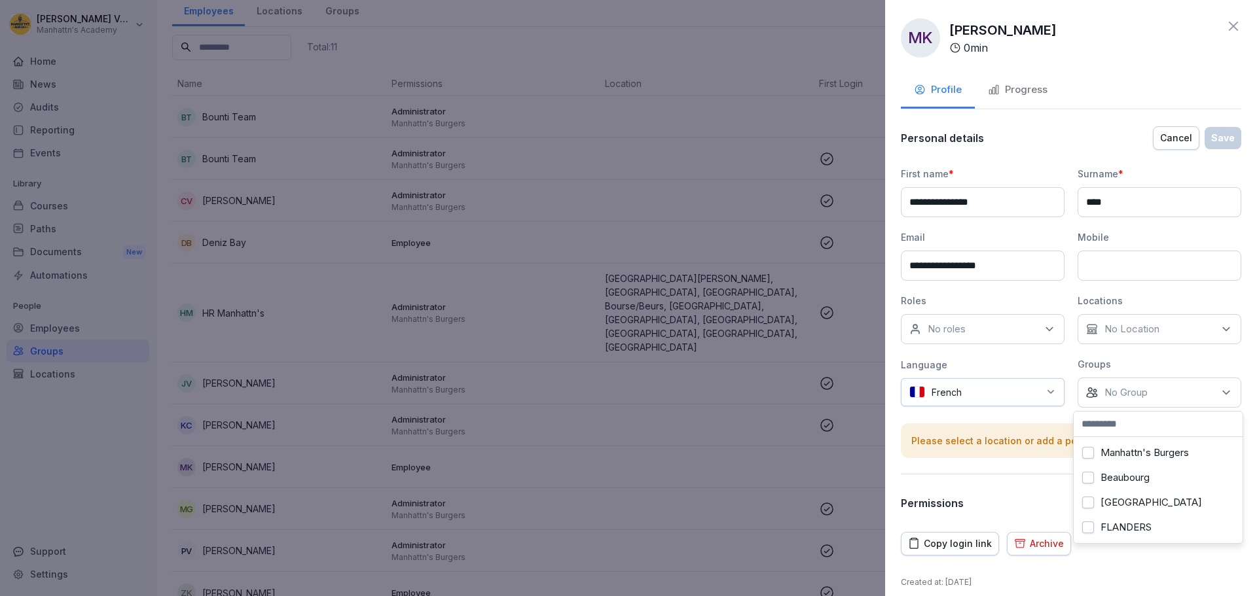
click at [1123, 455] on label "Manhattn's Burgers" at bounding box center [1144, 453] width 88 height 12
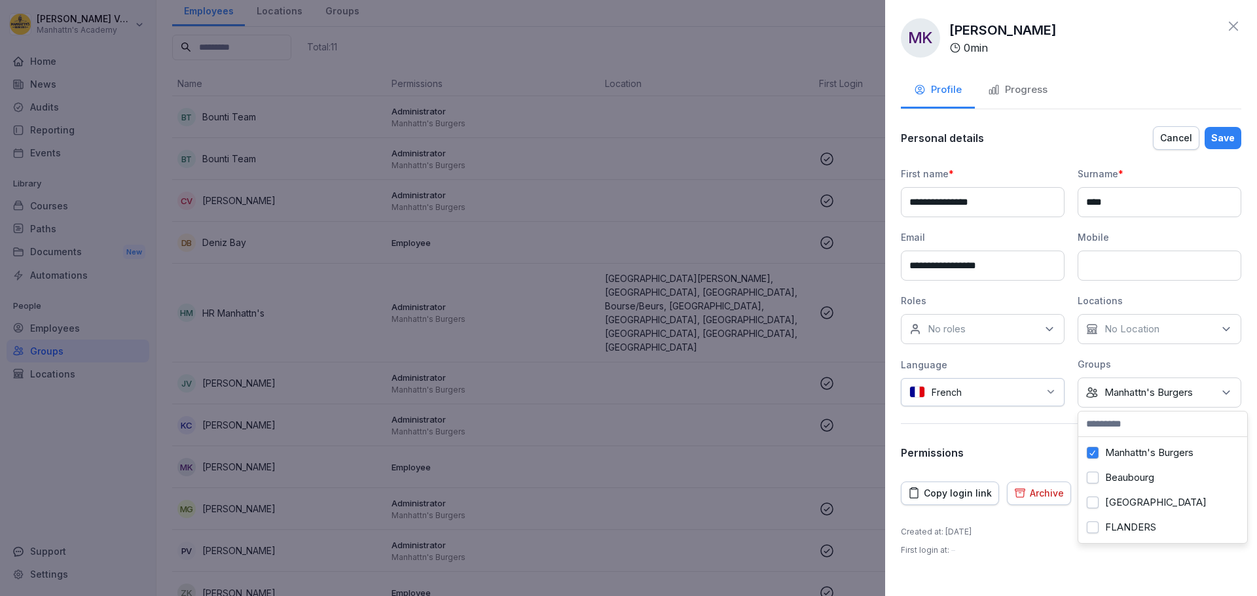
scroll to position [308, 0]
click at [1009, 450] on div "Permissions Add permission" at bounding box center [1071, 453] width 340 height 26
click at [1238, 28] on icon at bounding box center [1233, 26] width 16 height 16
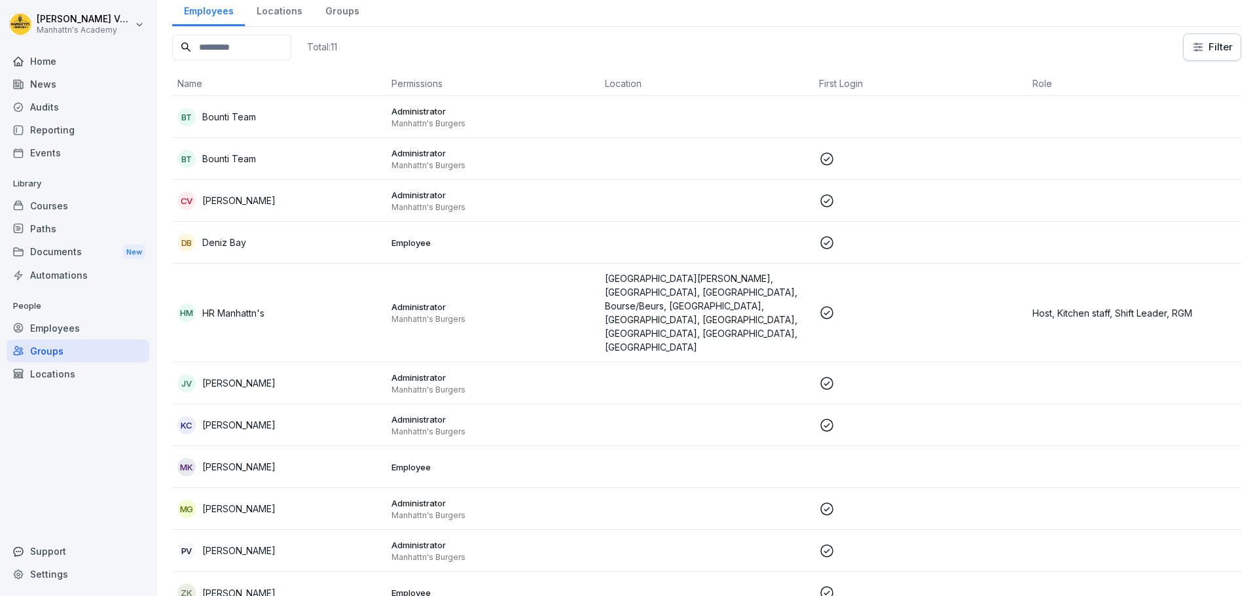
click at [20, 353] on icon at bounding box center [18, 351] width 9 height 9
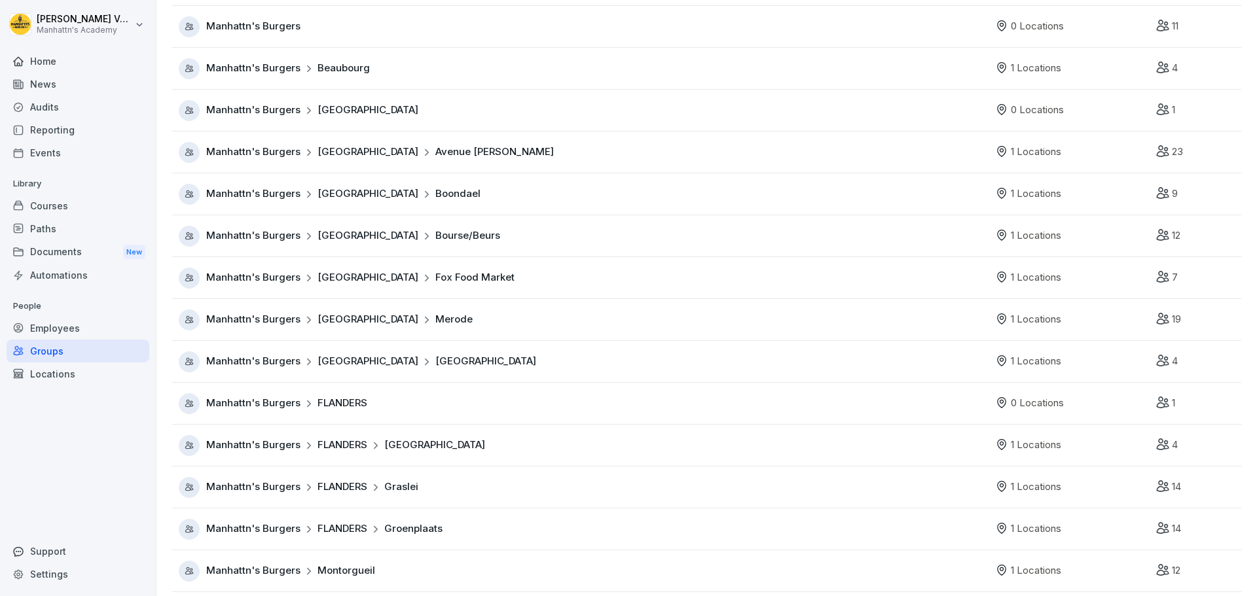
scroll to position [162, 0]
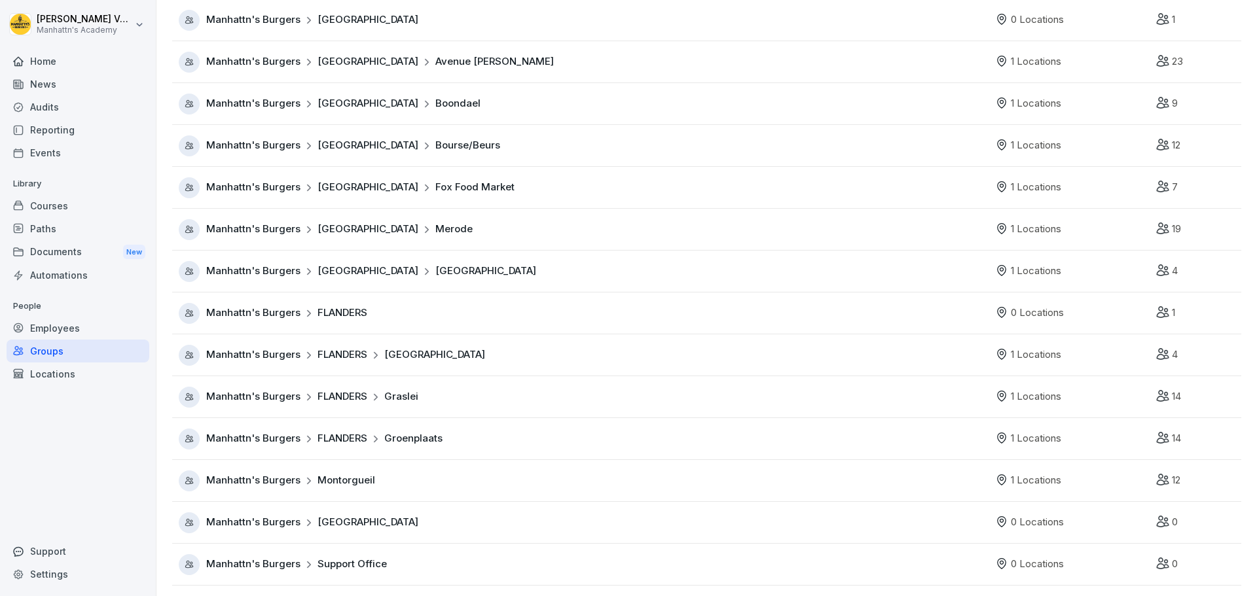
click at [1156, 558] on icon at bounding box center [1162, 563] width 12 height 10
click at [1156, 557] on icon at bounding box center [1162, 563] width 13 height 13
click at [358, 557] on span "Support Office" at bounding box center [351, 564] width 69 height 15
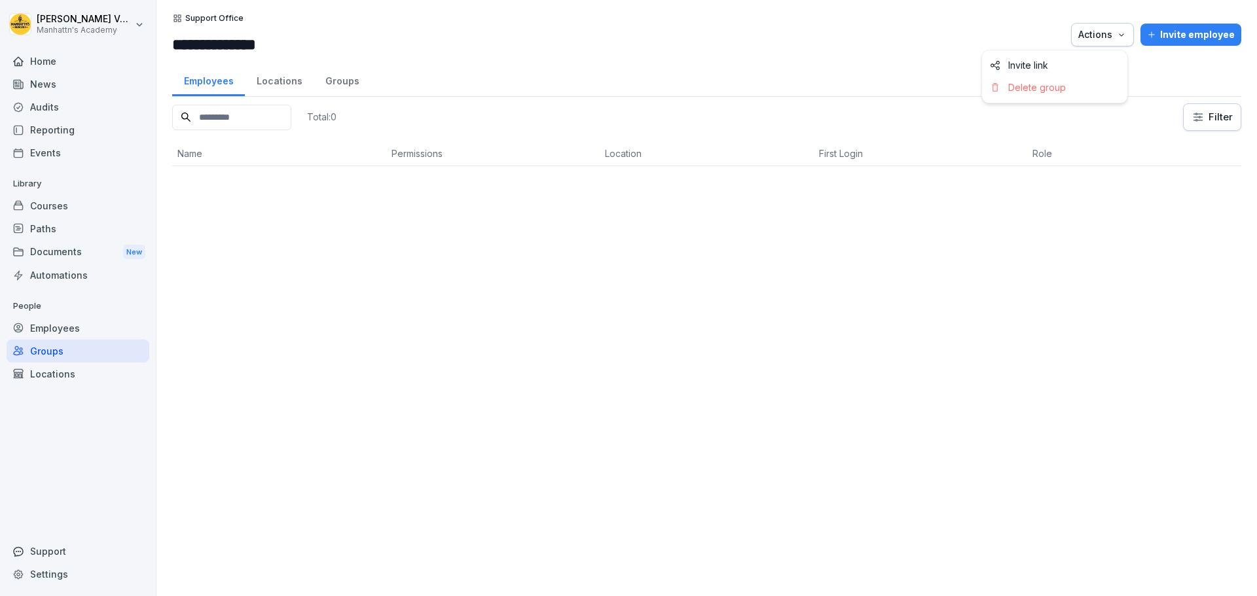
click at [1122, 41] on button "Actions" at bounding box center [1102, 35] width 63 height 24
click at [334, 80] on html "**********" at bounding box center [628, 298] width 1257 height 596
click at [334, 80] on div "Groups" at bounding box center [342, 79] width 57 height 33
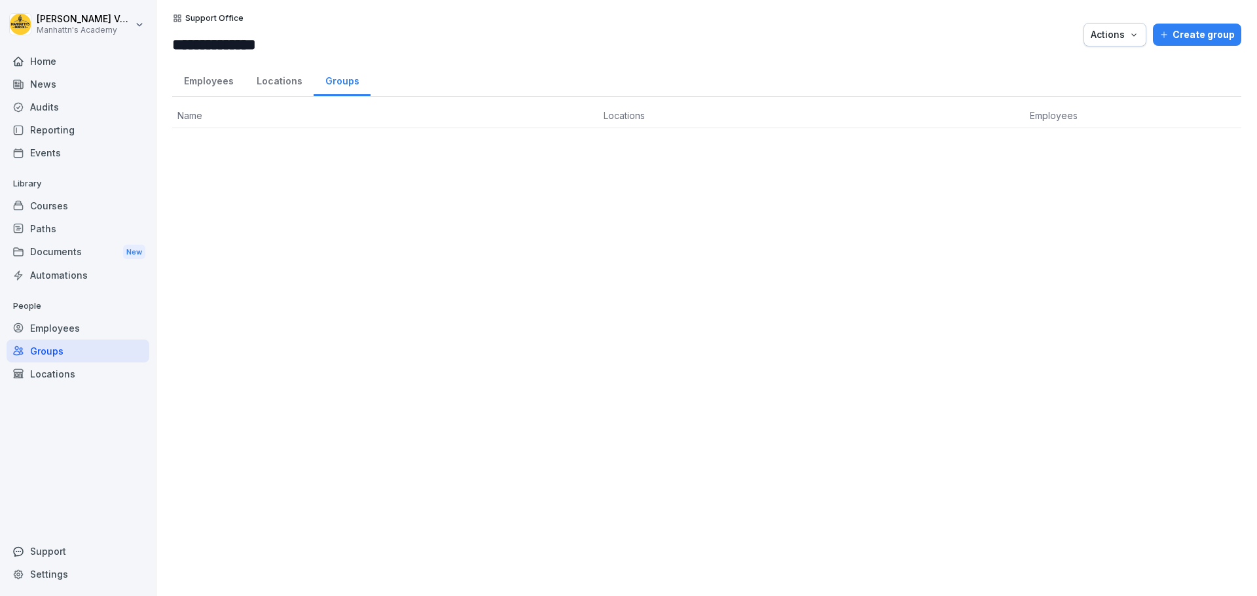
click at [53, 325] on div "Employees" at bounding box center [78, 328] width 143 height 23
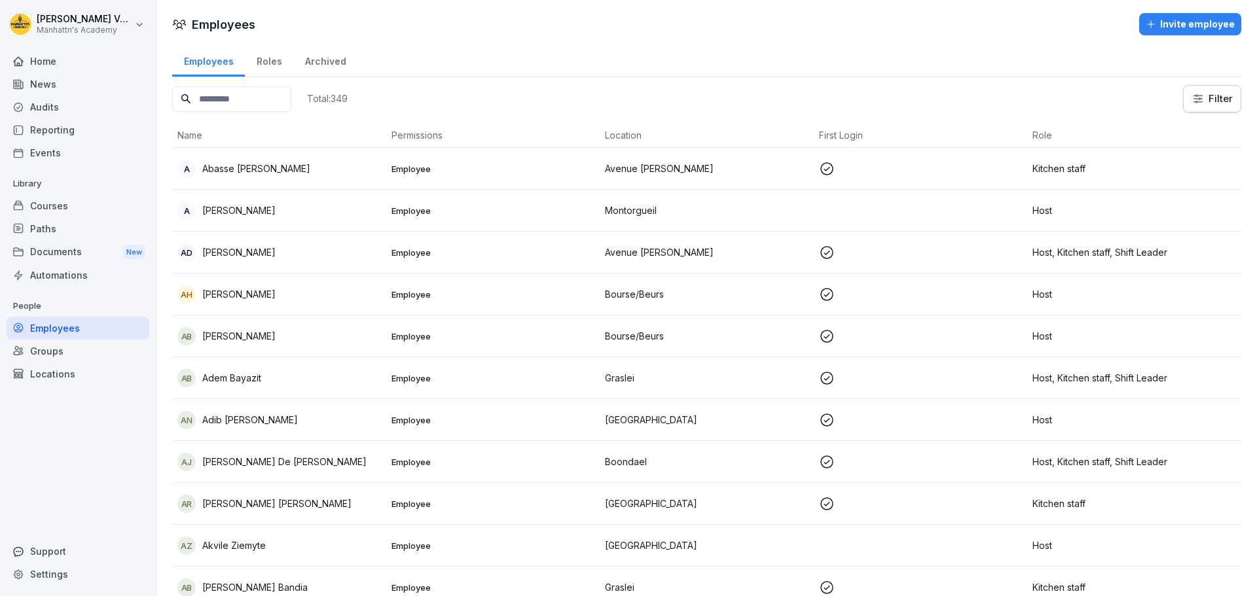
click at [51, 355] on div "Groups" at bounding box center [78, 351] width 143 height 23
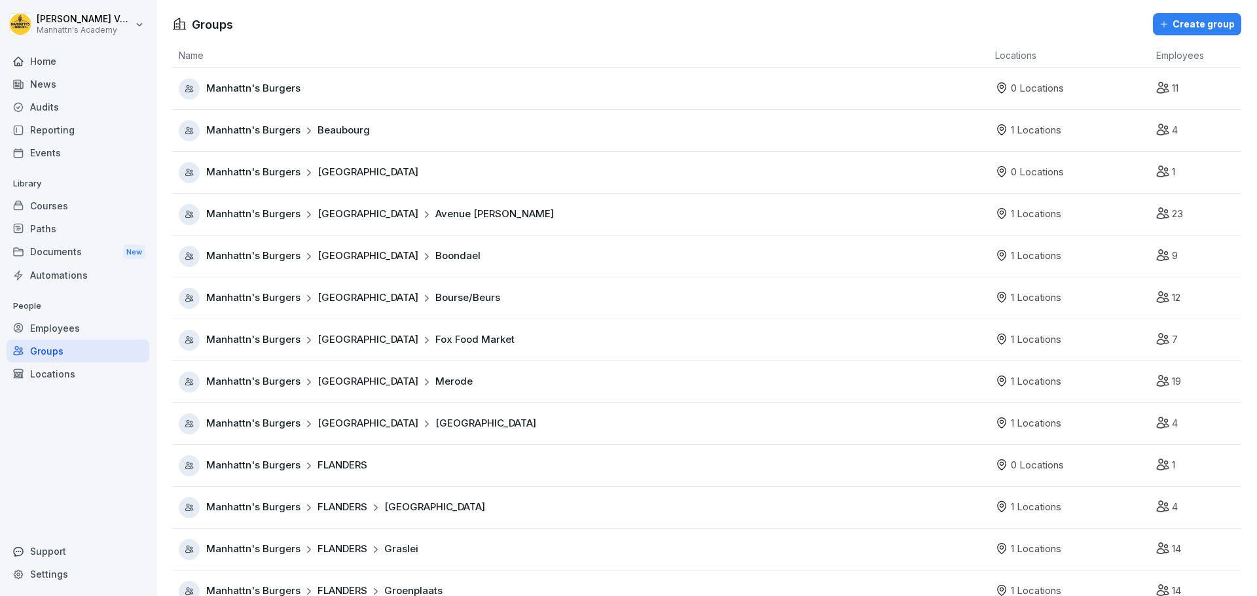
click at [279, 90] on span "Manhattn's Burgers" at bounding box center [253, 88] width 94 height 15
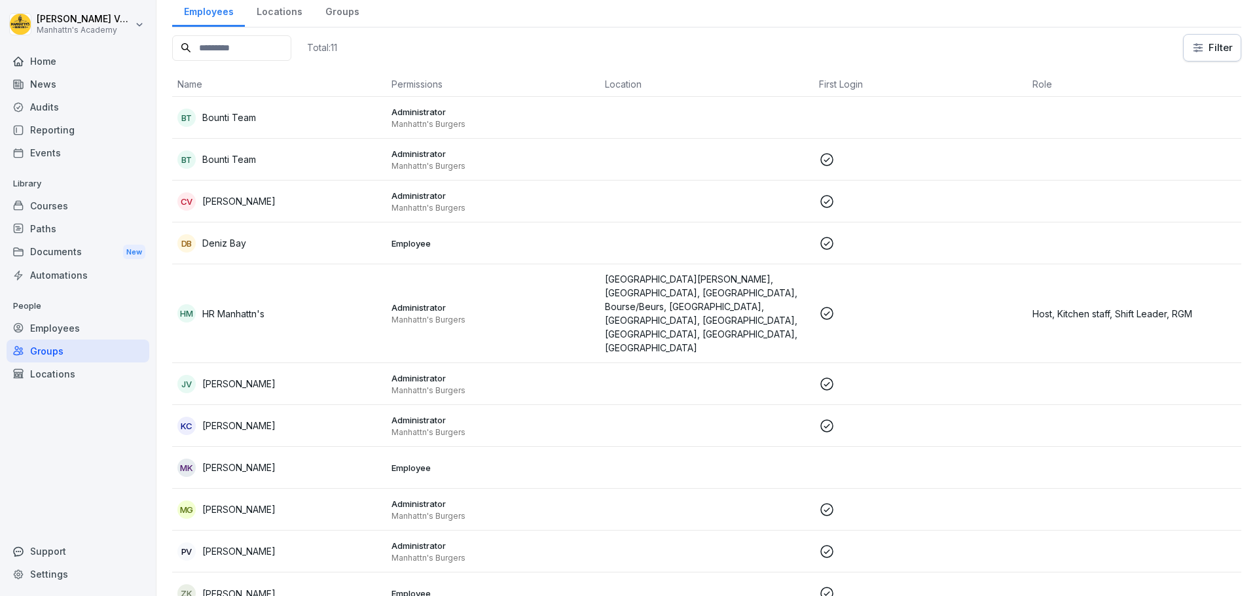
scroll to position [70, 0]
click at [276, 460] on p "Mamadou Diouldé Kake" at bounding box center [238, 467] width 73 height 14
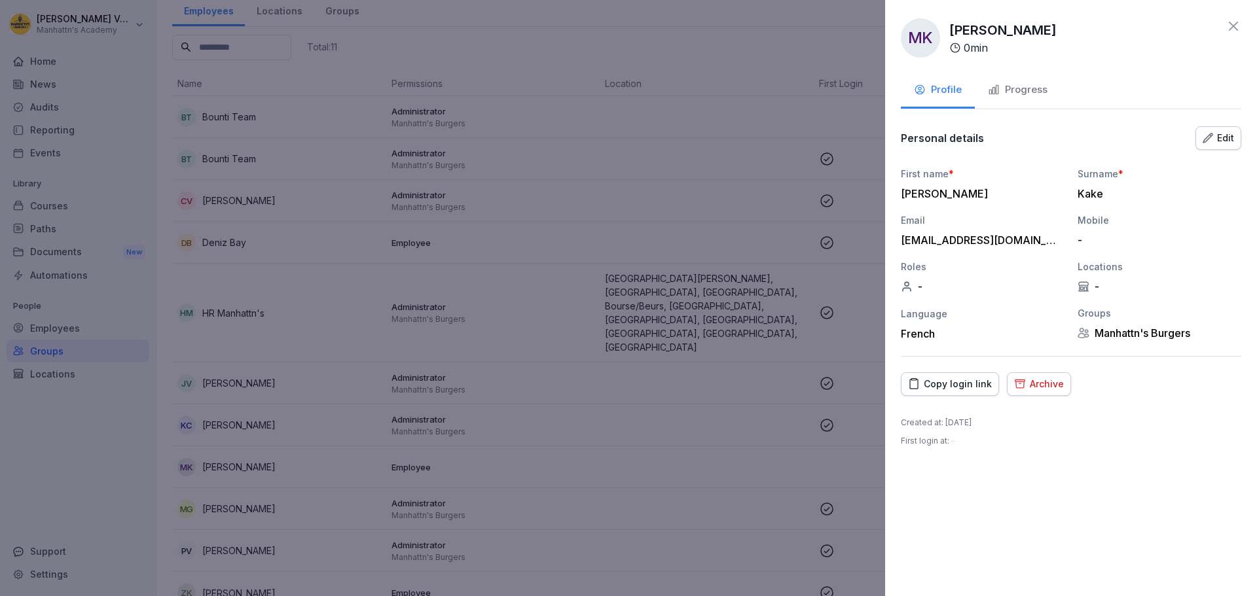
click at [1042, 387] on div "Archive" at bounding box center [1039, 384] width 50 height 14
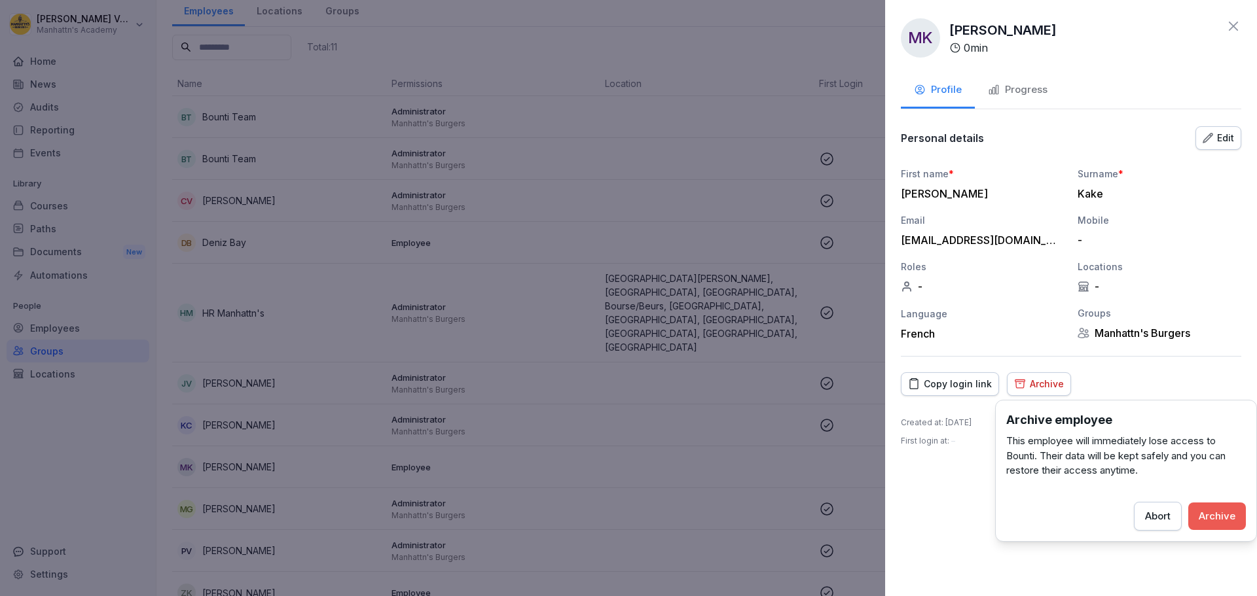
click at [1217, 511] on div "Archive" at bounding box center [1216, 516] width 37 height 14
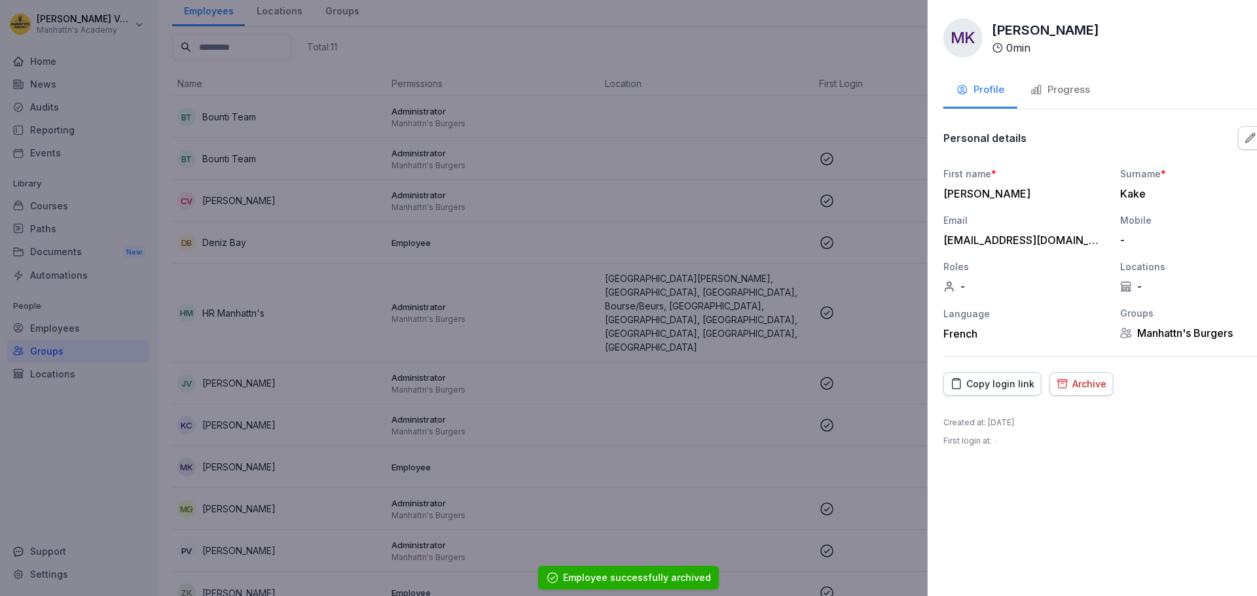
scroll to position [28, 0]
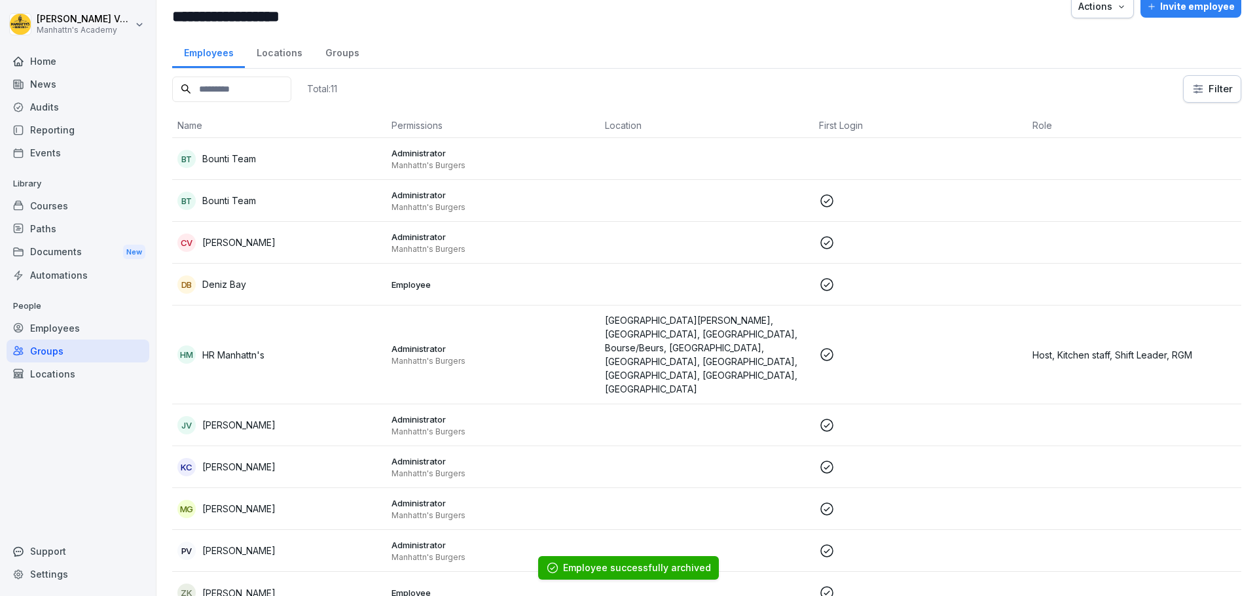
click at [79, 323] on div "Employees" at bounding box center [78, 328] width 143 height 23
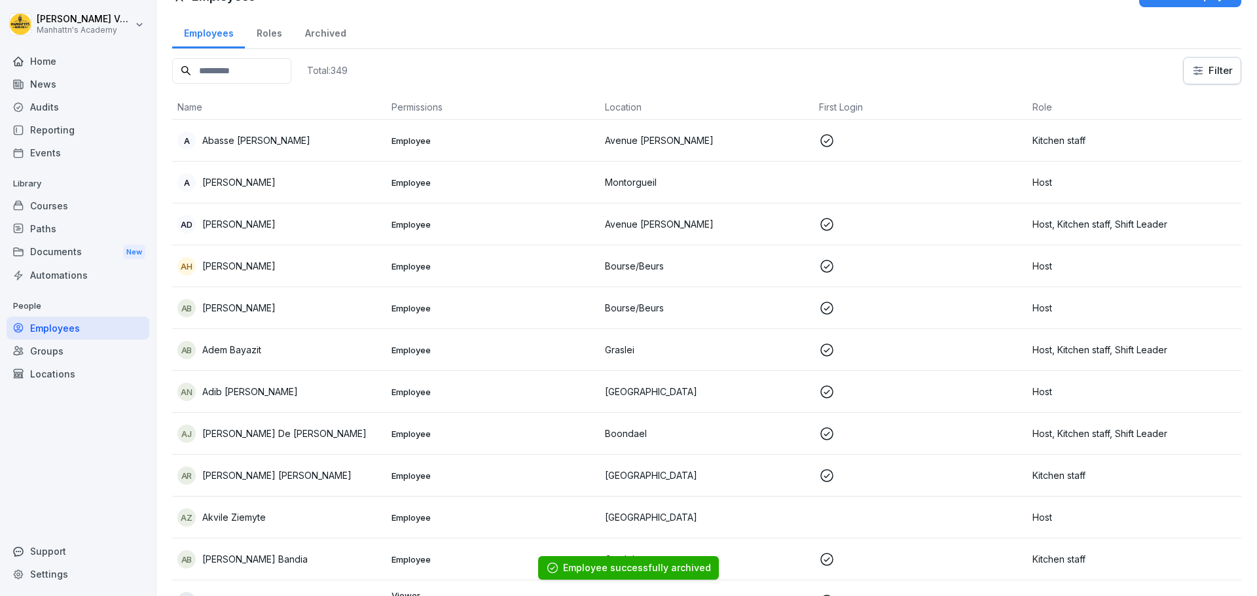
scroll to position [13, 0]
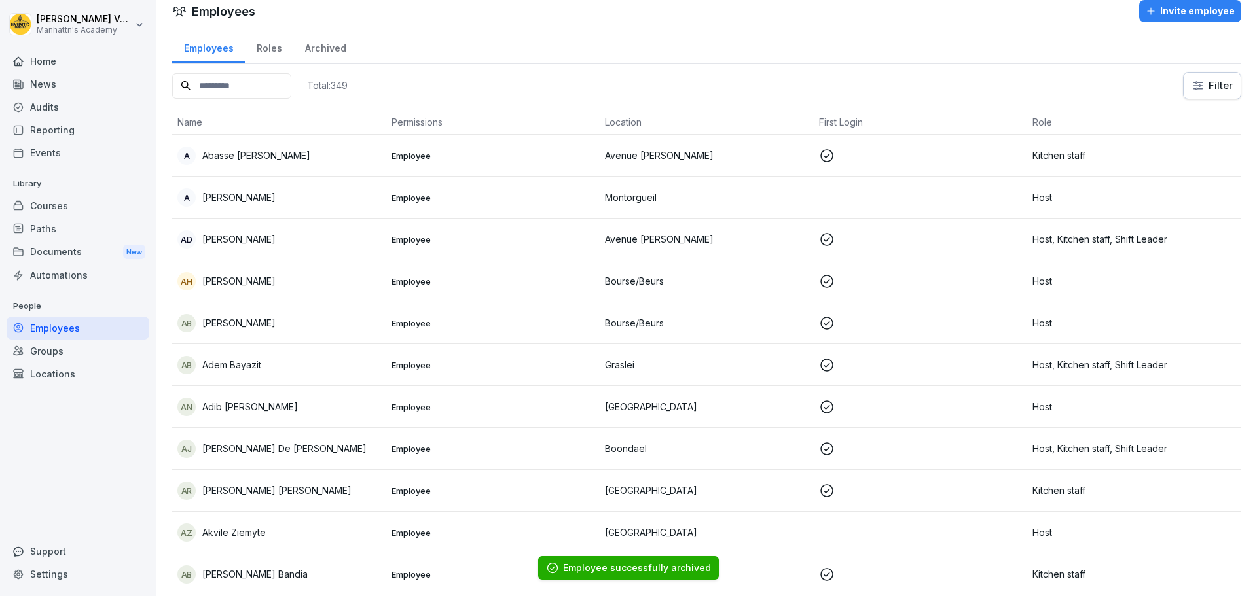
click at [252, 86] on input at bounding box center [231, 86] width 119 height 26
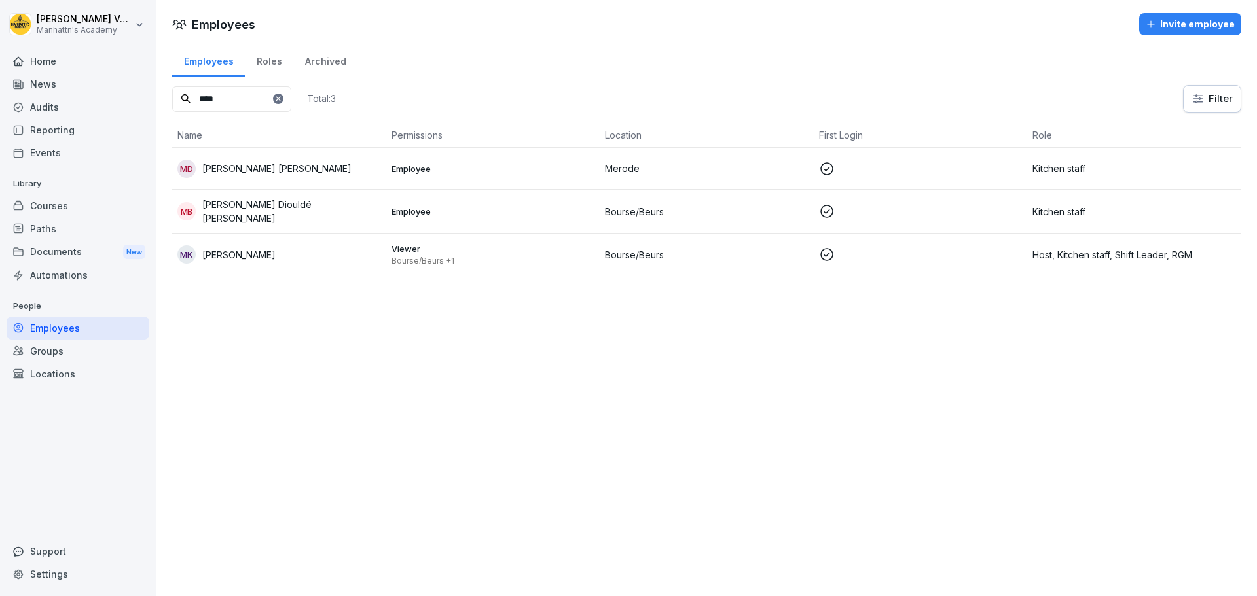
click at [300, 250] on div "MK Mamadou Kake" at bounding box center [279, 254] width 204 height 18
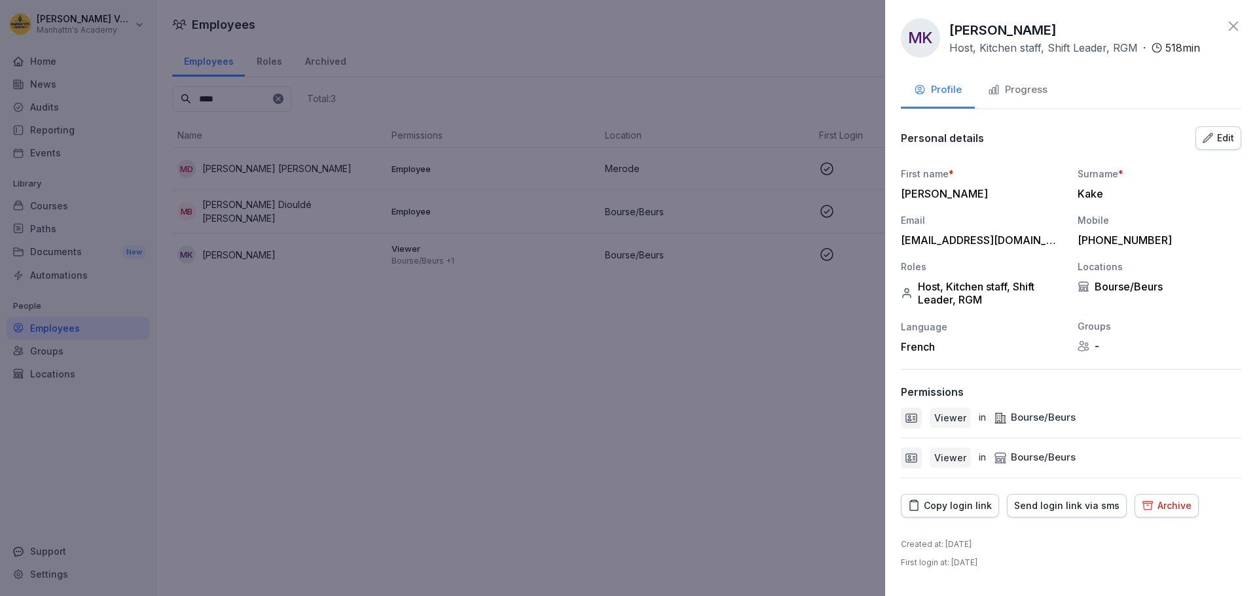
click at [1205, 139] on icon "button" at bounding box center [1207, 137] width 9 height 9
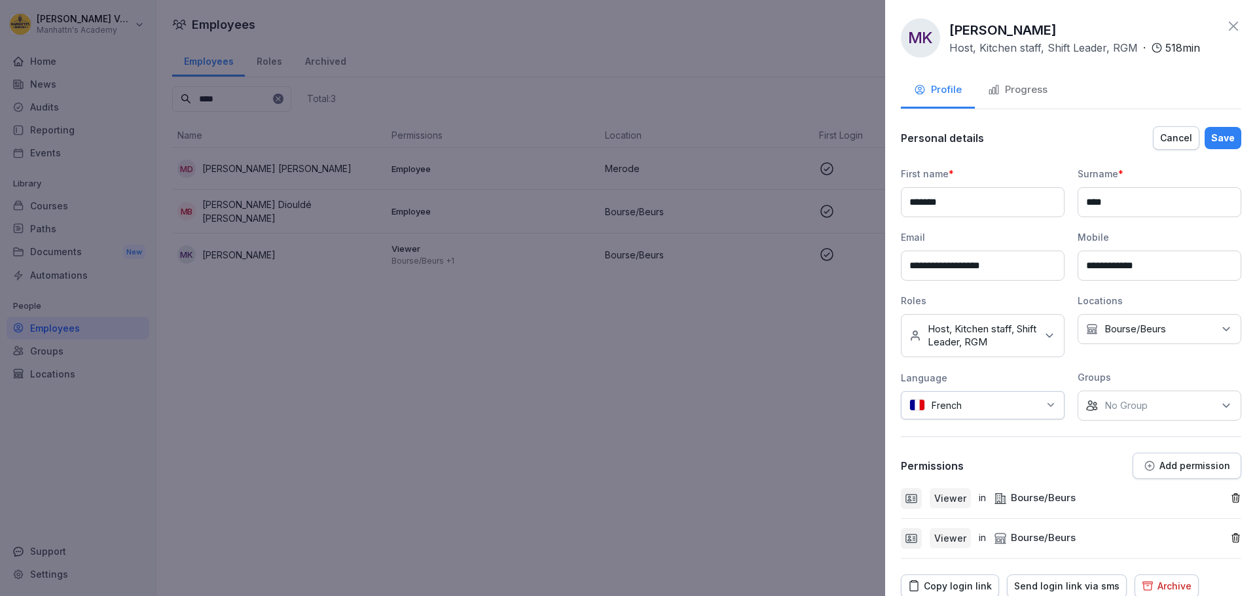
click at [1160, 401] on div "No Group" at bounding box center [1159, 406] width 164 height 30
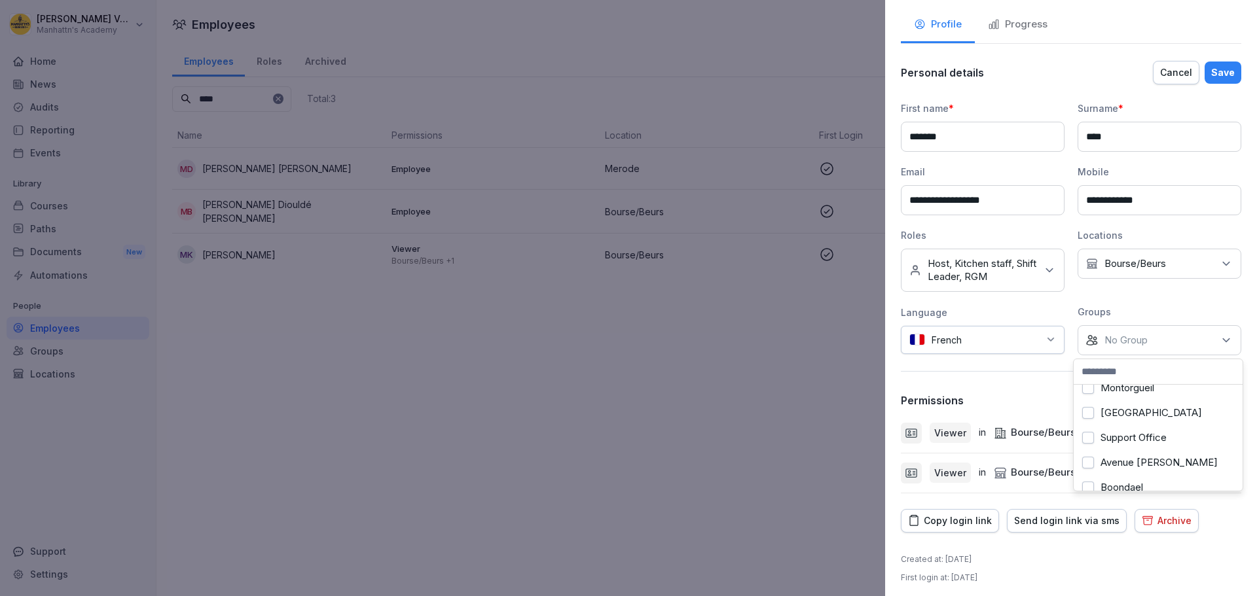
scroll to position [131, 0]
click at [1138, 418] on label "Support Office" at bounding box center [1133, 419] width 66 height 12
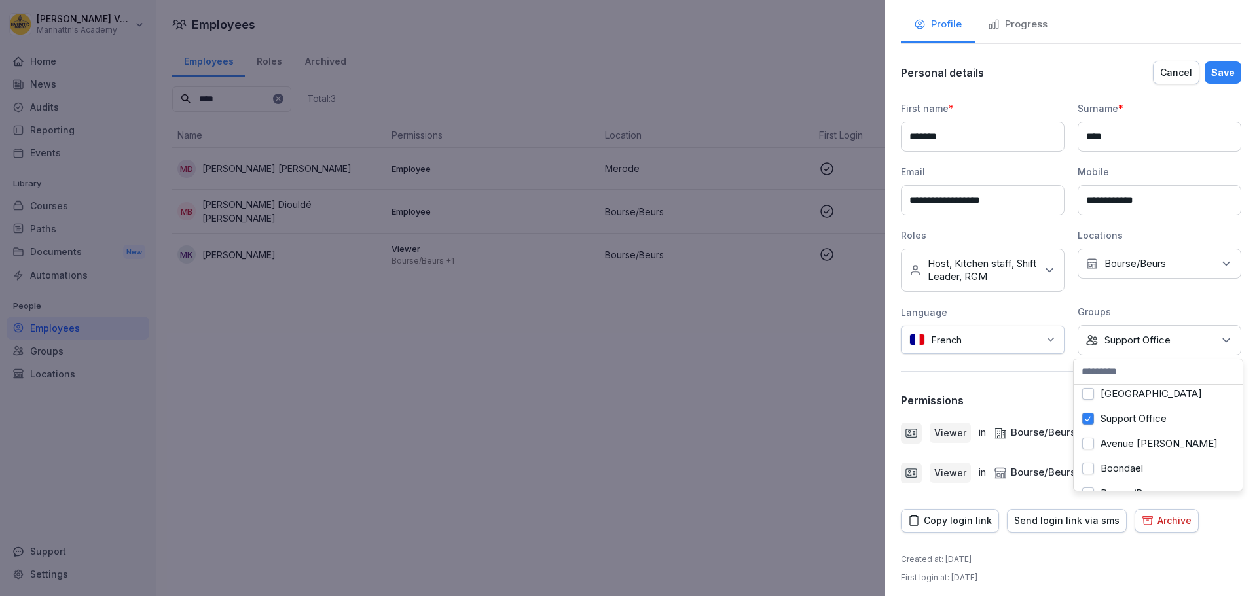
click at [1213, 73] on div "Save" at bounding box center [1223, 72] width 24 height 14
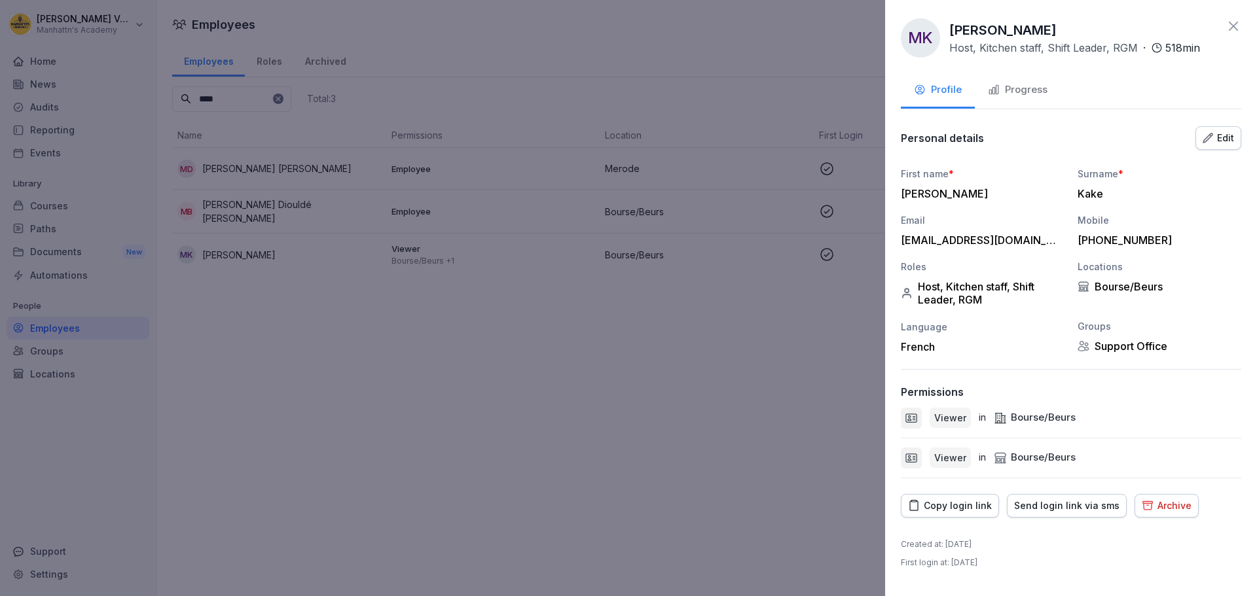
click at [1227, 31] on icon at bounding box center [1233, 26] width 16 height 16
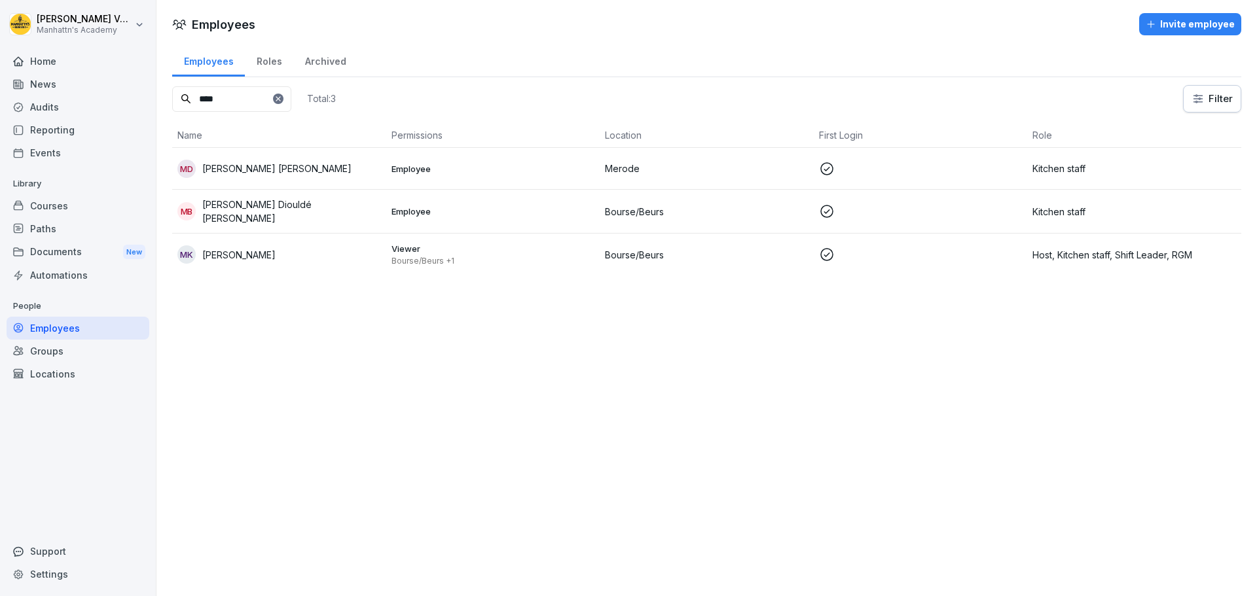
click at [209, 94] on input "****" at bounding box center [231, 99] width 119 height 26
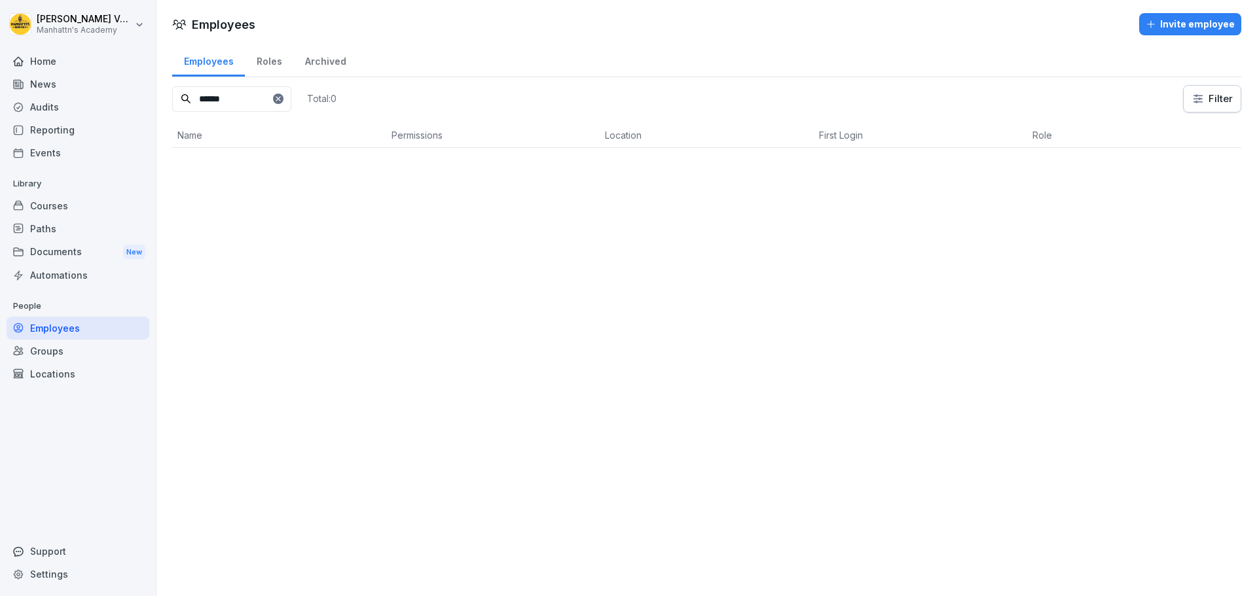
click at [205, 96] on input "******" at bounding box center [231, 99] width 119 height 26
type input "******"
click at [287, 160] on div "CV Céline Vanderbeken" at bounding box center [279, 169] width 204 height 18
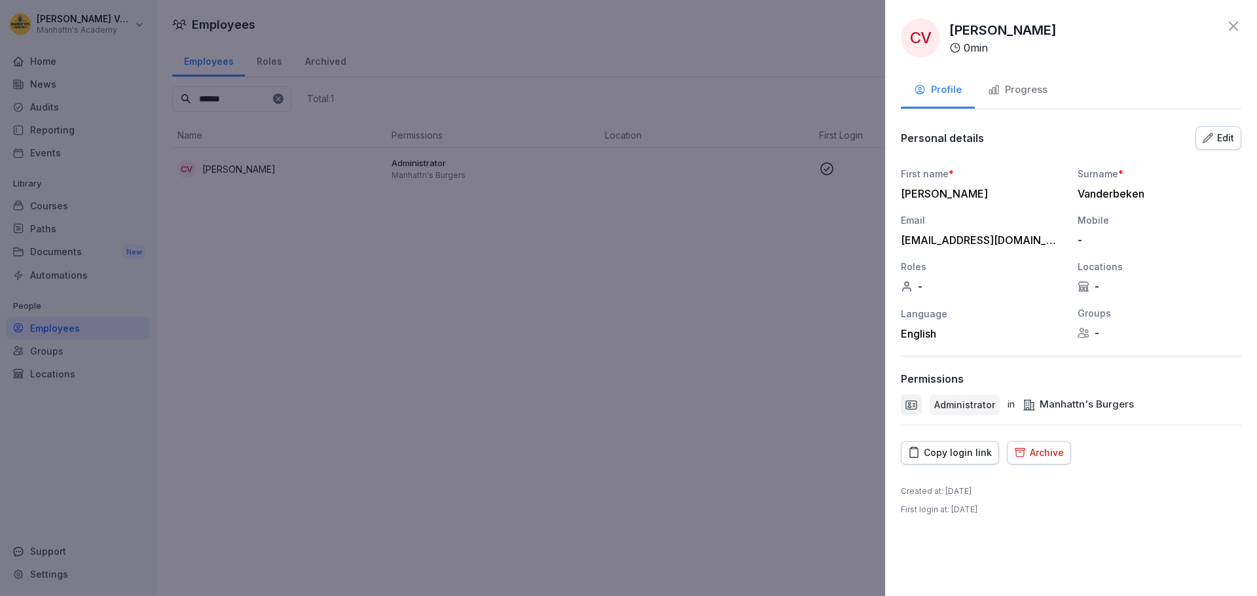
click at [1209, 136] on icon "button" at bounding box center [1207, 138] width 10 height 10
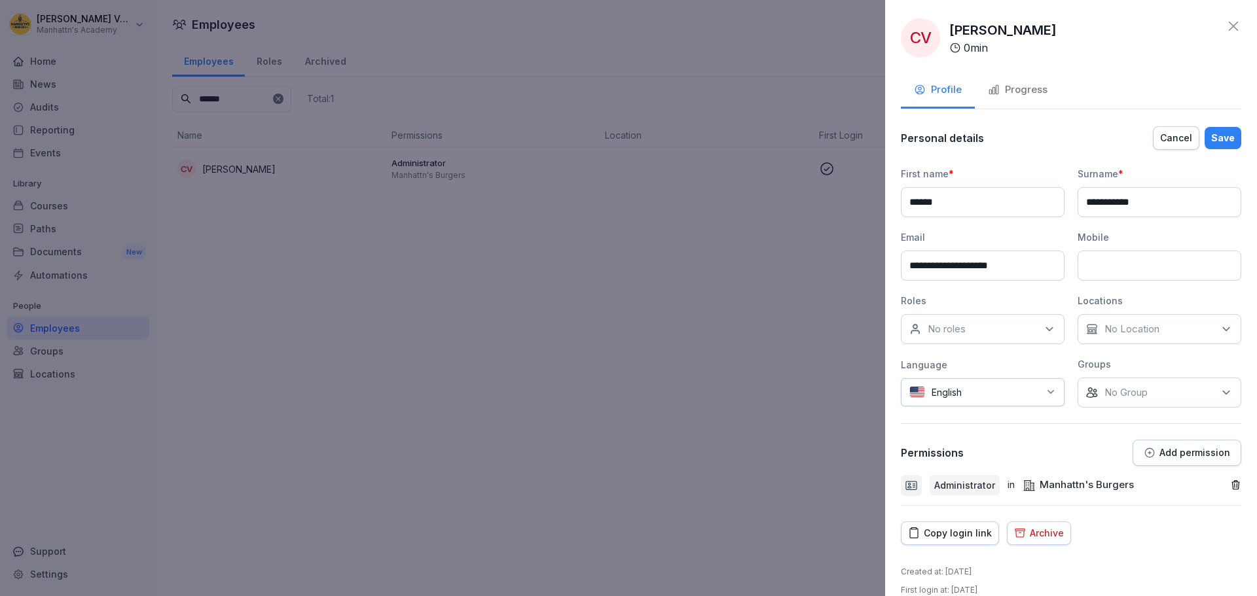
click at [1199, 396] on div "No Group" at bounding box center [1159, 393] width 164 height 30
click at [1092, 452] on button "Manhattn's Burgers" at bounding box center [1088, 453] width 12 height 12
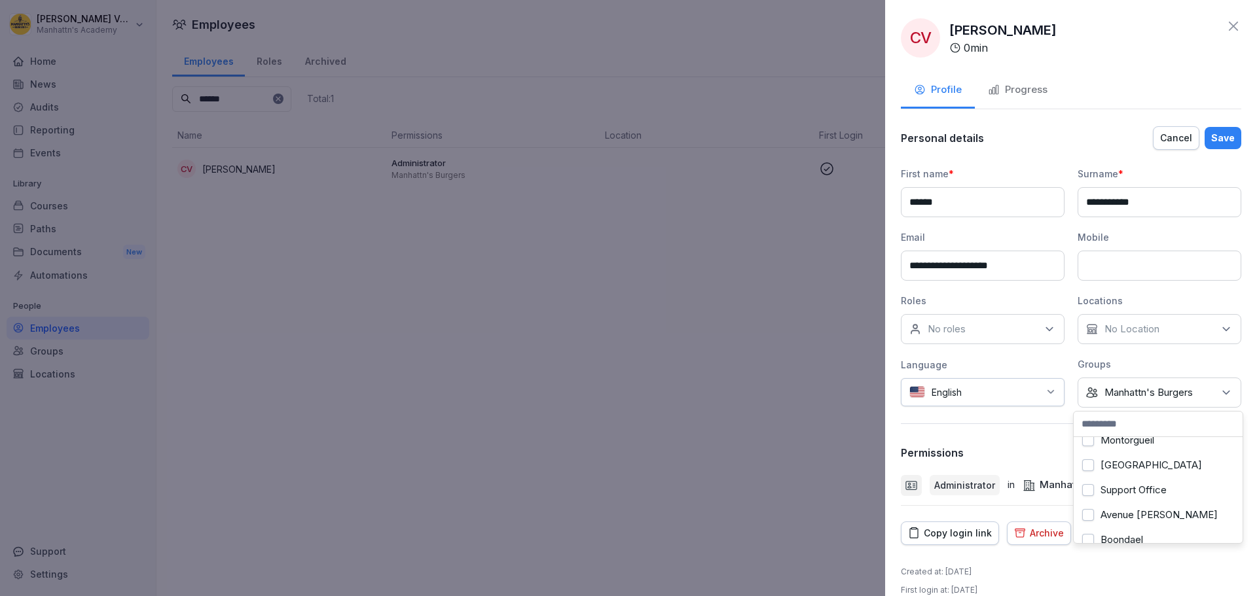
click at [1145, 490] on label "Support Office" at bounding box center [1133, 490] width 66 height 12
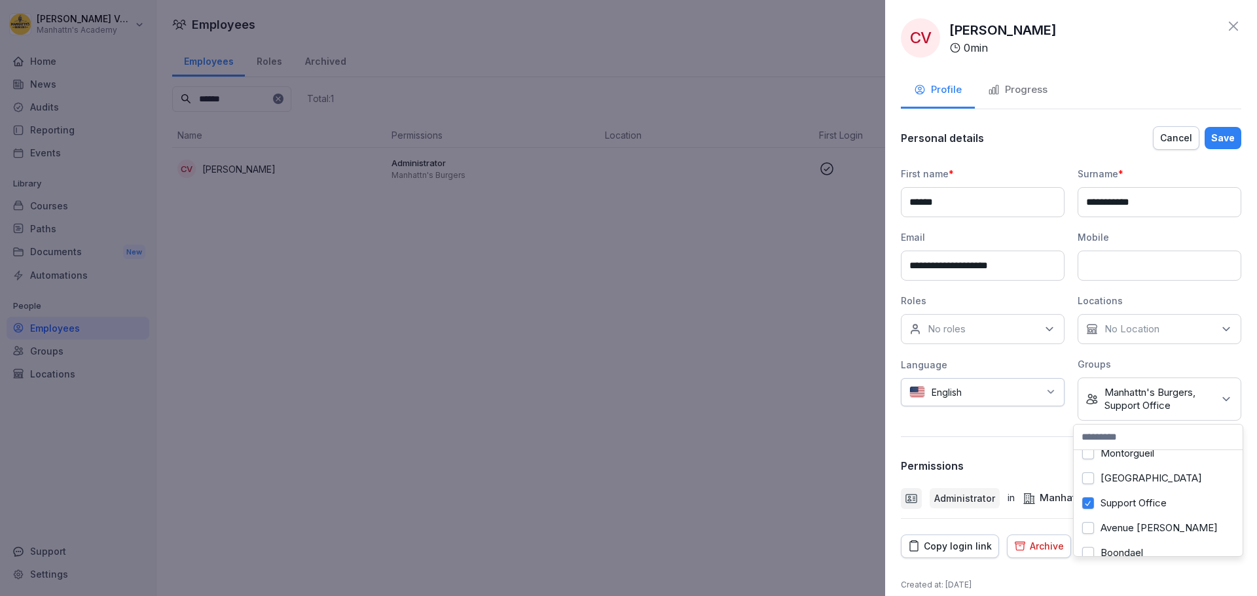
click at [1211, 139] on div "Save" at bounding box center [1223, 138] width 24 height 14
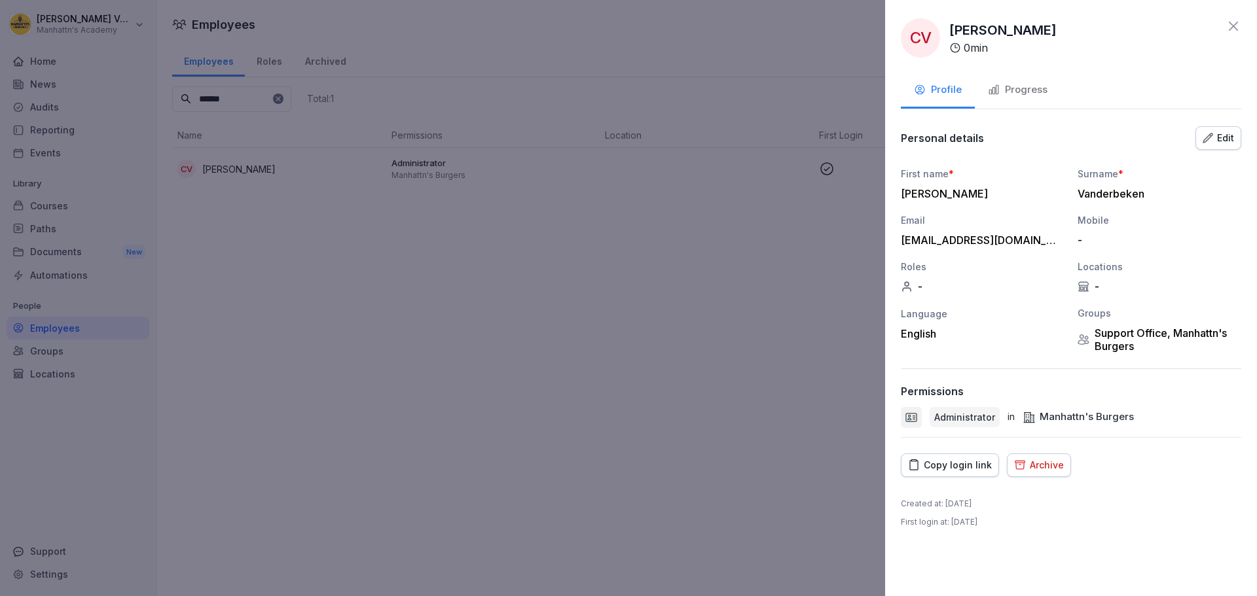
click at [1228, 22] on icon at bounding box center [1233, 26] width 16 height 16
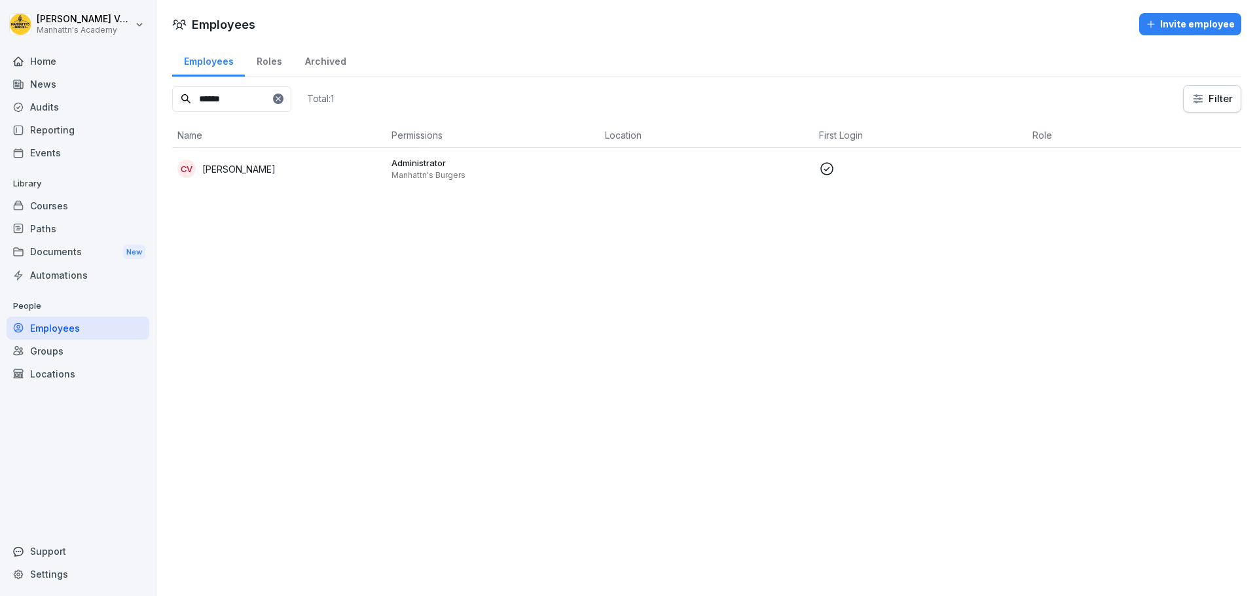
click at [212, 100] on input "******" at bounding box center [231, 99] width 119 height 26
click at [62, 344] on div "Groups" at bounding box center [78, 351] width 143 height 23
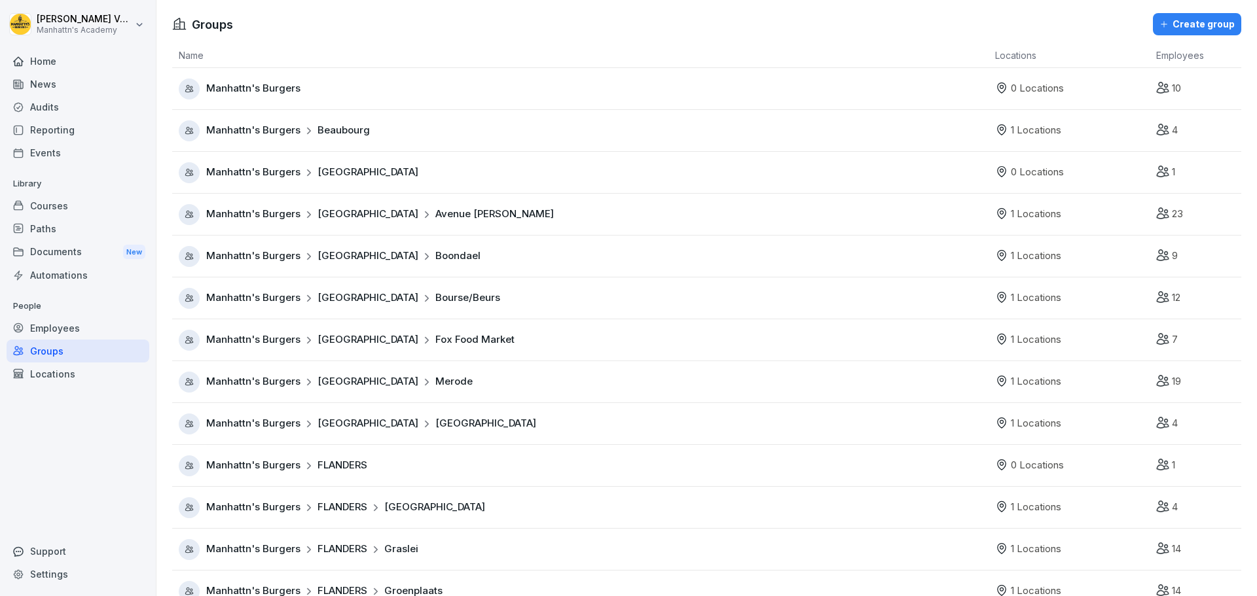
click at [335, 97] on div "Manhattn's Burgers" at bounding box center [584, 89] width 810 height 21
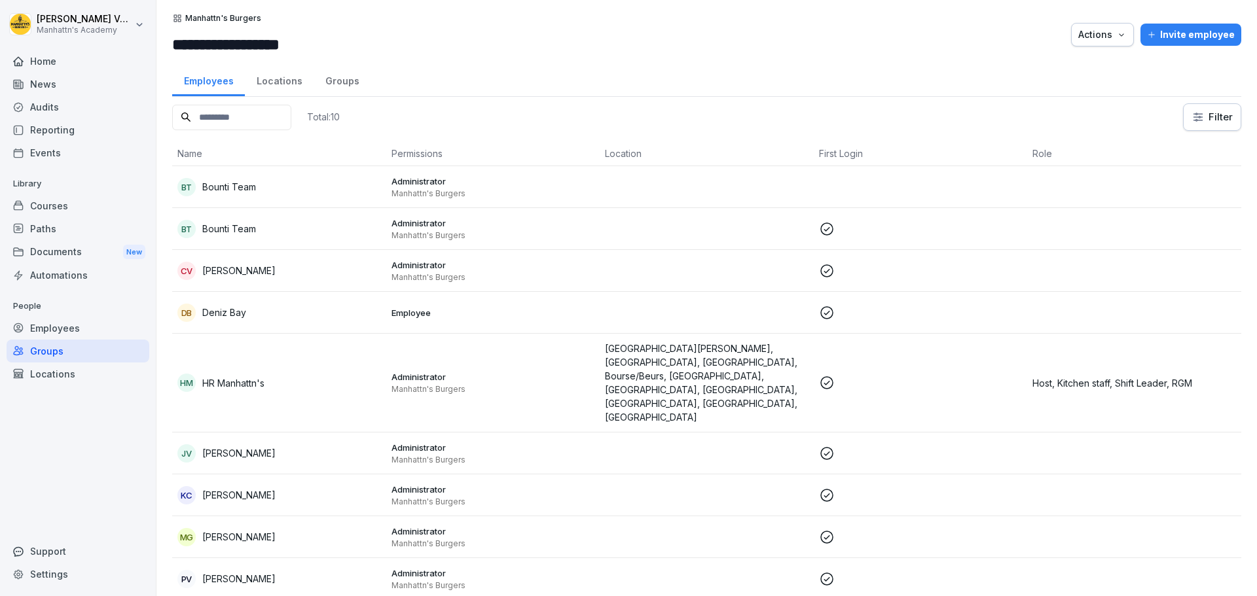
click at [500, 455] on p "Manhattn's Burgers" at bounding box center [493, 460] width 204 height 10
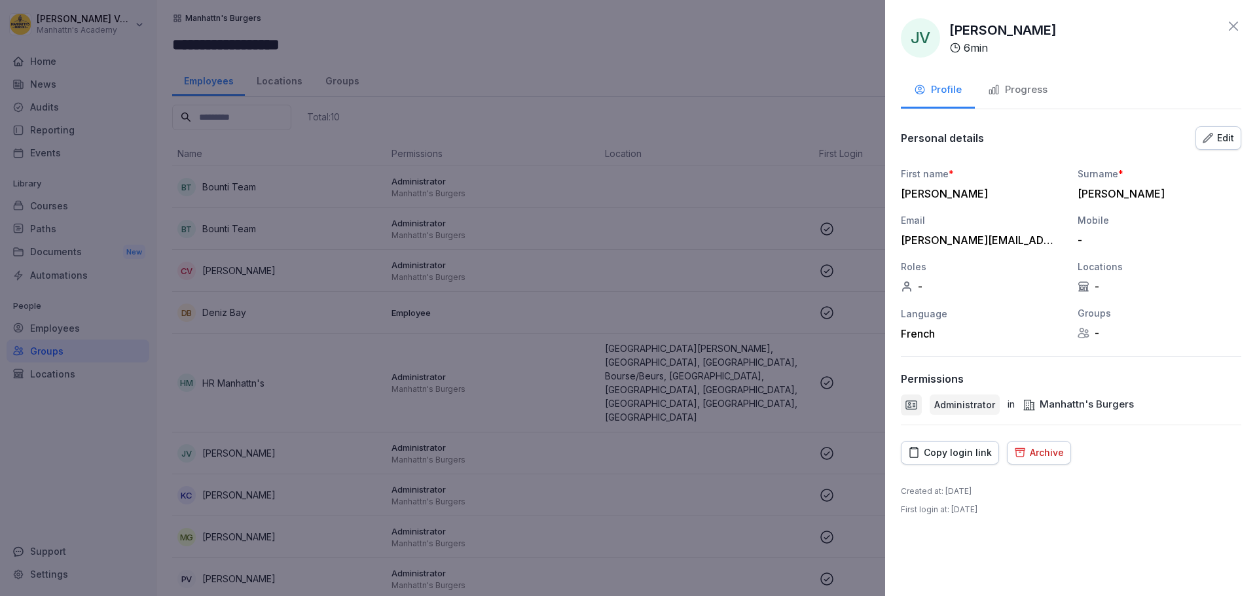
click at [1234, 139] on button "Edit" at bounding box center [1218, 138] width 46 height 24
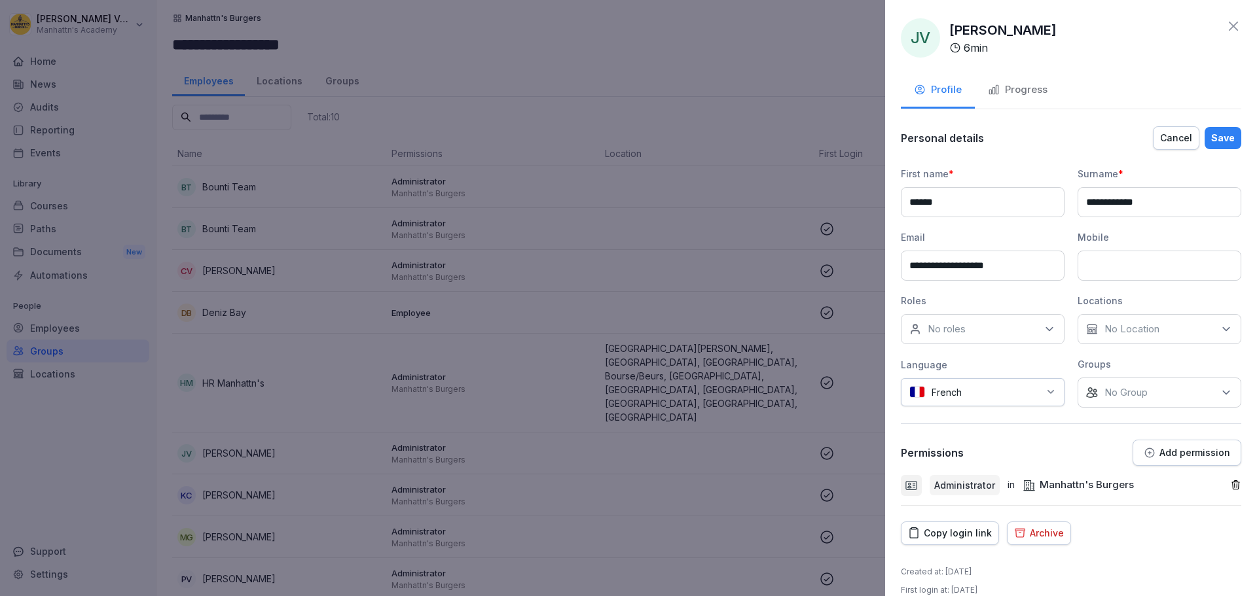
click at [1219, 399] on div "No Group" at bounding box center [1159, 393] width 164 height 30
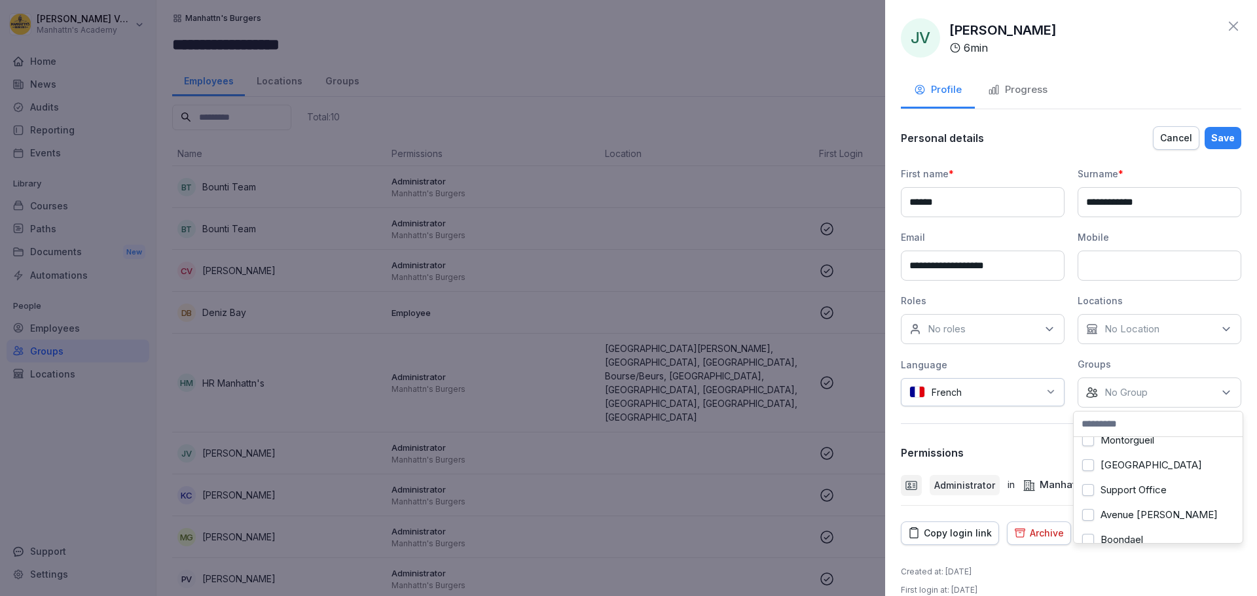
click at [1150, 482] on div "Support Office" at bounding box center [1158, 490] width 162 height 25
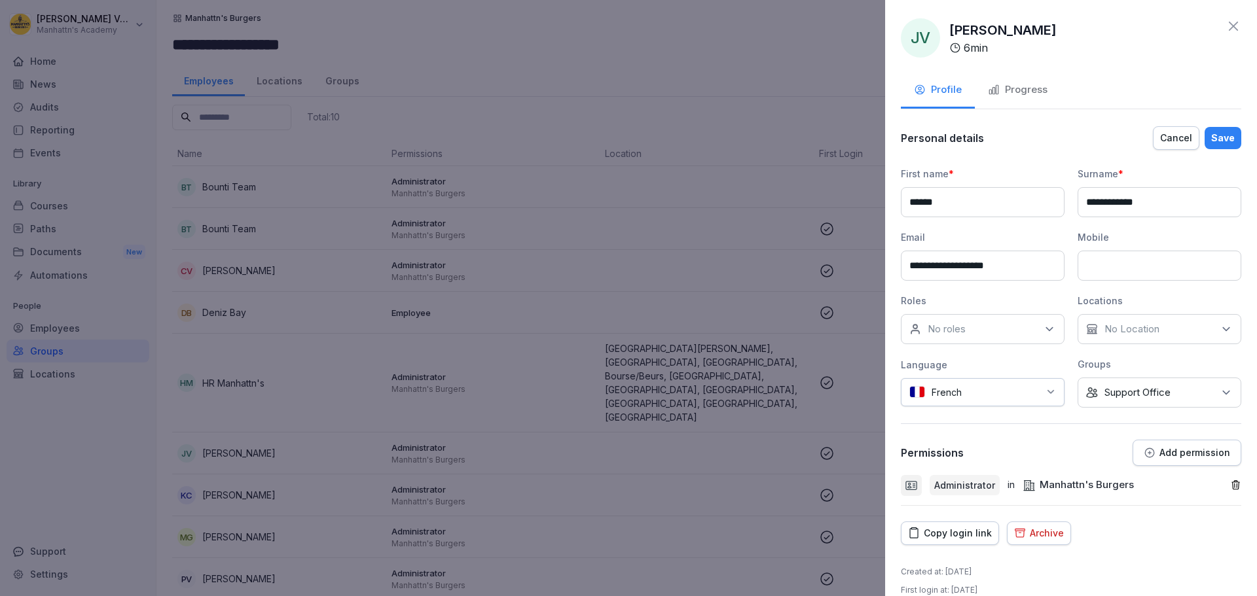
click at [1213, 135] on div "Save" at bounding box center [1223, 138] width 24 height 14
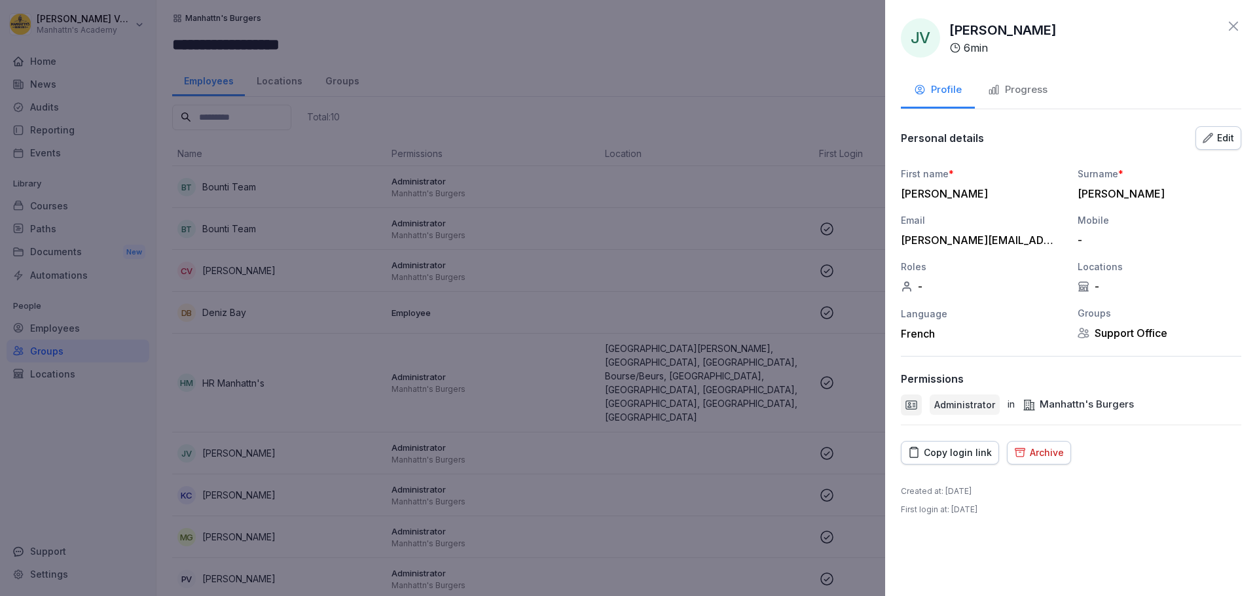
click at [1236, 35] on div "JV Jerome Vandermeulen 6 min" at bounding box center [1071, 37] width 340 height 39
click at [1235, 26] on icon at bounding box center [1233, 26] width 16 height 16
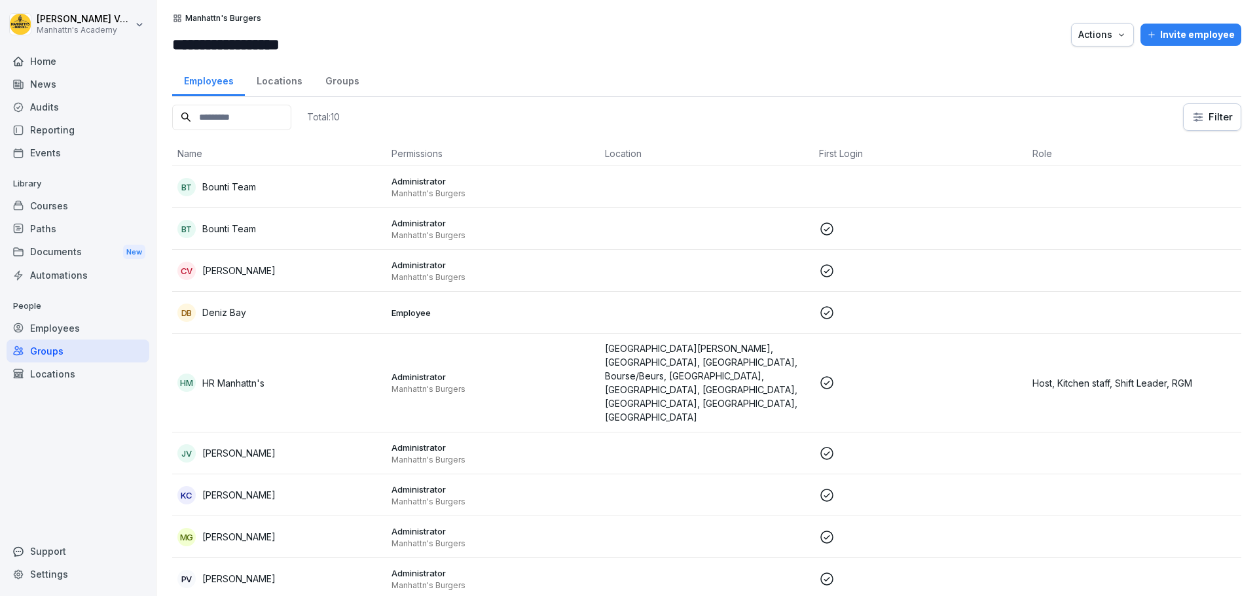
click at [707, 475] on td at bounding box center [707, 496] width 214 height 42
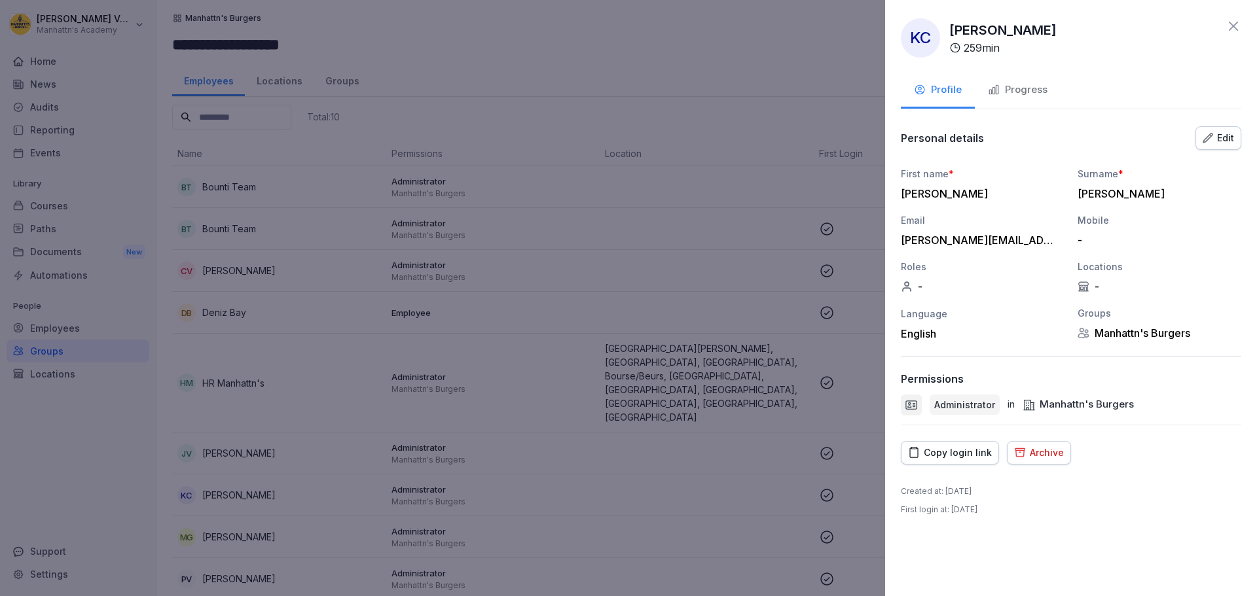
click at [1203, 139] on icon "button" at bounding box center [1207, 138] width 10 height 10
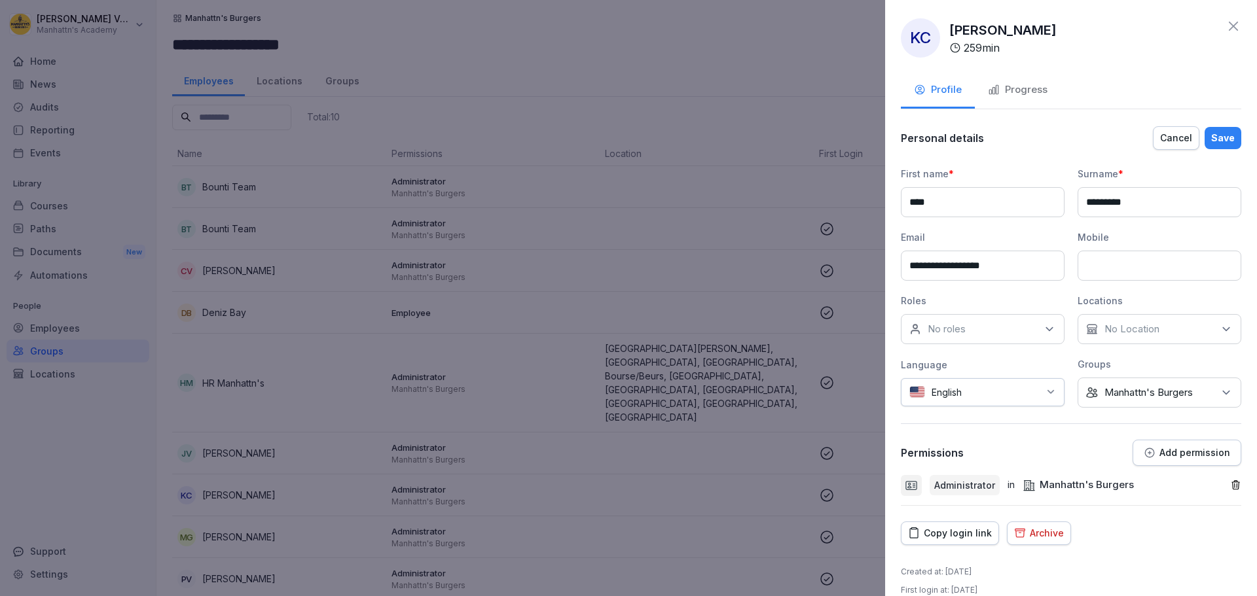
click at [1208, 388] on div "No Group Manhattn's Burgers" at bounding box center [1159, 393] width 164 height 30
click at [1147, 469] on label "Support Office" at bounding box center [1133, 471] width 66 height 12
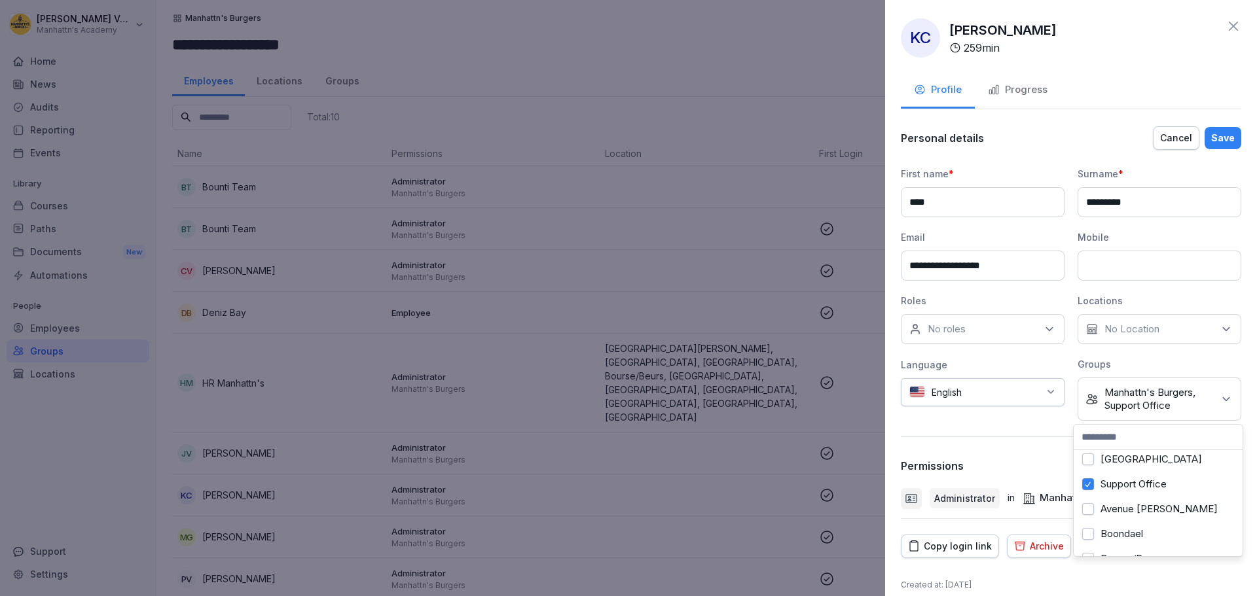
click at [1225, 139] on button "Save" at bounding box center [1222, 138] width 37 height 22
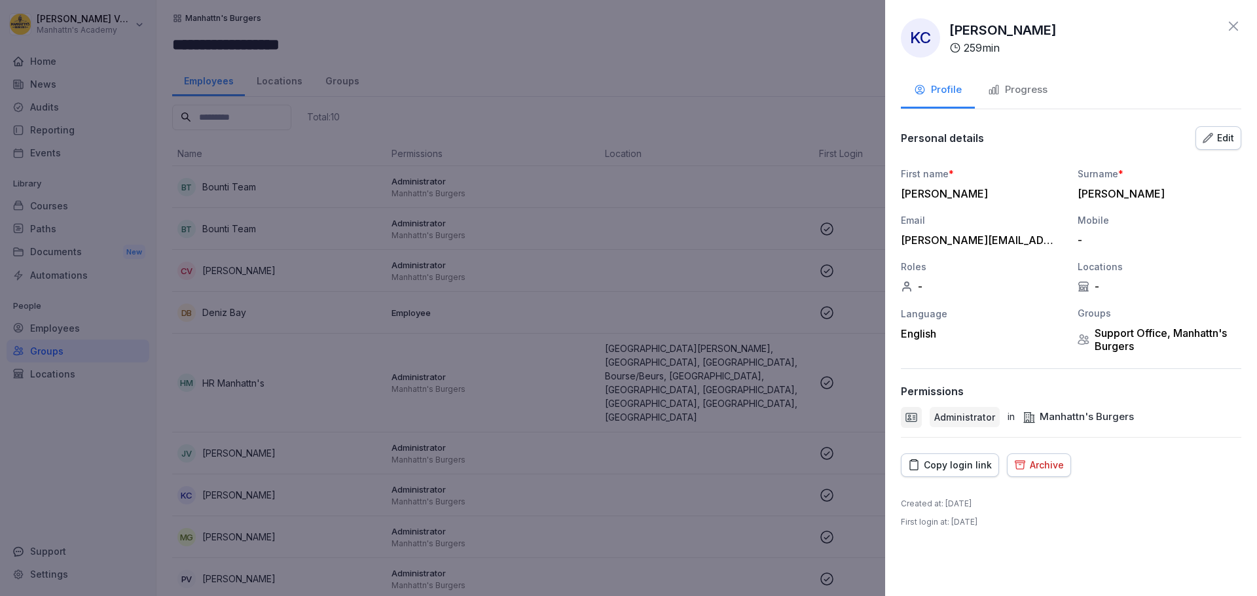
click at [1232, 22] on icon at bounding box center [1233, 26] width 16 height 16
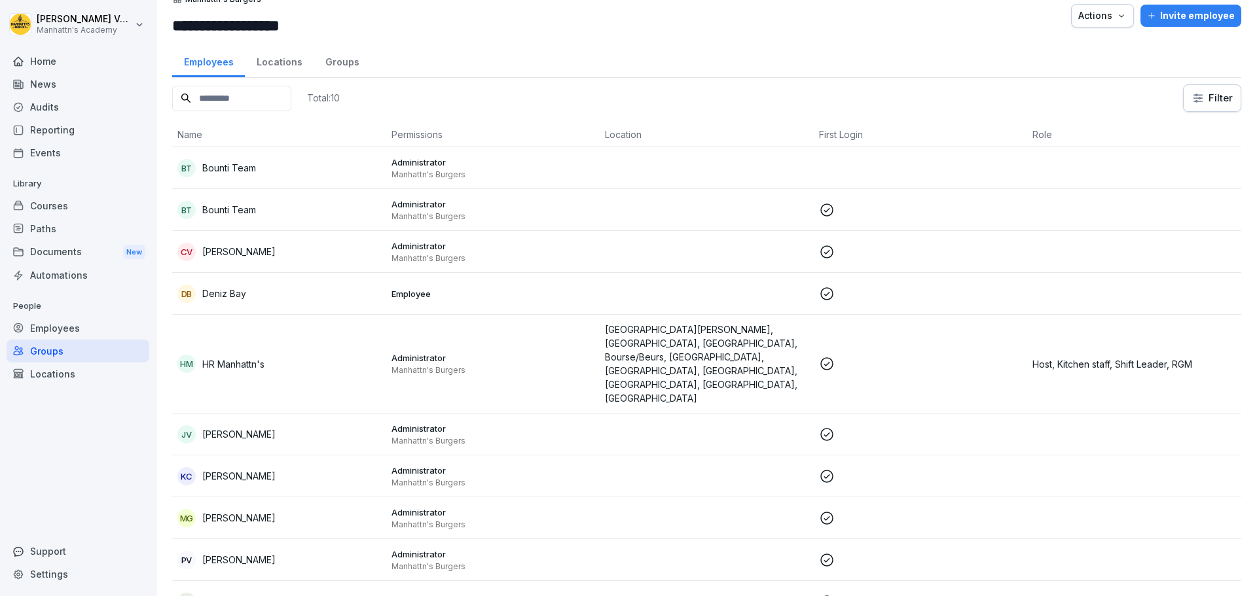
scroll to position [28, 0]
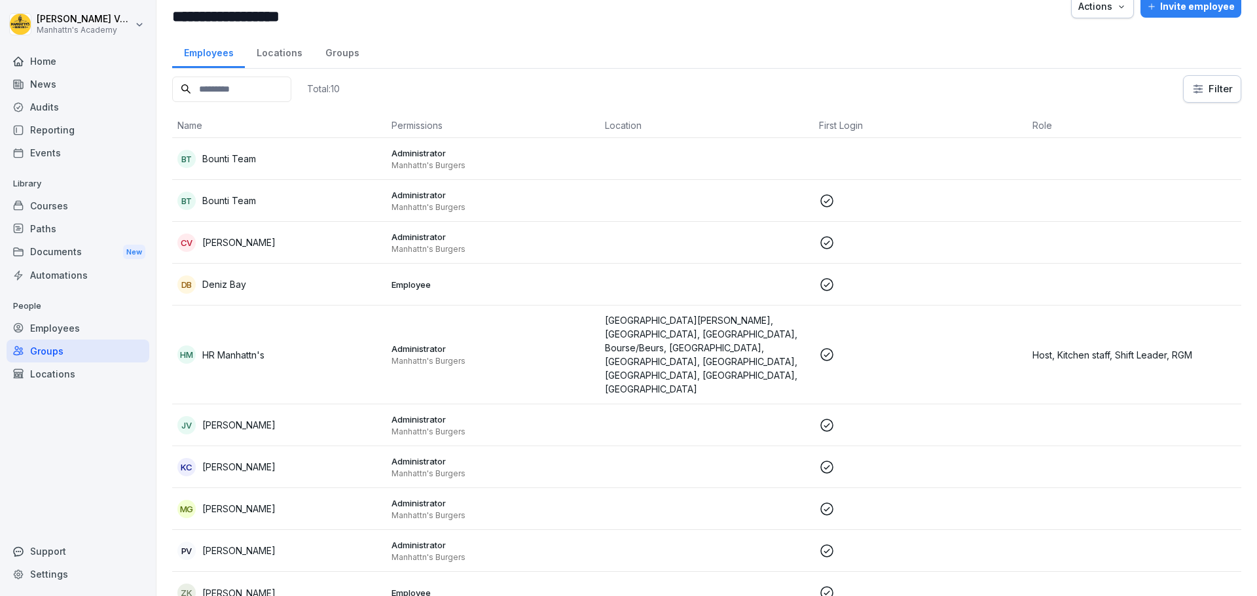
click at [894, 488] on td at bounding box center [921, 509] width 214 height 42
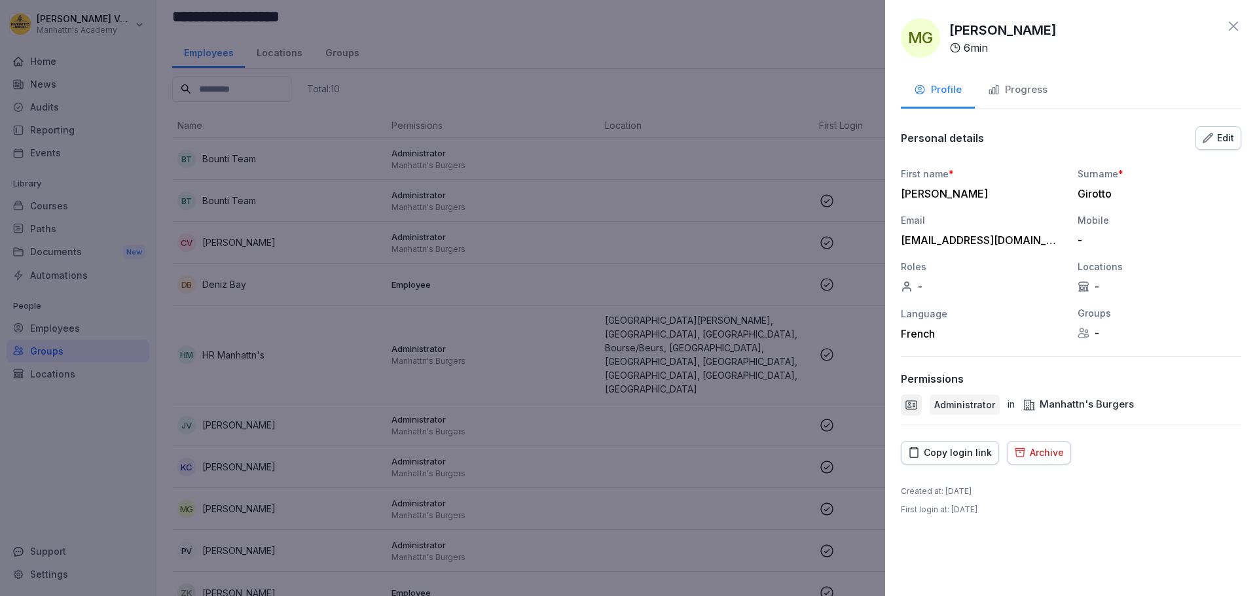
click at [1210, 143] on icon "button" at bounding box center [1207, 138] width 10 height 10
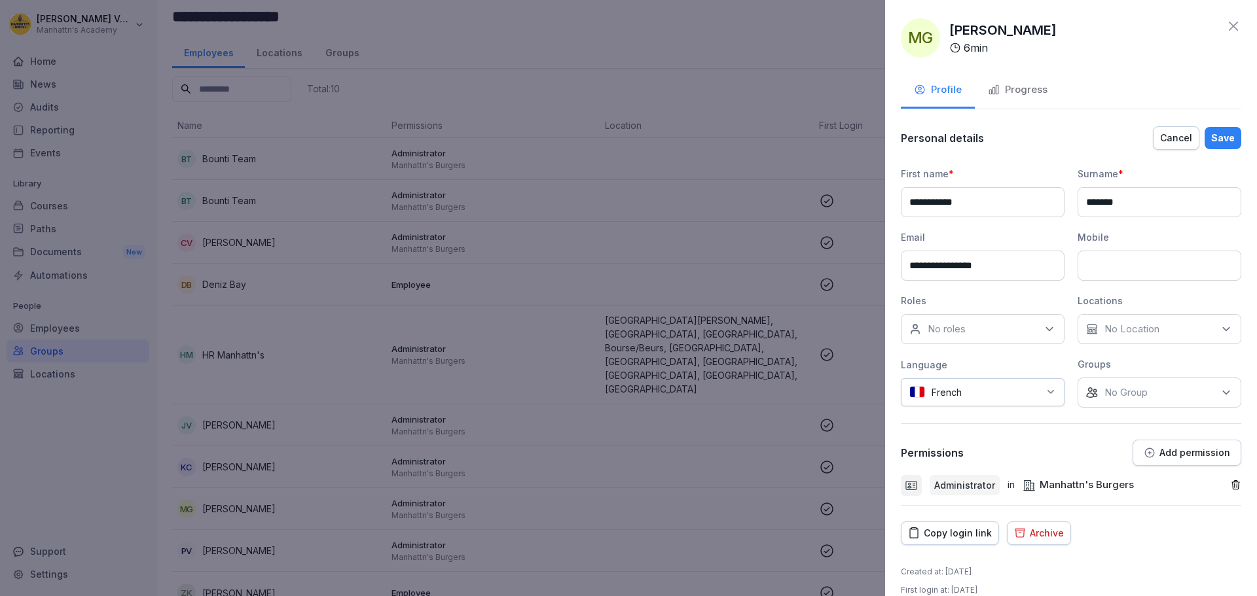
click at [1208, 391] on div "No Group" at bounding box center [1159, 393] width 164 height 30
click at [1126, 473] on label "Support Office" at bounding box center [1133, 471] width 66 height 12
click at [1226, 139] on button "Save" at bounding box center [1222, 138] width 37 height 22
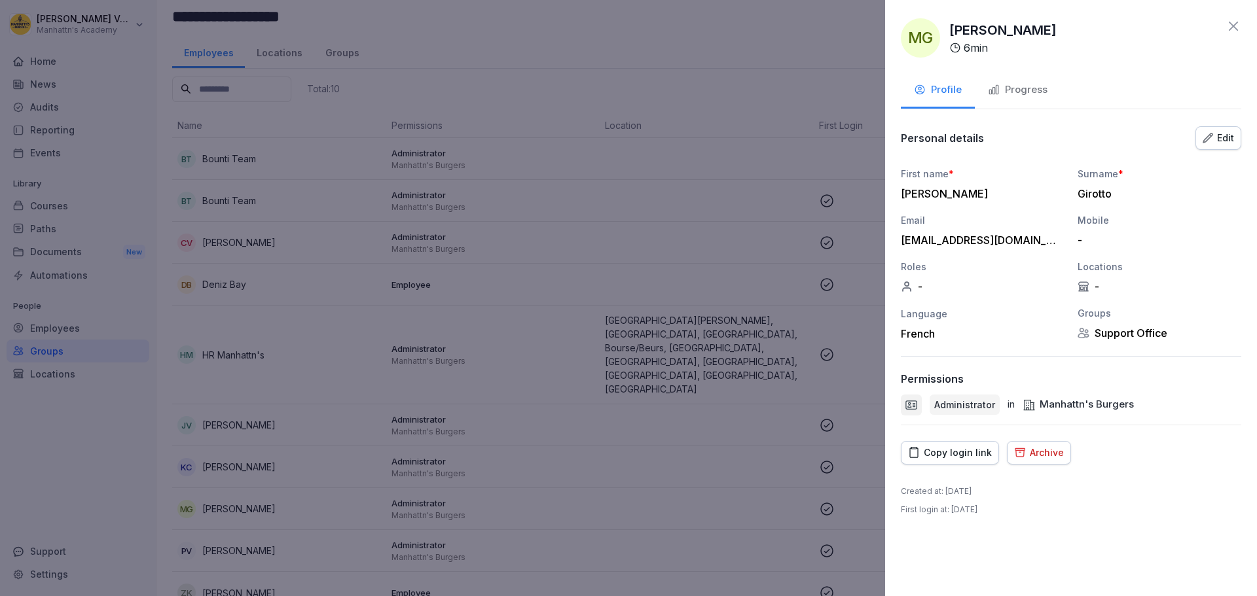
click at [1235, 24] on icon at bounding box center [1232, 26] width 9 height 9
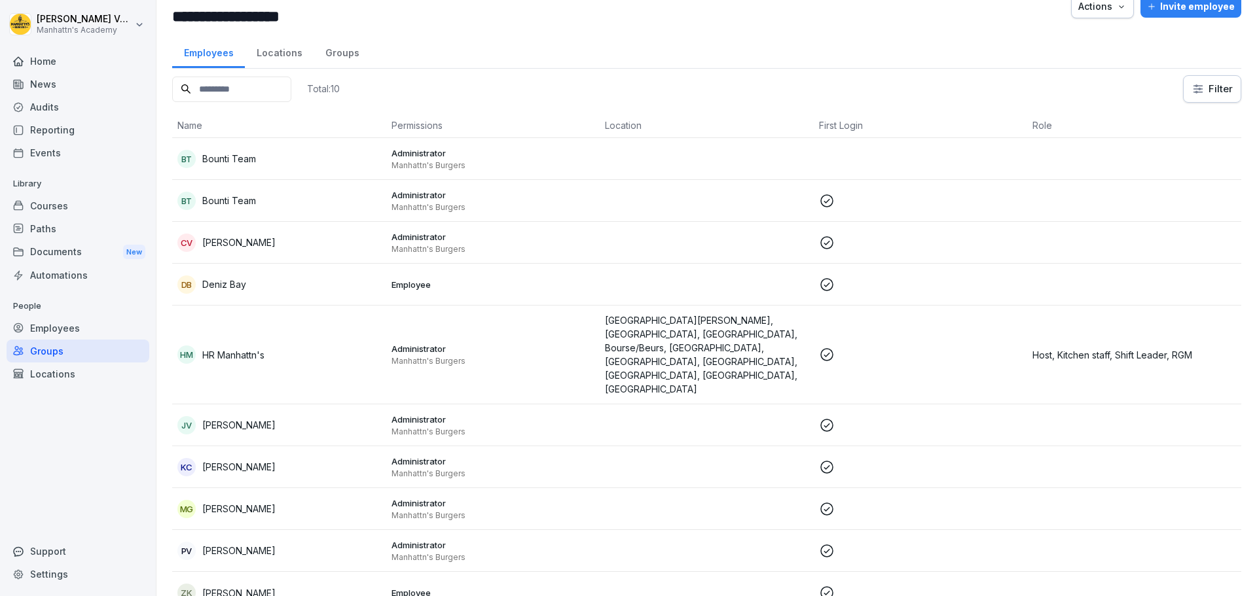
click at [913, 543] on p at bounding box center [921, 551] width 204 height 16
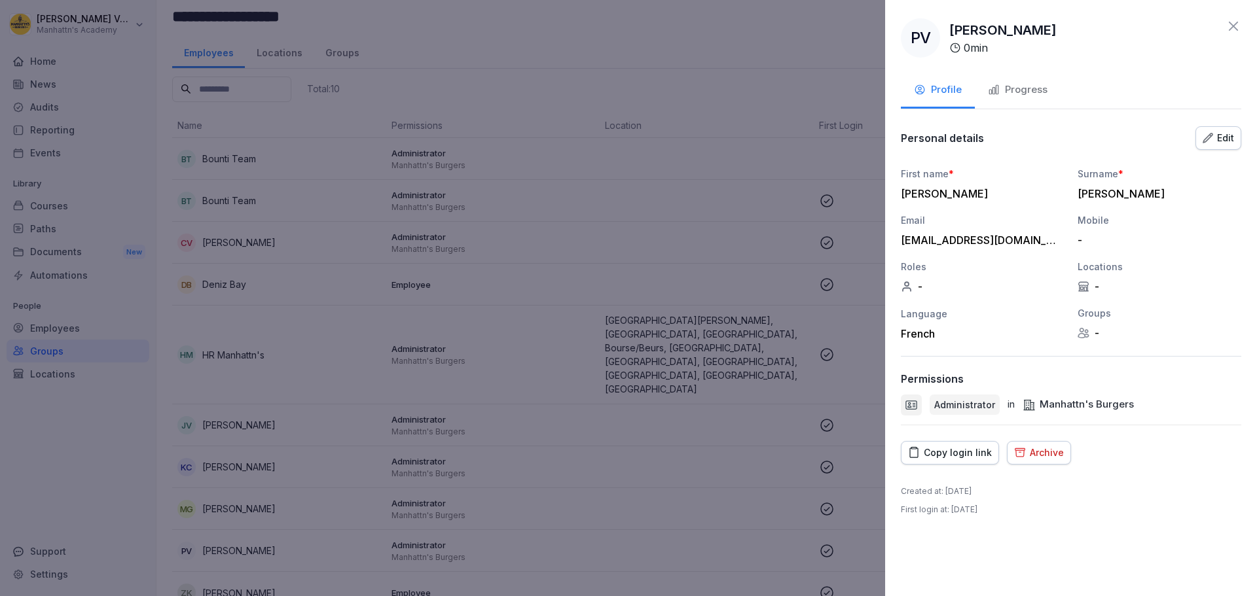
click at [1215, 139] on div "Edit" at bounding box center [1217, 138] width 31 height 14
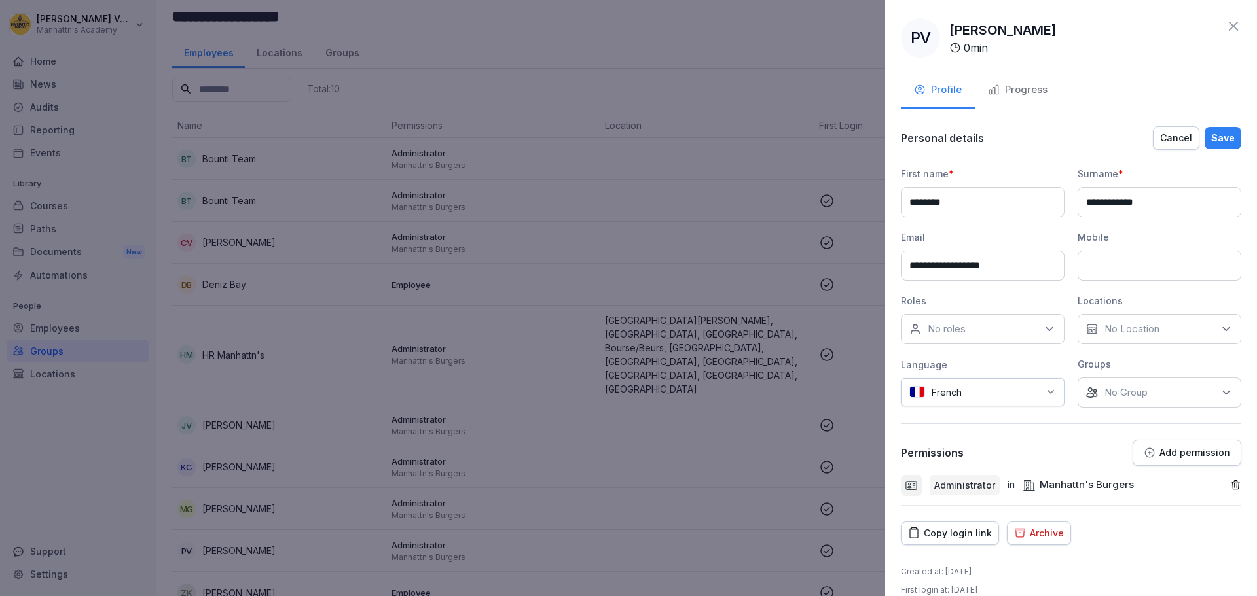
click at [1155, 387] on div "No Group" at bounding box center [1159, 393] width 164 height 30
click at [1136, 472] on label "Support Office" at bounding box center [1133, 471] width 66 height 12
click at [1213, 139] on div "Save" at bounding box center [1223, 138] width 24 height 14
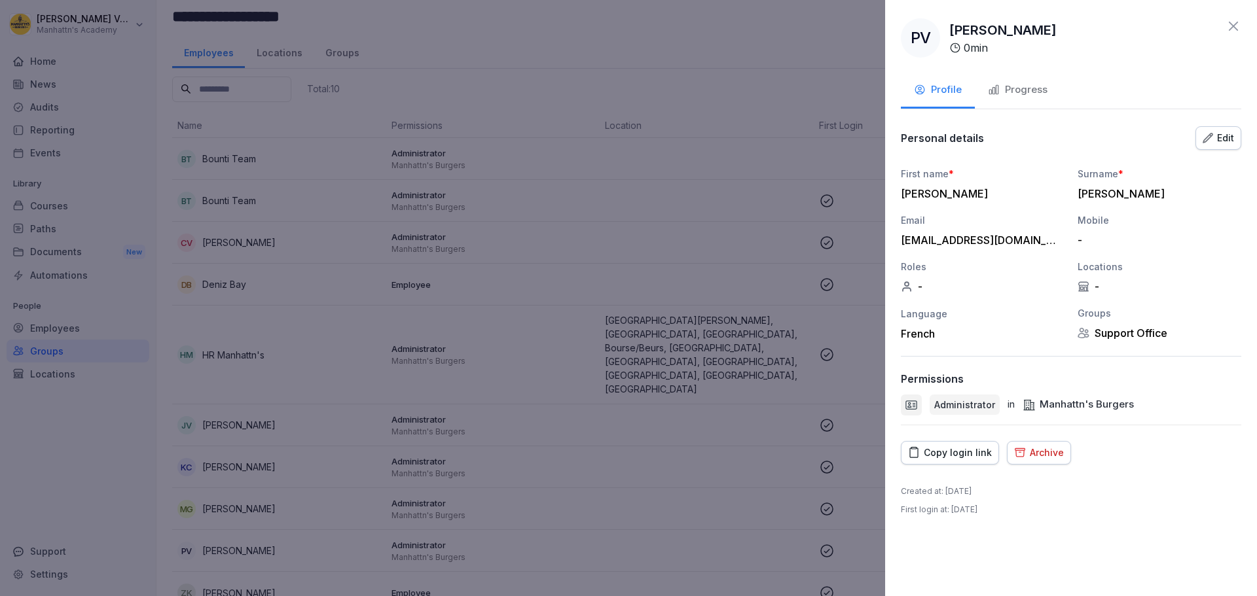
click at [1235, 28] on icon at bounding box center [1232, 26] width 9 height 9
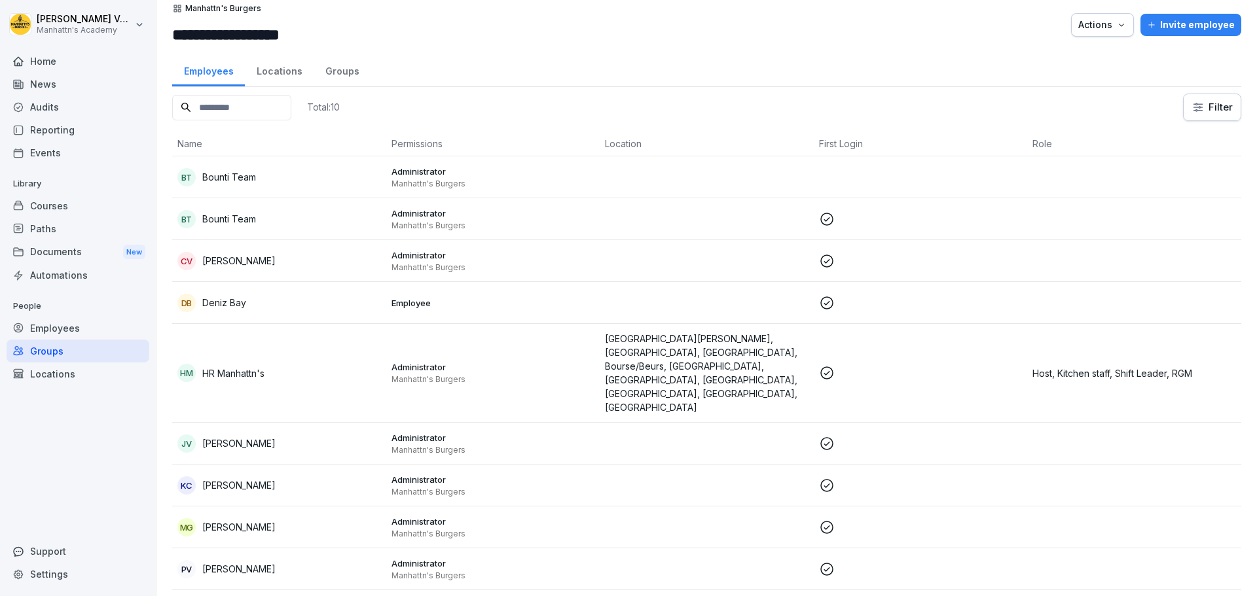
scroll to position [0, 0]
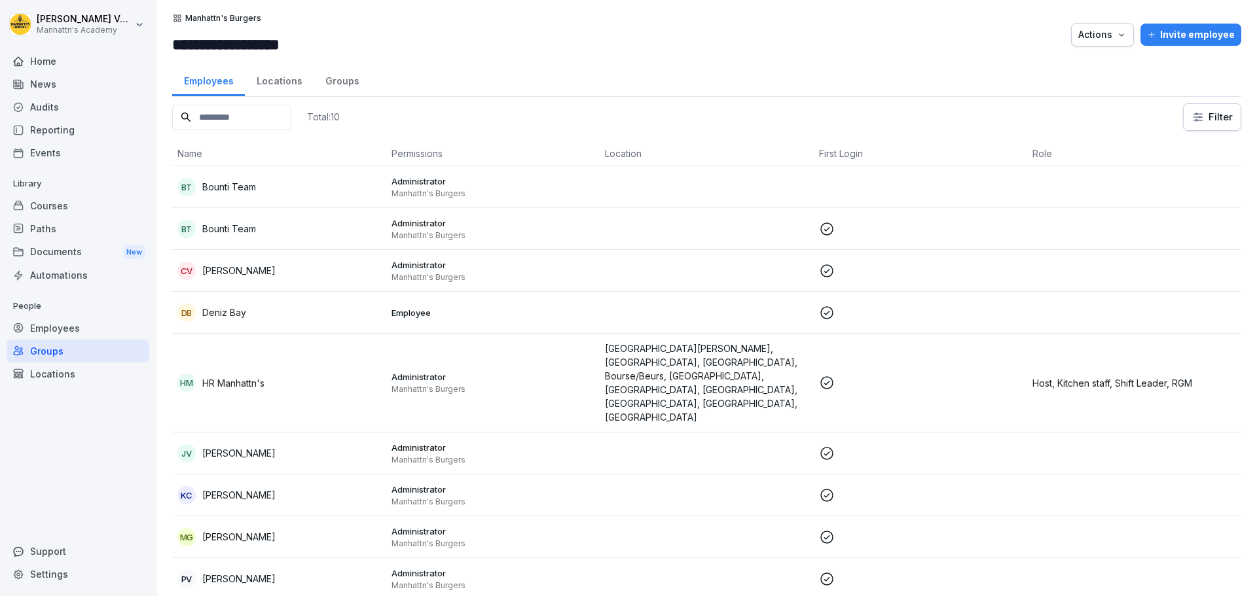
click at [56, 350] on div "Groups" at bounding box center [78, 351] width 143 height 23
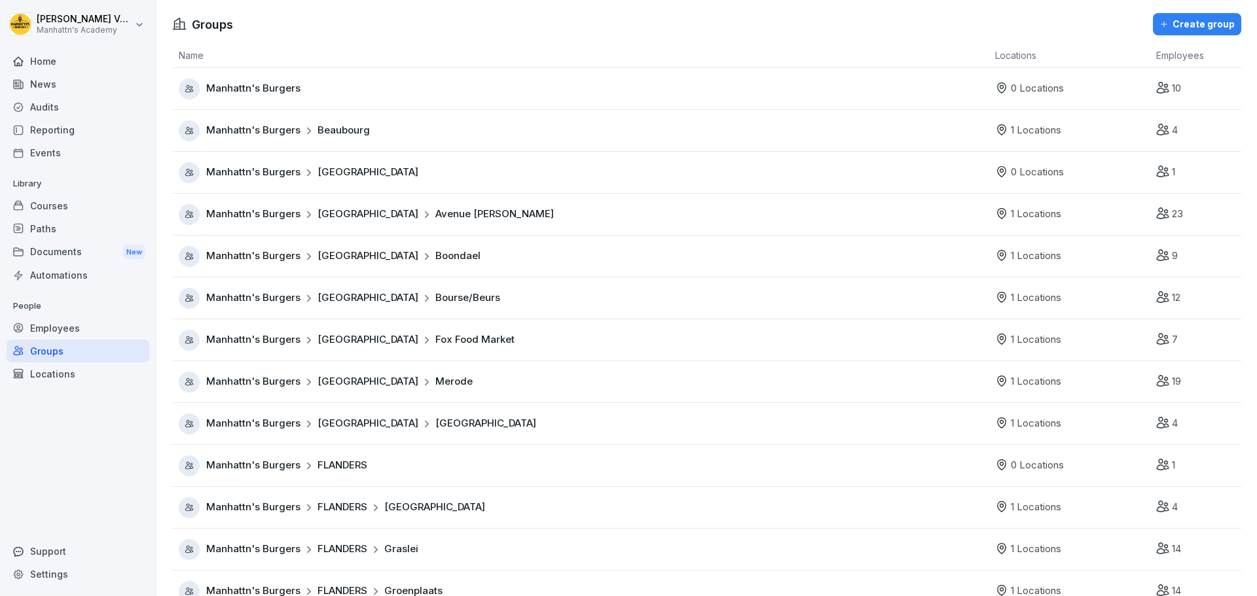
click at [1162, 29] on div "Create group" at bounding box center [1196, 24] width 75 height 14
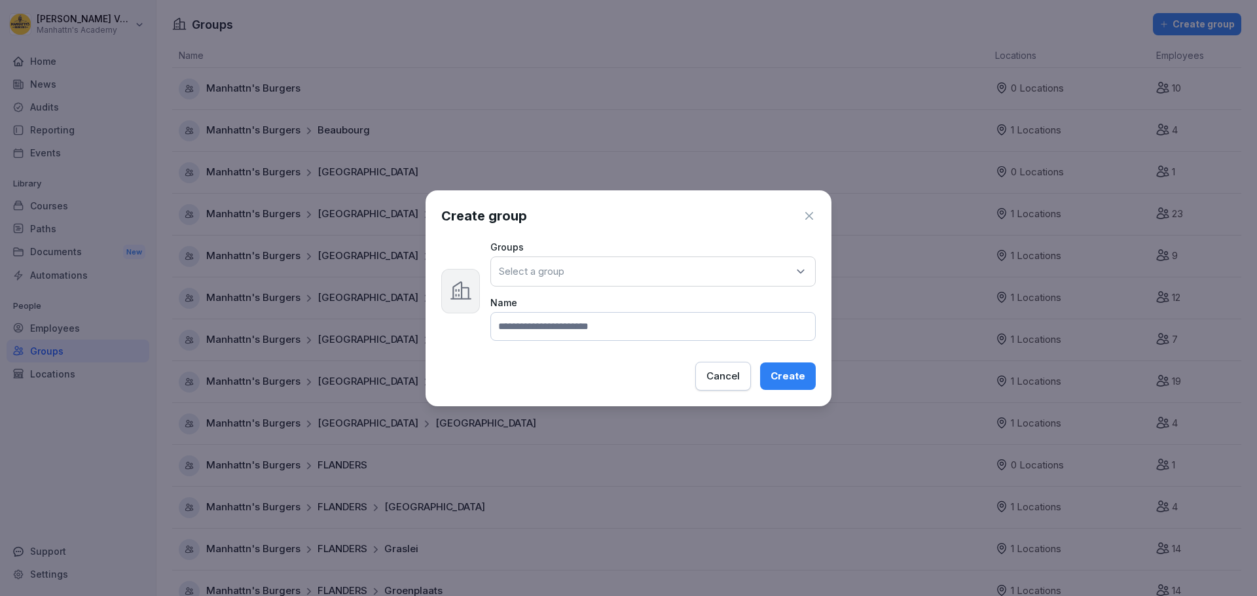
click at [755, 275] on div "Select a group" at bounding box center [652, 272] width 325 height 30
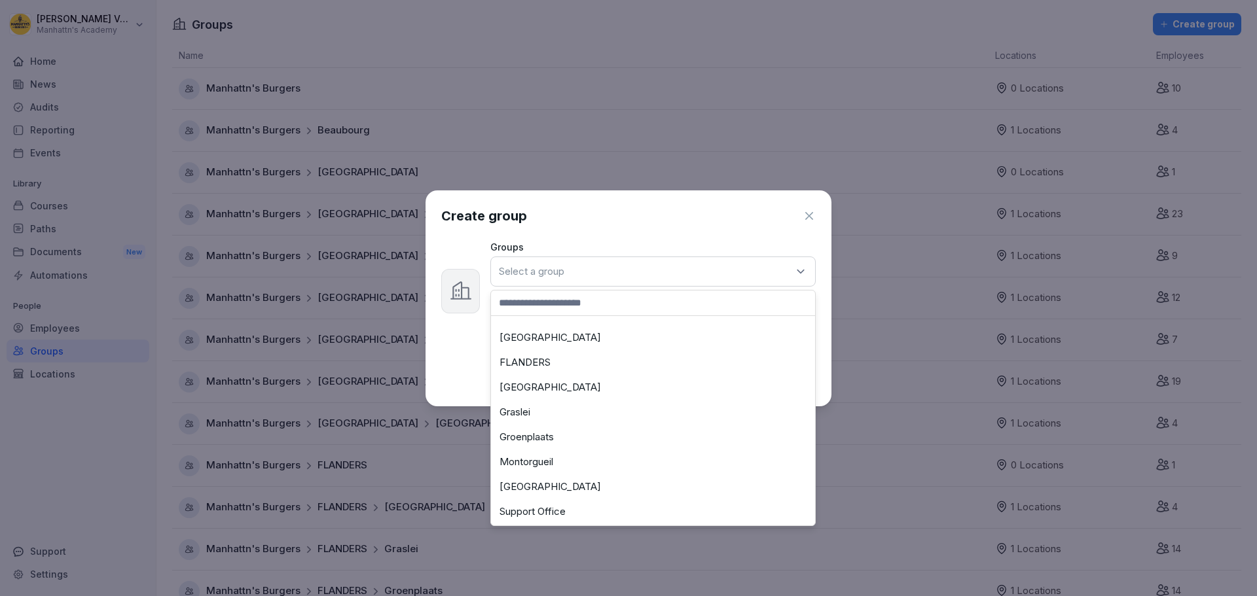
scroll to position [221, 0]
click at [509, 479] on div "[GEOGRAPHIC_DATA]" at bounding box center [652, 479] width 317 height 25
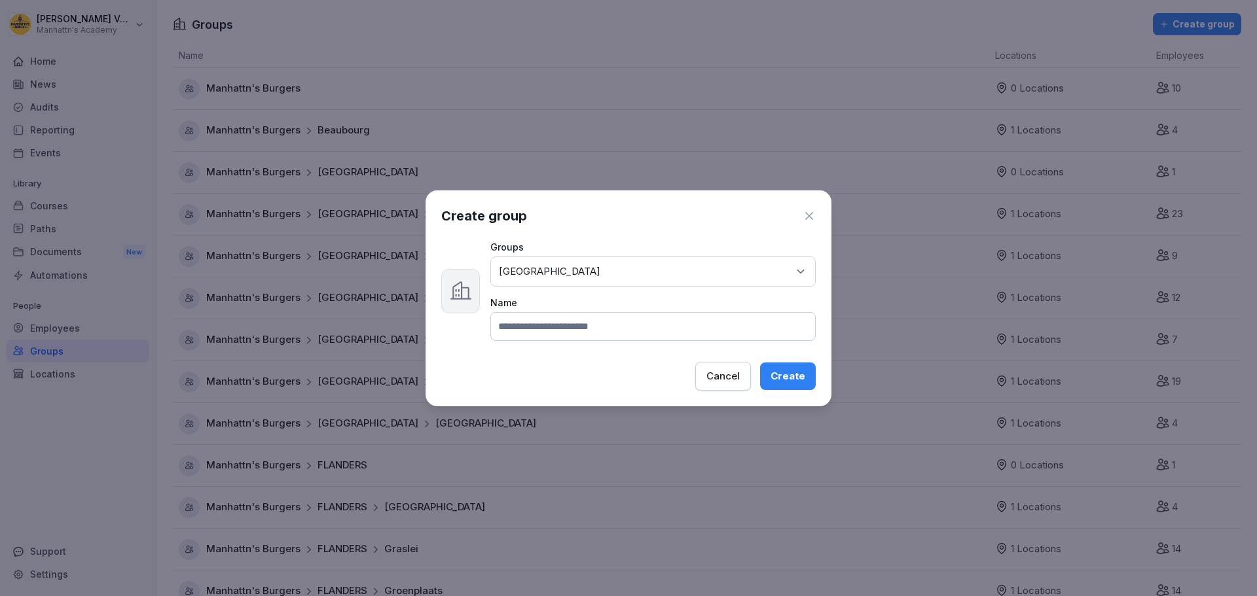
click at [571, 324] on input at bounding box center [652, 326] width 325 height 29
type input "*********"
click at [785, 376] on div "Create" at bounding box center [787, 376] width 35 height 14
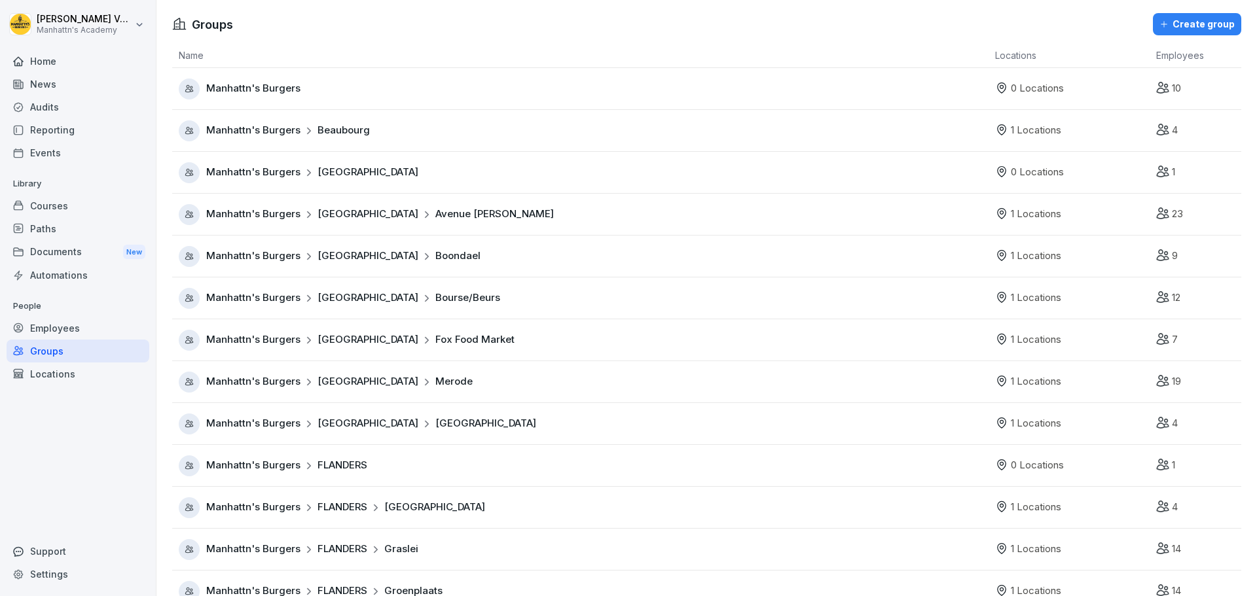
click at [321, 131] on span "Beaubourg" at bounding box center [343, 130] width 52 height 15
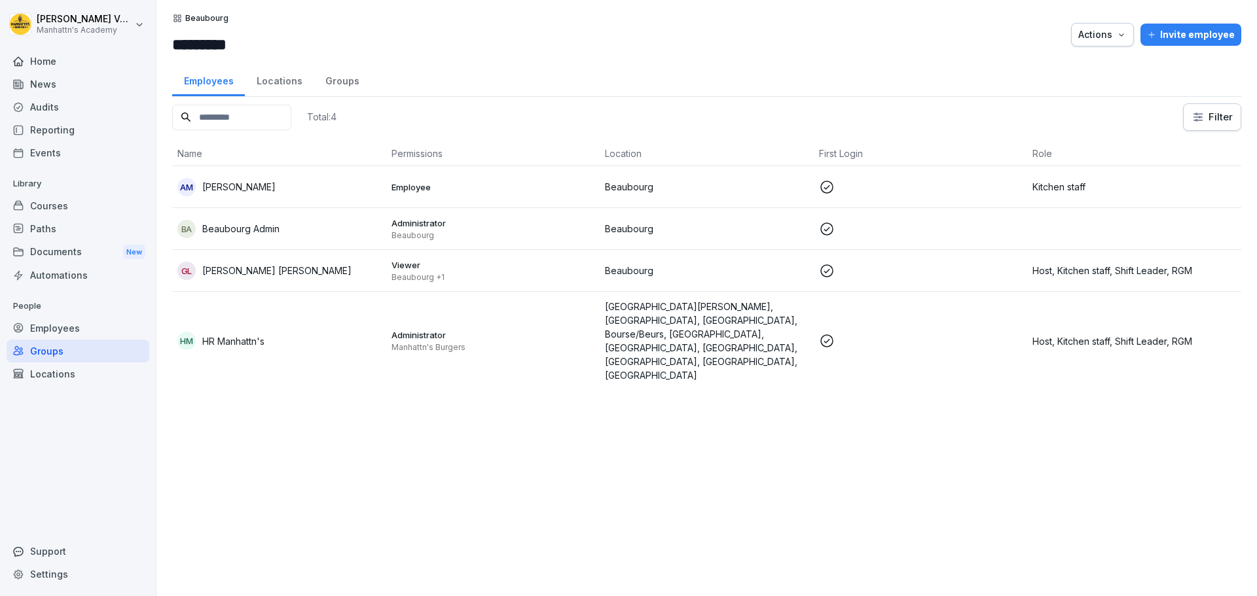
click at [546, 191] on p "Employee" at bounding box center [493, 187] width 204 height 12
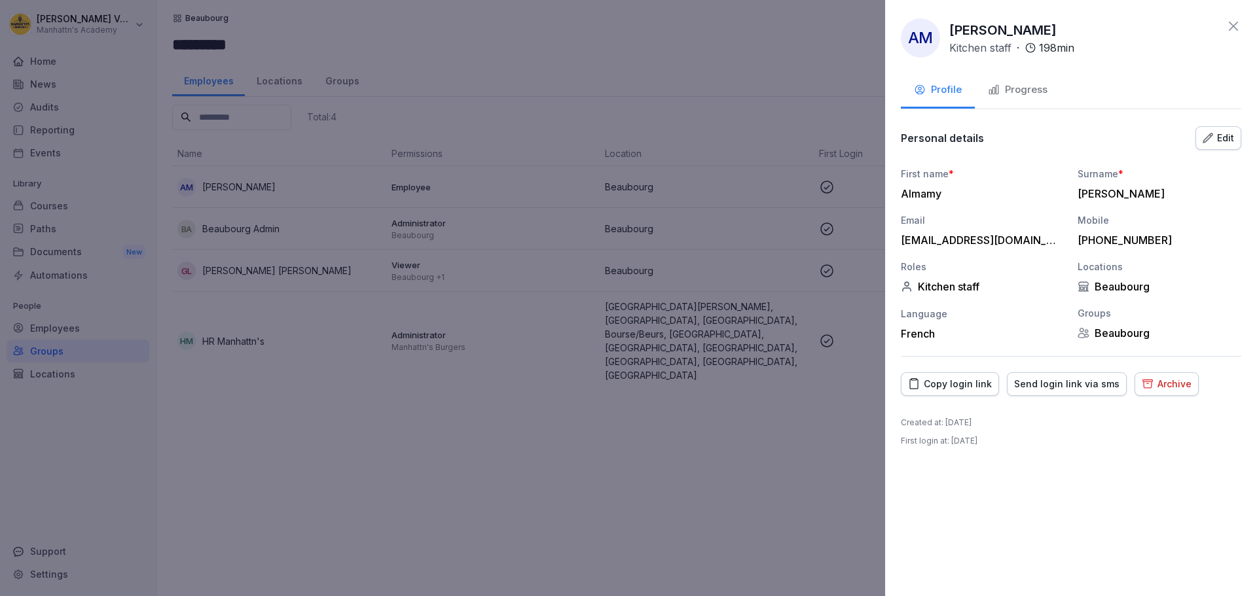
click at [1210, 135] on icon "button" at bounding box center [1207, 137] width 9 height 9
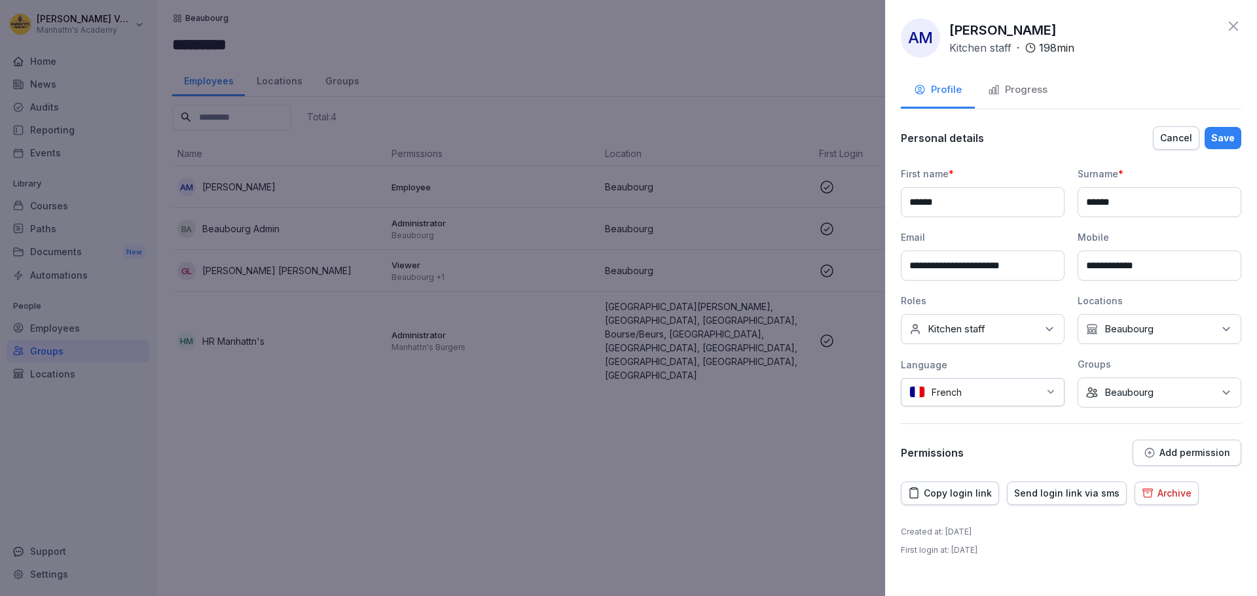
click at [1219, 394] on icon at bounding box center [1225, 392] width 13 height 13
click at [1139, 524] on label "Beaubourg" at bounding box center [1129, 521] width 49 height 12
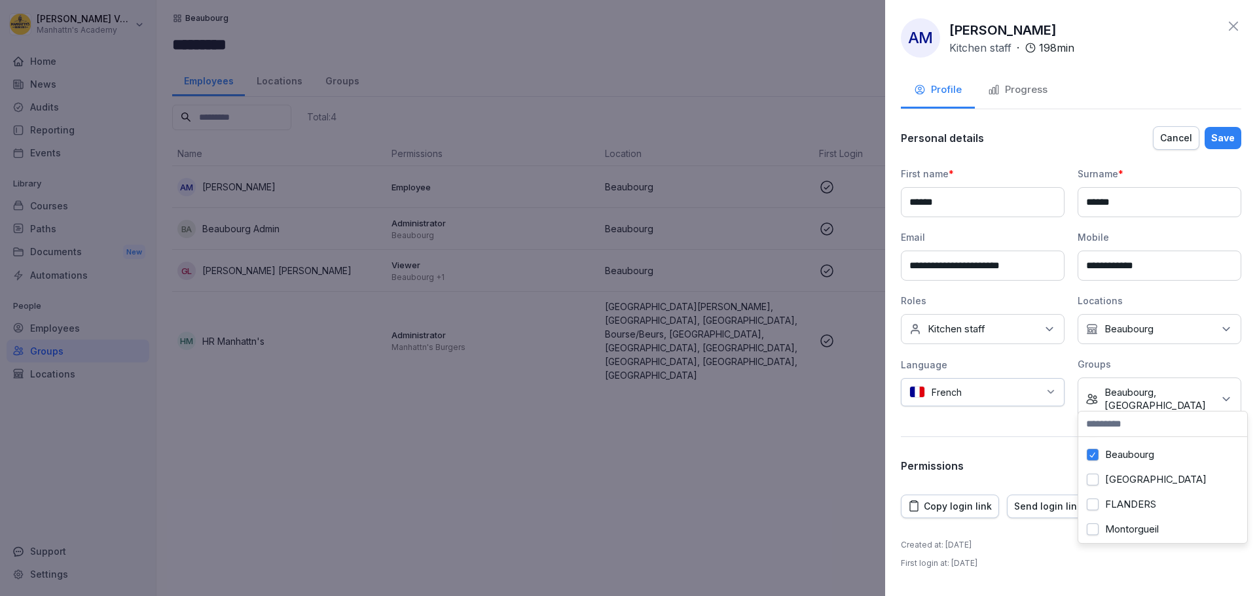
scroll to position [0, 0]
click at [1130, 480] on label "Beaubourg" at bounding box center [1129, 478] width 49 height 12
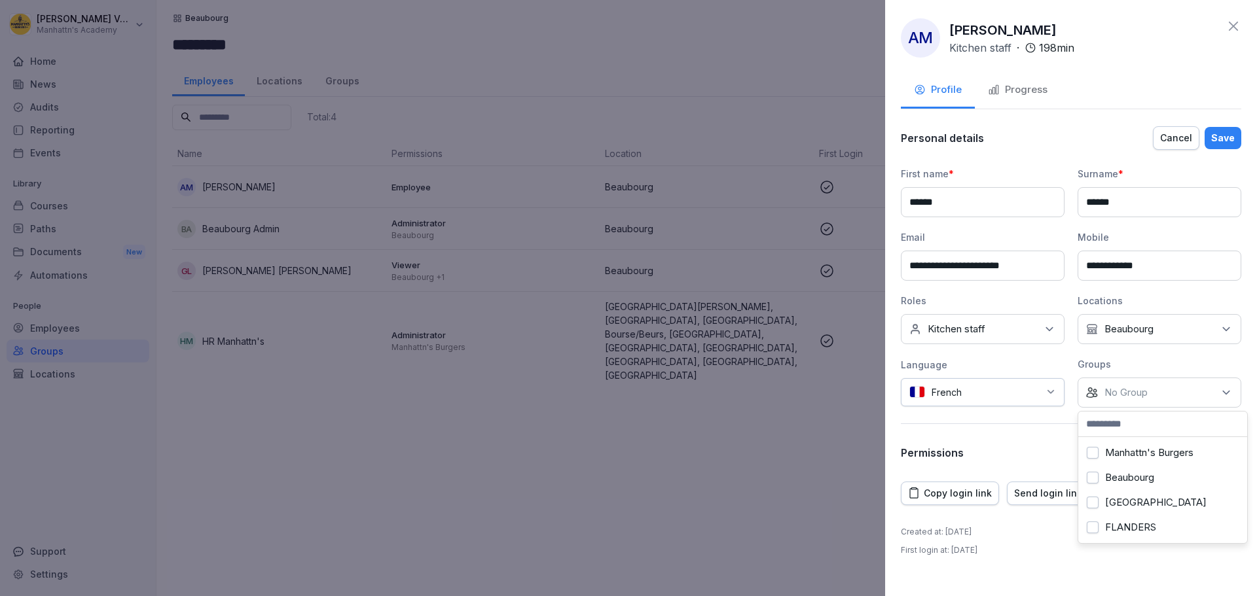
click at [1212, 137] on button "Save" at bounding box center [1222, 138] width 37 height 22
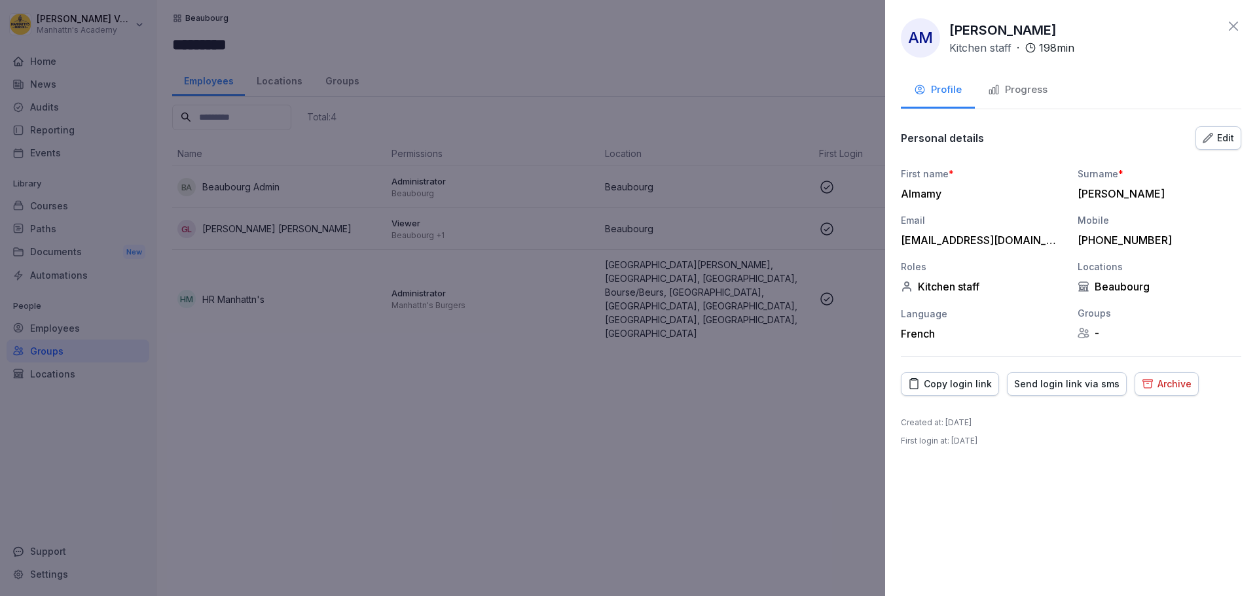
click at [1232, 24] on icon at bounding box center [1232, 26] width 9 height 9
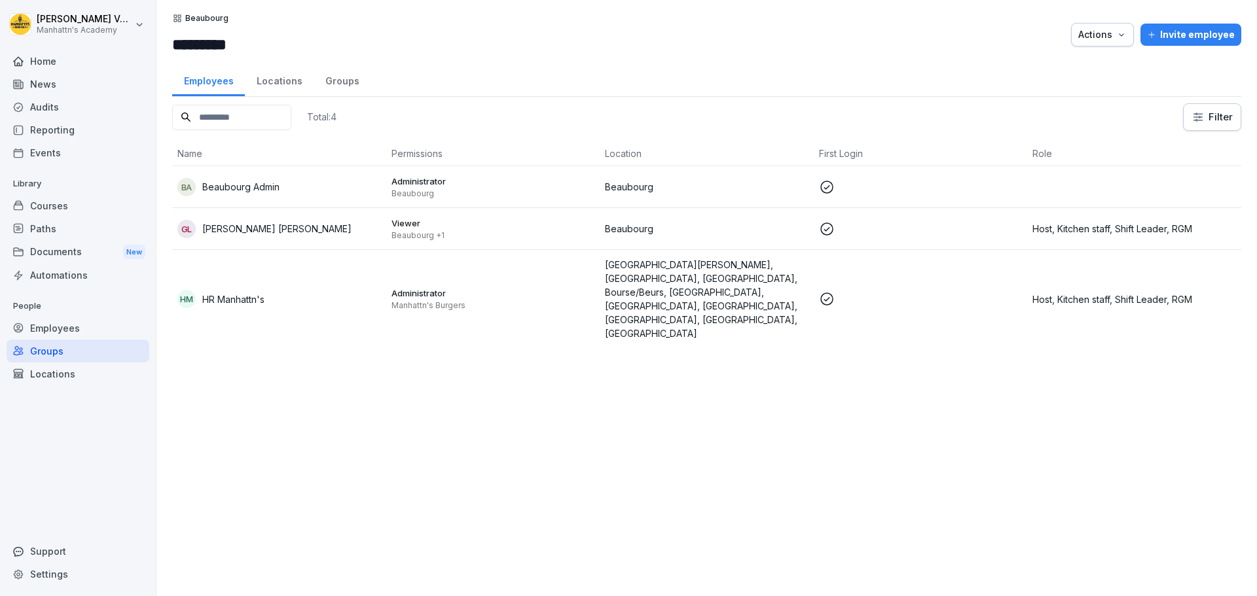
click at [884, 175] on td at bounding box center [921, 187] width 214 height 42
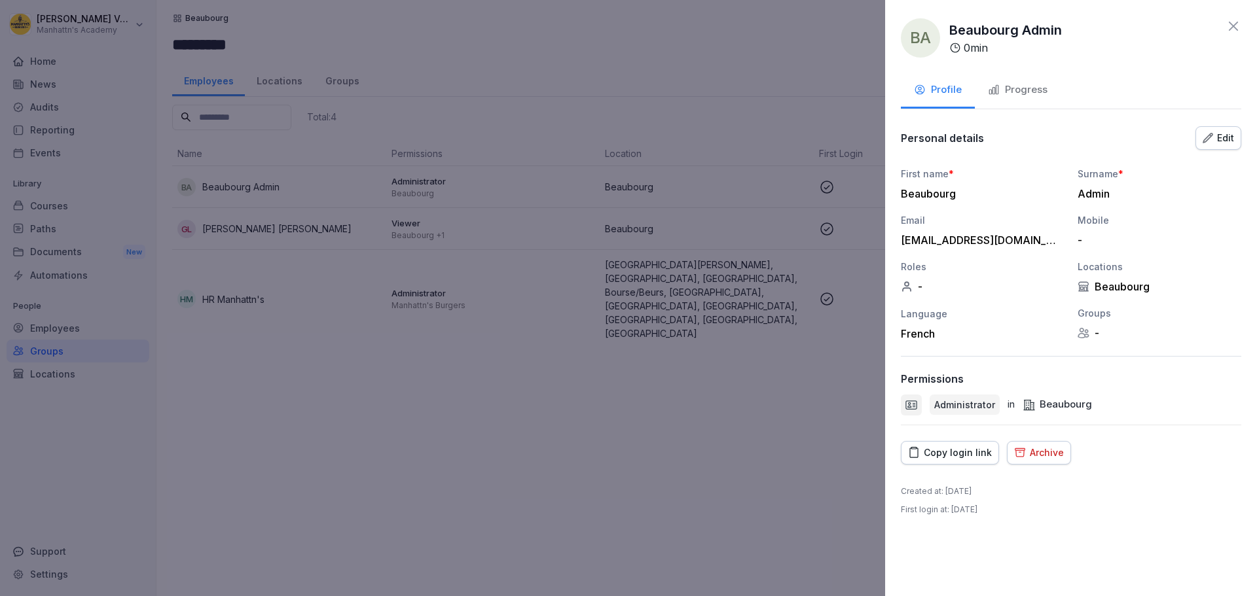
click at [1225, 134] on div "Edit" at bounding box center [1217, 138] width 31 height 14
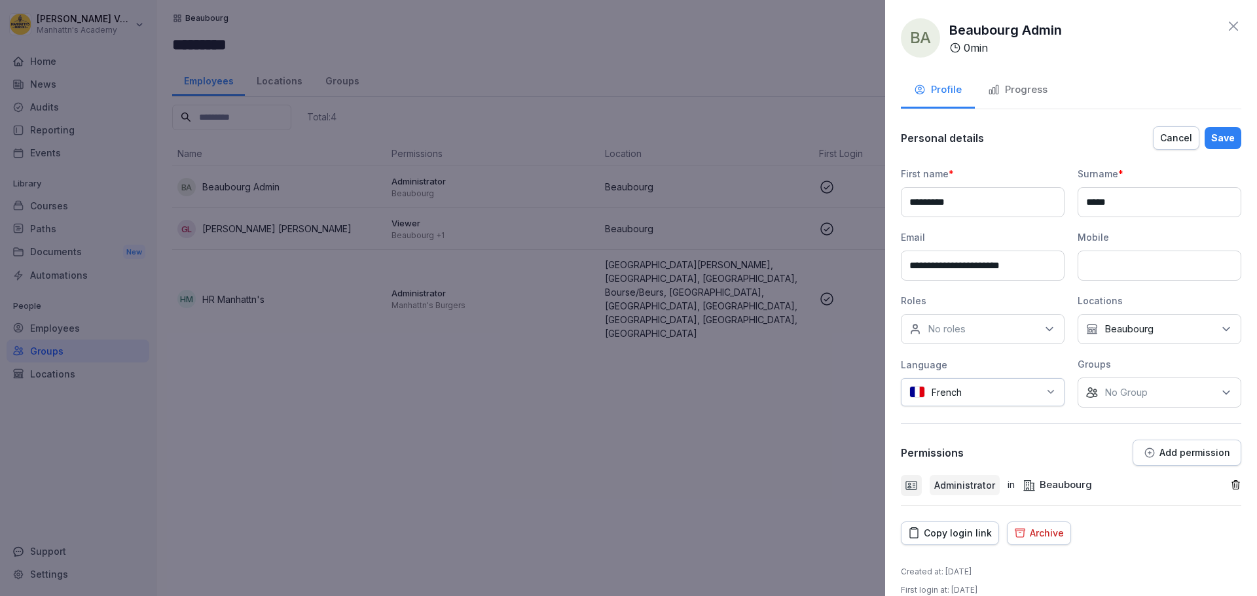
click at [1223, 394] on icon at bounding box center [1226, 392] width 7 height 3
click at [1221, 17] on div "**********" at bounding box center [1071, 298] width 372 height 596
click at [1225, 30] on icon at bounding box center [1233, 26] width 16 height 16
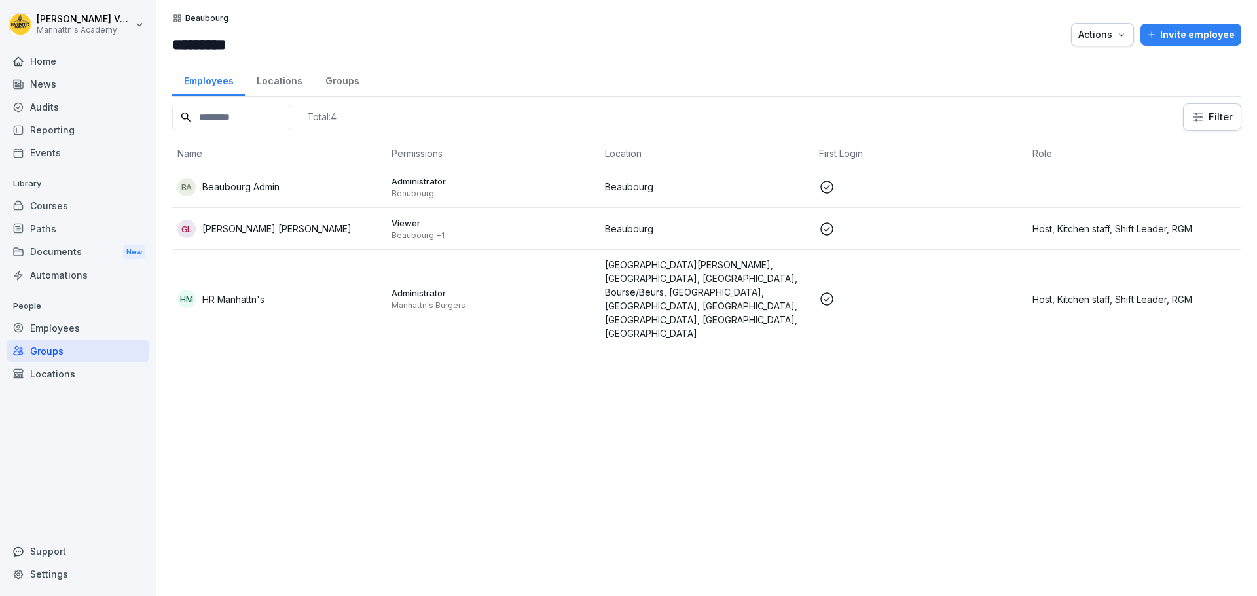
click at [712, 224] on p "Beaubourg" at bounding box center [707, 229] width 204 height 14
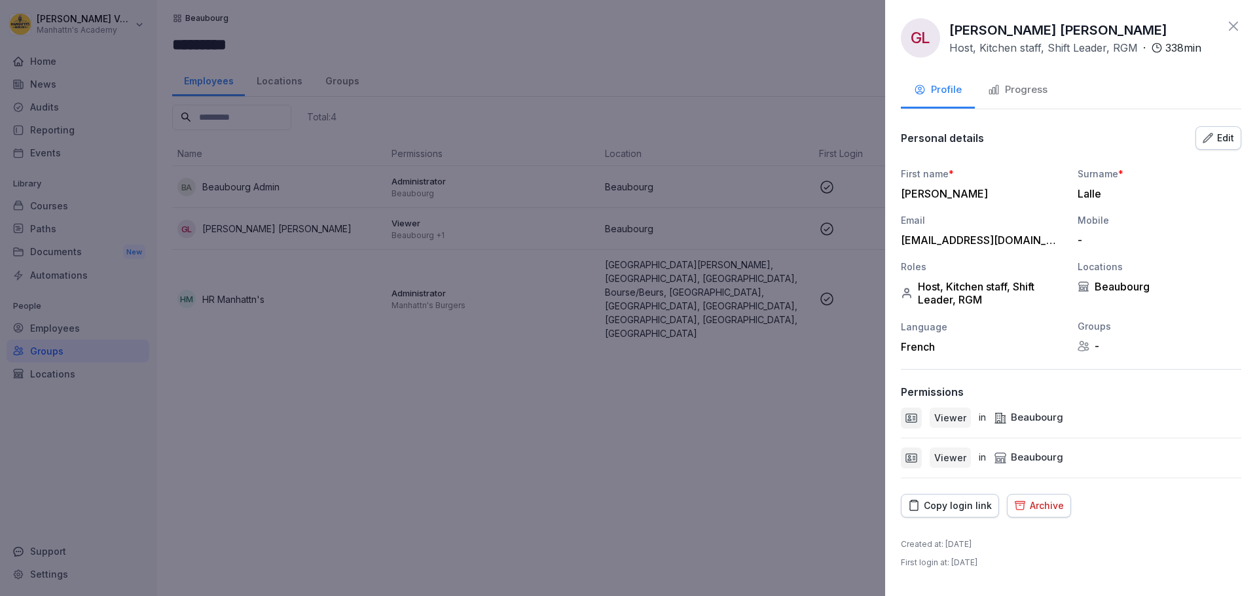
click at [1220, 141] on div "Edit" at bounding box center [1217, 138] width 31 height 14
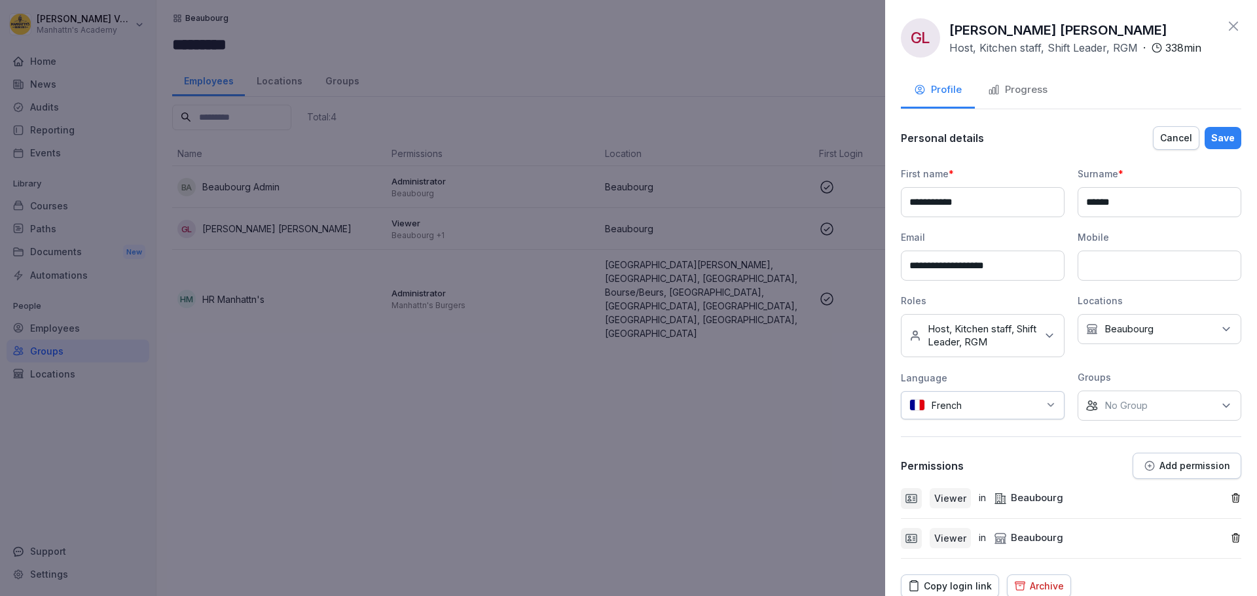
click at [1201, 327] on div "No Location Beaubourg" at bounding box center [1159, 329] width 164 height 30
click at [1016, 427] on div "**********" at bounding box center [1071, 342] width 340 height 434
click at [1181, 412] on div "No Group" at bounding box center [1159, 406] width 164 height 30
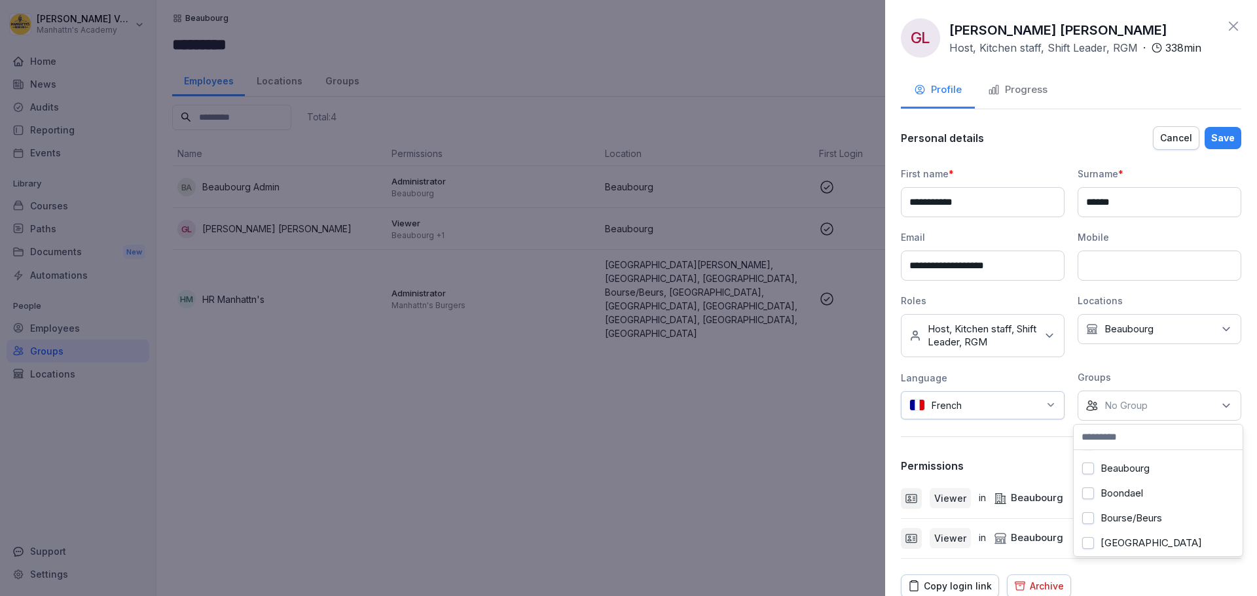
click at [1135, 469] on label "Beaubourg" at bounding box center [1124, 469] width 49 height 12
click at [1228, 138] on button "Save" at bounding box center [1222, 138] width 37 height 22
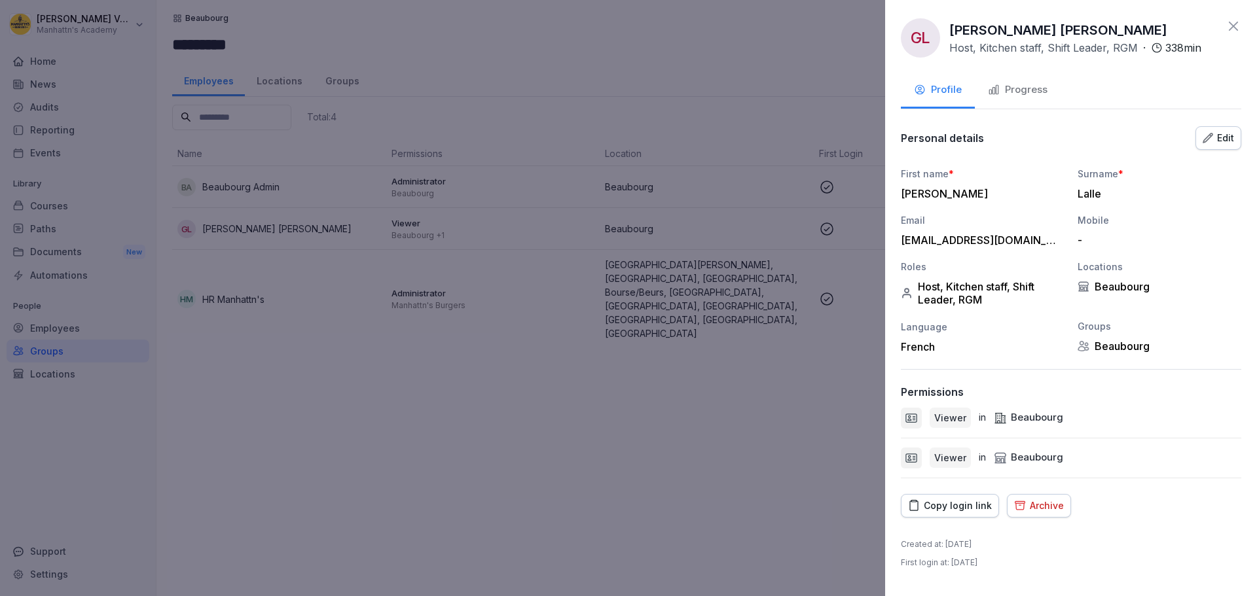
click at [1229, 25] on icon at bounding box center [1233, 26] width 16 height 16
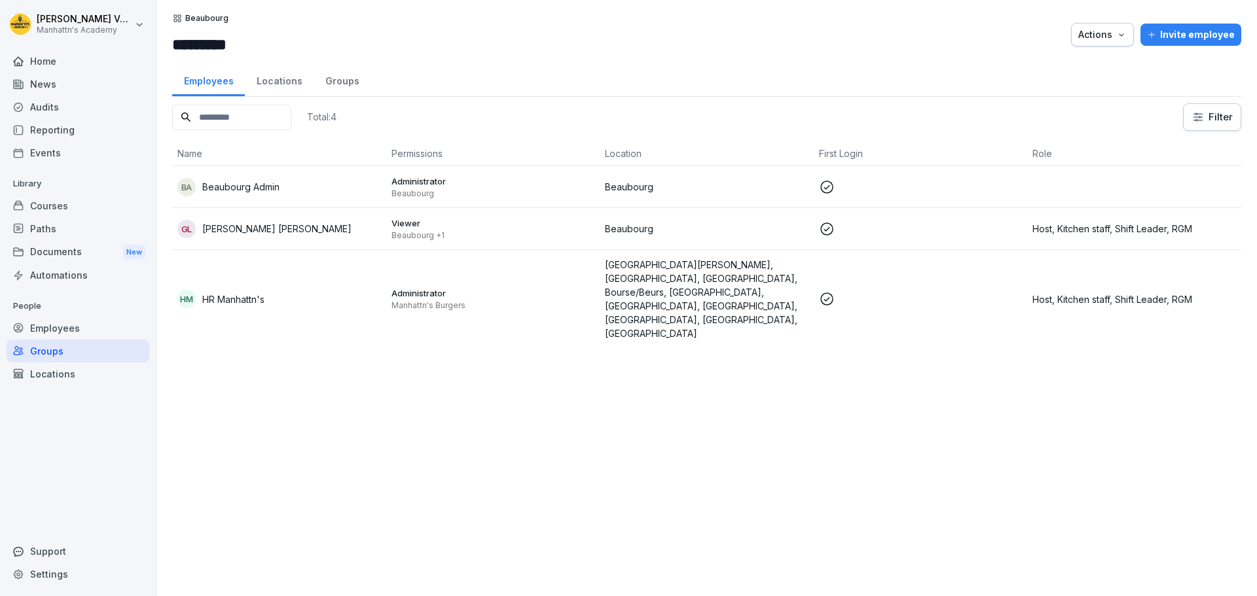
click at [57, 357] on div "Groups" at bounding box center [78, 351] width 143 height 23
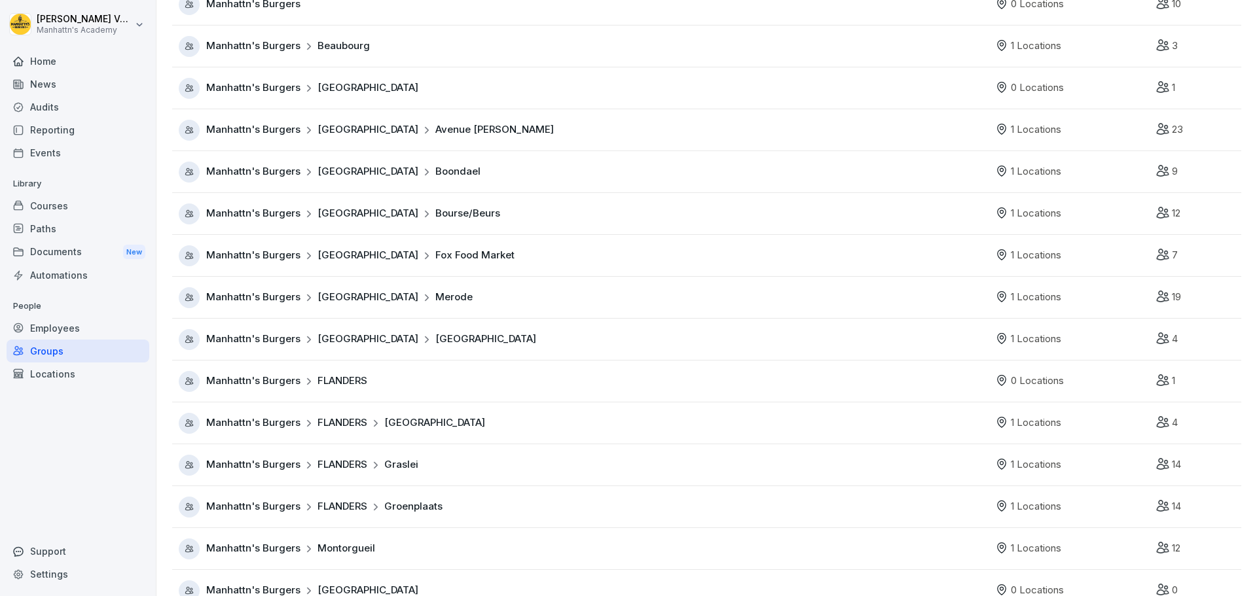
scroll to position [204, 0]
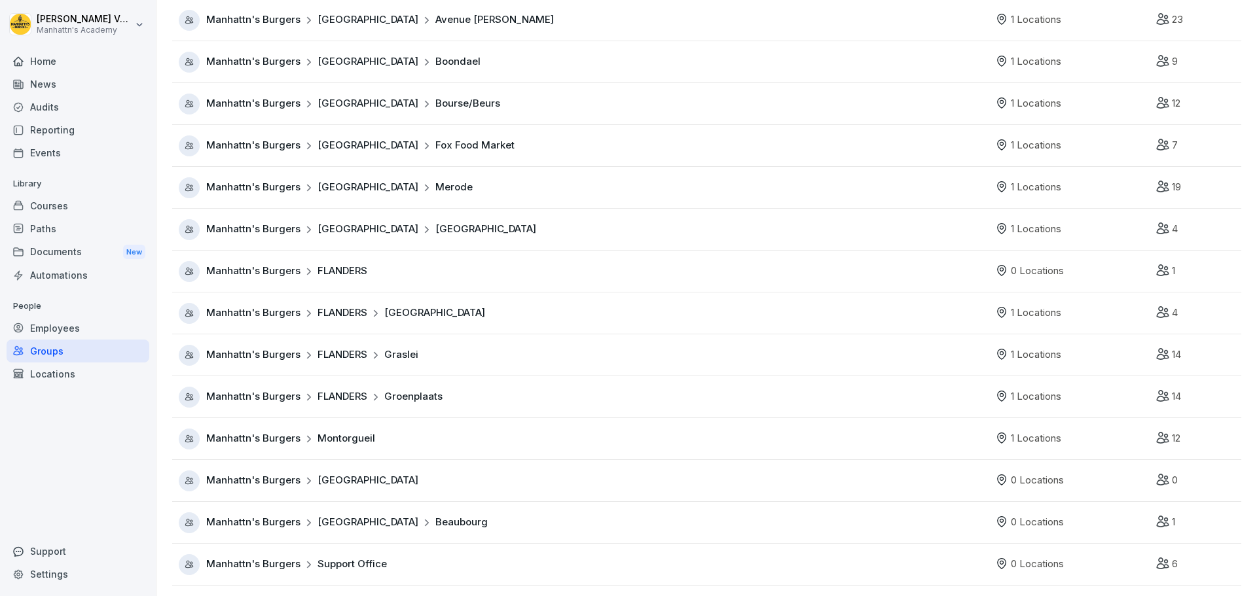
click at [363, 512] on div "Manhattn's Burgers PARIS Beaubourg" at bounding box center [584, 522] width 810 height 21
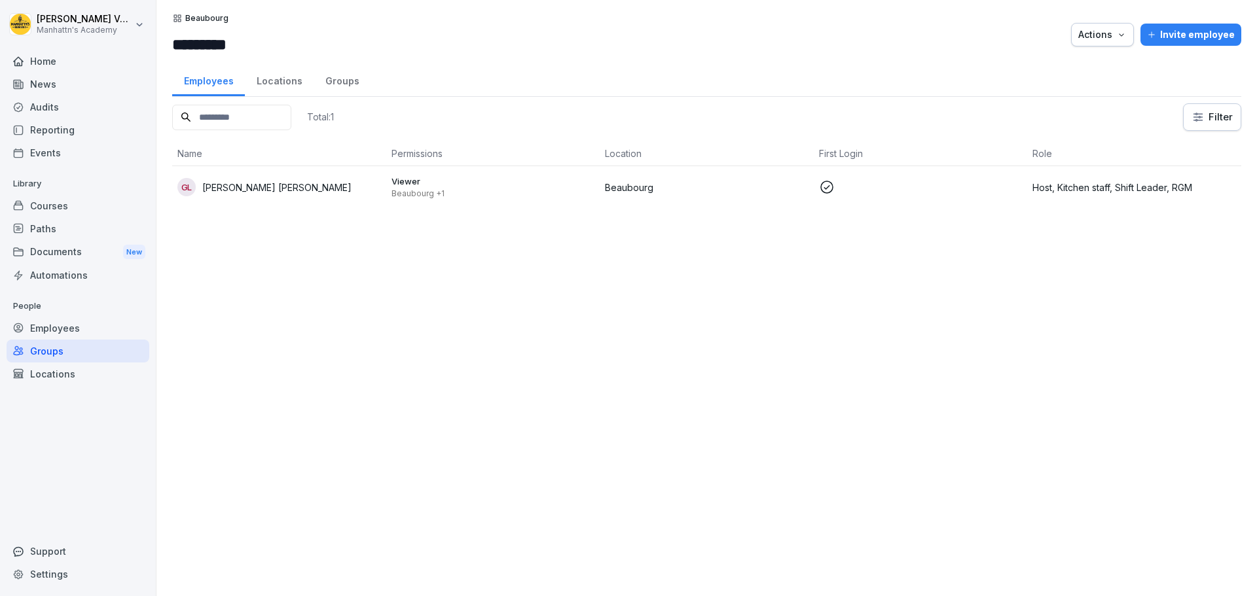
click at [44, 349] on div "Groups" at bounding box center [78, 351] width 143 height 23
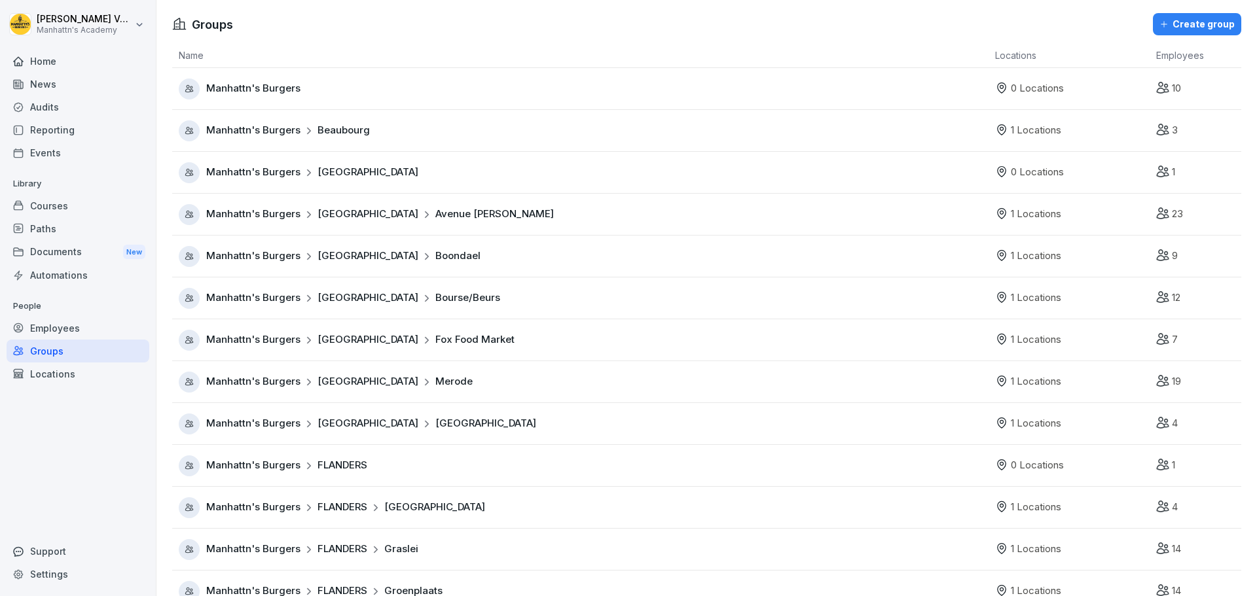
click at [345, 135] on span "Beaubourg" at bounding box center [343, 130] width 52 height 15
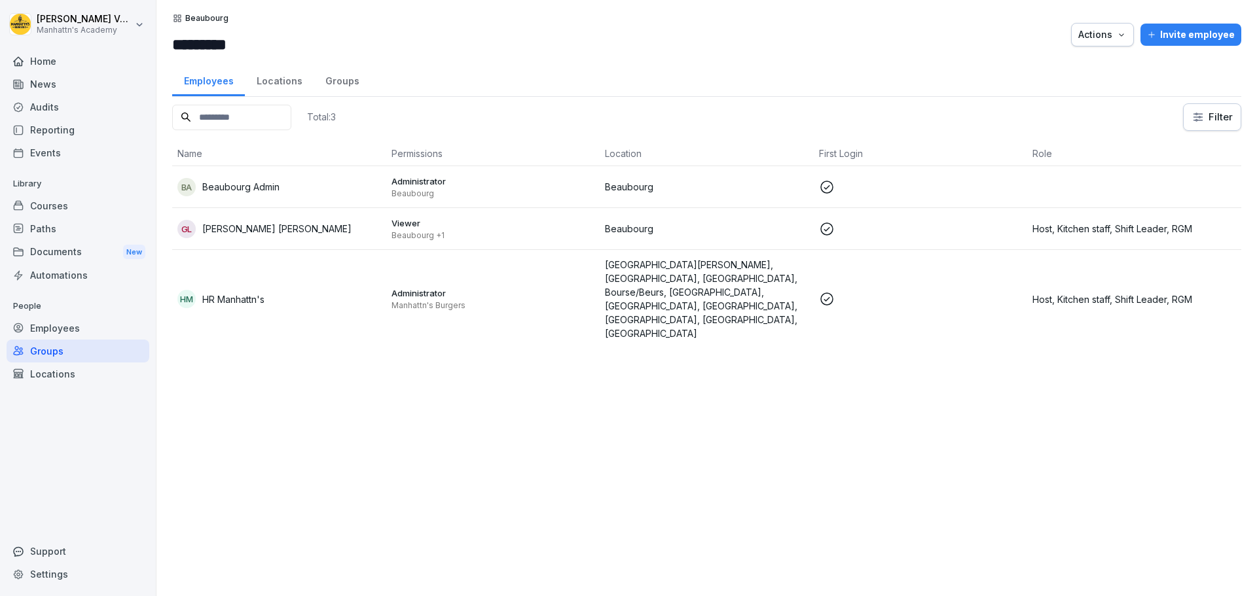
click at [974, 226] on p at bounding box center [921, 229] width 204 height 16
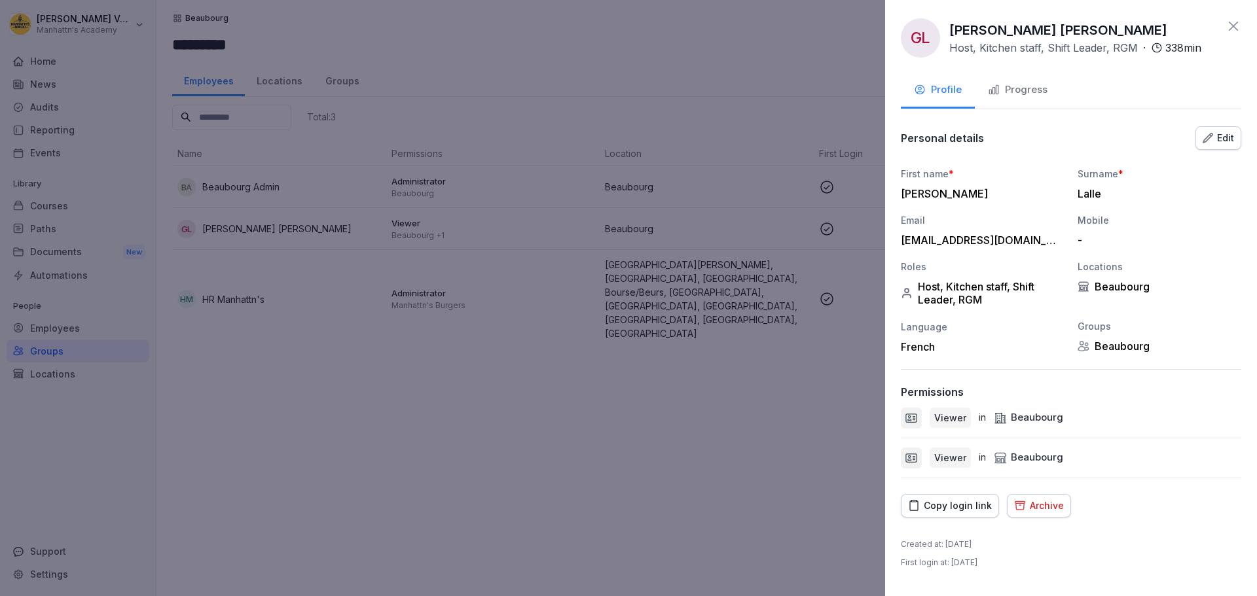
click at [1222, 141] on div "Edit" at bounding box center [1217, 138] width 31 height 14
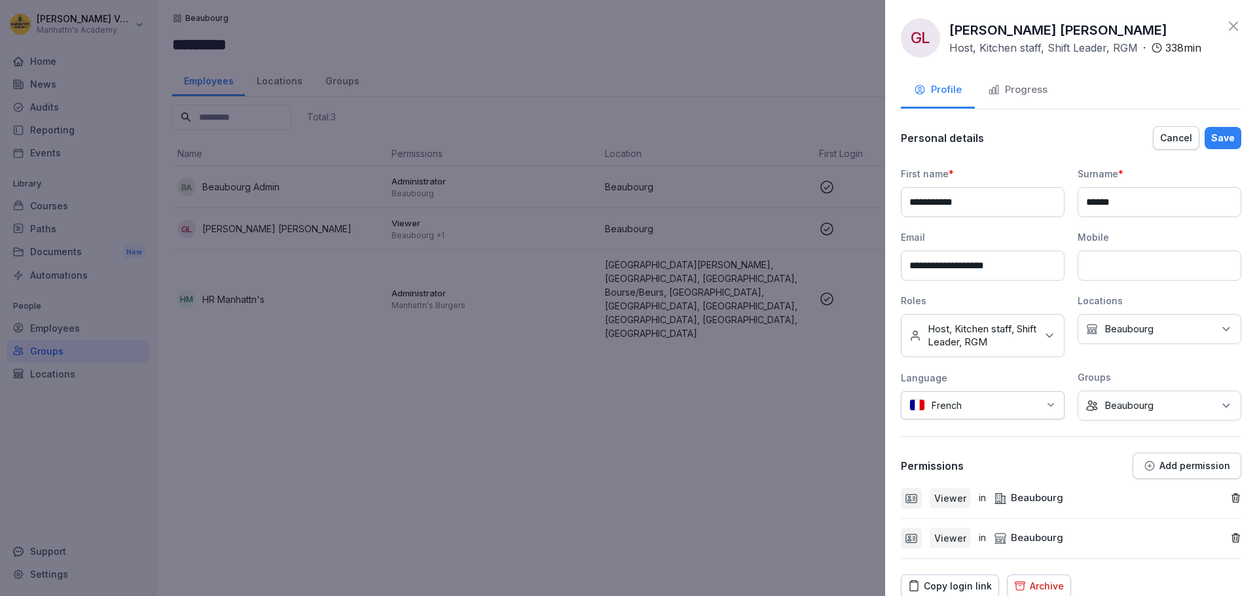
click at [1219, 406] on icon at bounding box center [1225, 405] width 13 height 13
click at [1085, 492] on button "Beaubourg" at bounding box center [1088, 491] width 12 height 12
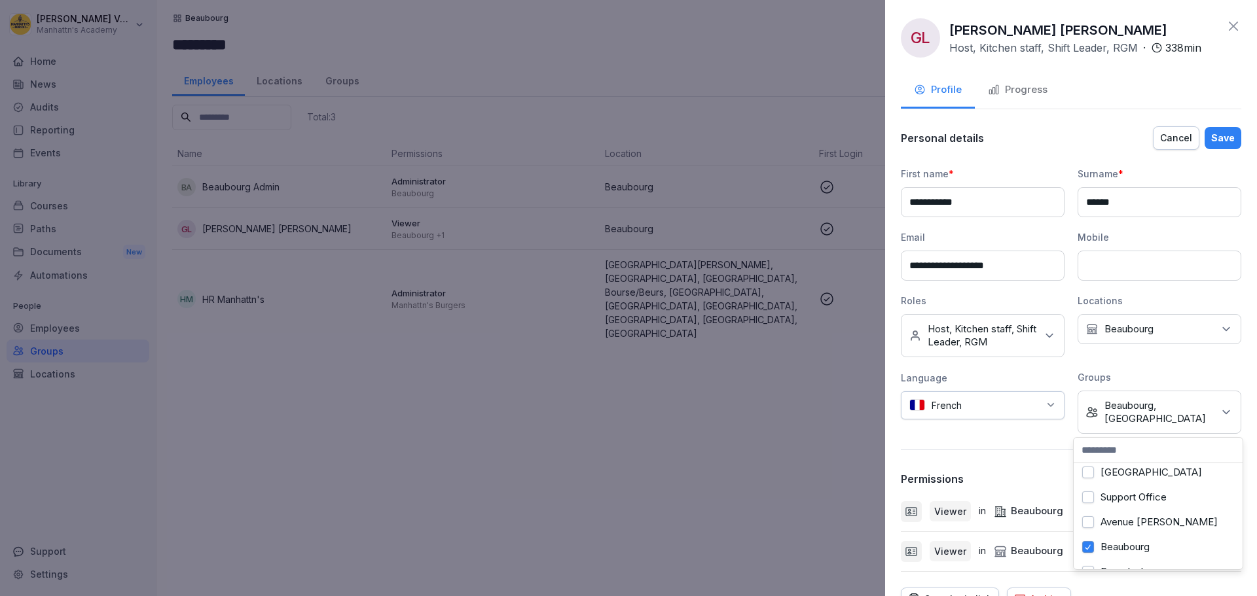
scroll to position [196, 0]
click at [1089, 481] on button "Beaubourg" at bounding box center [1088, 482] width 12 height 12
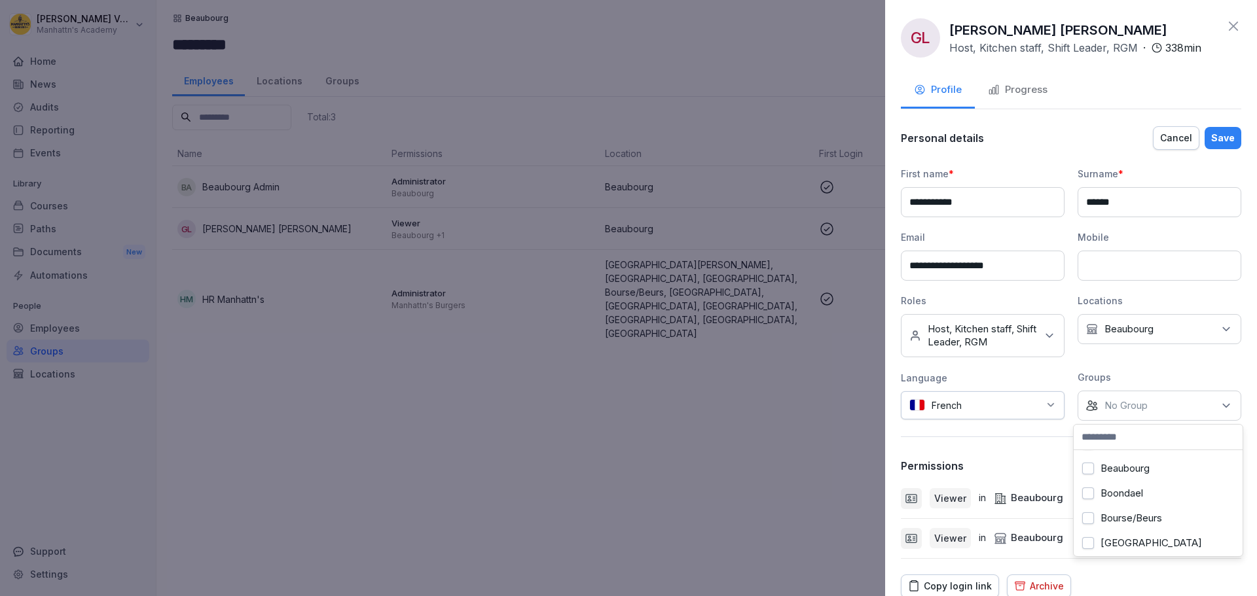
click at [1217, 139] on div "Save" at bounding box center [1223, 138] width 24 height 14
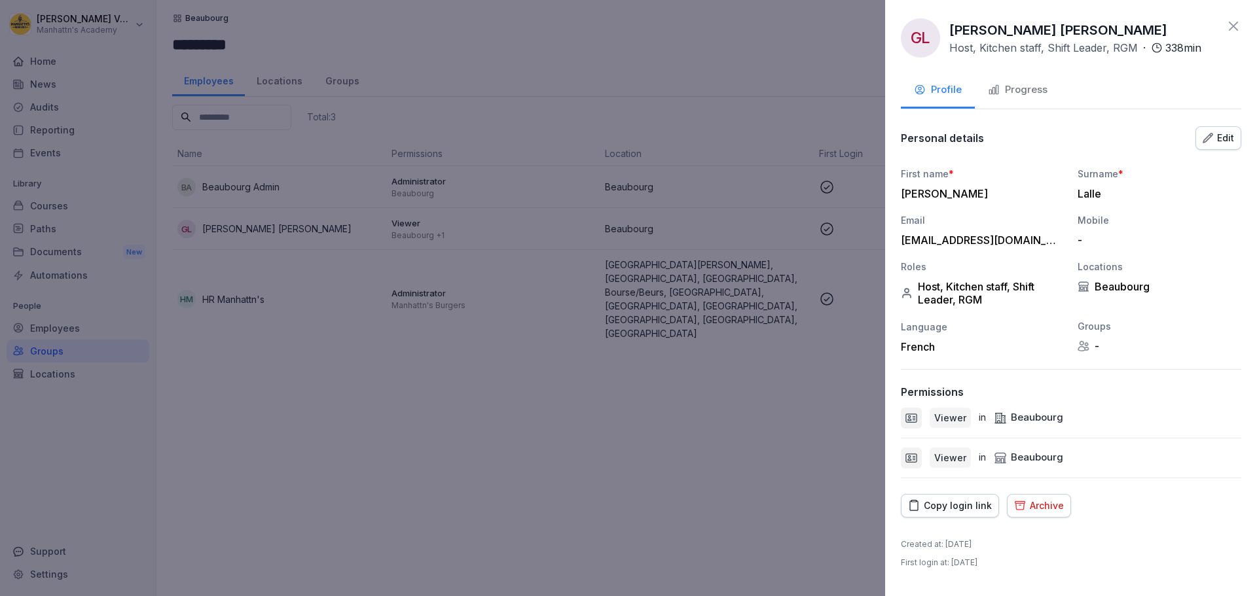
click at [1236, 29] on icon at bounding box center [1232, 26] width 9 height 9
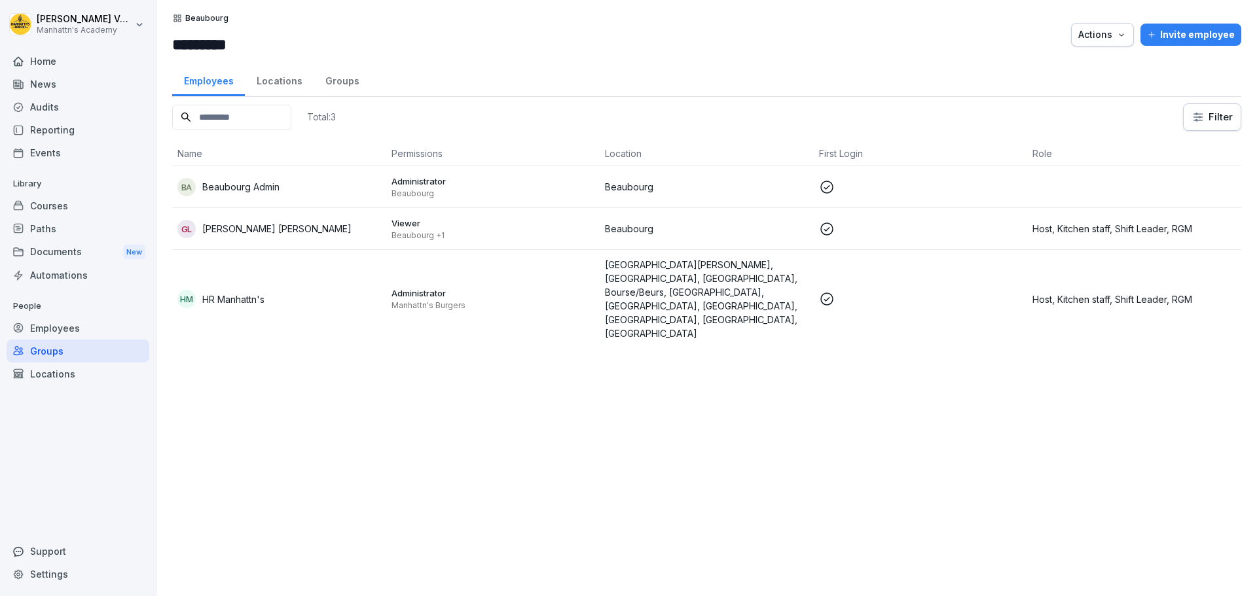
click at [922, 226] on p at bounding box center [921, 229] width 204 height 16
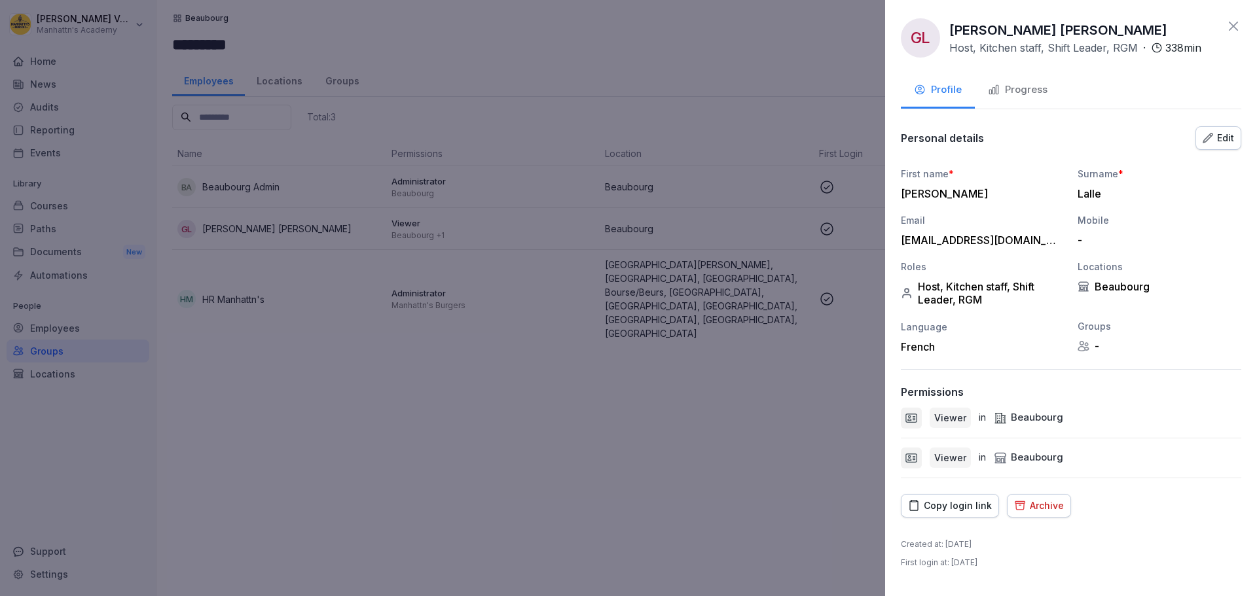
click at [1219, 139] on div "Edit" at bounding box center [1217, 138] width 31 height 14
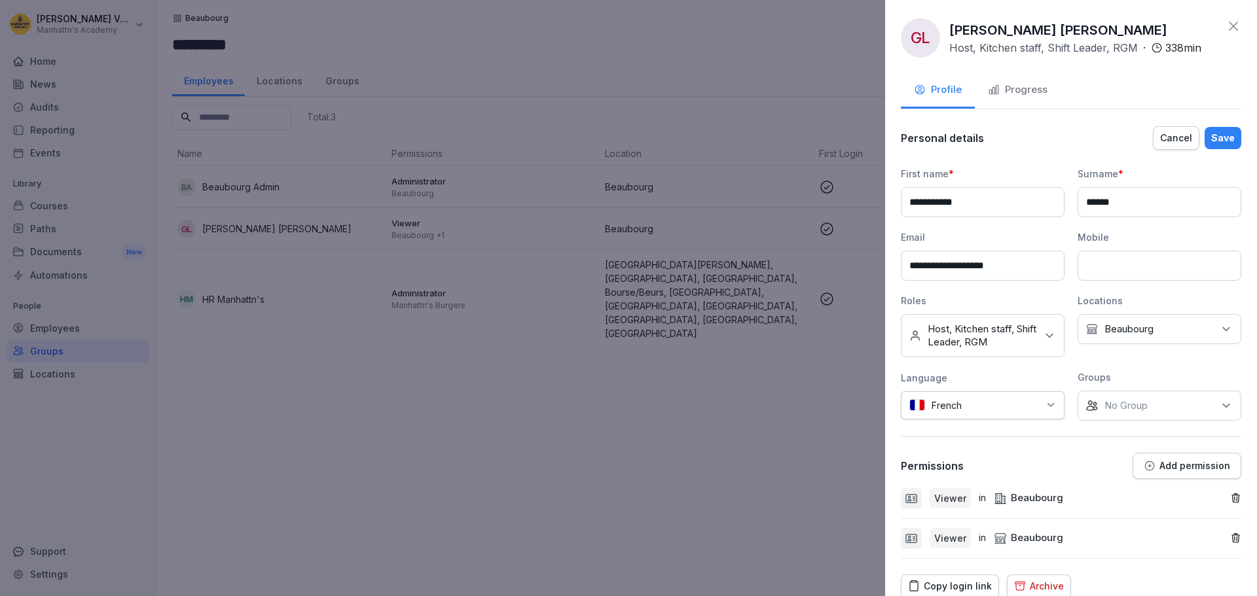
click at [1184, 405] on div "No Group" at bounding box center [1159, 406] width 164 height 30
click at [1114, 488] on label "Beaubourg" at bounding box center [1124, 491] width 49 height 12
click at [1215, 134] on div "Save" at bounding box center [1223, 138] width 24 height 14
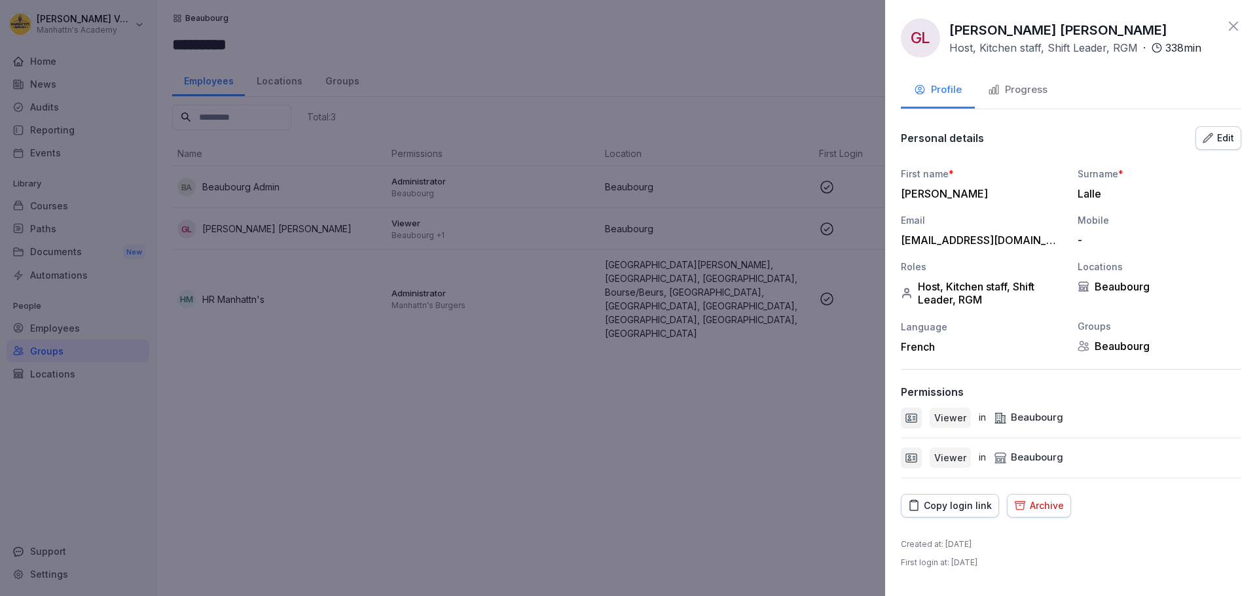
click at [1235, 25] on icon at bounding box center [1232, 26] width 9 height 9
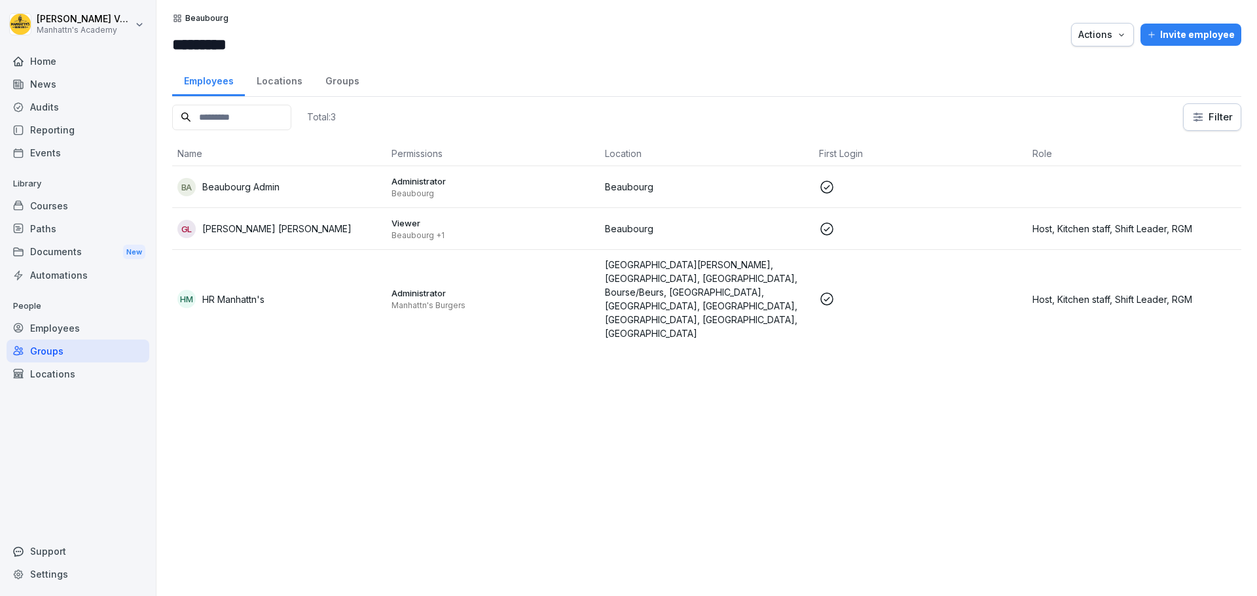
click at [95, 352] on div "Groups" at bounding box center [78, 351] width 143 height 23
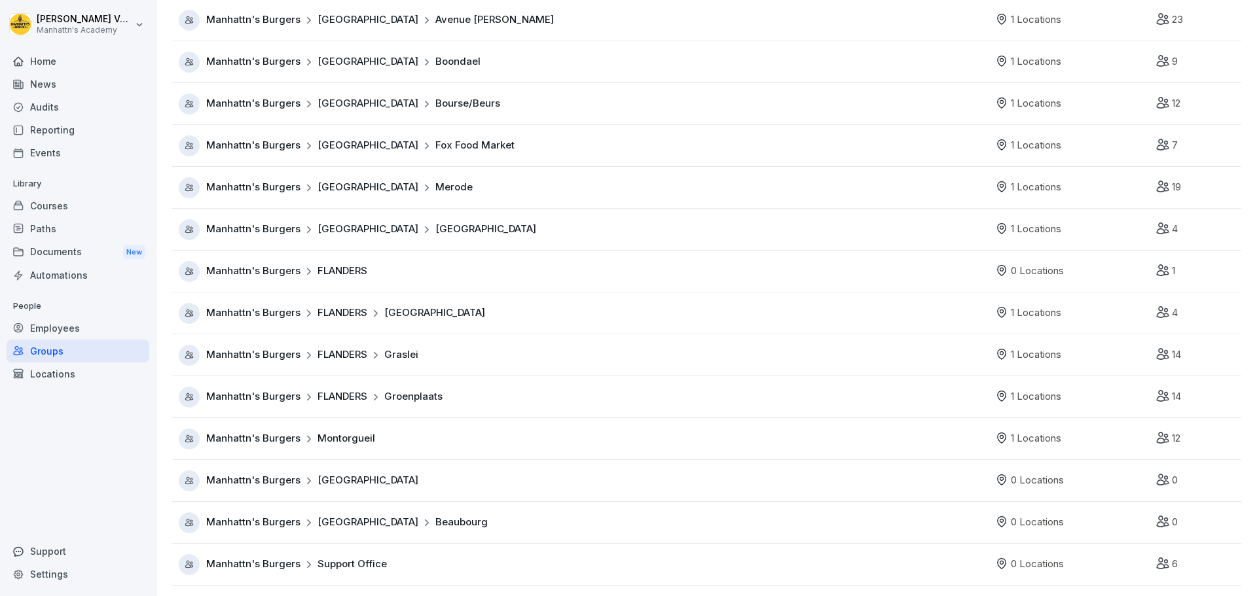
scroll to position [204, 0]
click at [435, 515] on span "Beaubourg" at bounding box center [461, 522] width 52 height 15
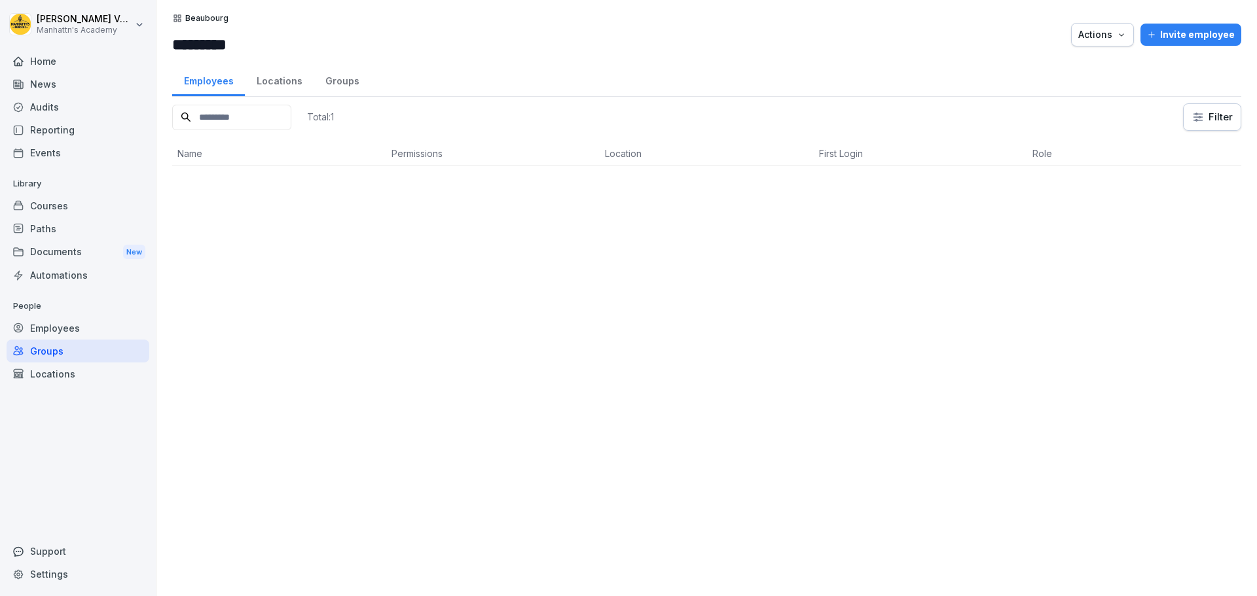
click at [65, 351] on div "Groups" at bounding box center [78, 351] width 143 height 23
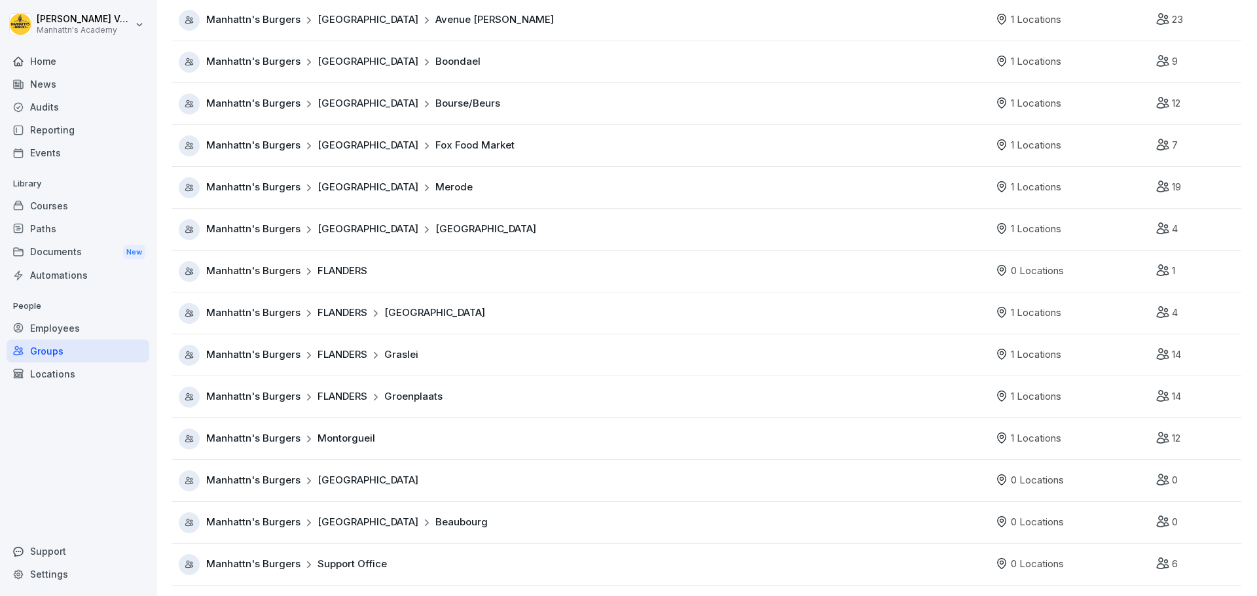
scroll to position [204, 0]
click at [435, 515] on span "Beaubourg" at bounding box center [461, 522] width 52 height 15
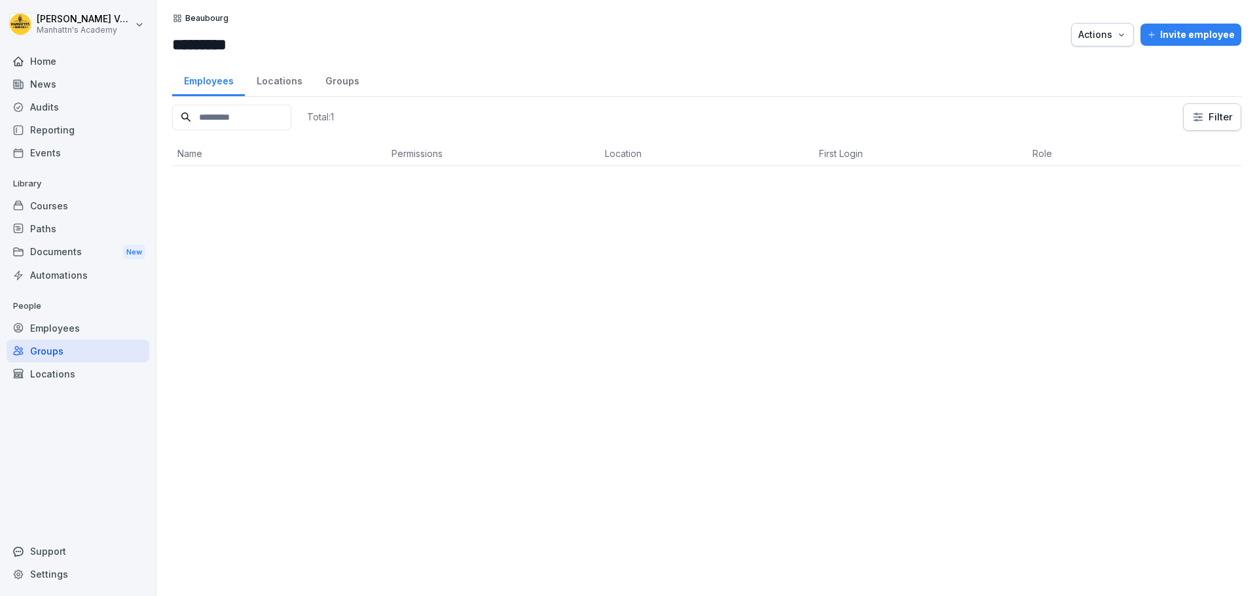
click at [62, 349] on div "Groups" at bounding box center [78, 351] width 143 height 23
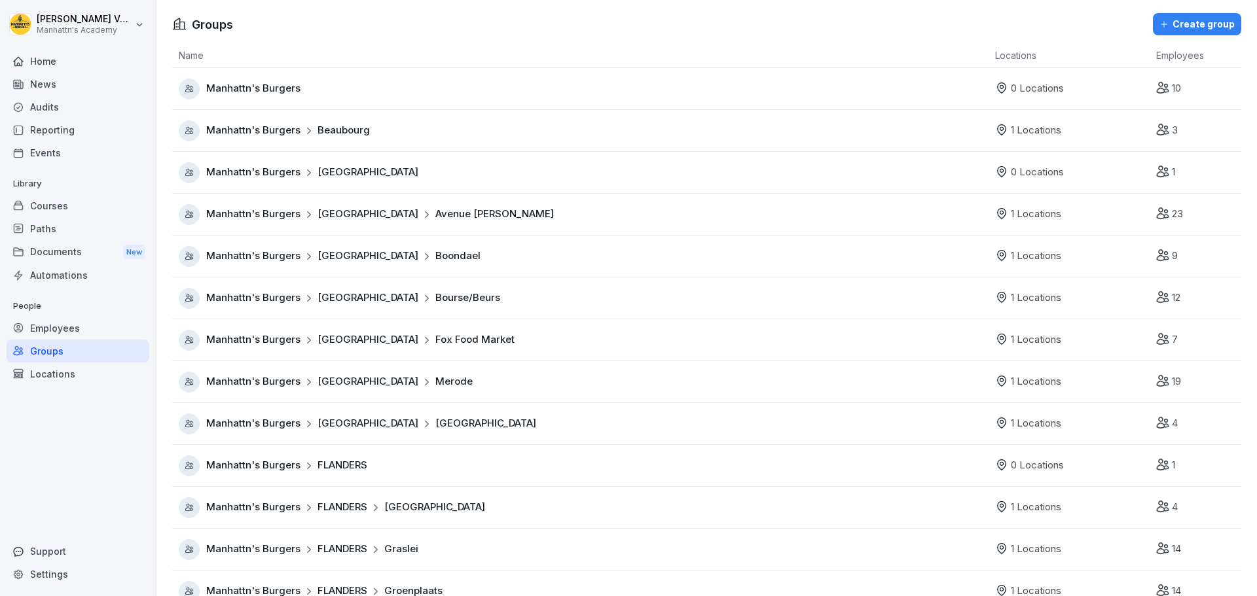
click at [335, 132] on span "Beaubourg" at bounding box center [343, 130] width 52 height 15
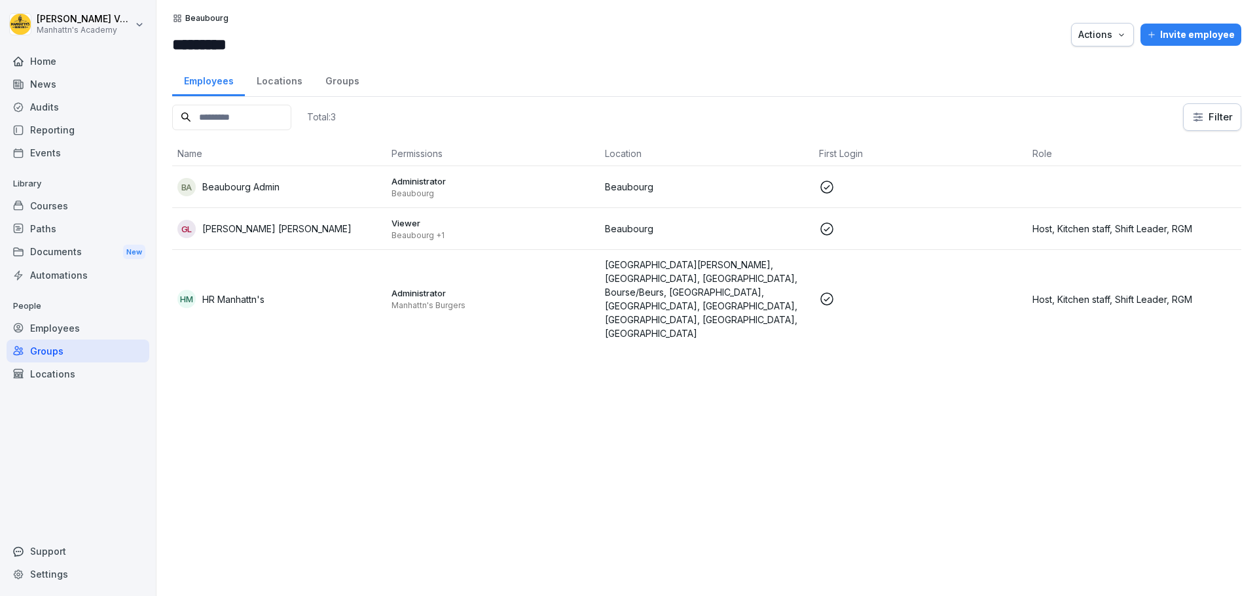
click at [989, 177] on td at bounding box center [921, 187] width 214 height 42
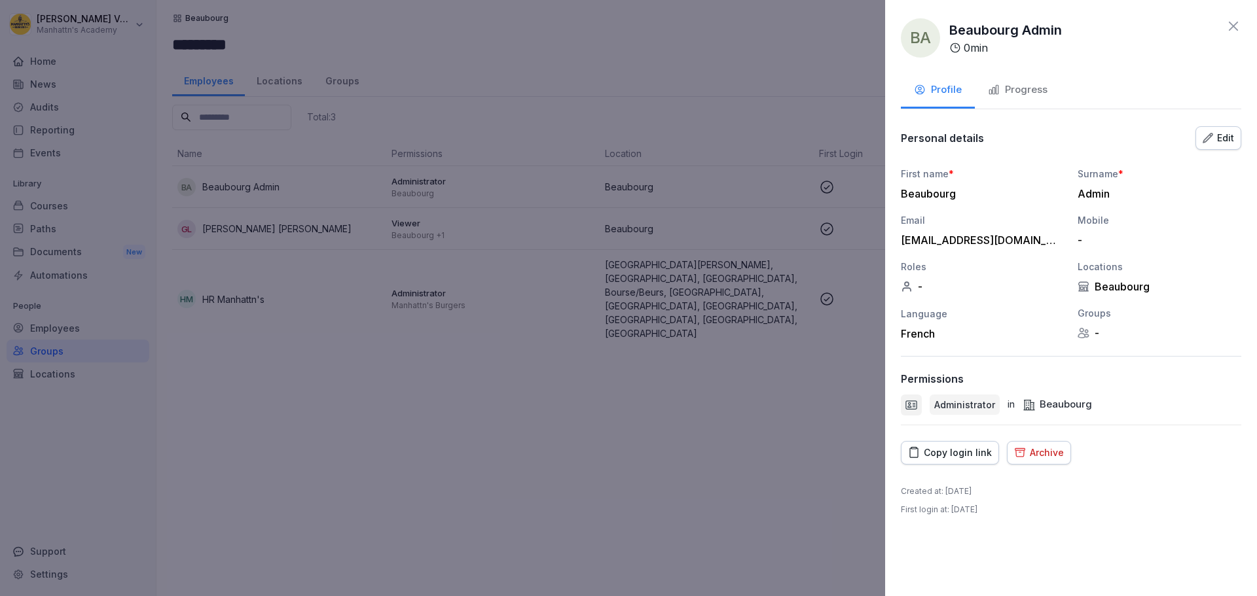
click at [1220, 139] on div "Edit" at bounding box center [1217, 138] width 31 height 14
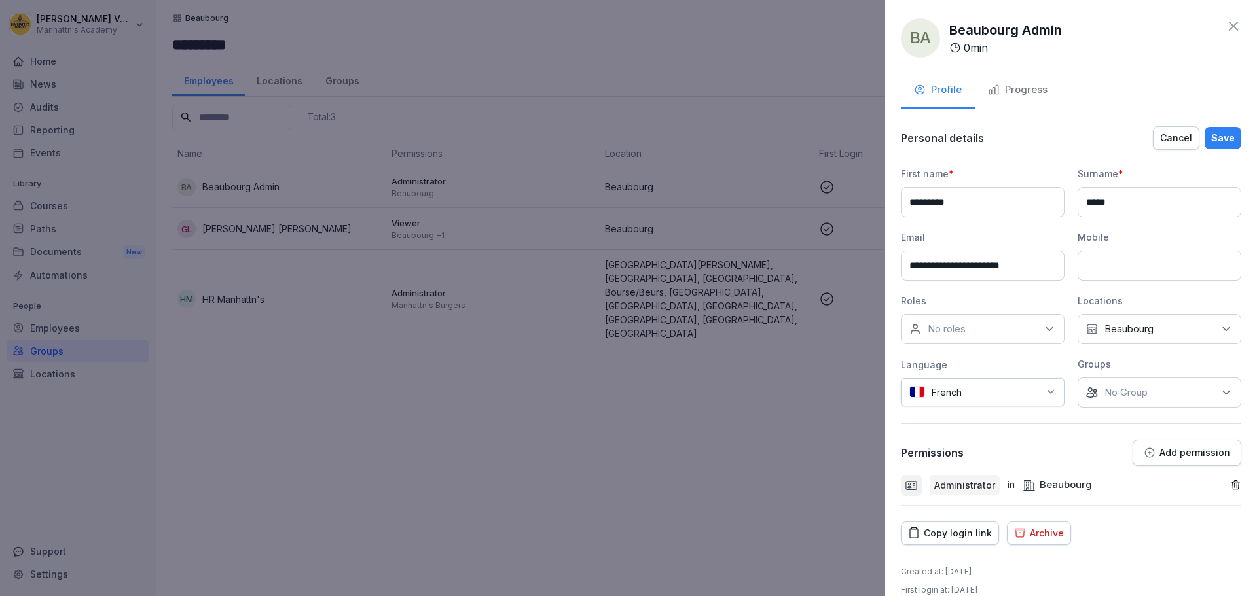
click at [1219, 389] on icon at bounding box center [1225, 392] width 13 height 13
click at [1138, 521] on label "Beaubourg" at bounding box center [1124, 521] width 49 height 12
click at [1229, 140] on button "Save" at bounding box center [1222, 138] width 37 height 22
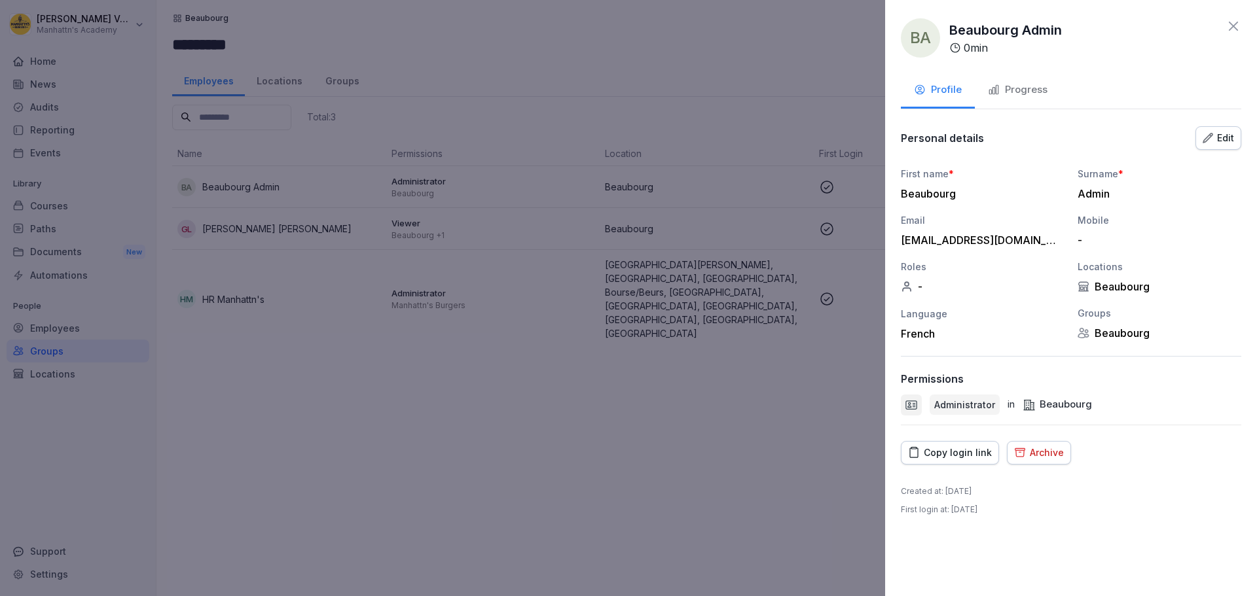
click at [1232, 27] on icon at bounding box center [1232, 26] width 9 height 9
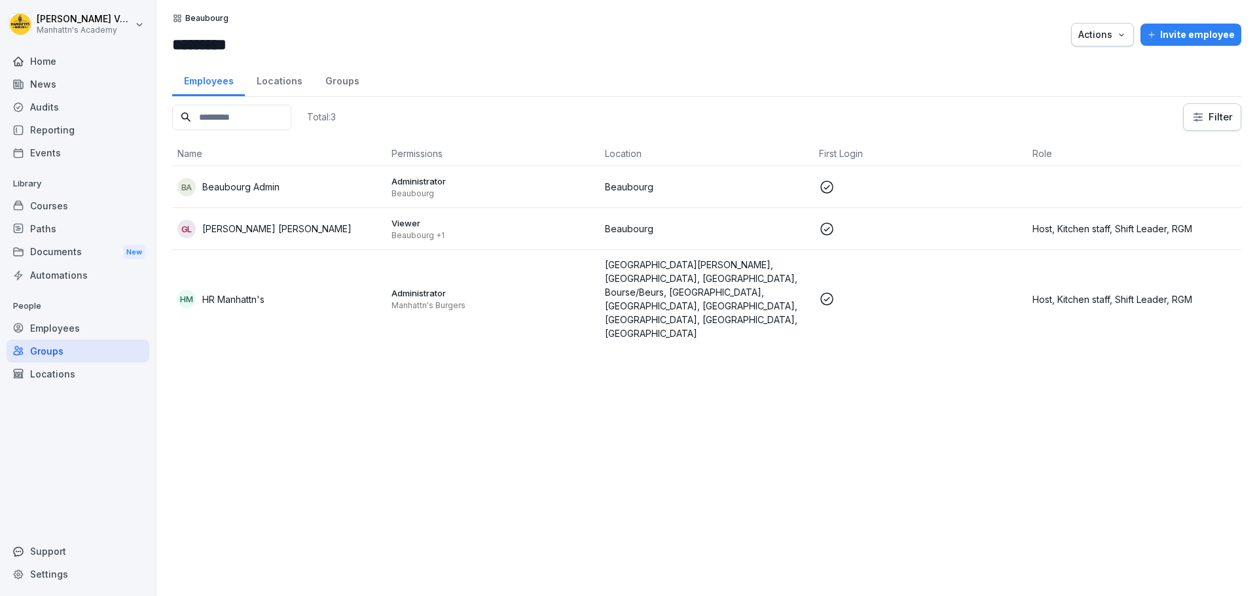
click at [975, 235] on p at bounding box center [921, 229] width 204 height 16
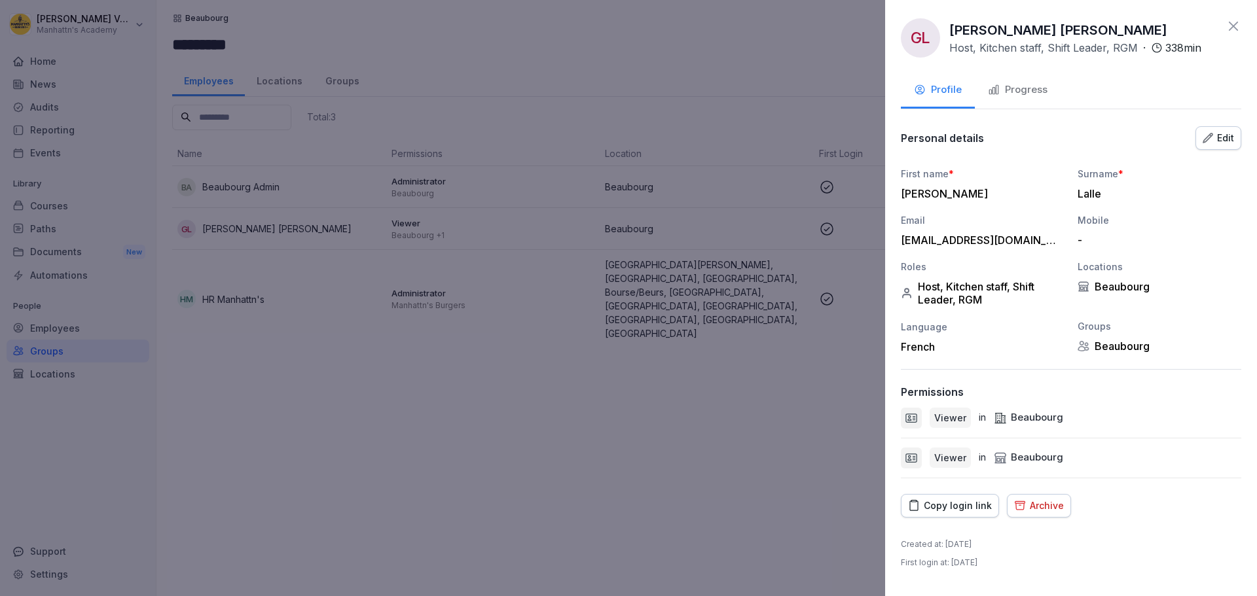
click at [1211, 140] on icon "button" at bounding box center [1207, 138] width 10 height 10
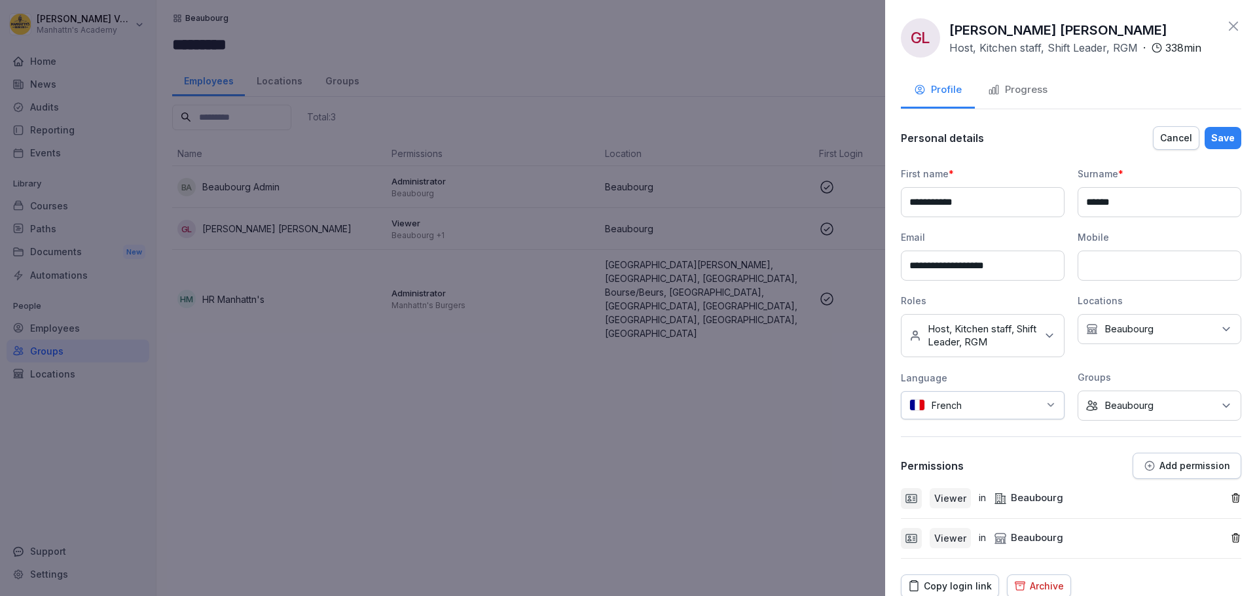
click at [1168, 400] on div "No Group Beaubourg" at bounding box center [1159, 406] width 164 height 30
click at [1089, 494] on button "Beaubourg" at bounding box center [1088, 491] width 12 height 12
click at [1115, 471] on label "Beaubourg" at bounding box center [1124, 469] width 49 height 12
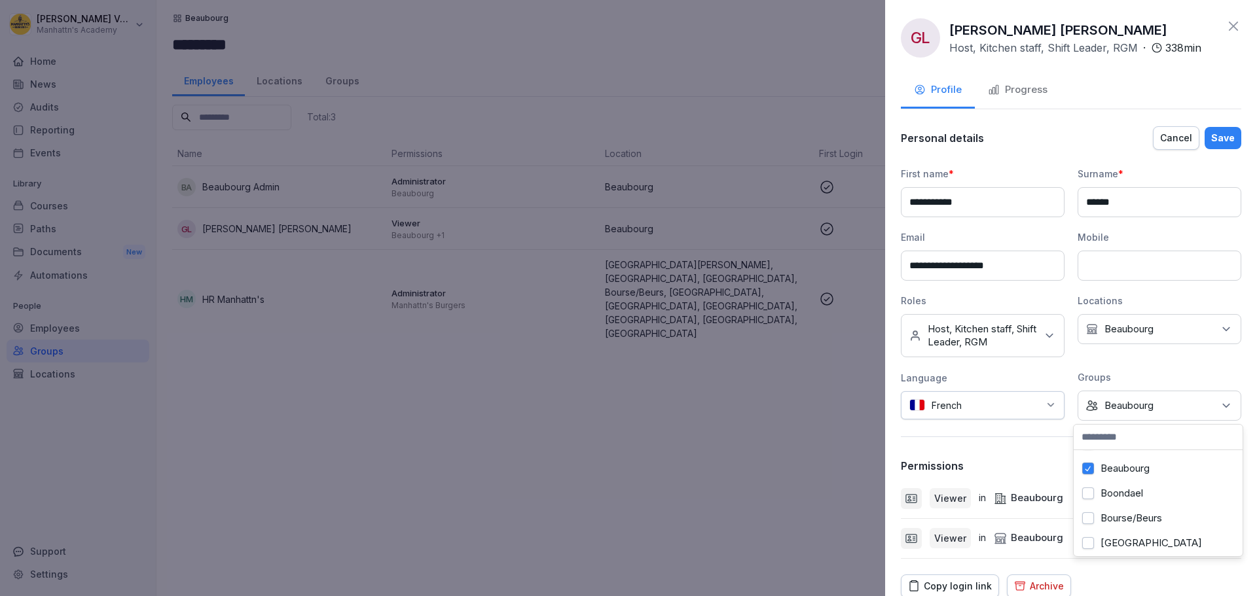
click at [1216, 135] on div "Save" at bounding box center [1223, 138] width 24 height 14
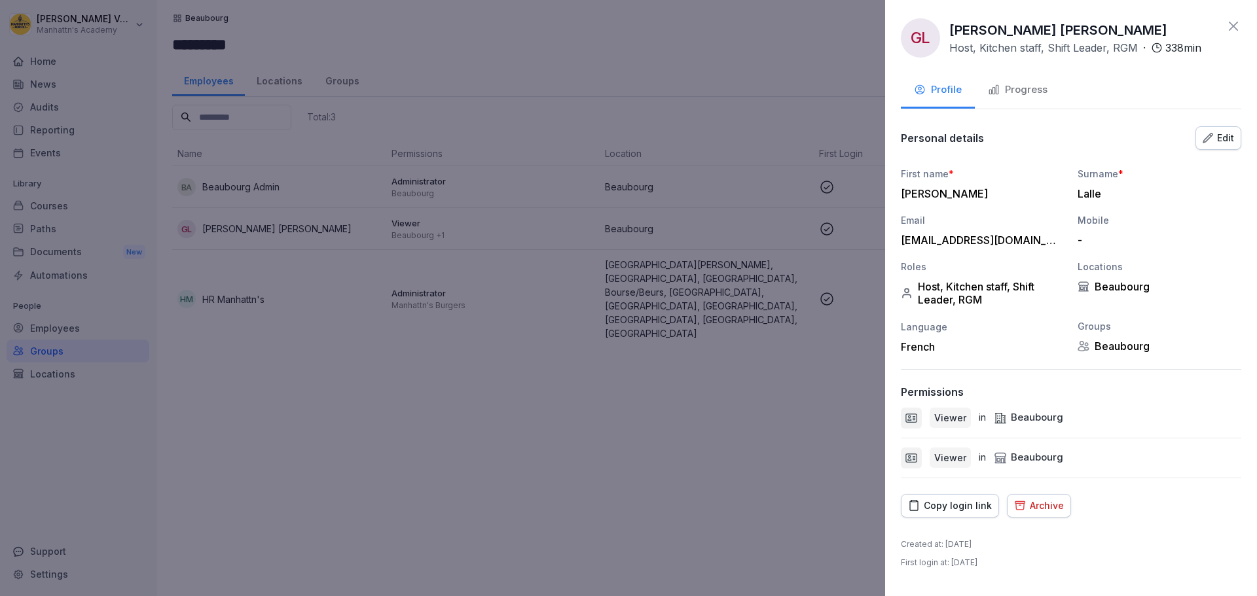
click at [1232, 14] on div "GL Grace Naomi Lalle Host, Kitchen staff, Shift Leader, RGM · 338 min Profile P…" at bounding box center [1071, 298] width 372 height 596
click at [1232, 27] on icon at bounding box center [1232, 26] width 9 height 9
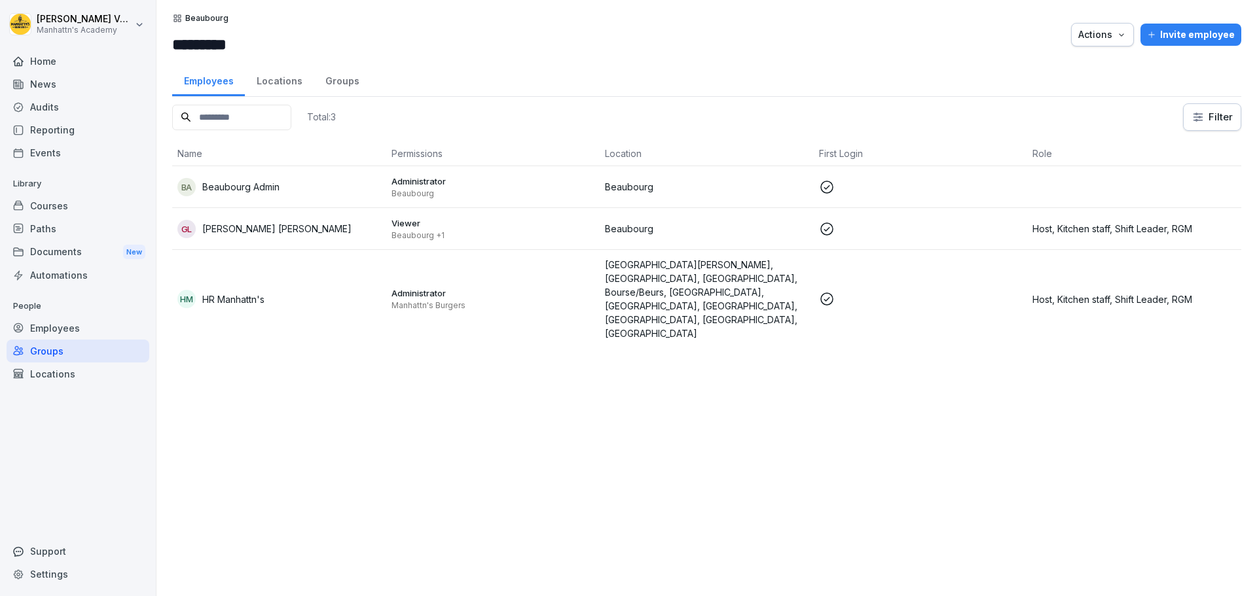
click at [1119, 293] on p "Host, Kitchen staff, Shift Leader, RGM" at bounding box center [1134, 300] width 204 height 14
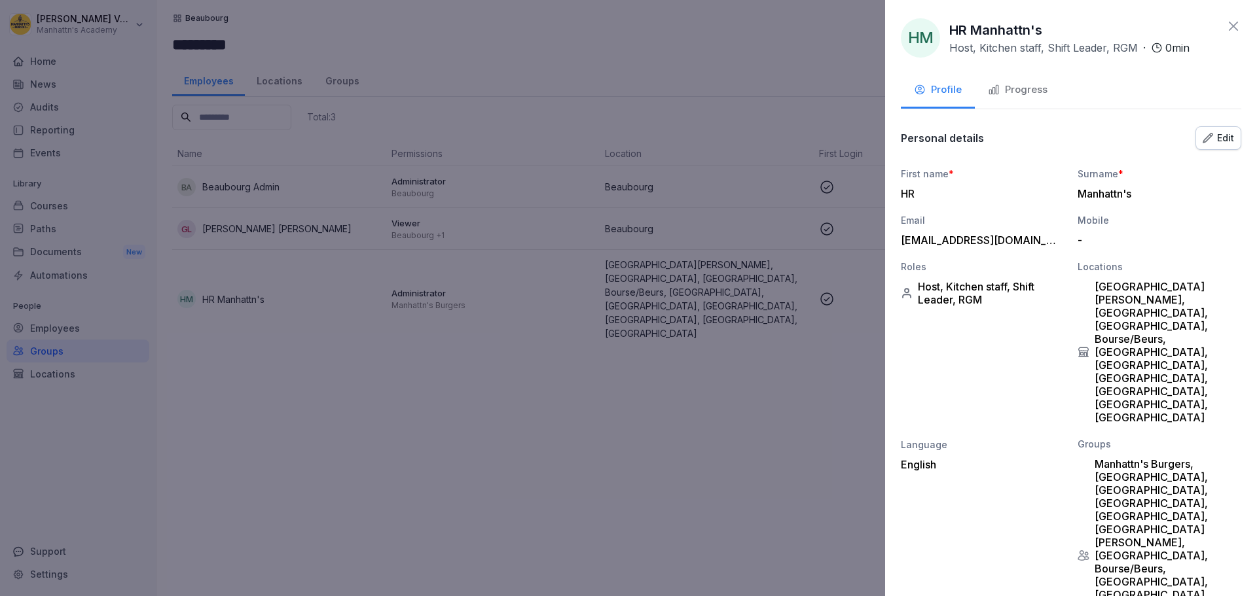
click at [1216, 143] on div "Edit" at bounding box center [1217, 138] width 31 height 14
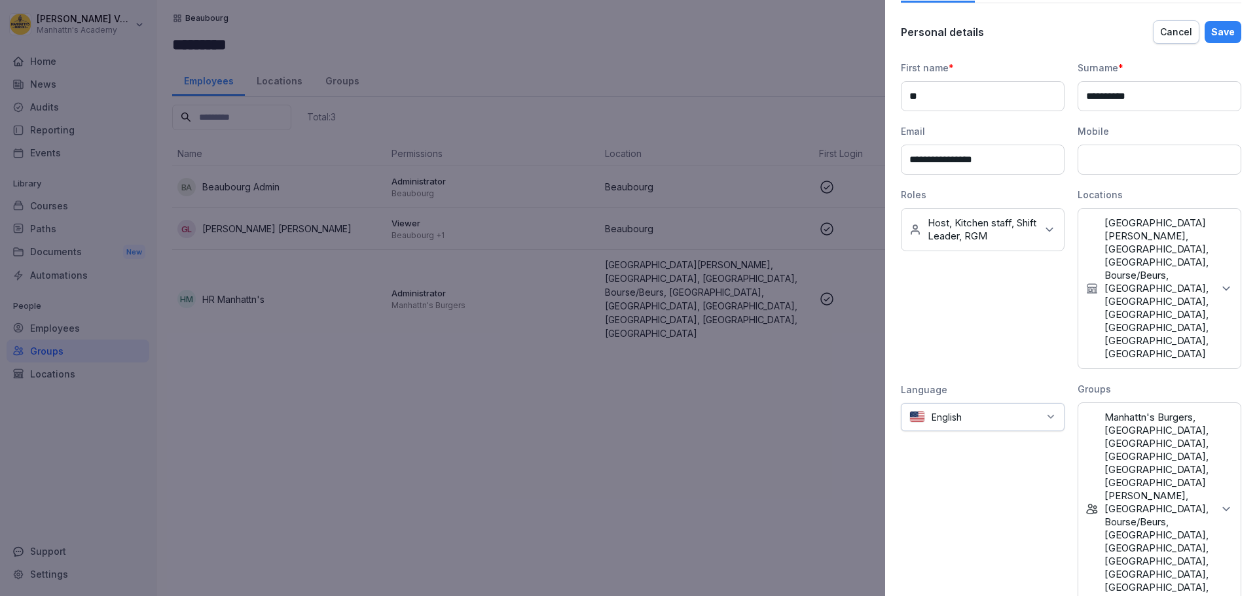
scroll to position [131, 0]
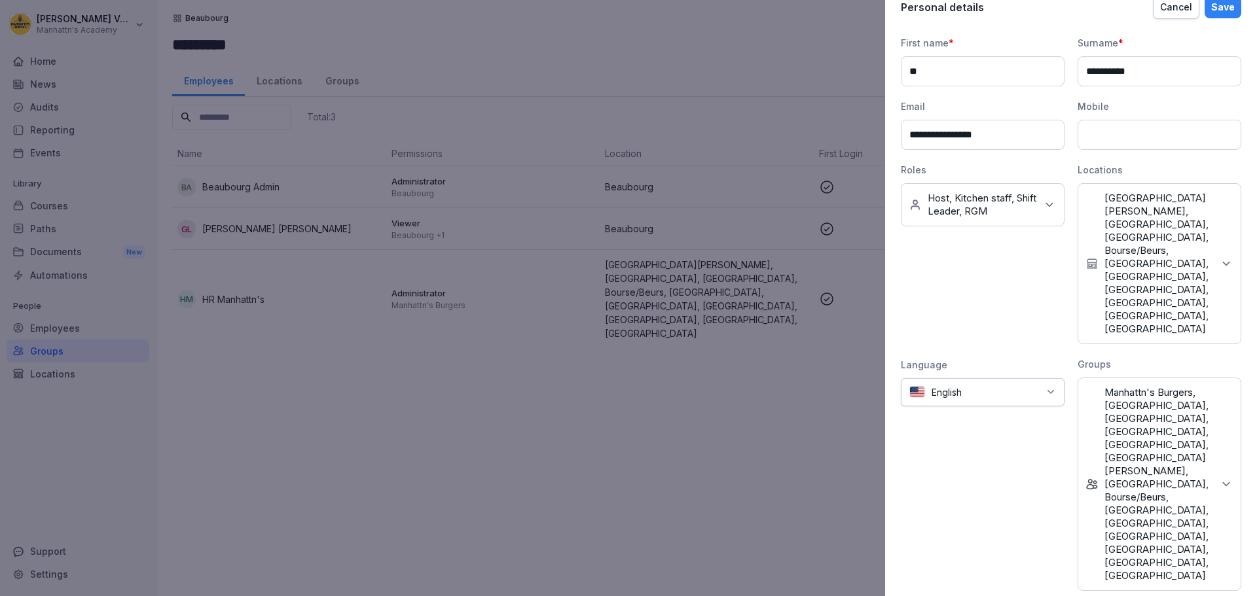
click at [1223, 482] on icon at bounding box center [1226, 483] width 7 height 3
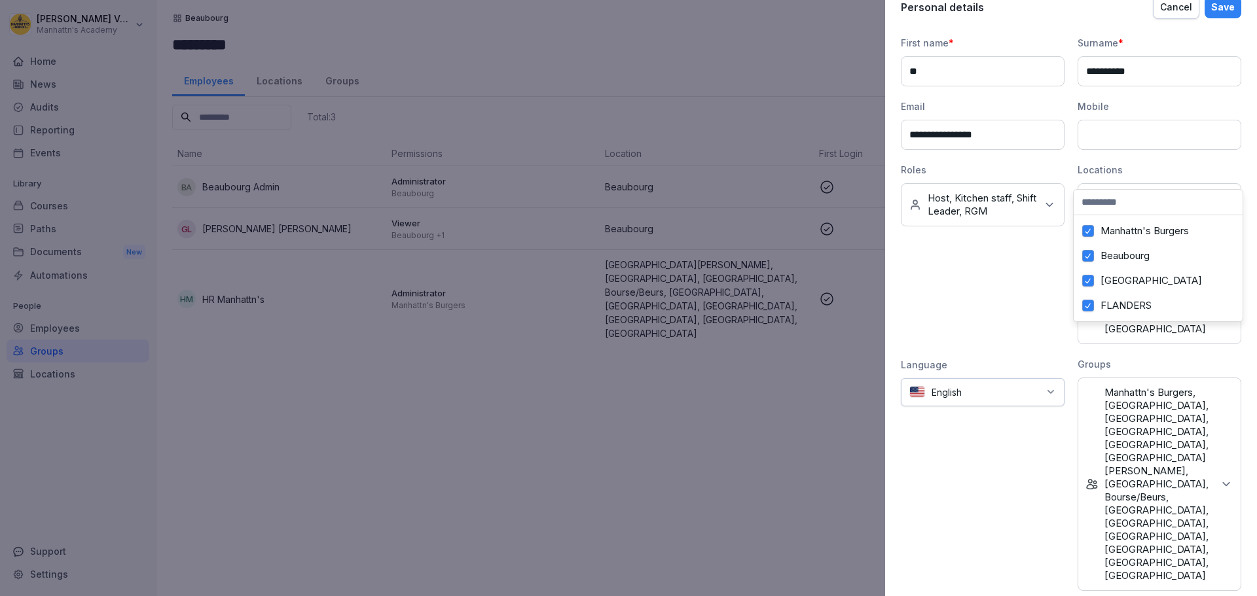
click at [1092, 257] on button "Beaubourg" at bounding box center [1088, 256] width 12 height 12
click at [1089, 302] on button "Beaubourg" at bounding box center [1088, 299] width 12 height 12
click at [1092, 227] on button "[GEOGRAPHIC_DATA]" at bounding box center [1088, 225] width 12 height 12
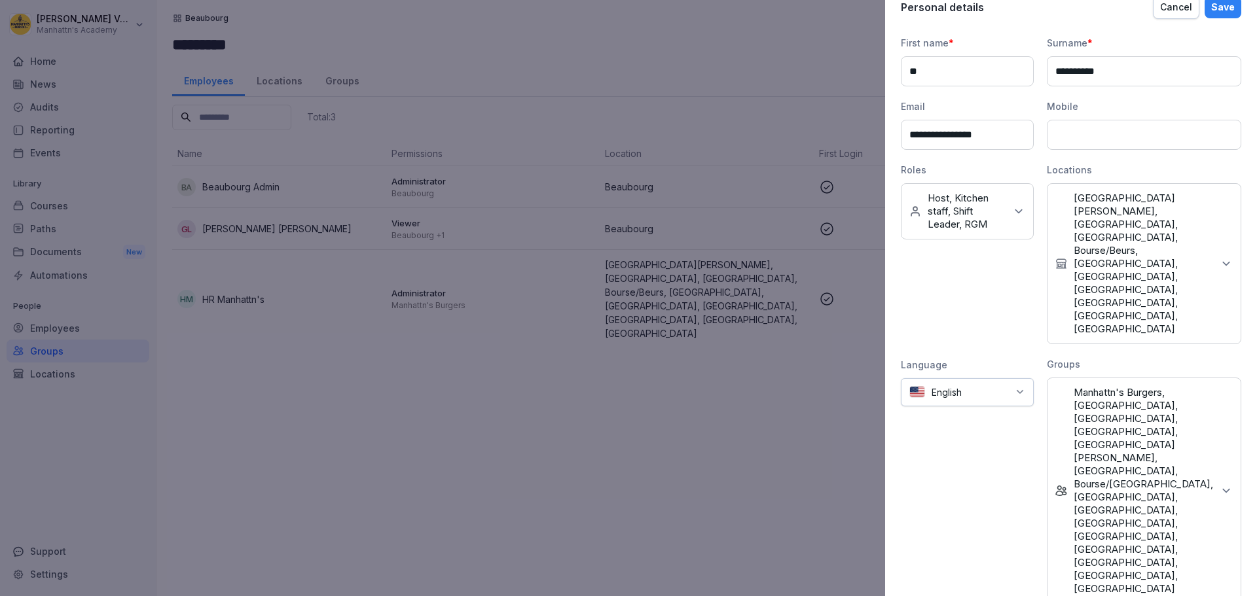
click at [1213, 7] on div "Save" at bounding box center [1223, 7] width 24 height 14
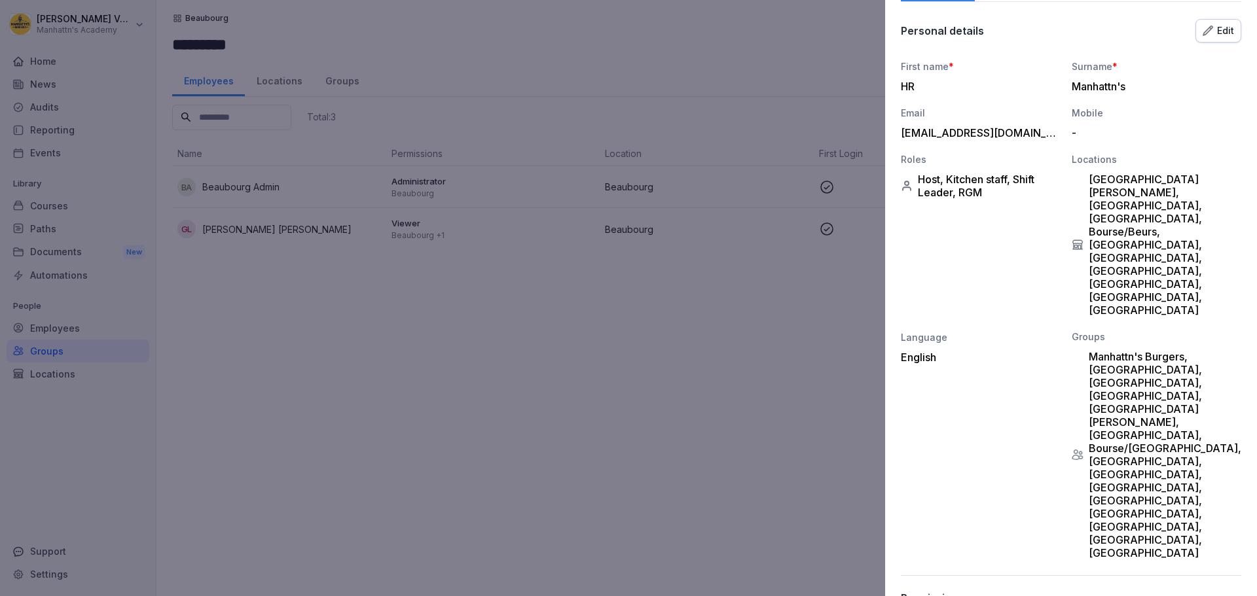
click at [726, 376] on div at bounding box center [628, 298] width 1257 height 596
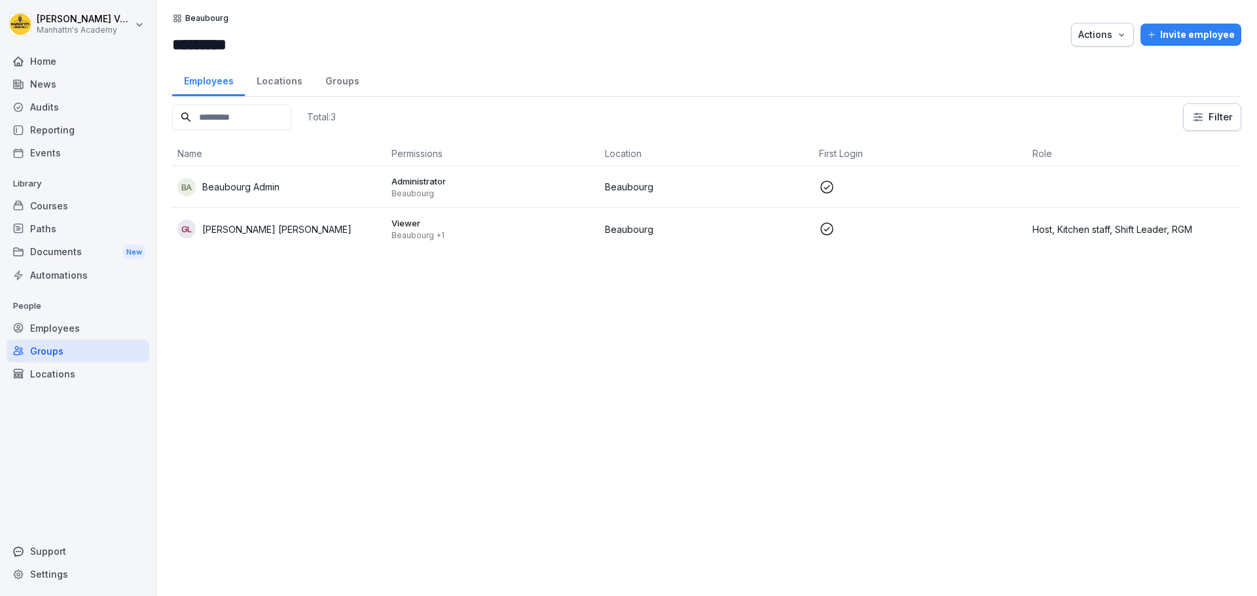
click at [60, 342] on div "Groups" at bounding box center [78, 351] width 143 height 23
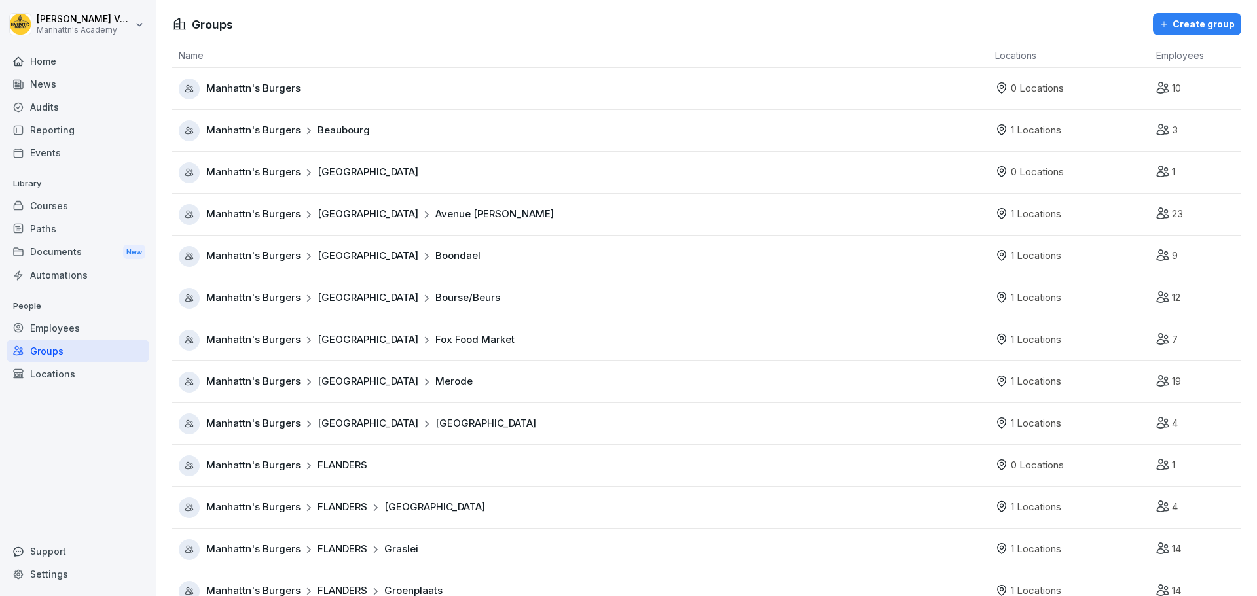
click at [365, 507] on span "FLANDERS" at bounding box center [342, 507] width 50 height 15
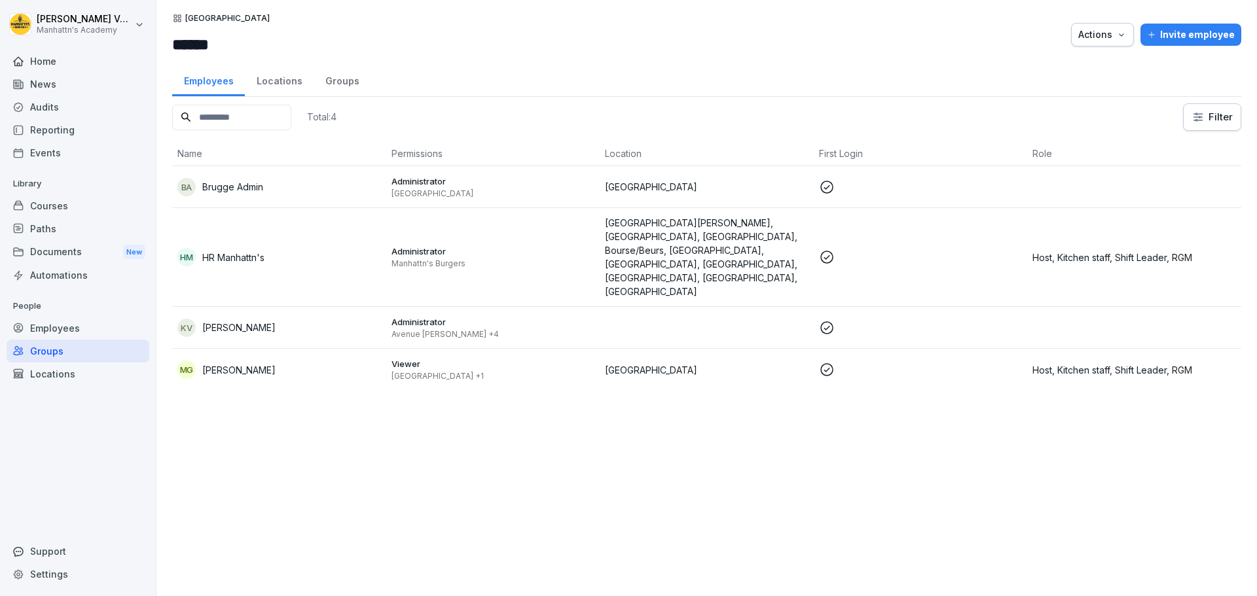
click at [79, 342] on div "Groups" at bounding box center [78, 351] width 143 height 23
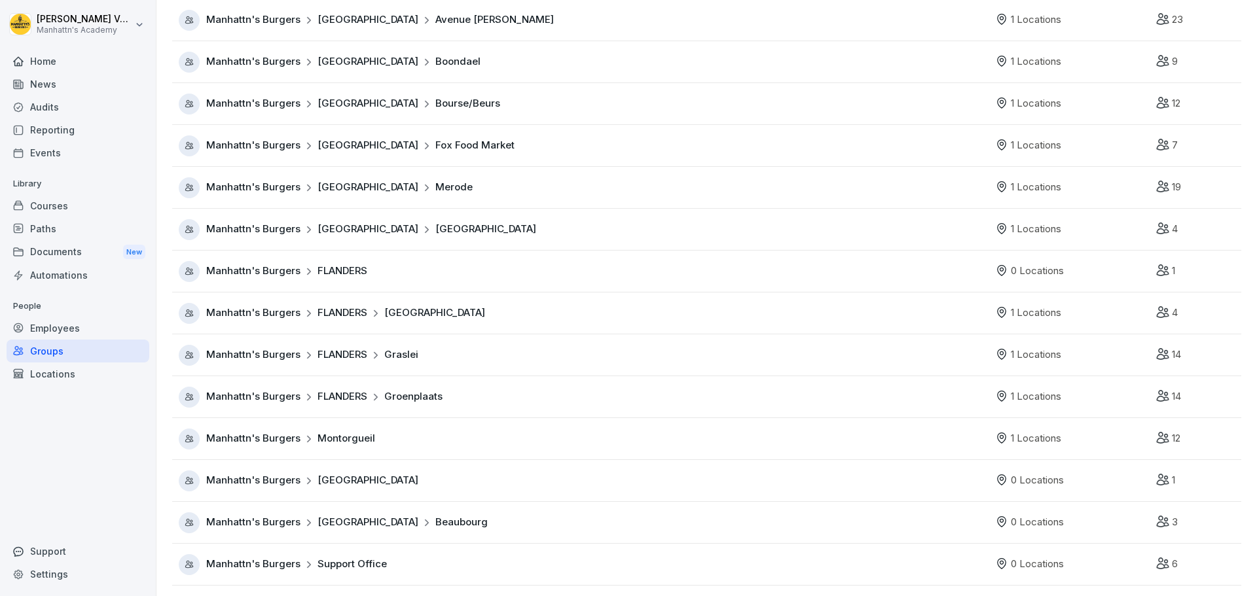
scroll to position [204, 0]
click at [435, 515] on span "Beaubourg" at bounding box center [461, 522] width 52 height 15
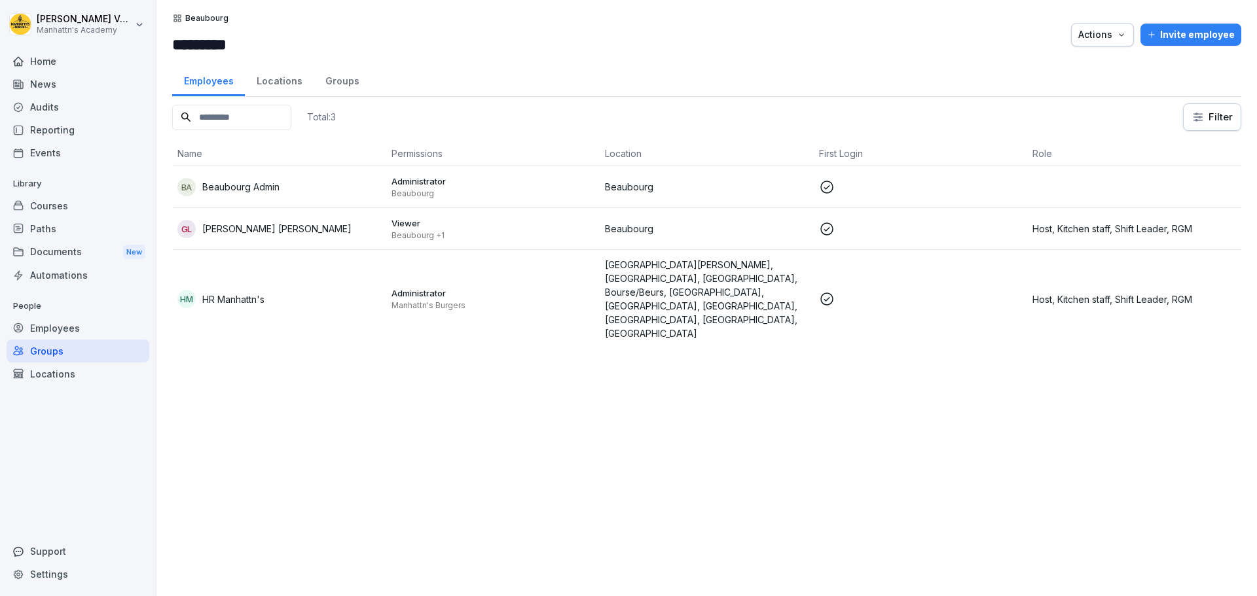
click at [62, 353] on div "Groups" at bounding box center [78, 351] width 143 height 23
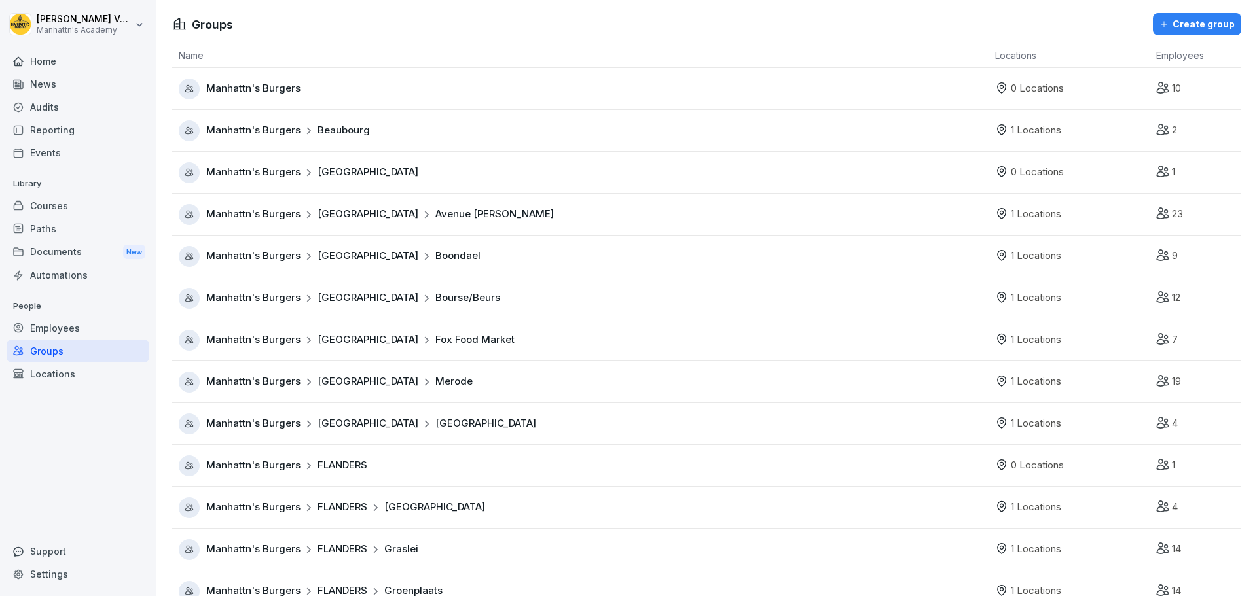
click at [299, 118] on td "Manhattn's Burgers Beaubourg" at bounding box center [580, 131] width 816 height 42
click at [300, 126] on div "Manhattn's Burgers Beaubourg" at bounding box center [288, 130] width 164 height 15
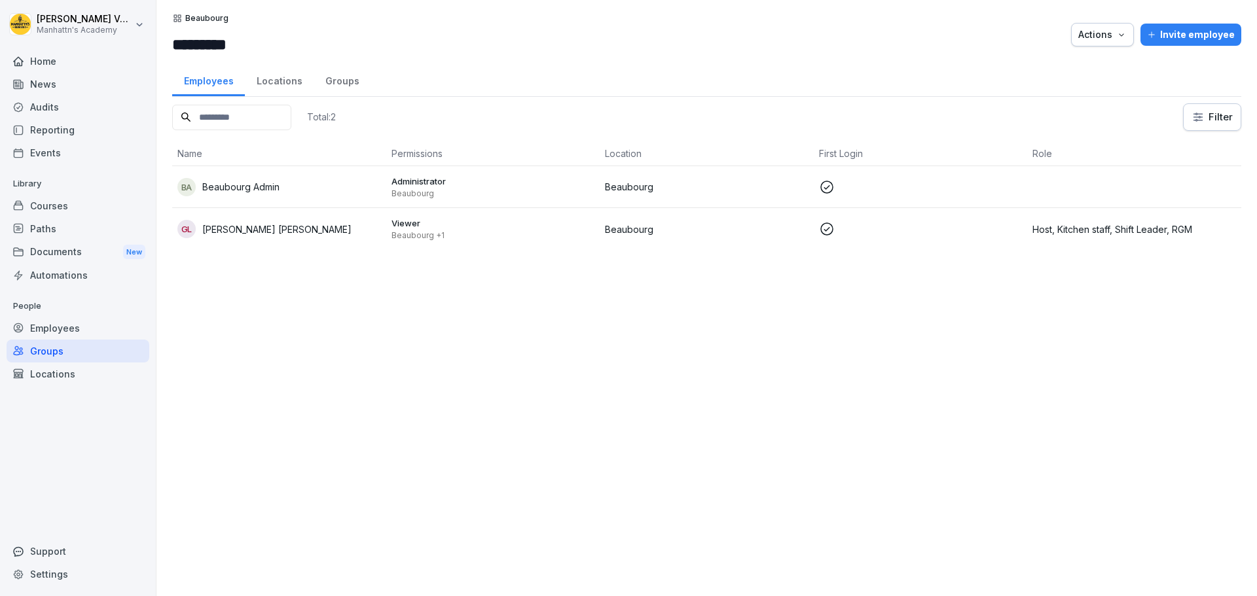
click at [1116, 33] on icon "button" at bounding box center [1121, 34] width 10 height 10
click at [1048, 81] on div "Delete group" at bounding box center [1054, 88] width 145 height 22
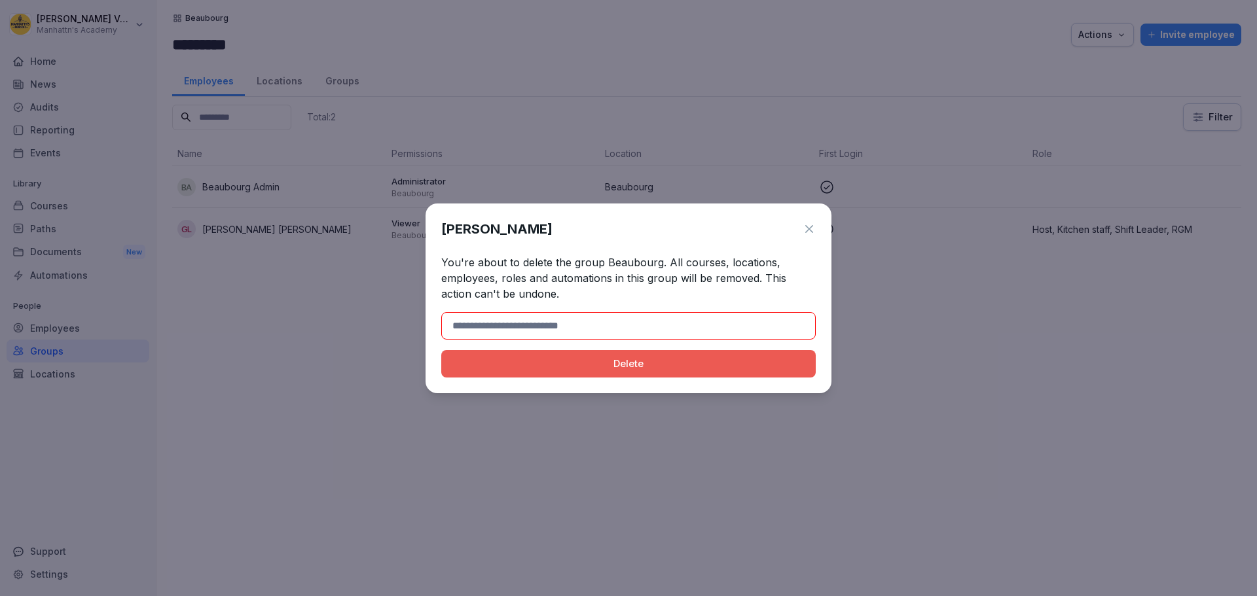
click at [540, 329] on input at bounding box center [628, 325] width 374 height 27
type input "*********"
click at [581, 360] on div "Delete" at bounding box center [628, 364] width 353 height 14
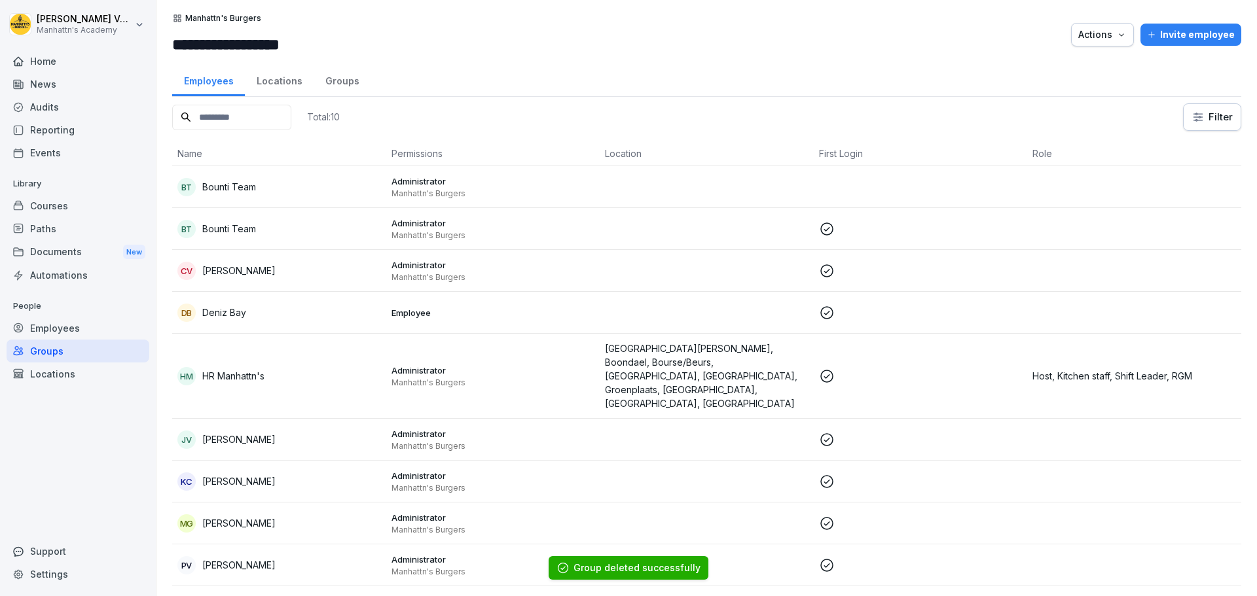
click at [68, 357] on div "Groups" at bounding box center [78, 351] width 143 height 23
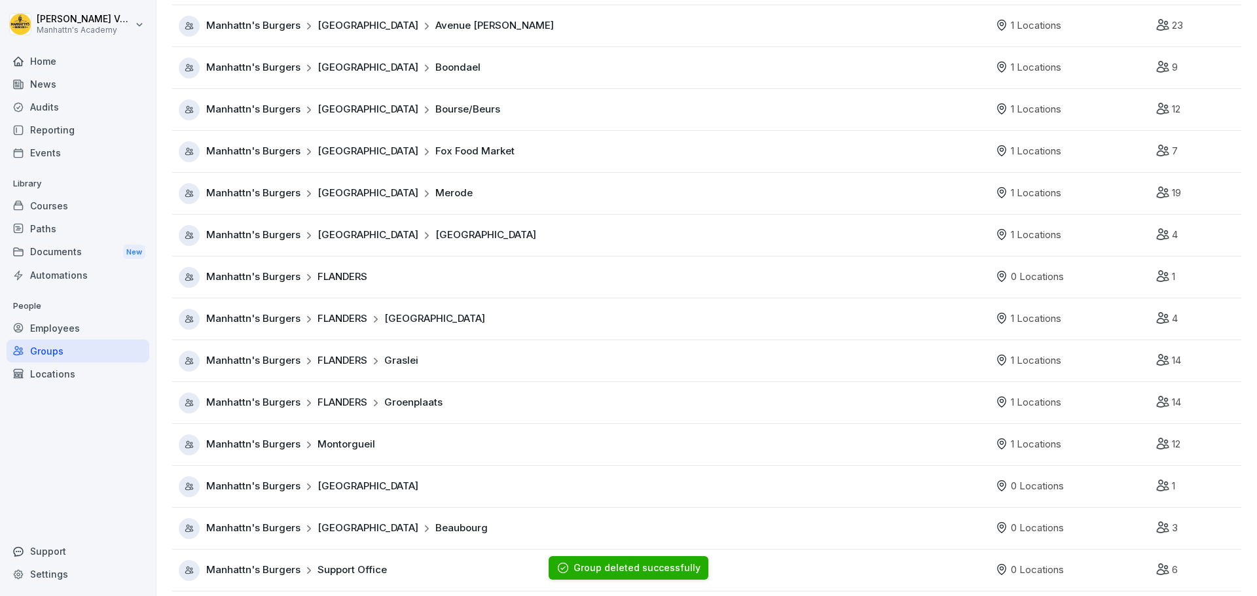
scroll to position [162, 0]
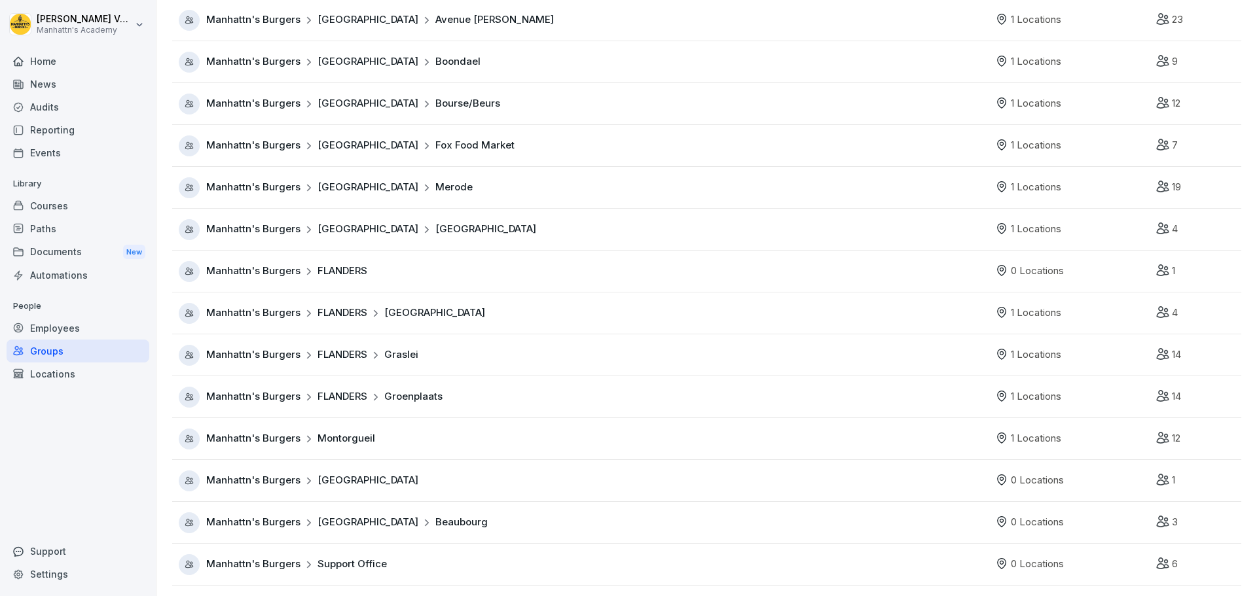
click at [435, 515] on span "Beaubourg" at bounding box center [461, 522] width 52 height 15
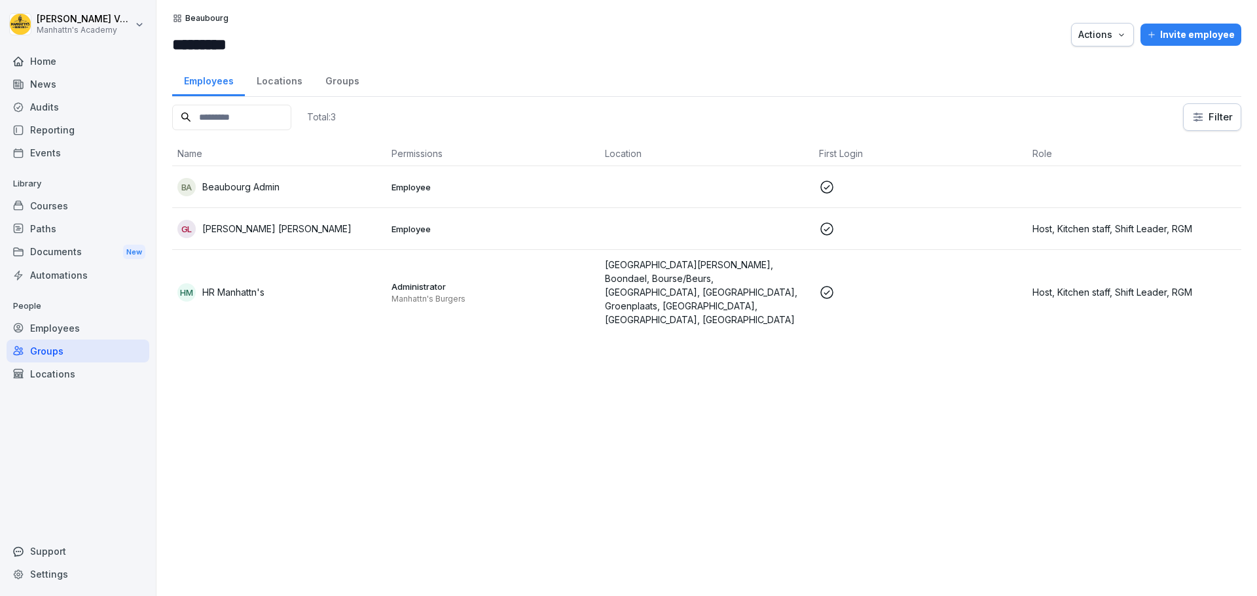
click at [66, 368] on div "Locations" at bounding box center [78, 374] width 143 height 23
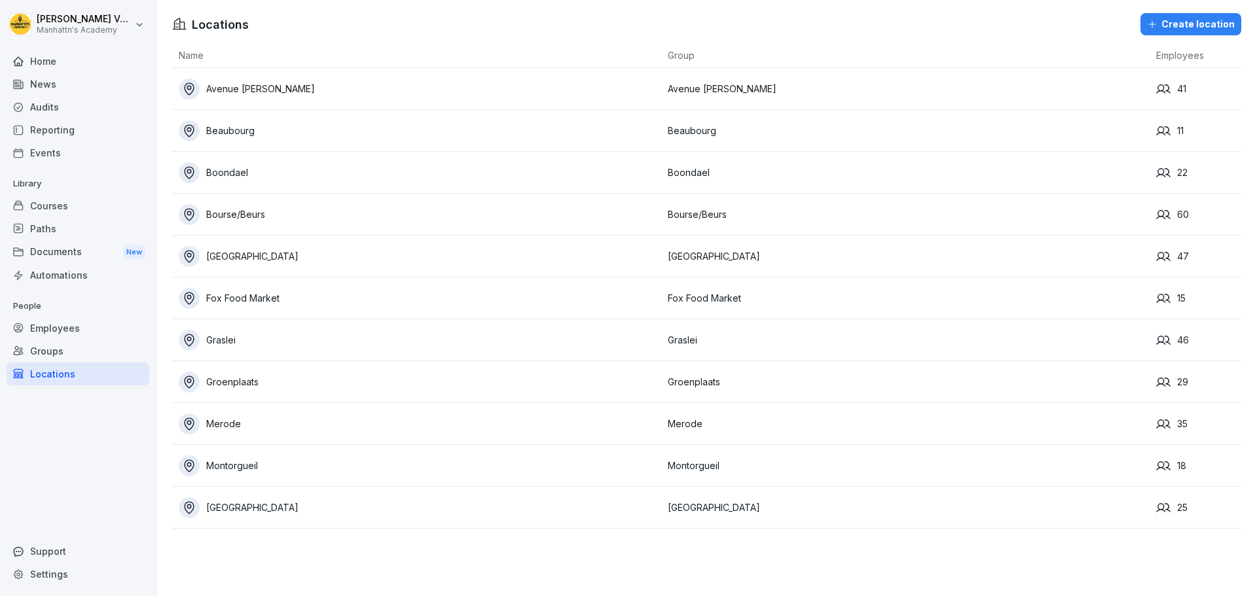
click at [240, 132] on div "Beaubourg" at bounding box center [420, 130] width 482 height 21
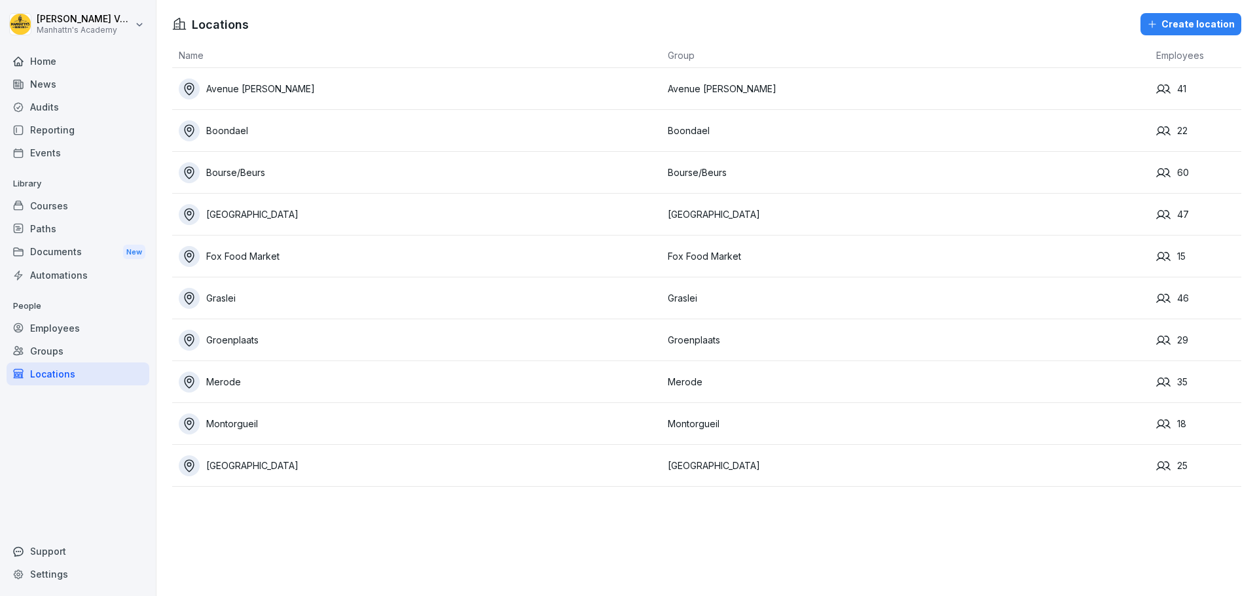
click at [1175, 26] on div "Create location" at bounding box center [1191, 24] width 88 height 14
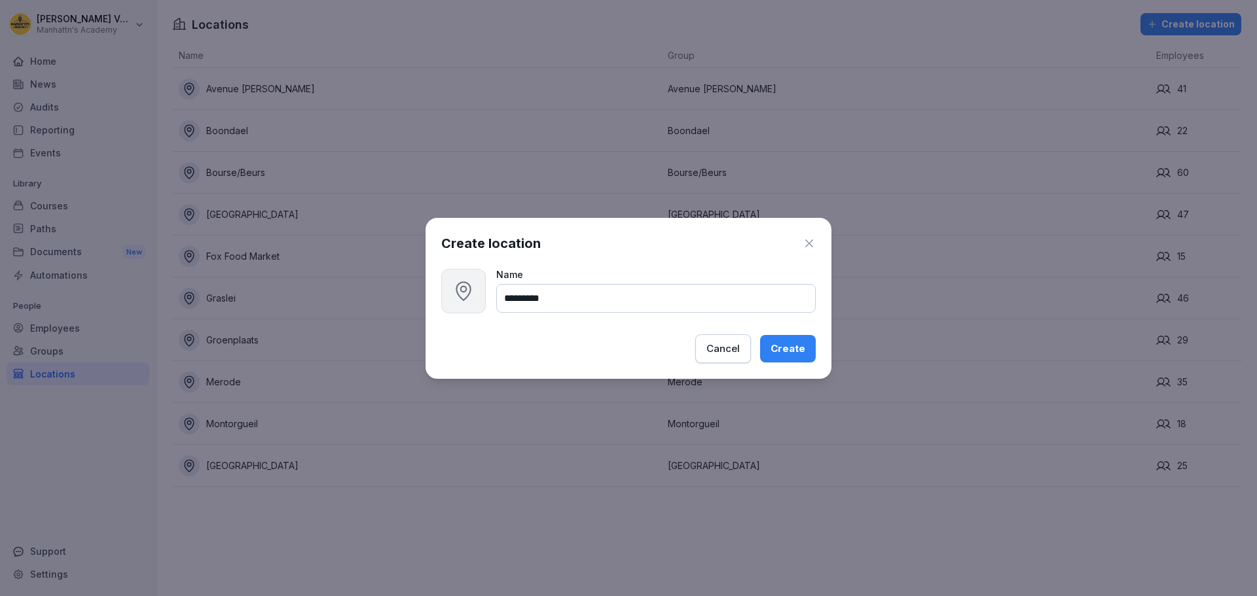
type input "*********"
click at [784, 352] on div "Create" at bounding box center [787, 349] width 35 height 14
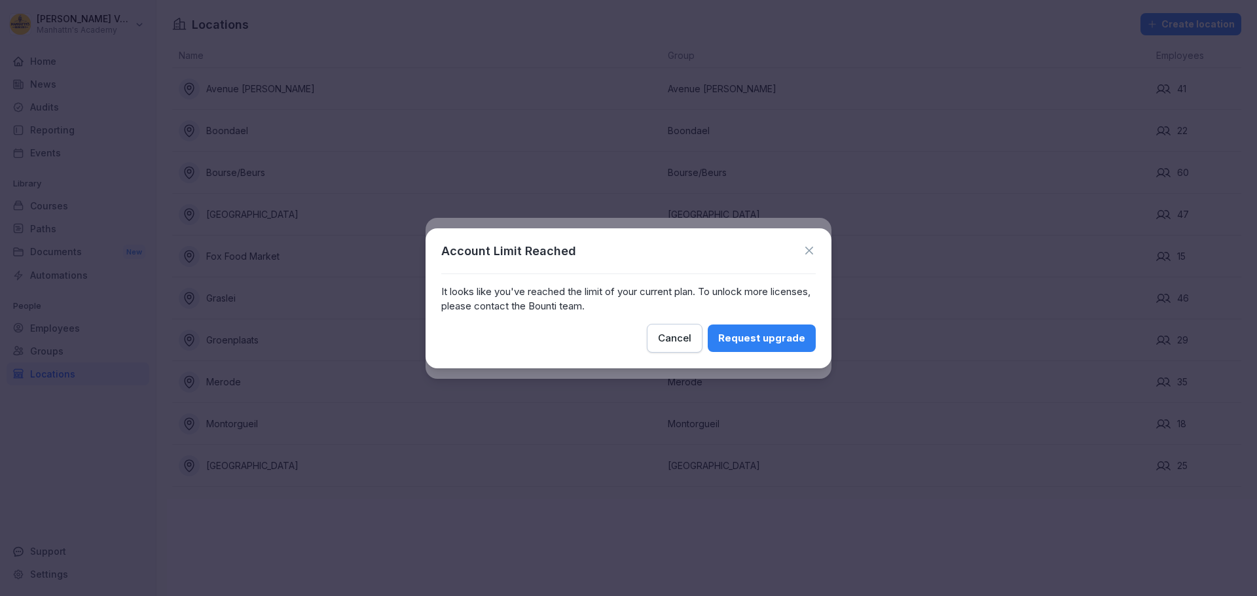
click at [810, 251] on icon at bounding box center [809, 251] width 8 height 8
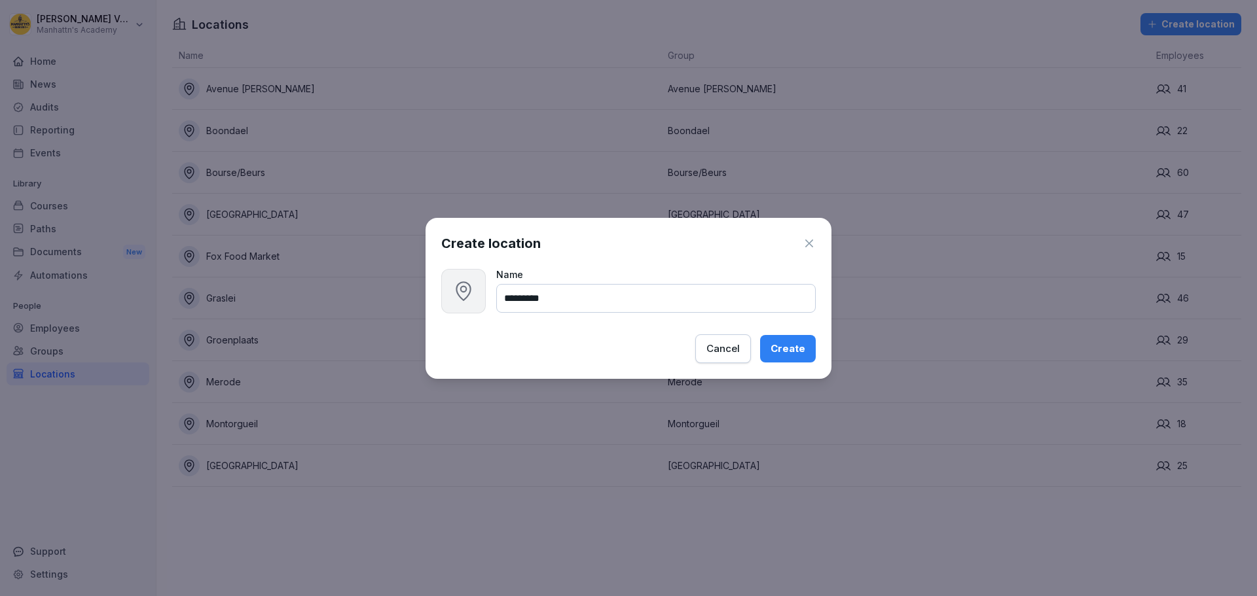
click at [809, 242] on icon "button" at bounding box center [808, 243] width 13 height 13
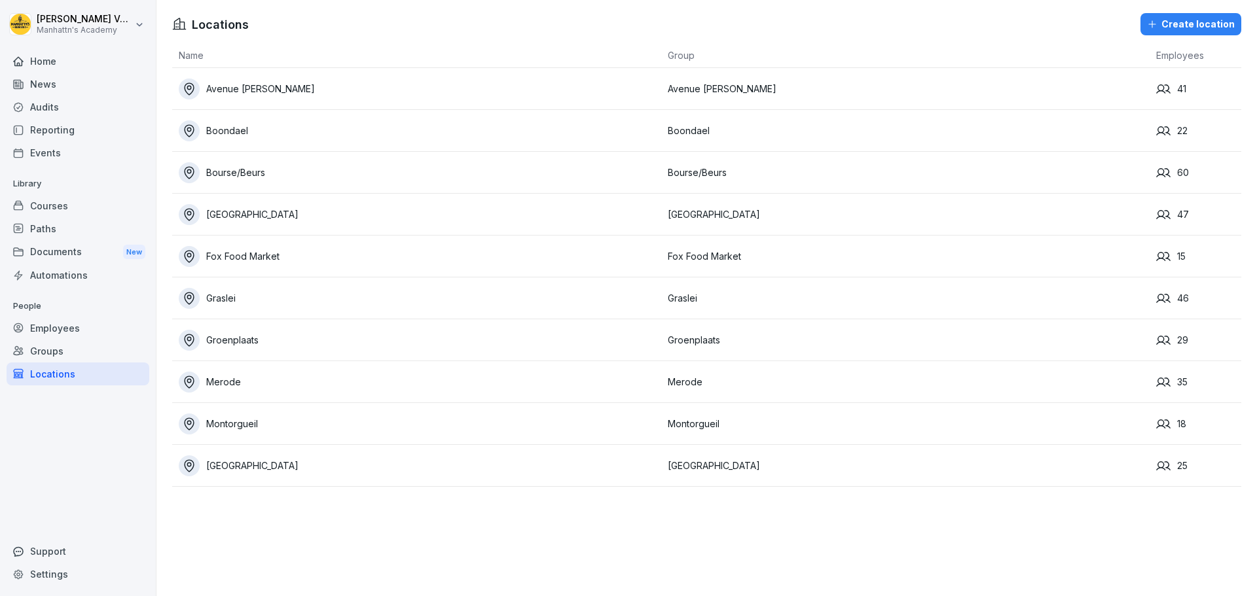
click at [47, 355] on div "Groups" at bounding box center [78, 351] width 143 height 23
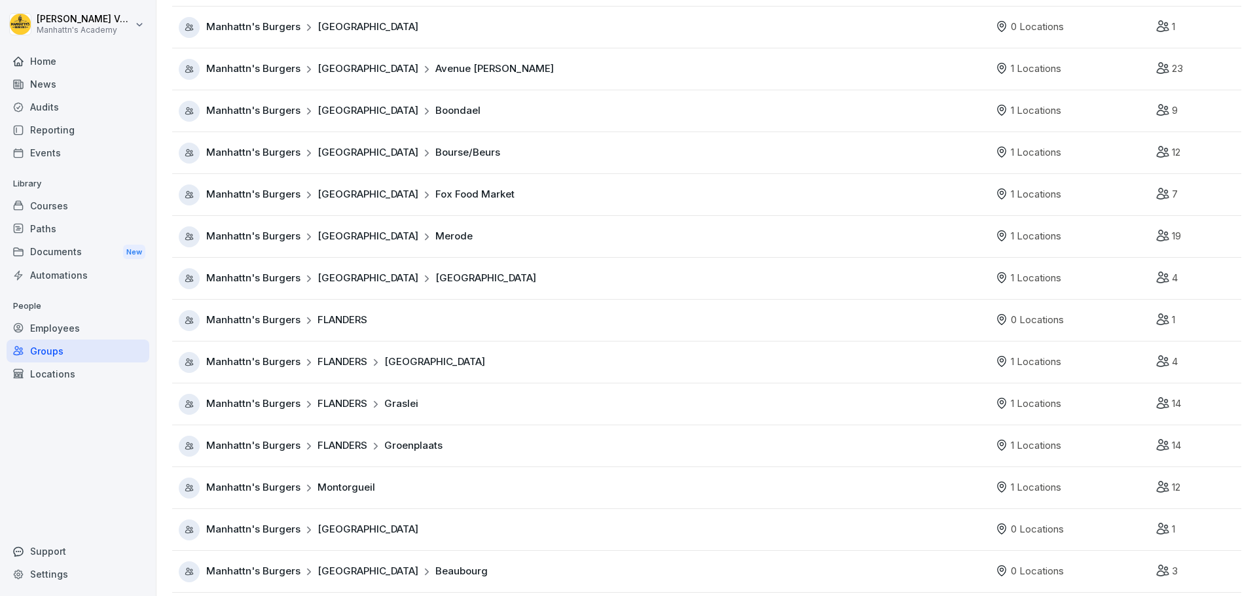
scroll to position [162, 0]
